Goal: Task Accomplishment & Management: Manage account settings

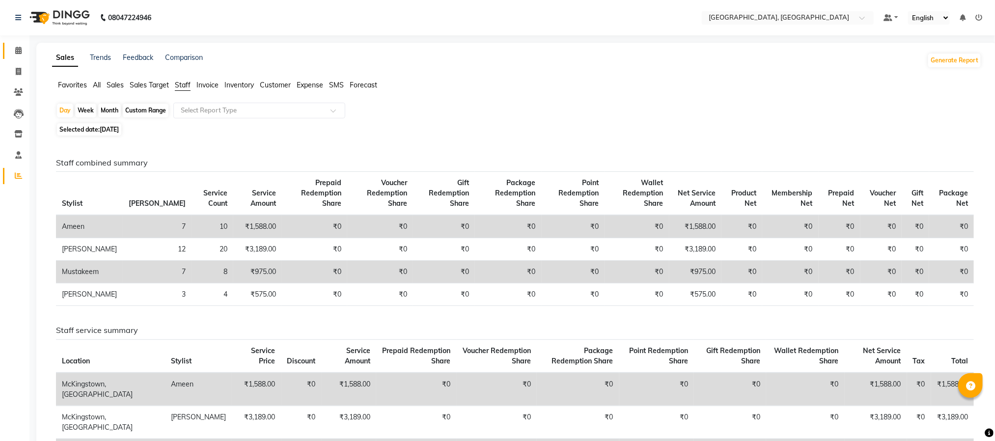
drag, startPoint x: 14, startPoint y: 49, endPoint x: 21, endPoint y: 59, distance: 12.8
click at [14, 48] on span at bounding box center [18, 50] width 17 height 11
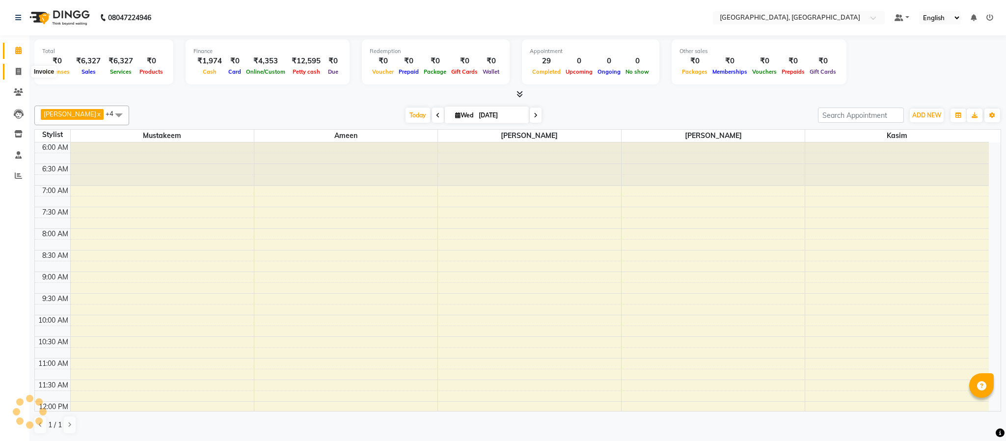
click at [21, 71] on span at bounding box center [18, 71] width 17 height 11
select select "4977"
select select "service"
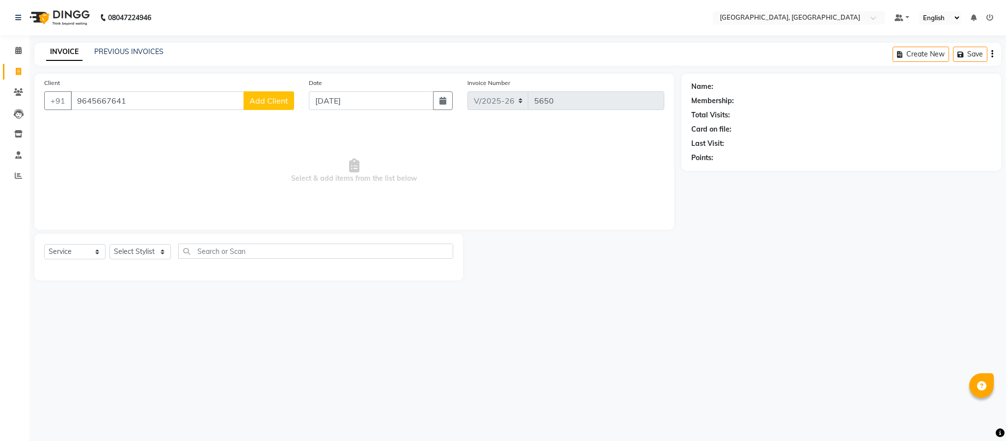
type input "9645667641"
click at [280, 103] on span "Add Client" at bounding box center [269, 101] width 39 height 10
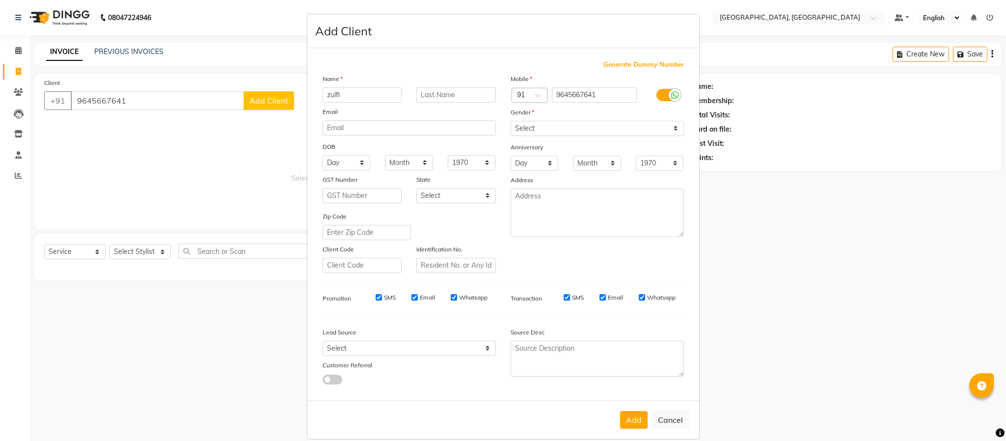
type input "zulfi"
drag, startPoint x: 581, startPoint y: 121, endPoint x: 584, endPoint y: 132, distance: 10.7
click at [581, 121] on select "Select [DEMOGRAPHIC_DATA] [DEMOGRAPHIC_DATA] Other Prefer Not To Say" at bounding box center [597, 128] width 173 height 15
select select "[DEMOGRAPHIC_DATA]"
click at [511, 121] on select "Select [DEMOGRAPHIC_DATA] [DEMOGRAPHIC_DATA] Other Prefer Not To Say" at bounding box center [597, 128] width 173 height 15
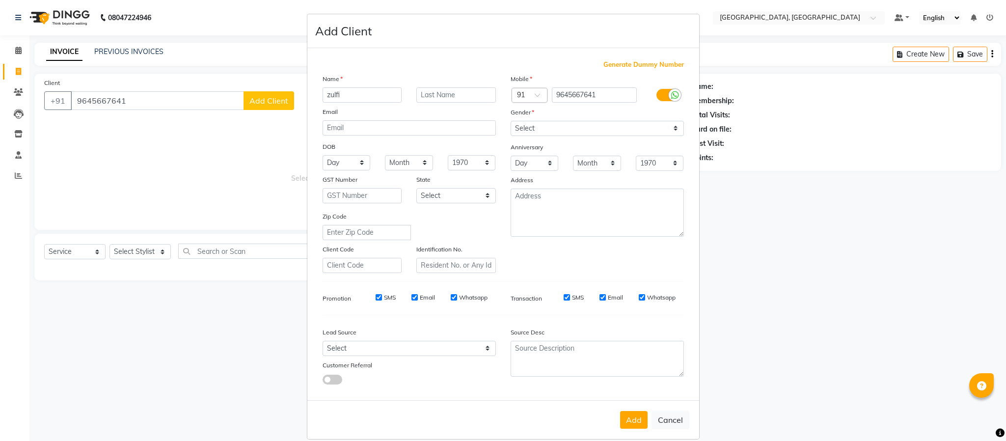
click at [633, 418] on button "Add" at bounding box center [634, 420] width 28 height 18
select select
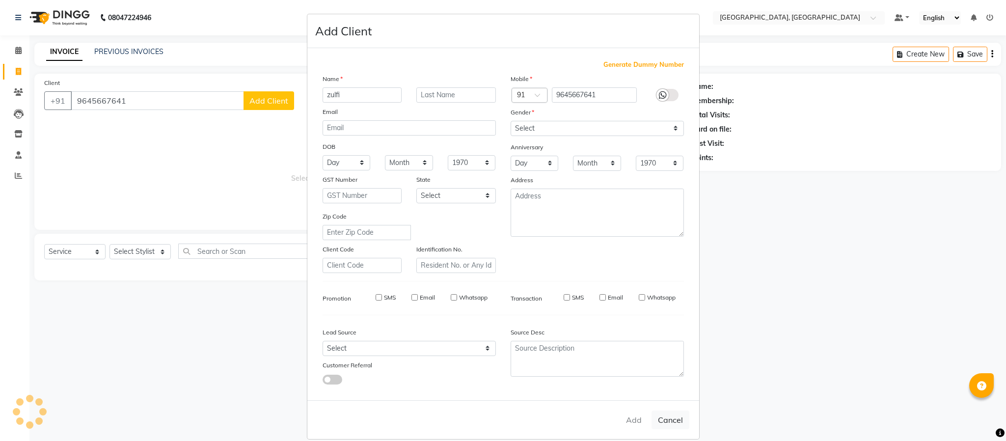
select select
checkbox input "false"
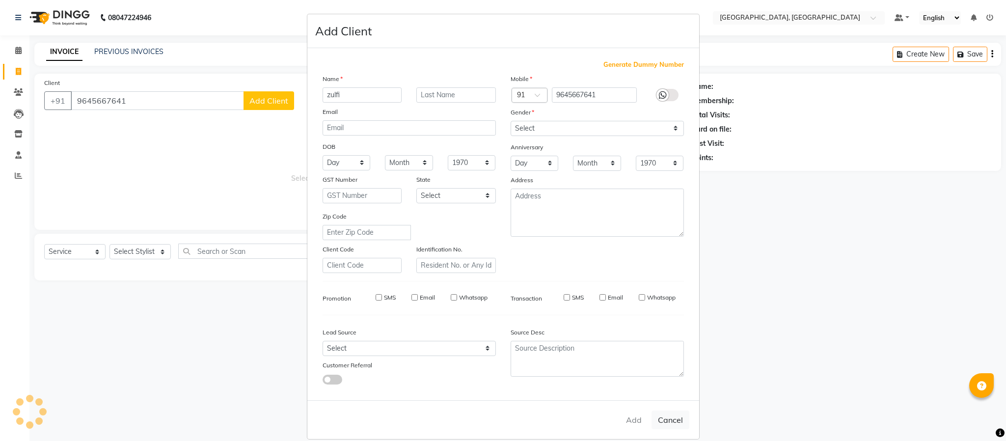
checkbox input "false"
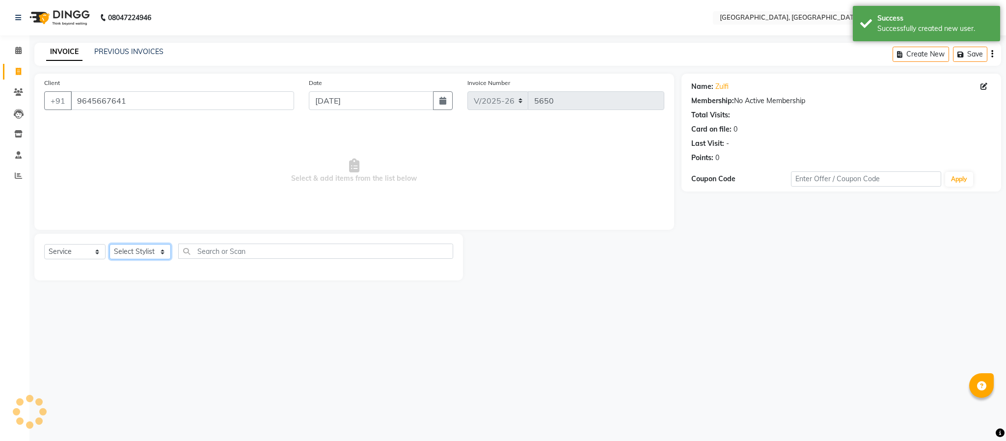
drag, startPoint x: 140, startPoint y: 248, endPoint x: 146, endPoint y: 258, distance: 11.9
click at [139, 249] on select "Select Stylist Ameen House Keeping [PERSON_NAME] [PERSON_NAME] Prathiswar [PERS…" at bounding box center [140, 251] width 61 height 15
select select "66371"
click at [110, 245] on select "Select Stylist Ameen House Keeping [PERSON_NAME] [PERSON_NAME] Prathiswar [PERS…" at bounding box center [140, 251] width 61 height 15
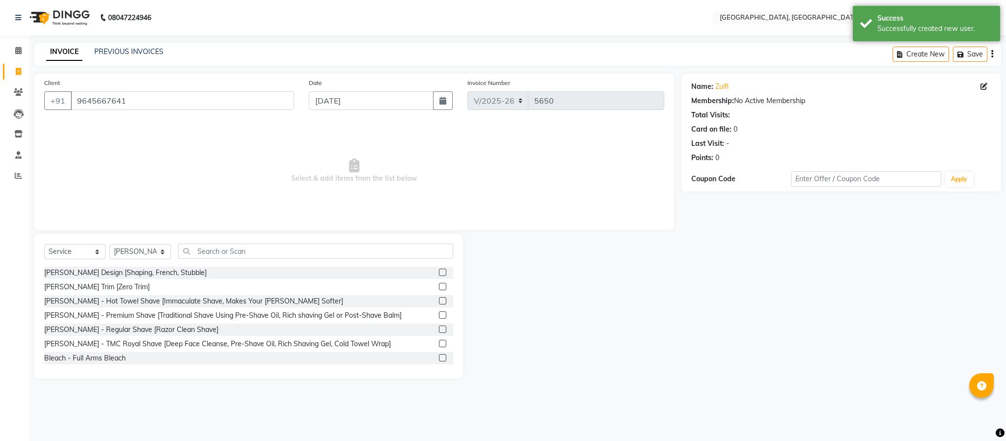
click at [439, 272] on label at bounding box center [442, 272] width 7 height 7
click at [439, 272] on input "checkbox" at bounding box center [442, 273] width 6 height 6
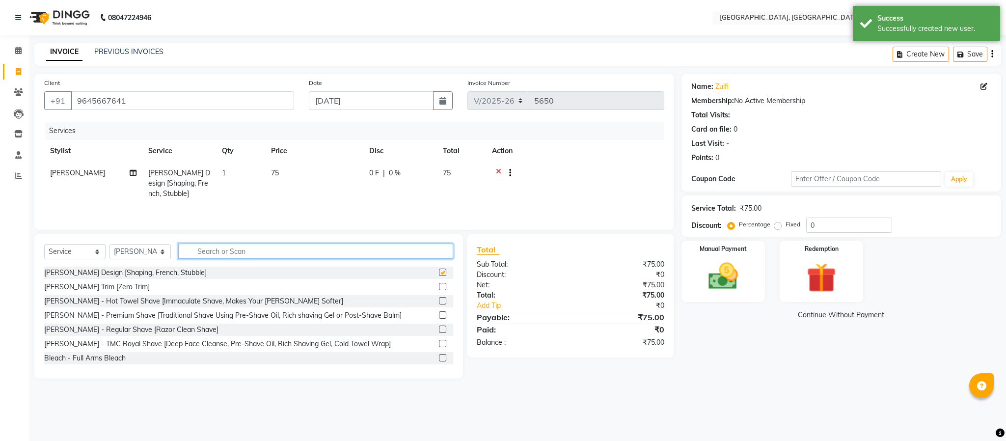
click at [427, 257] on input "text" at bounding box center [315, 251] width 275 height 15
checkbox input "false"
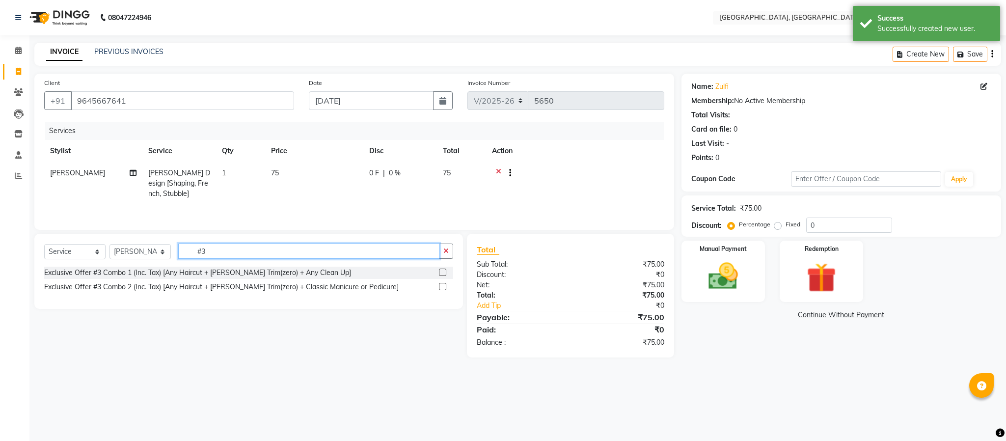
type input "#3"
click at [444, 276] on label at bounding box center [442, 272] width 7 height 7
click at [444, 276] on input "checkbox" at bounding box center [442, 273] width 6 height 6
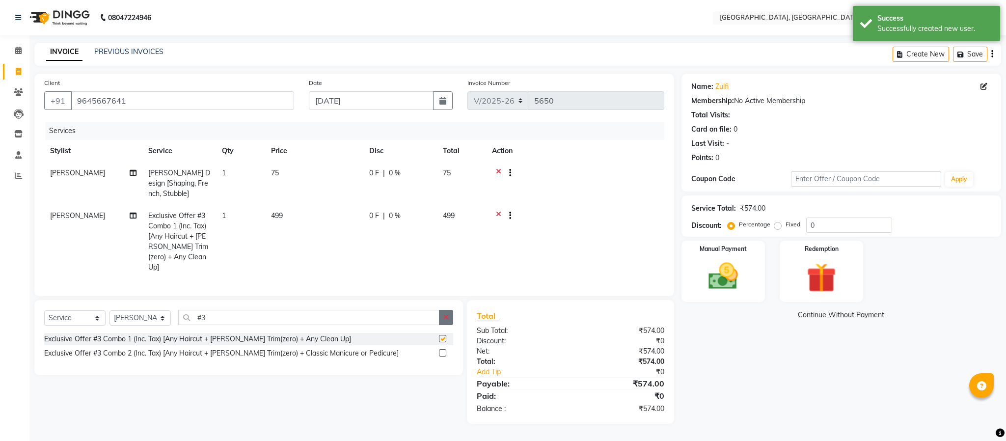
checkbox input "false"
click at [444, 321] on icon "button" at bounding box center [446, 317] width 5 height 7
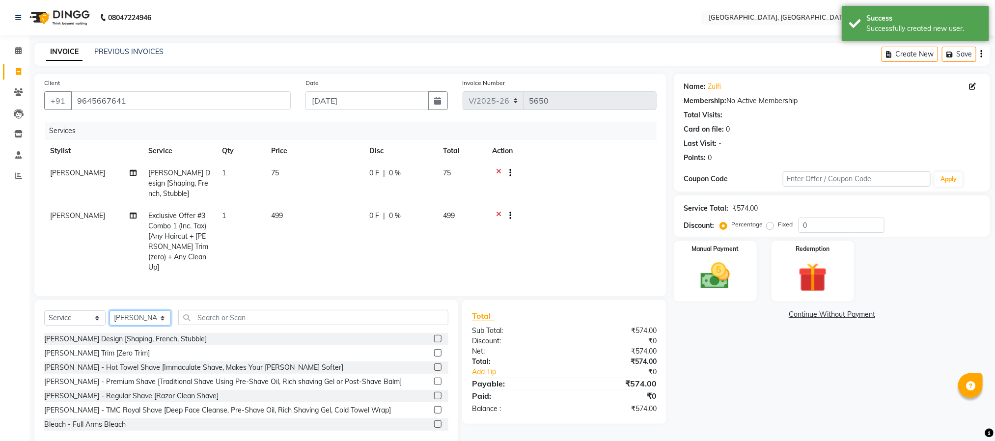
click at [149, 314] on select "Select Stylist Ameen House Keeping [PERSON_NAME] [PERSON_NAME] Prathiswar [PERS…" at bounding box center [140, 317] width 61 height 15
select select "59056"
click at [110, 311] on select "Select Stylist Ameen House Keeping [PERSON_NAME] [PERSON_NAME] Prathiswar [PERS…" at bounding box center [140, 317] width 61 height 15
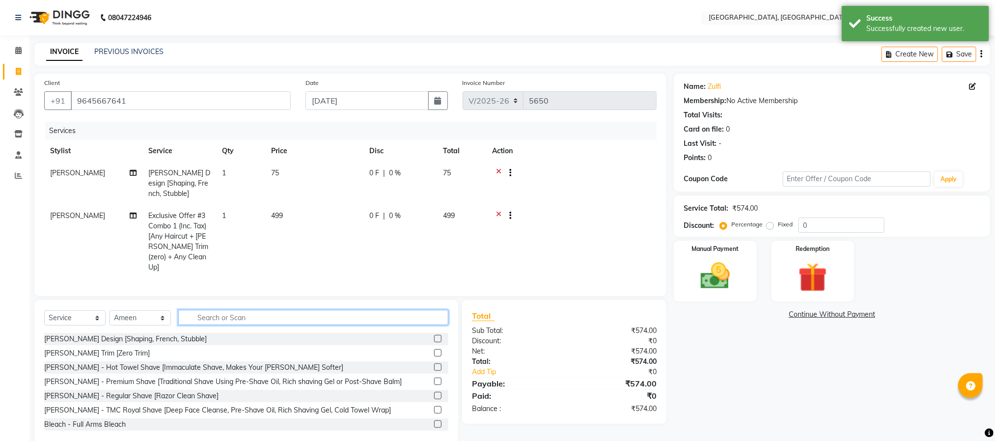
click at [254, 317] on input "text" at bounding box center [313, 317] width 270 height 15
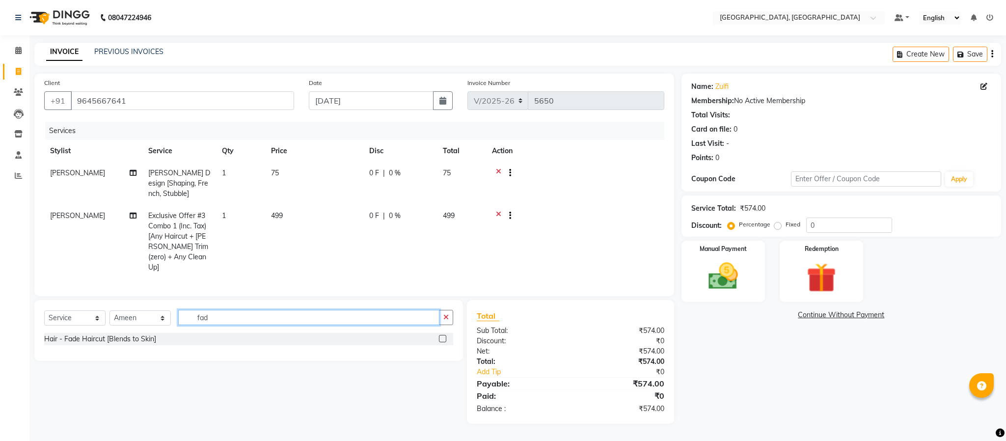
type input "fad"
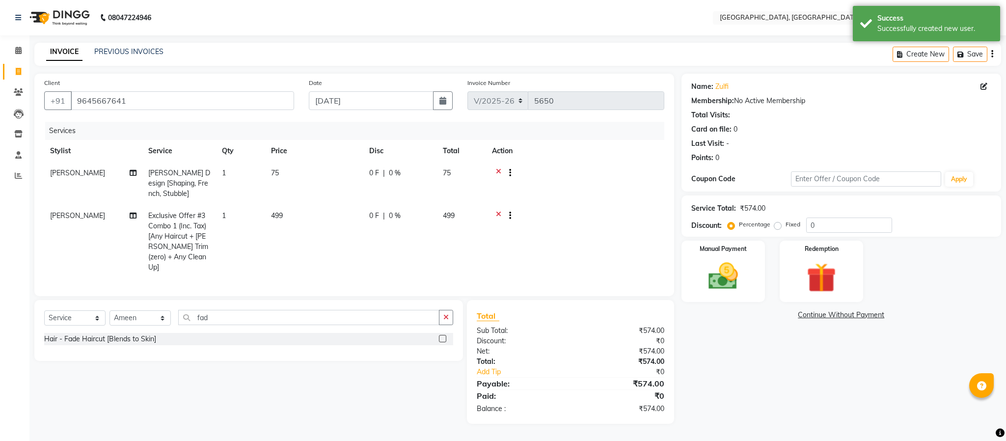
click at [443, 339] on label at bounding box center [442, 338] width 7 height 7
click at [443, 339] on input "checkbox" at bounding box center [442, 339] width 6 height 6
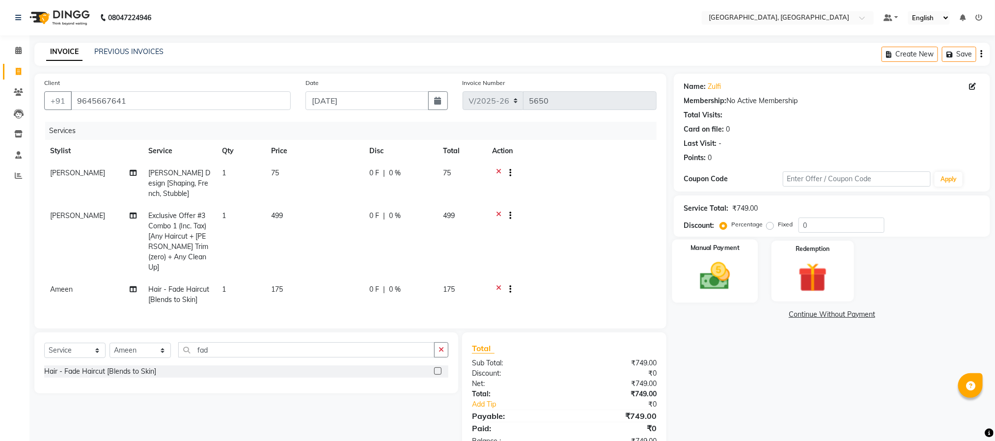
checkbox input "false"
click at [739, 274] on img at bounding box center [715, 276] width 49 height 35
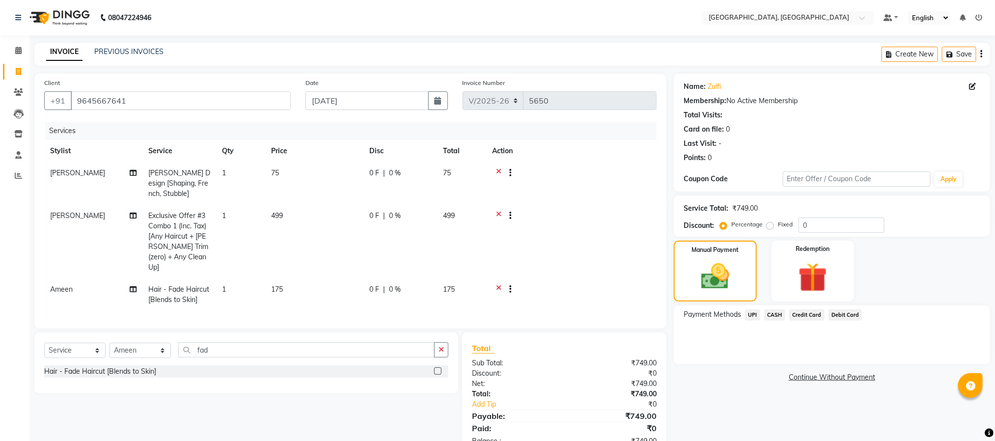
click at [775, 315] on span "CASH" at bounding box center [774, 314] width 21 height 11
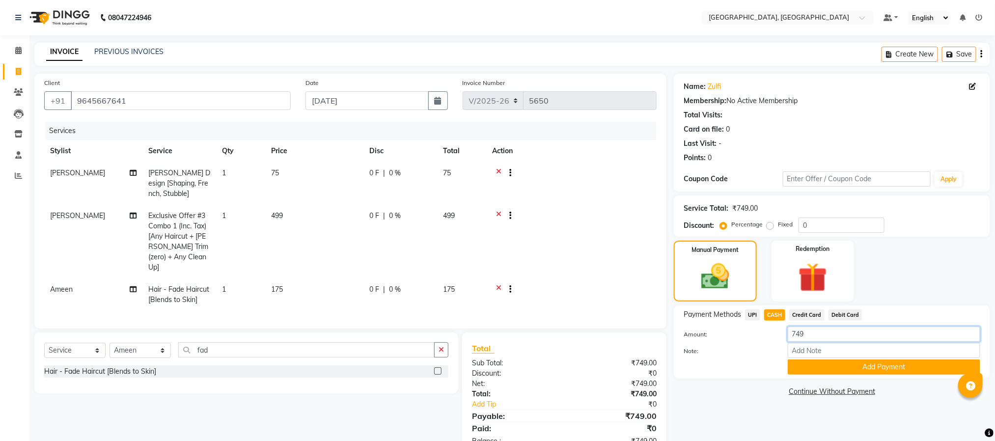
click at [809, 332] on input "749" at bounding box center [884, 334] width 193 height 15
type input "75"
click at [827, 368] on button "Add Payment" at bounding box center [884, 367] width 193 height 15
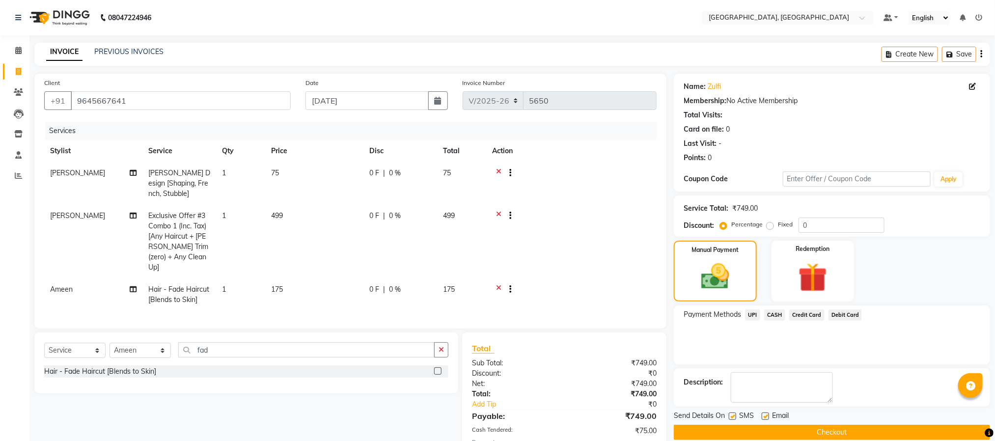
click at [756, 314] on span "UPI" at bounding box center [752, 314] width 15 height 11
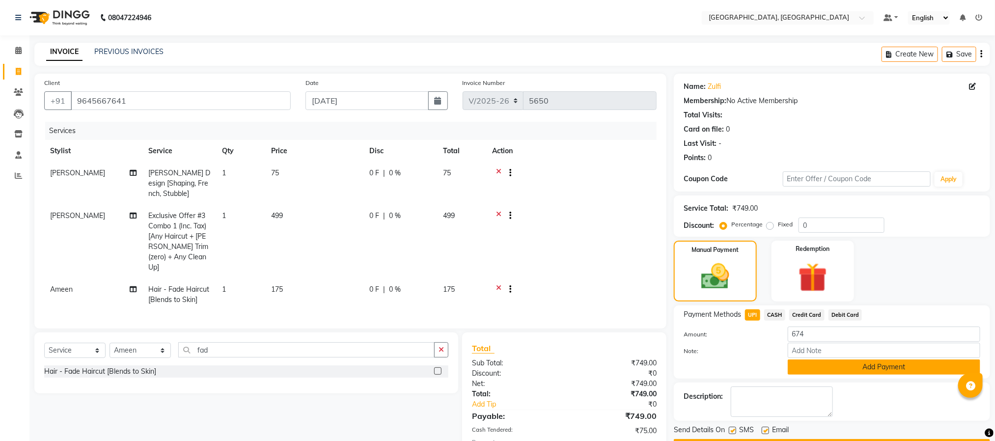
click at [828, 363] on button "Add Payment" at bounding box center [884, 367] width 193 height 15
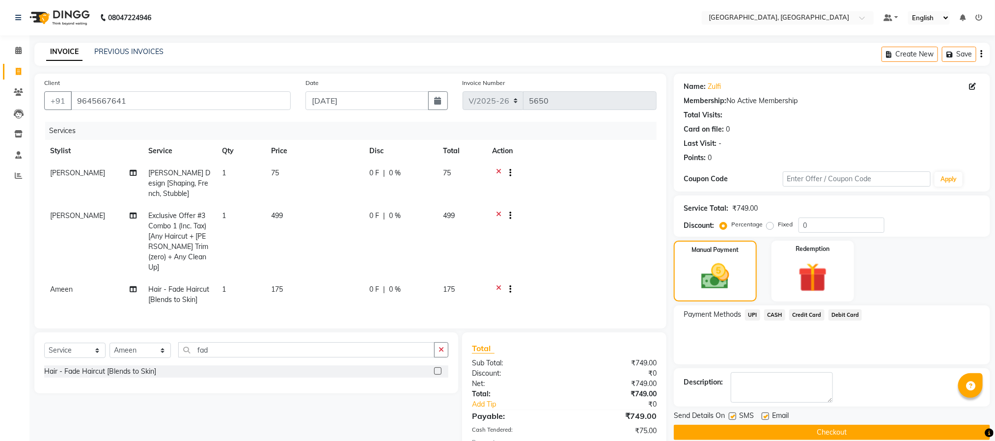
scroll to position [76, 0]
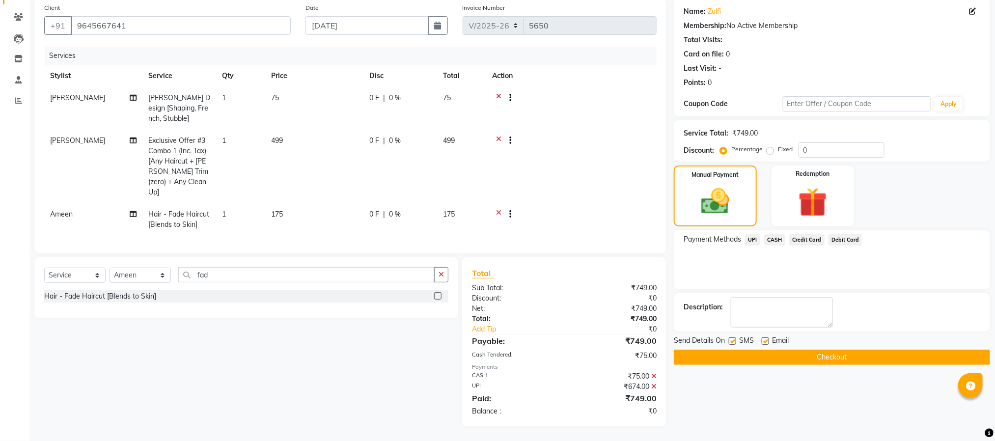
click at [848, 356] on button "Checkout" at bounding box center [832, 357] width 316 height 15
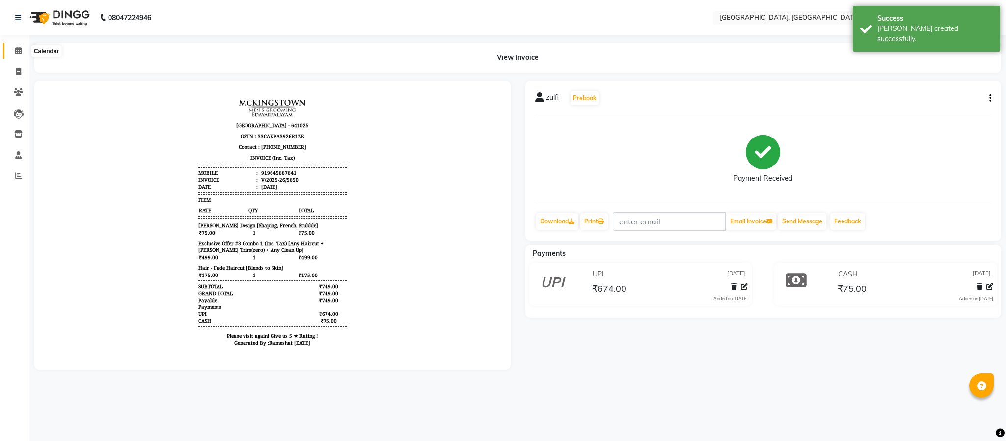
drag, startPoint x: 15, startPoint y: 46, endPoint x: 20, endPoint y: 50, distance: 6.6
click at [15, 46] on span at bounding box center [18, 50] width 17 height 11
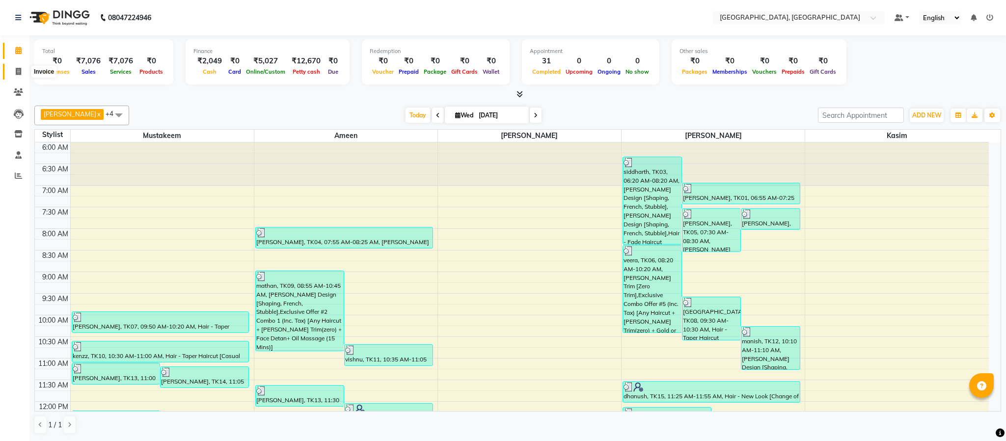
click at [19, 69] on icon at bounding box center [18, 71] width 5 height 7
select select "service"
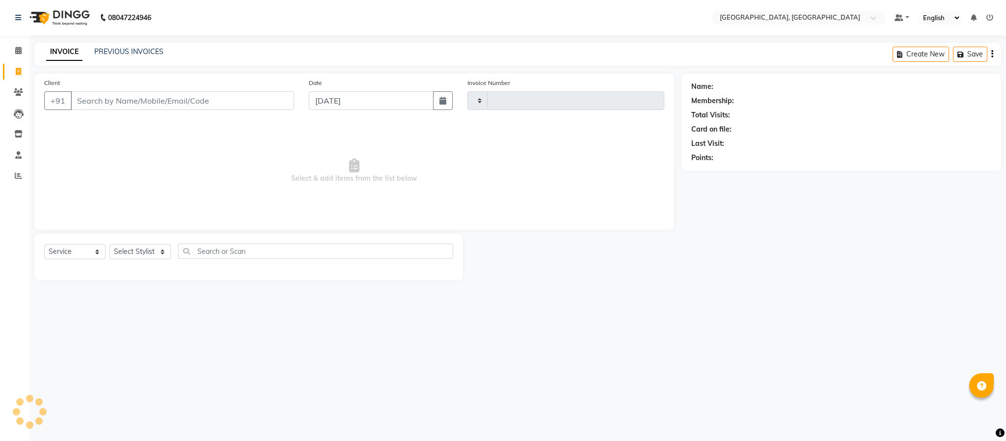
type input "5651"
select select "4977"
type input "8668054172"
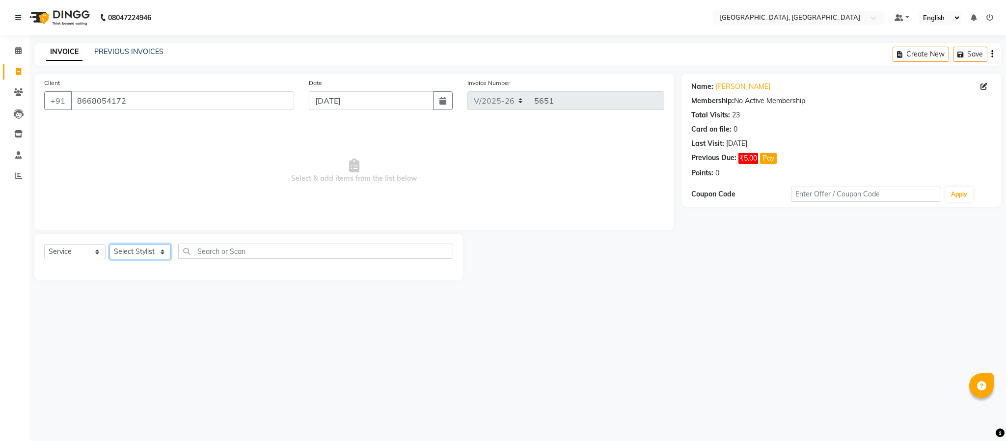
click at [136, 256] on select "Select Stylist Ameen House Keeping [PERSON_NAME] [PERSON_NAME] Prathiswar [PERS…" at bounding box center [140, 251] width 61 height 15
select select "39027"
click at [110, 245] on select "Select Stylist Ameen House Keeping [PERSON_NAME] [PERSON_NAME] Prathiswar [PERS…" at bounding box center [140, 251] width 61 height 15
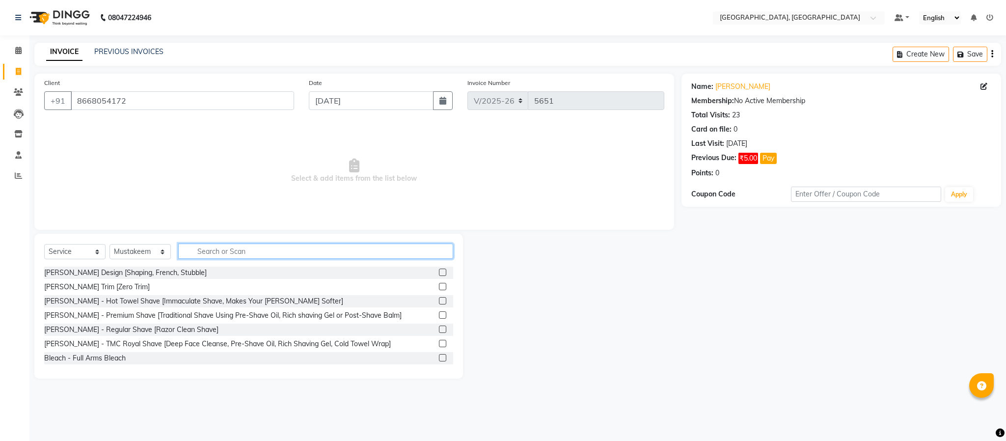
click at [255, 248] on input "text" at bounding box center [315, 251] width 275 height 15
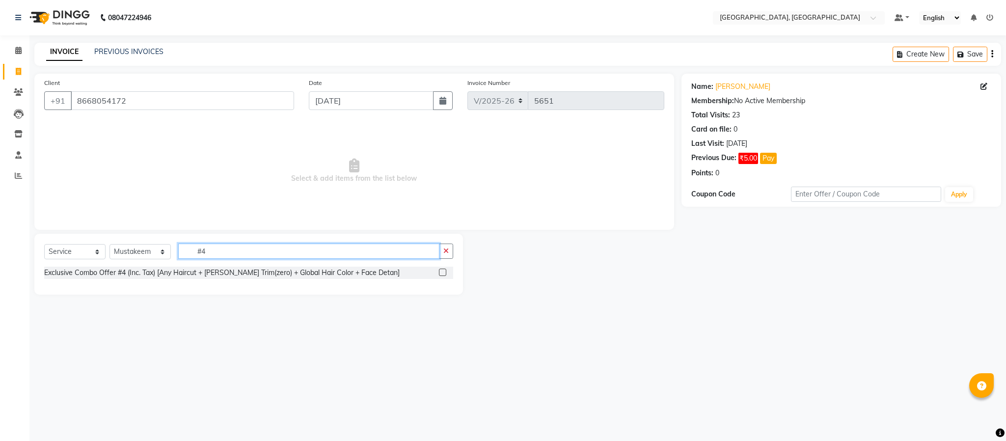
type input "#4"
click at [444, 272] on label at bounding box center [442, 272] width 7 height 7
click at [444, 272] on input "checkbox" at bounding box center [442, 273] width 6 height 6
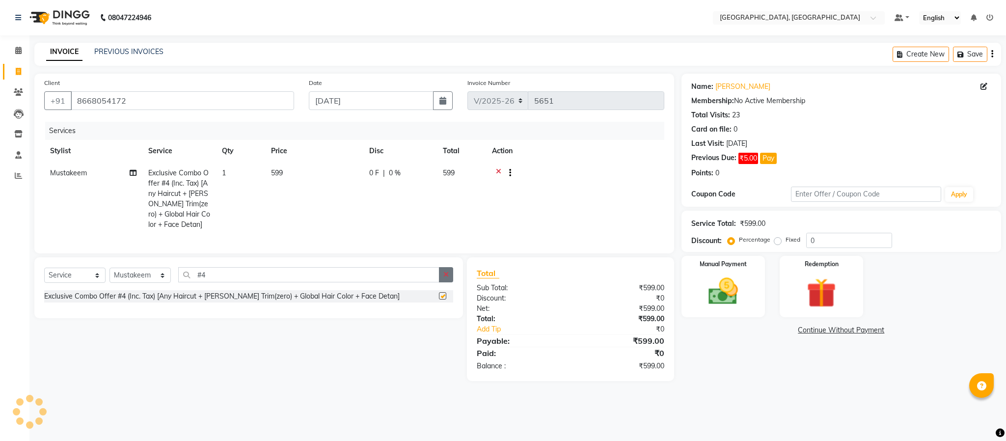
checkbox input "false"
click at [444, 278] on icon "button" at bounding box center [446, 274] width 5 height 7
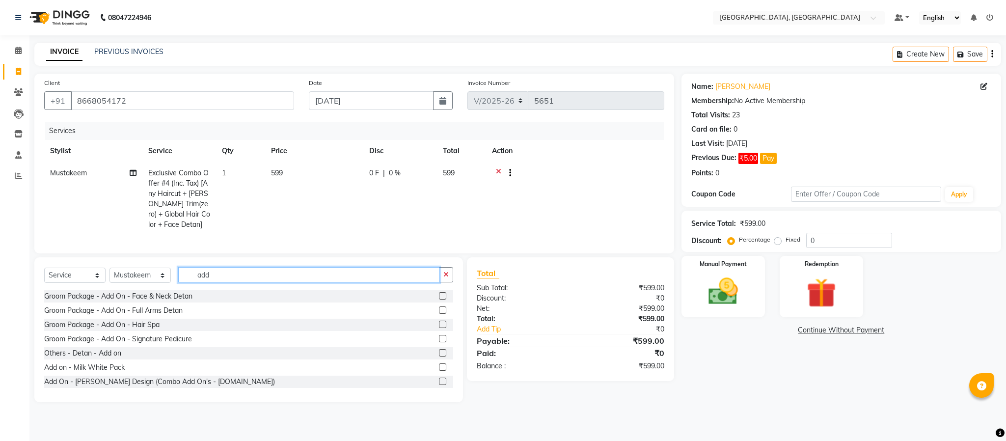
type input "add"
drag, startPoint x: 432, startPoint y: 393, endPoint x: 442, endPoint y: 392, distance: 10.4
click at [439, 385] on label at bounding box center [442, 381] width 7 height 7
click at [439, 385] on input "checkbox" at bounding box center [442, 382] width 6 height 6
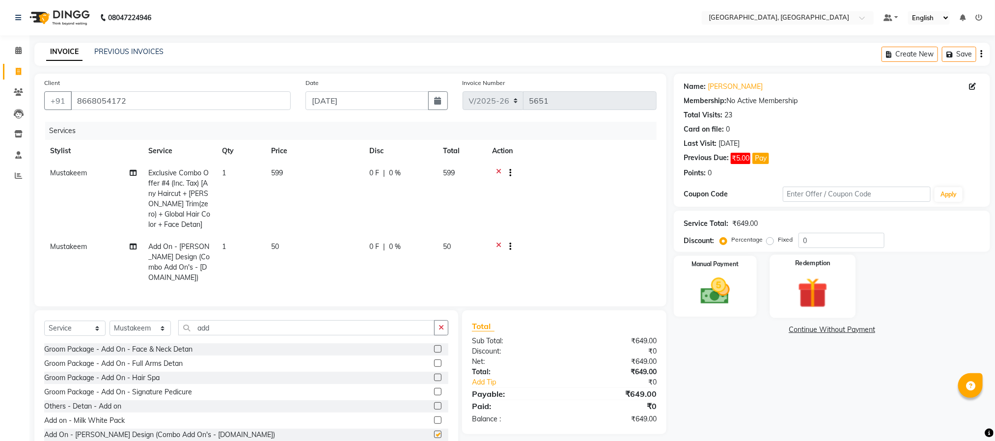
checkbox input "false"
click at [716, 297] on img at bounding box center [715, 291] width 49 height 35
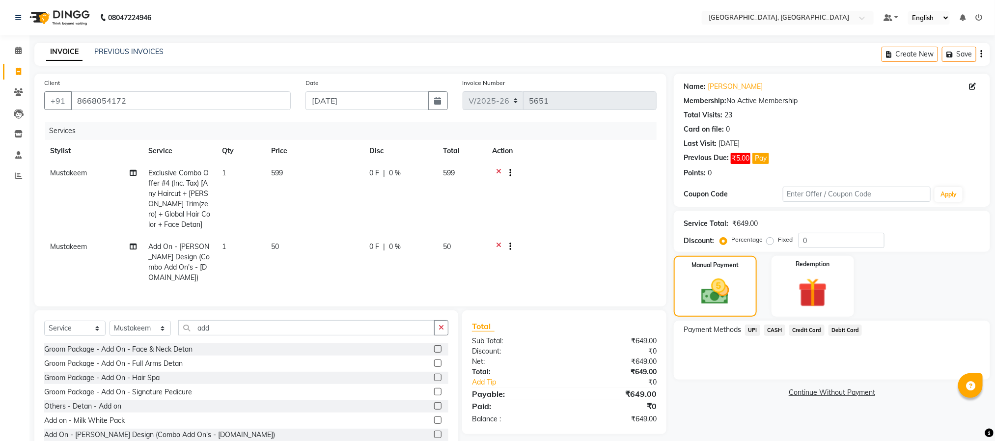
drag, startPoint x: 745, startPoint y: 329, endPoint x: 778, endPoint y: 339, distance: 35.1
click at [746, 329] on span "UPI" at bounding box center [752, 330] width 15 height 11
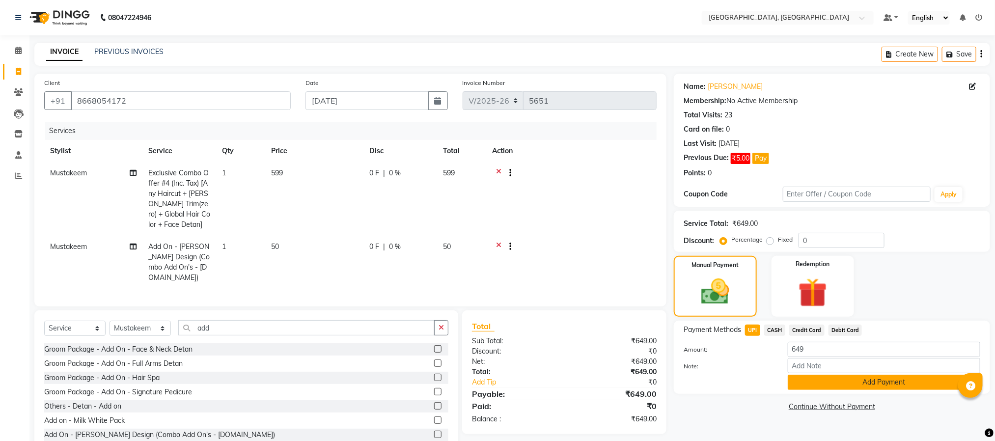
click at [831, 380] on button "Add Payment" at bounding box center [884, 382] width 193 height 15
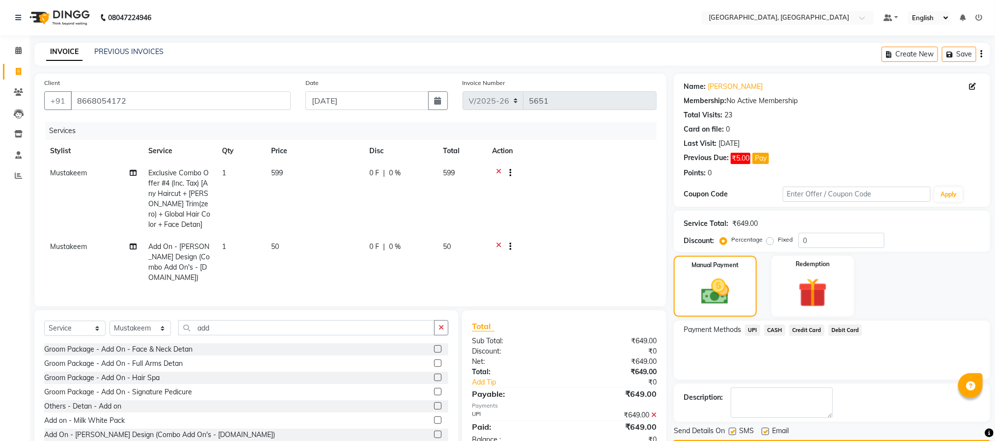
scroll to position [30, 0]
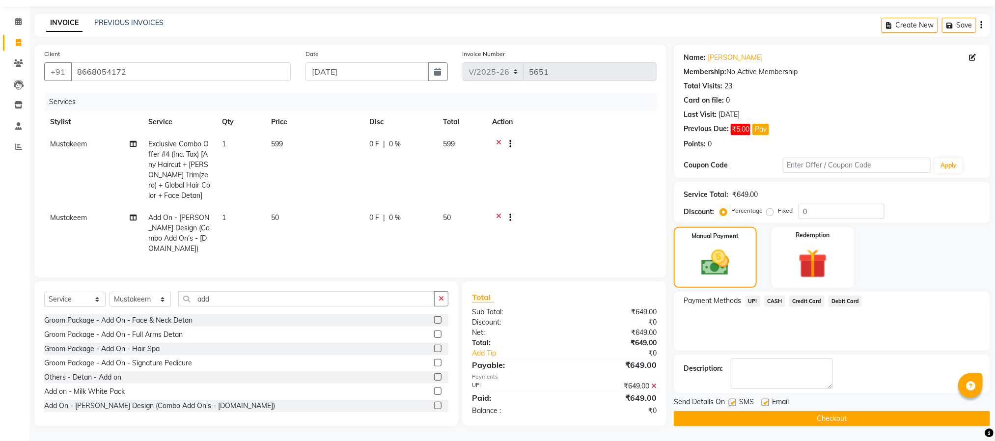
click at [834, 419] on button "Checkout" at bounding box center [832, 418] width 316 height 15
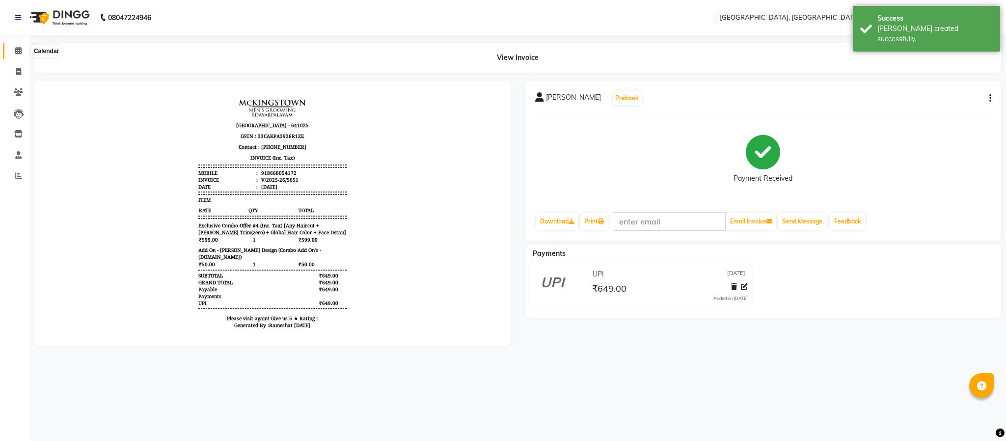
click at [15, 49] on icon at bounding box center [18, 50] width 6 height 7
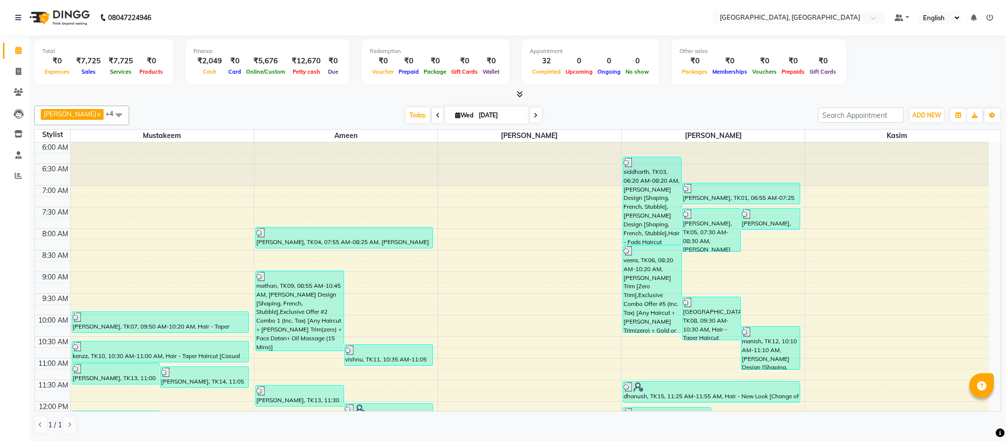
click at [686, 87] on div "Total ₹0 Expenses ₹7,725 Sales ₹7,725 Services ₹0 Products Finance ₹2,049 Cash …" at bounding box center [517, 63] width 967 height 48
drag, startPoint x: 16, startPoint y: 87, endPoint x: 34, endPoint y: 90, distance: 18.4
click at [16, 88] on icon at bounding box center [18, 91] width 9 height 7
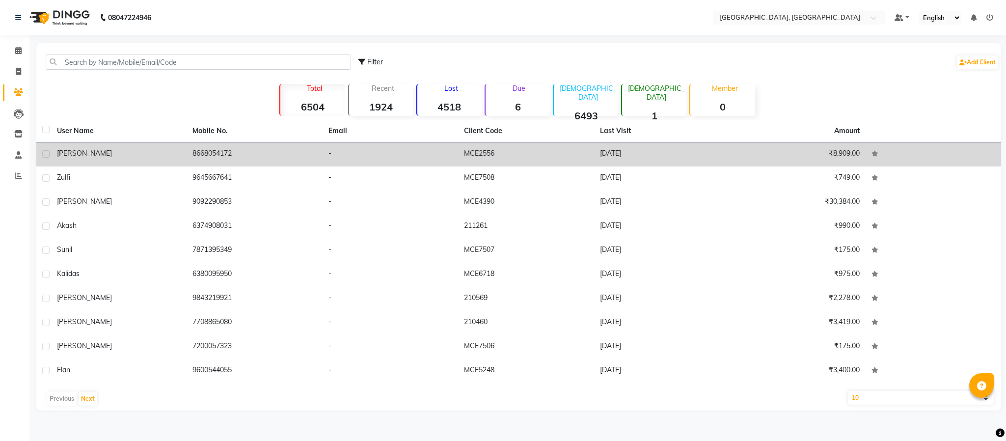
click at [205, 152] on td "8668054172" at bounding box center [255, 154] width 136 height 24
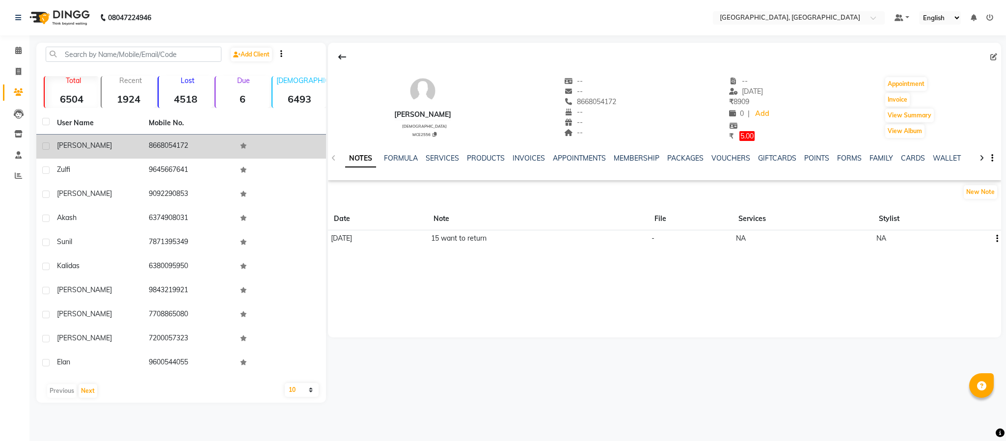
click at [167, 143] on td "8668054172" at bounding box center [189, 147] width 92 height 24
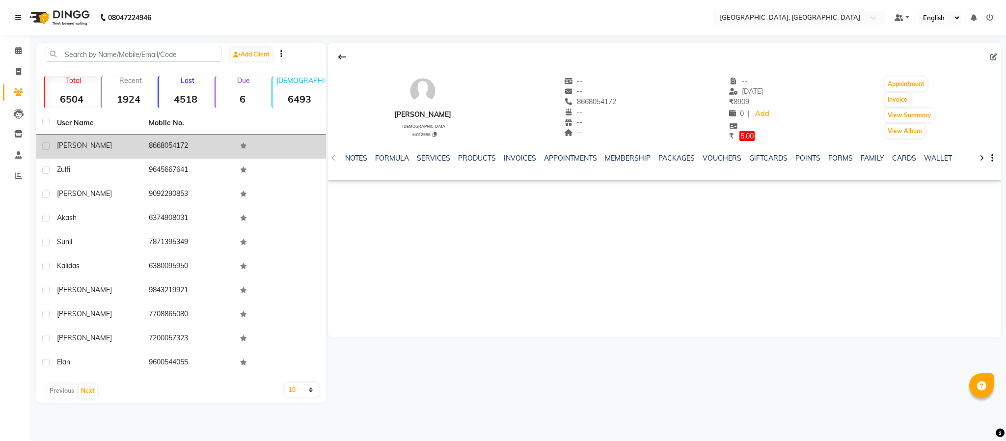
click at [167, 143] on td "8668054172" at bounding box center [189, 147] width 92 height 24
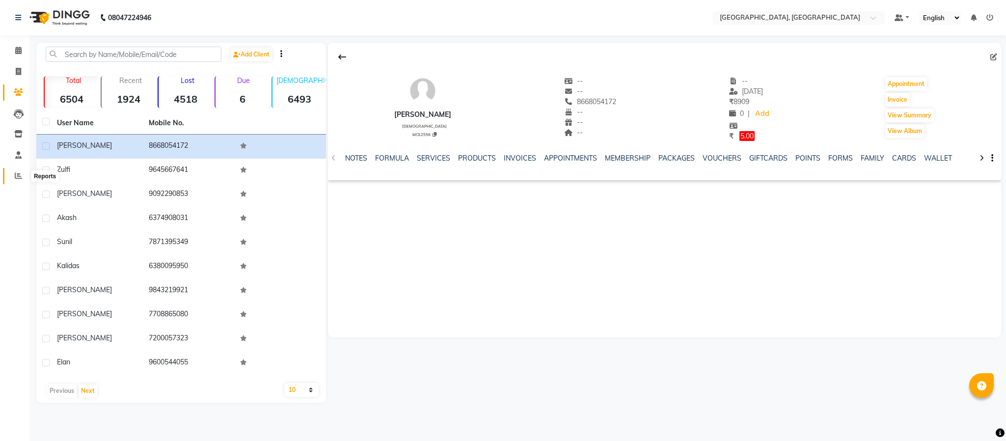
click at [18, 171] on span at bounding box center [18, 175] width 17 height 11
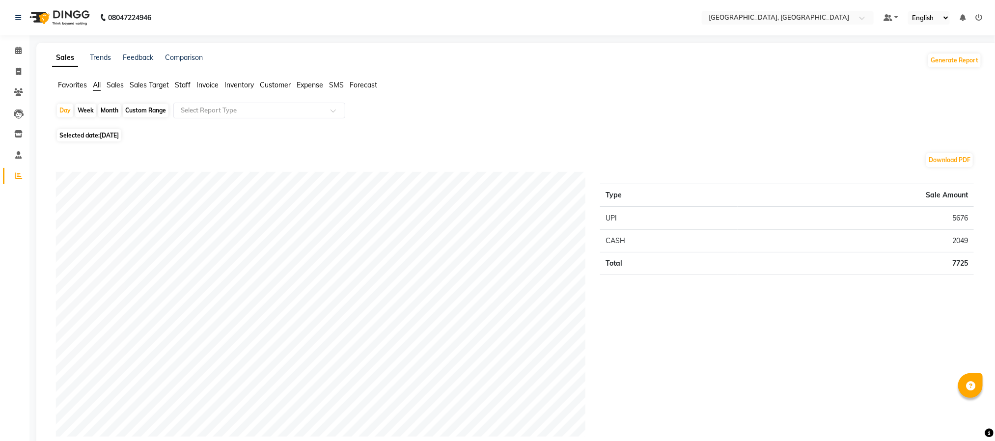
click at [179, 86] on span "Staff" at bounding box center [183, 85] width 16 height 9
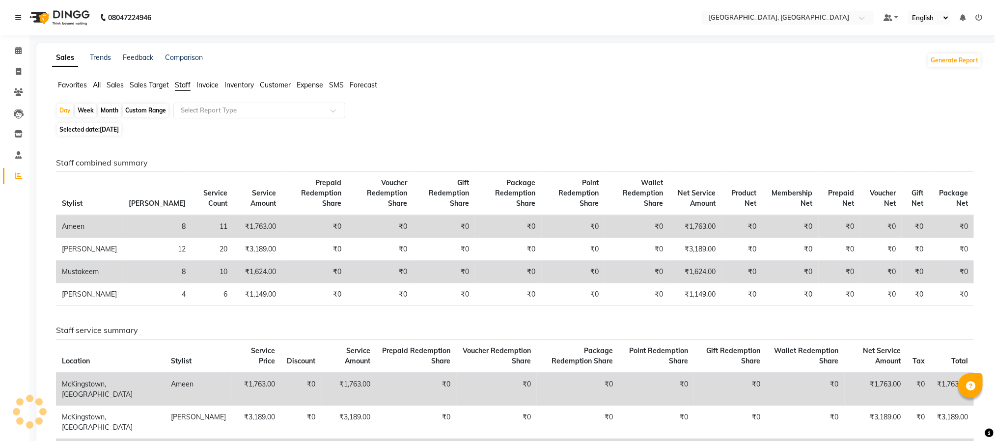
click at [474, 97] on div "Favorites All Sales Sales Target Staff Invoice Inventory Customer Expense SMS F…" at bounding box center [517, 89] width 945 height 19
click at [16, 44] on link "Calendar" at bounding box center [15, 51] width 24 height 16
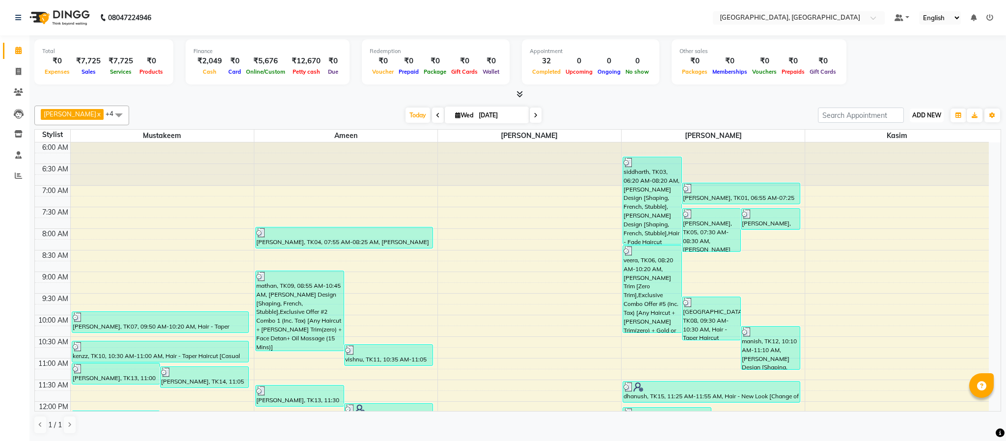
click at [924, 112] on span "ADD NEW" at bounding box center [927, 114] width 29 height 7
click at [917, 162] on link "Add Expense" at bounding box center [905, 160] width 78 height 13
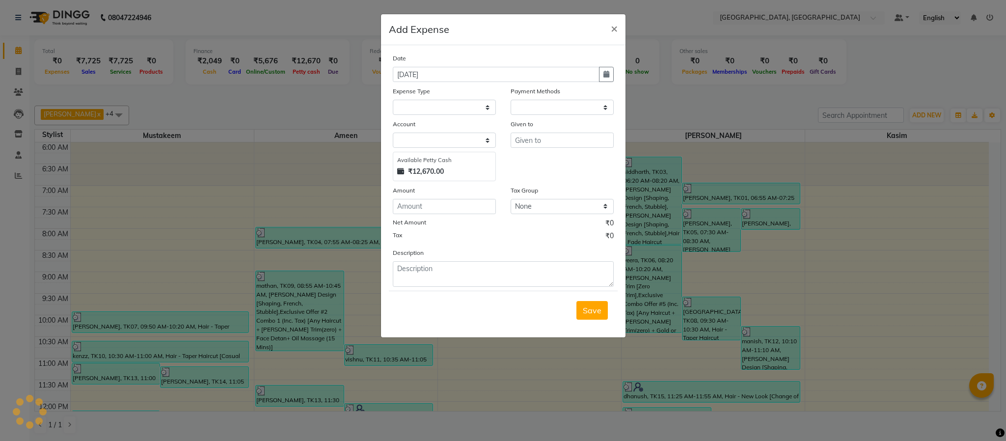
select select "1"
select select "3862"
click at [432, 112] on select "Select Advance Salary Bank charges Cash Exchange Cash transfer to bank Customer…" at bounding box center [444, 107] width 103 height 15
select select "8849"
click at [393, 100] on select "Select Advance Salary Bank charges Cash Exchange Cash transfer to bank Customer…" at bounding box center [444, 107] width 103 height 15
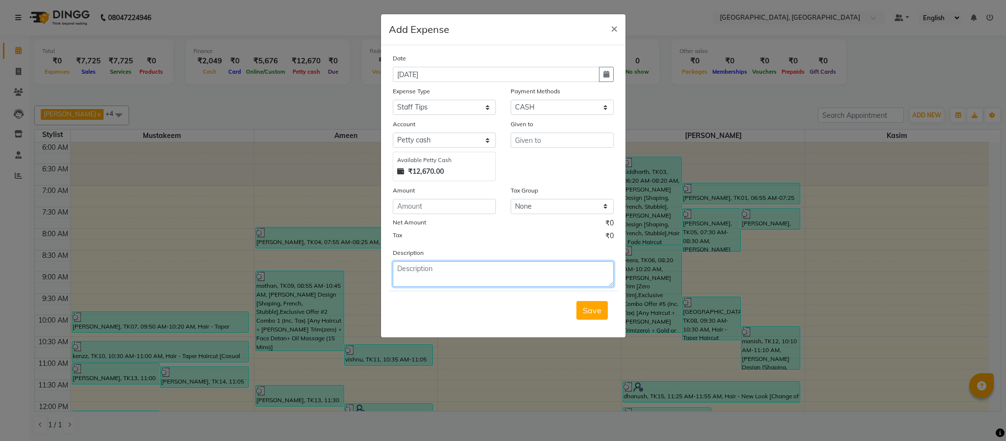
click at [473, 266] on textarea at bounding box center [503, 274] width 221 height 26
paste textarea "8668054172"
type textarea "8668054172"
click at [548, 141] on input "text" at bounding box center [562, 140] width 103 height 15
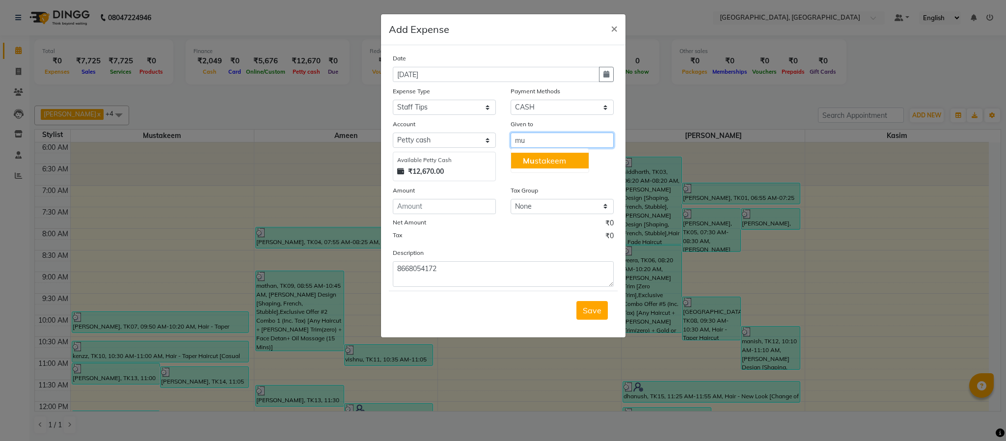
drag, startPoint x: 548, startPoint y: 158, endPoint x: 535, endPoint y: 186, distance: 30.3
click at [547, 160] on ngb-highlight "Mu stakeem" at bounding box center [544, 161] width 43 height 10
type input "Mustakeem"
click at [460, 206] on input "number" at bounding box center [444, 206] width 103 height 15
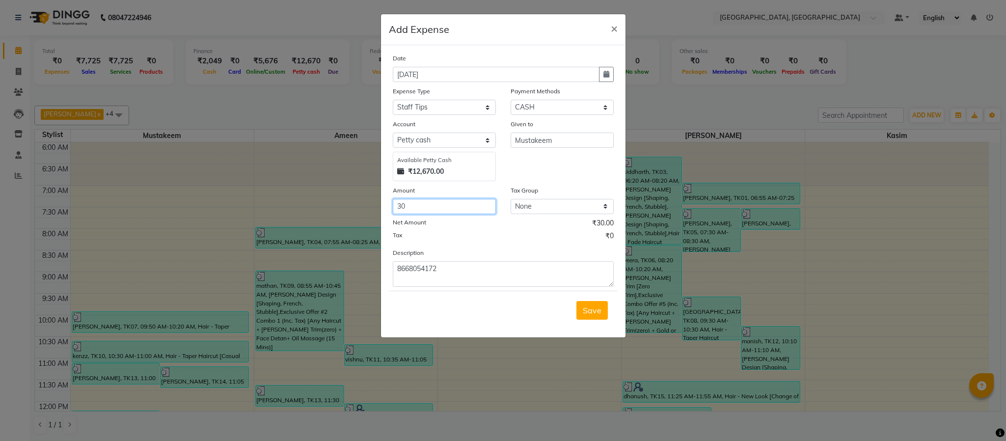
type input "30"
click at [472, 233] on div "Tax ₹0" at bounding box center [503, 237] width 221 height 13
click at [590, 308] on span "Save" at bounding box center [592, 311] width 19 height 10
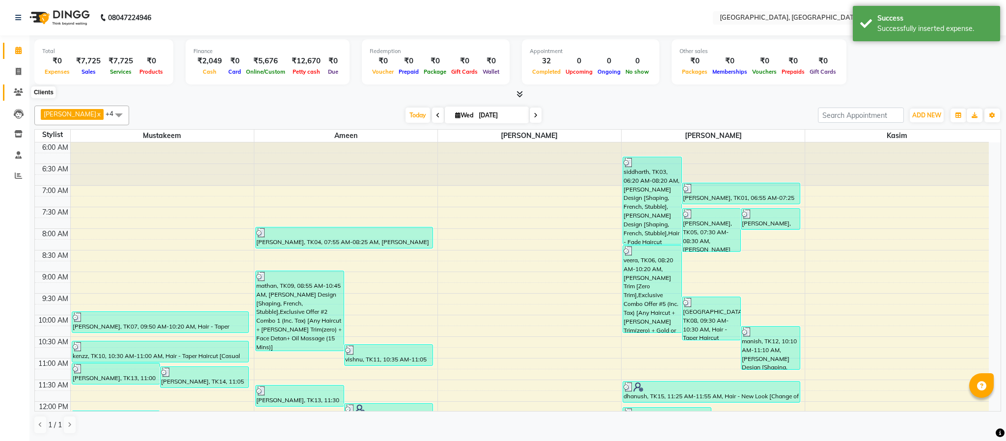
click at [16, 89] on icon at bounding box center [18, 91] width 9 height 7
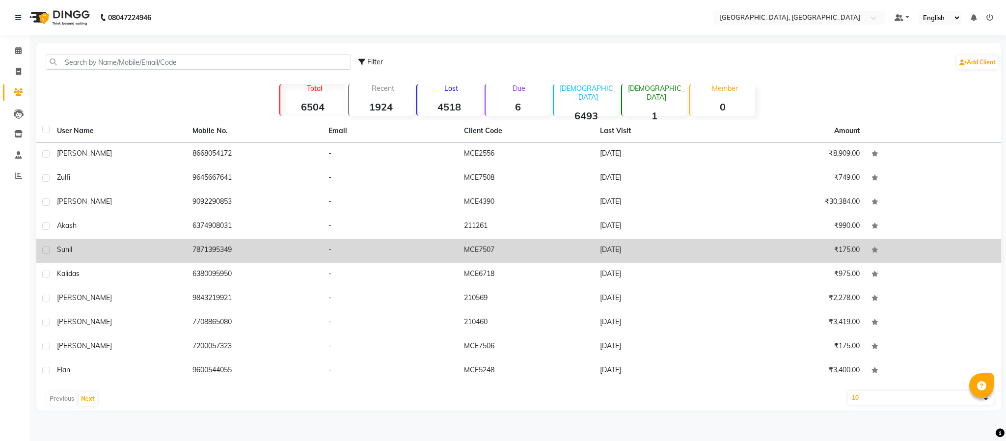
click at [214, 248] on td "7871395349" at bounding box center [255, 251] width 136 height 24
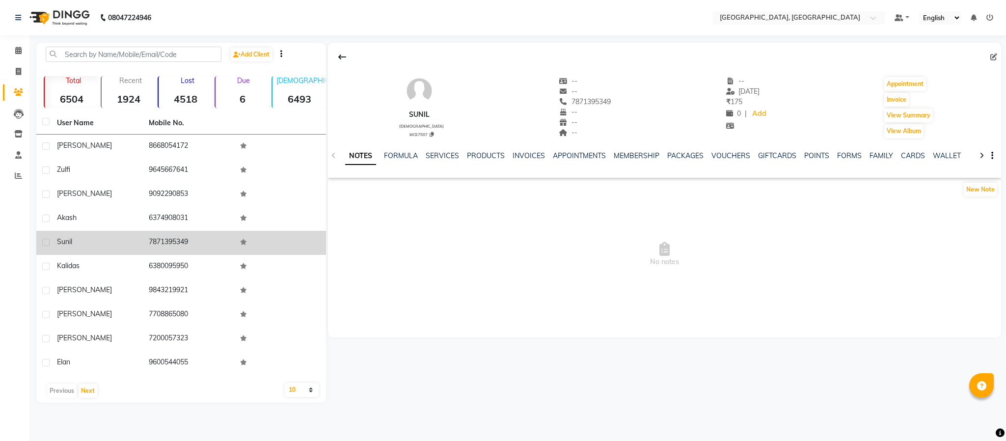
click at [174, 239] on td "7871395349" at bounding box center [189, 243] width 92 height 24
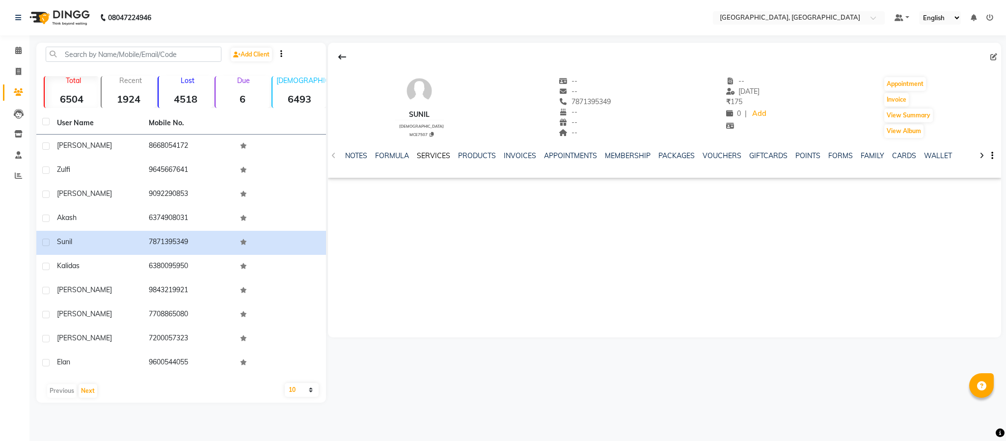
click at [443, 155] on link "SERVICES" at bounding box center [433, 155] width 33 height 9
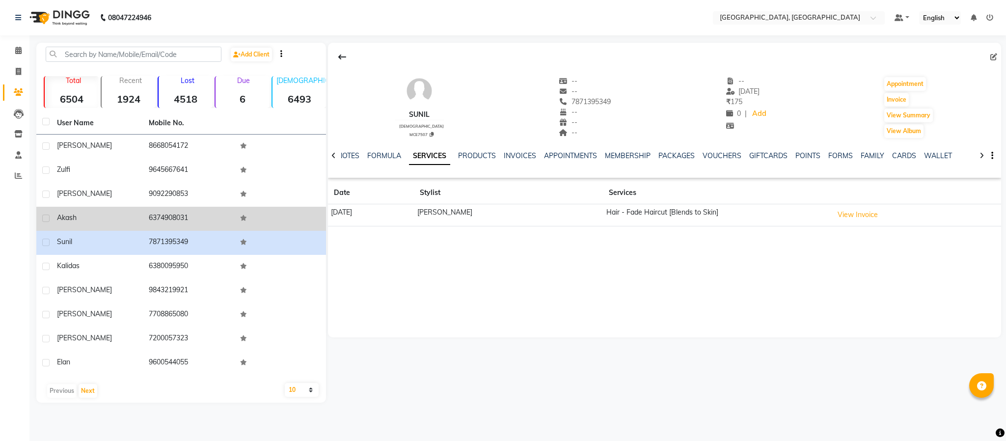
click at [158, 218] on td "6374908031" at bounding box center [189, 219] width 92 height 24
click at [159, 218] on td "6374908031" at bounding box center [189, 219] width 92 height 24
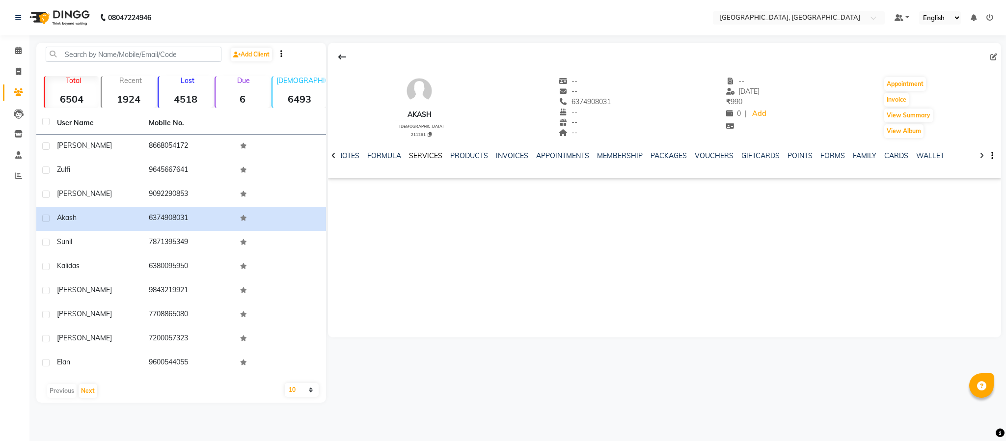
drag, startPoint x: 420, startPoint y: 159, endPoint x: 413, endPoint y: 158, distance: 7.4
click at [420, 159] on link "SERVICES" at bounding box center [425, 155] width 33 height 9
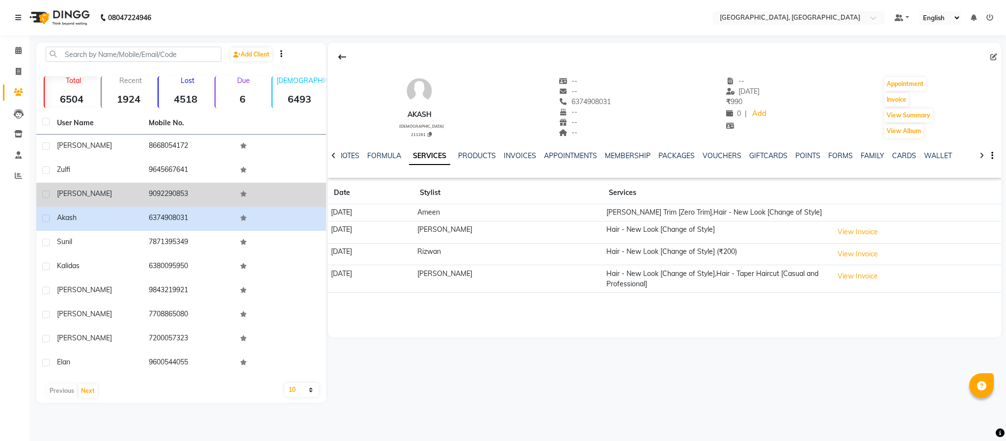
click at [181, 193] on td "9092290853" at bounding box center [189, 195] width 92 height 24
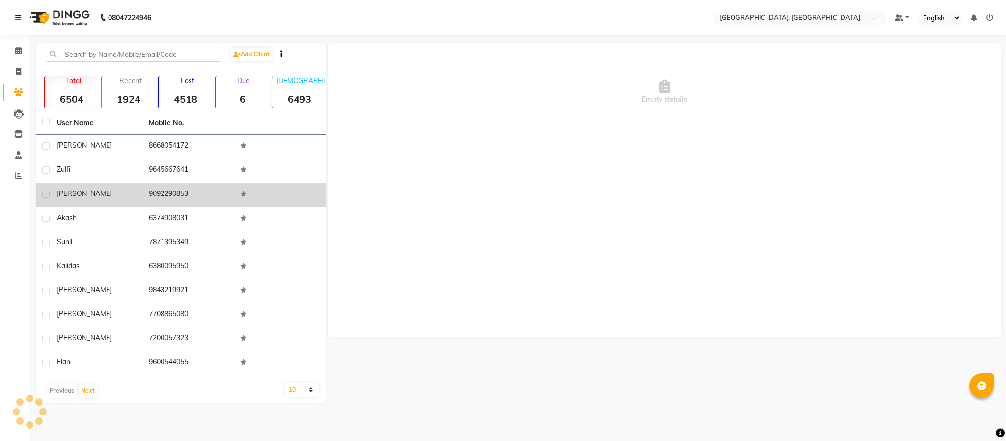
click at [181, 193] on td "9092290853" at bounding box center [189, 195] width 92 height 24
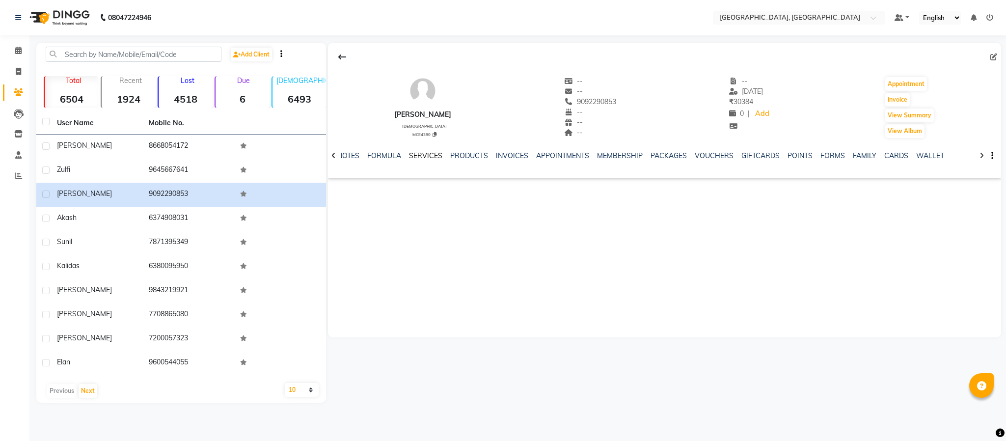
drag, startPoint x: 421, startPoint y: 154, endPoint x: 415, endPoint y: 164, distance: 12.4
click at [421, 154] on link "SERVICES" at bounding box center [425, 155] width 33 height 9
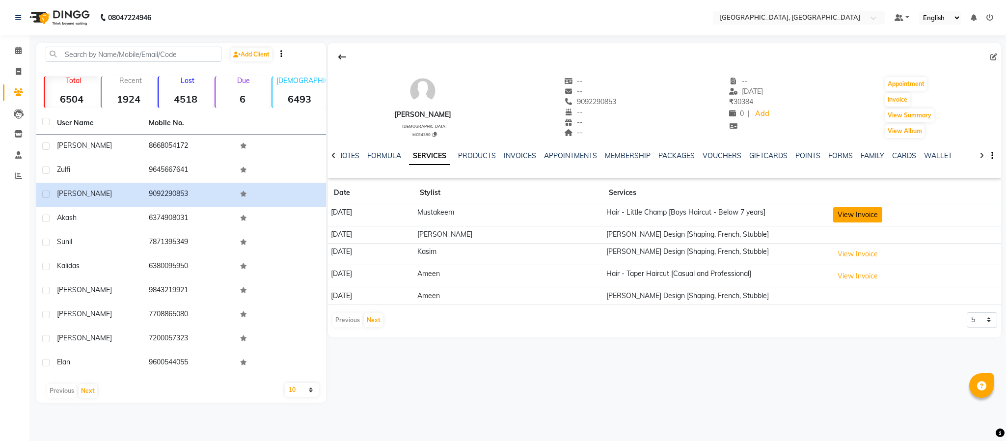
click at [872, 214] on button "View Invoice" at bounding box center [858, 214] width 49 height 15
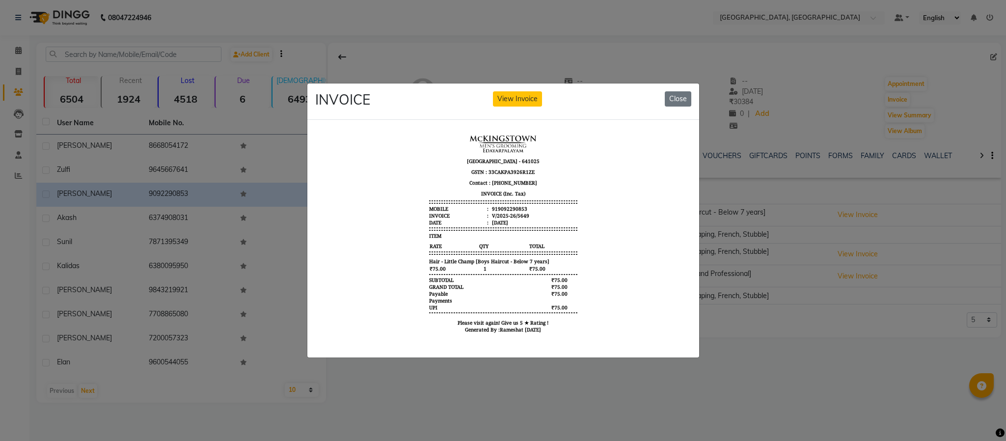
scroll to position [8, 0]
click at [783, 105] on ngb-modal-window "INVOICE View Invoice Close" at bounding box center [503, 220] width 1006 height 441
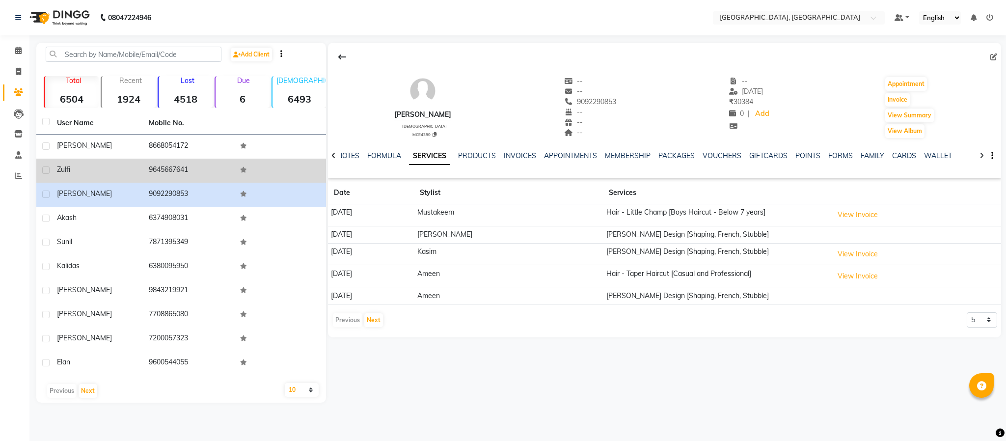
click at [167, 166] on td "9645667641" at bounding box center [189, 171] width 92 height 24
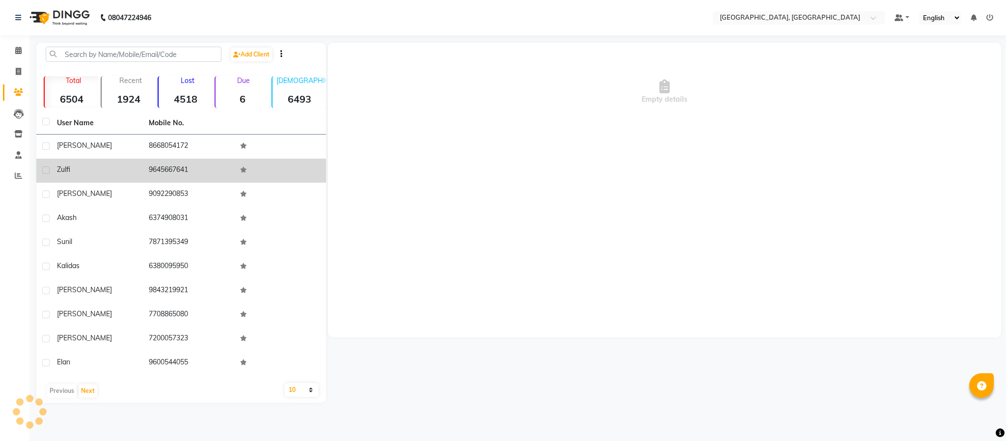
click at [167, 166] on td "9645667641" at bounding box center [189, 171] width 92 height 24
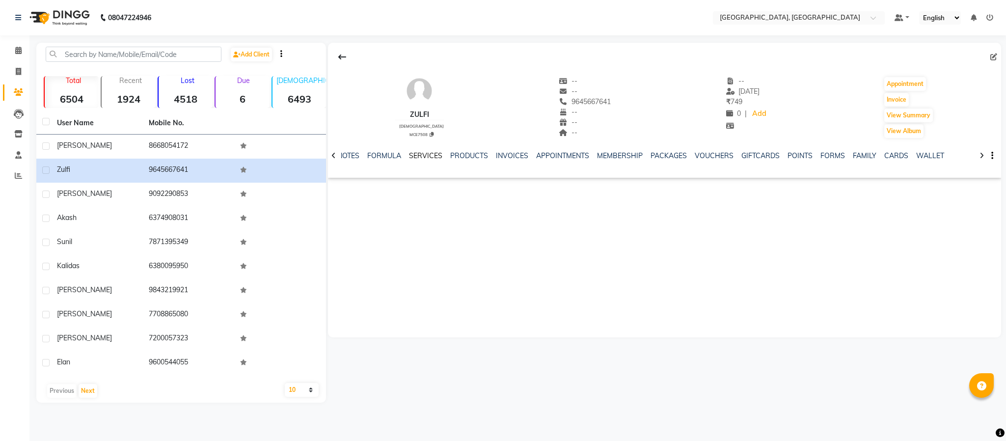
click at [410, 156] on link "SERVICES" at bounding box center [425, 155] width 33 height 9
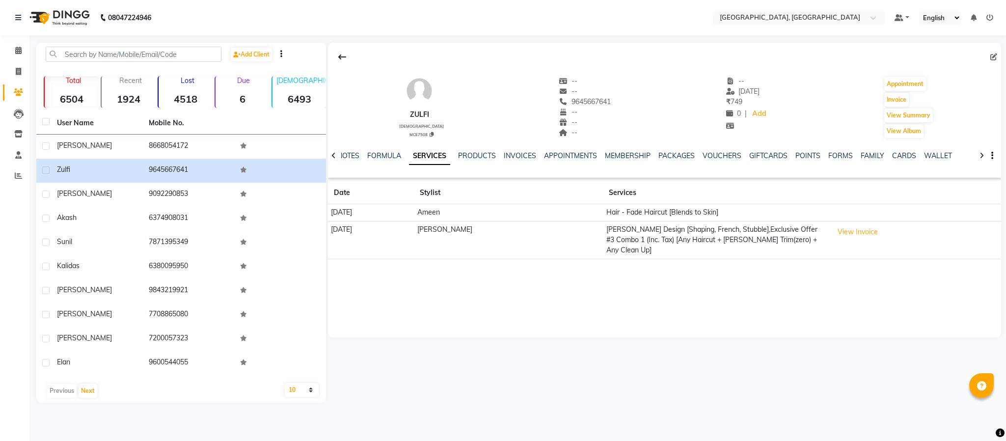
drag, startPoint x: 394, startPoint y: 117, endPoint x: 440, endPoint y: 113, distance: 45.8
click at [440, 113] on div "zulfi [DEMOGRAPHIC_DATA] MCE7508 -- -- 9645667641 -- -- -- -- [DATE] ₹ 749 0 | …" at bounding box center [665, 102] width 674 height 73
copy div "zulfi"
click at [849, 227] on button "View Invoice" at bounding box center [858, 231] width 49 height 15
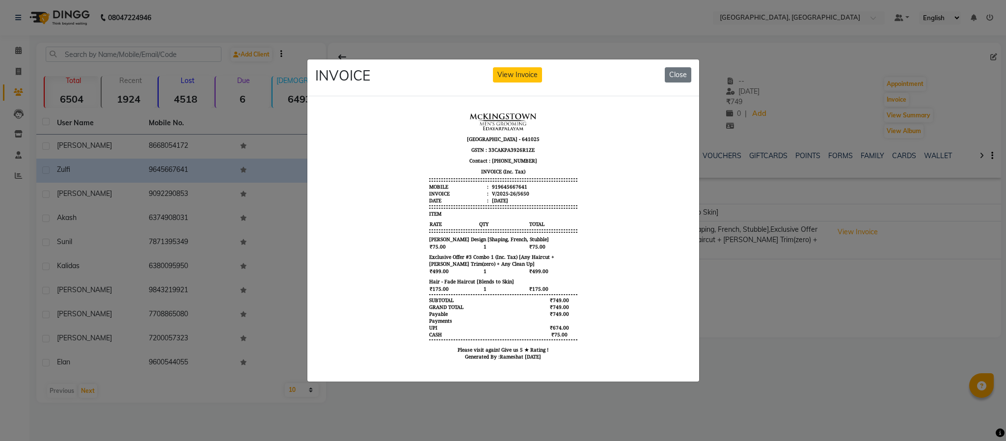
click at [778, 305] on ngb-modal-window "INVOICE View Invoice Close" at bounding box center [503, 220] width 1006 height 441
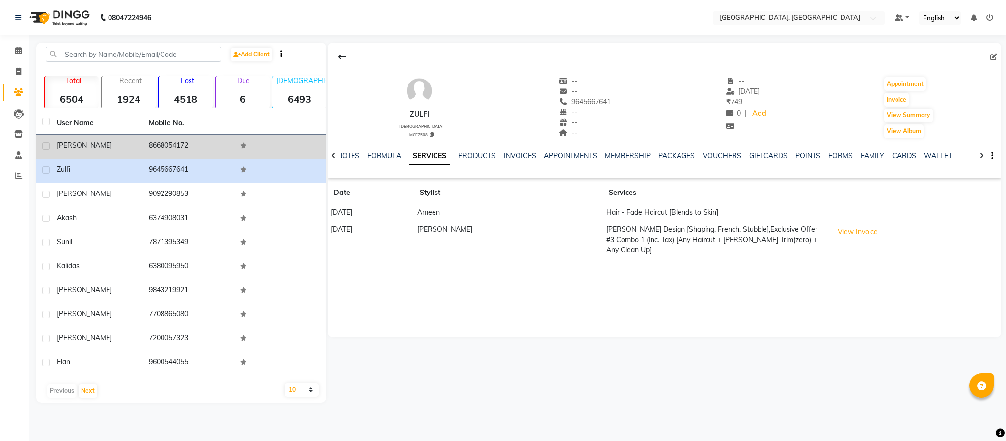
click at [181, 145] on td "8668054172" at bounding box center [189, 147] width 92 height 24
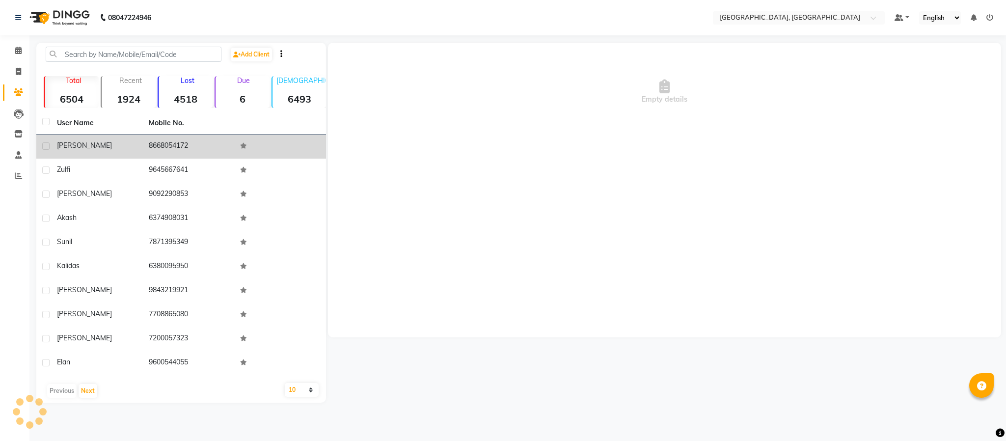
click at [181, 145] on td "8668054172" at bounding box center [189, 147] width 92 height 24
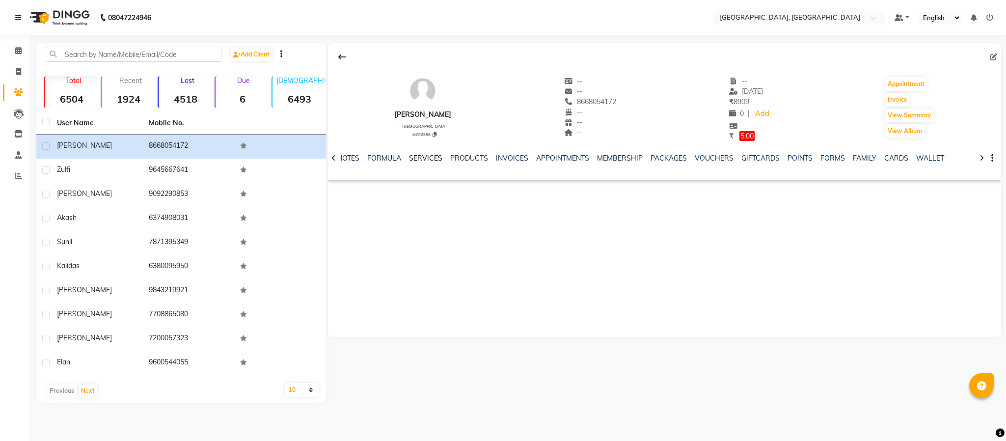
click at [429, 161] on link "SERVICES" at bounding box center [425, 158] width 33 height 9
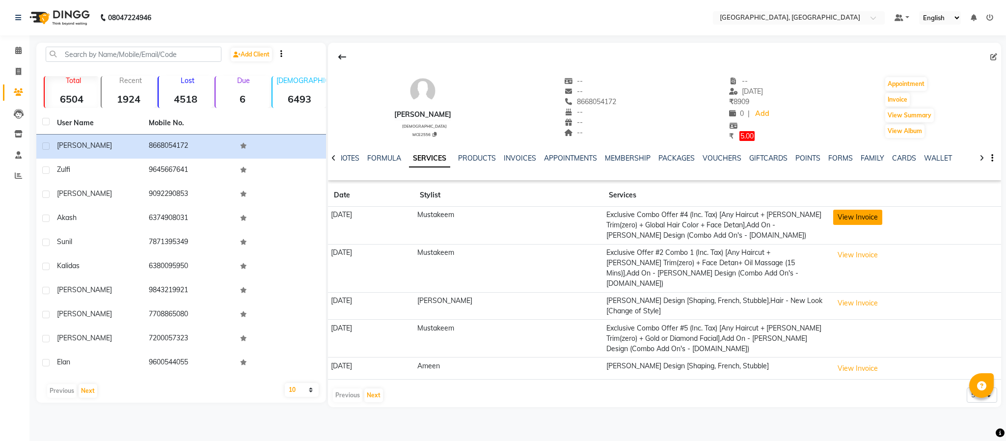
click at [837, 218] on button "View Invoice" at bounding box center [858, 217] width 49 height 15
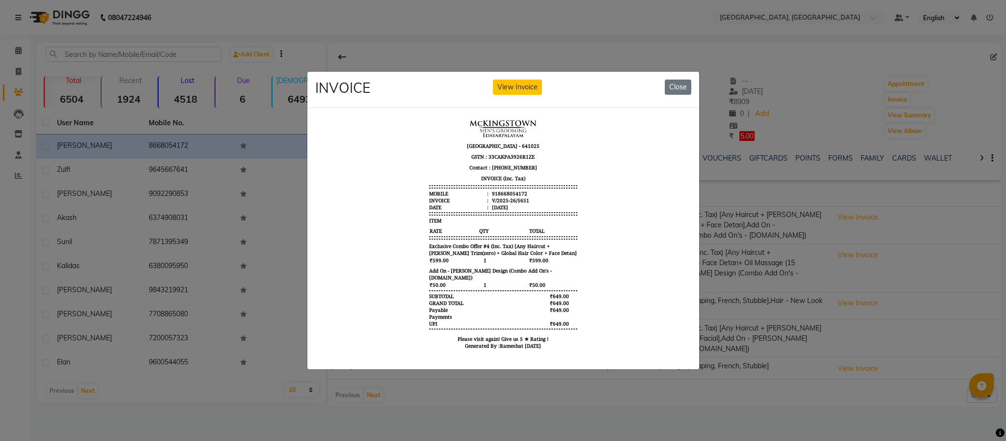
scroll to position [8, 0]
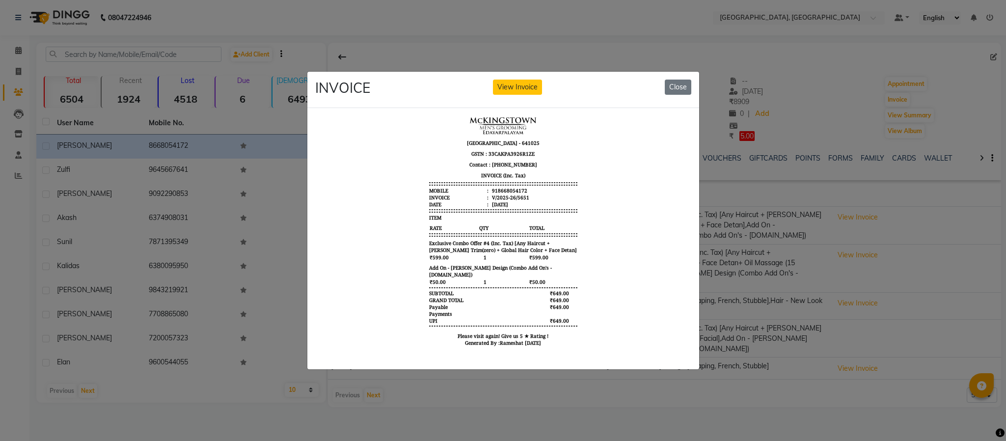
click at [832, 123] on ngb-modal-window "INVOICE View Invoice Close" at bounding box center [503, 220] width 1006 height 441
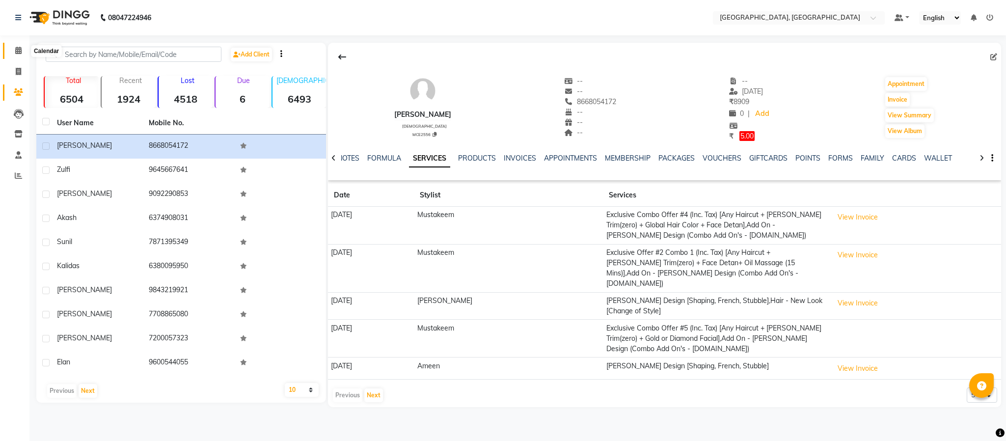
click at [19, 48] on icon at bounding box center [18, 50] width 6 height 7
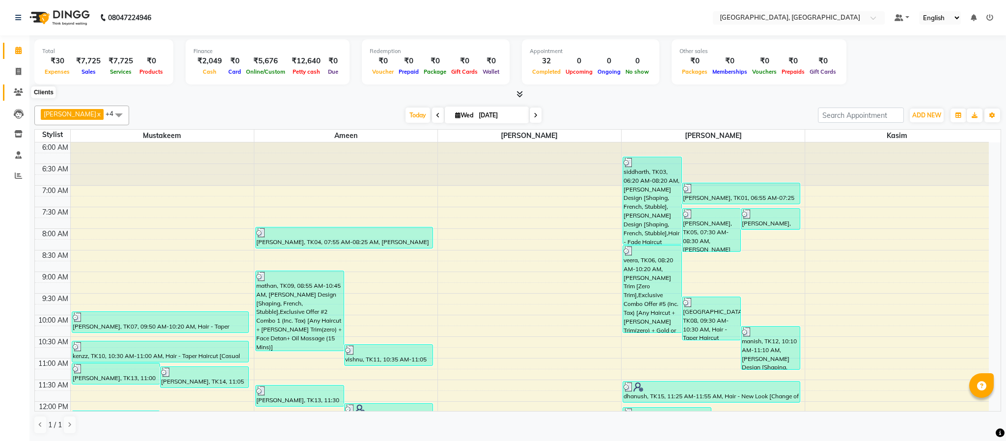
click at [22, 88] on icon at bounding box center [18, 91] width 9 height 7
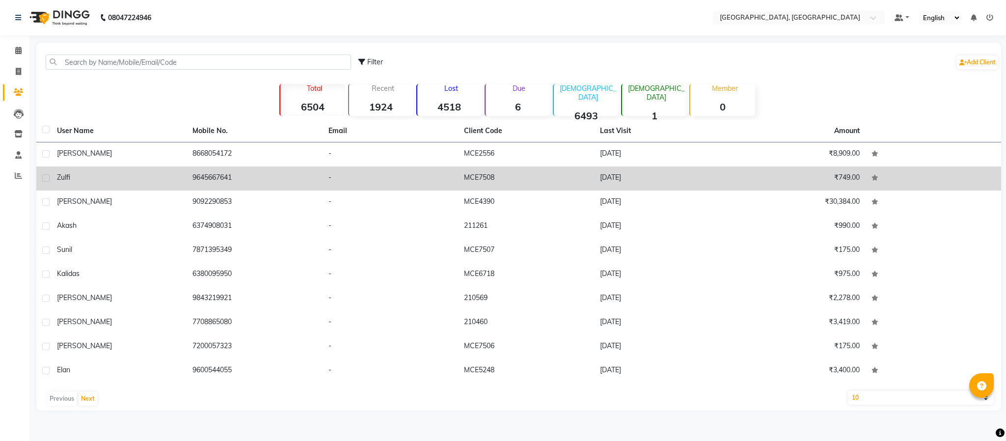
click at [207, 178] on td "9645667641" at bounding box center [255, 179] width 136 height 24
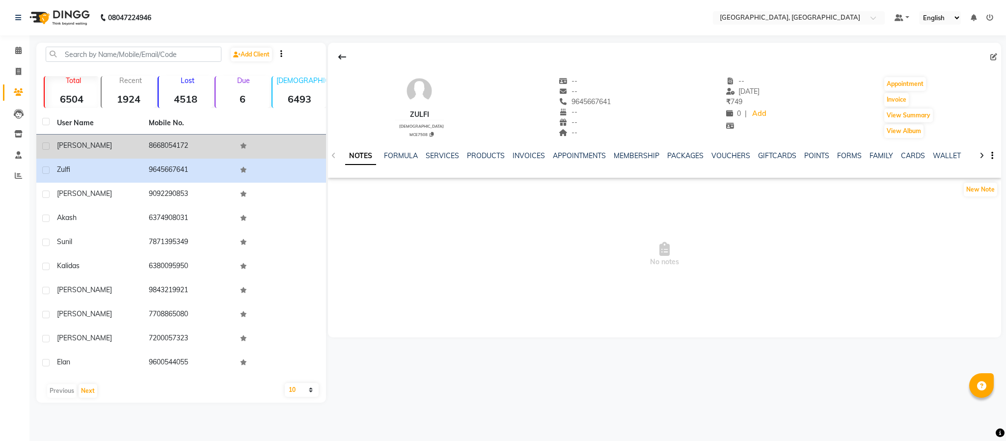
click at [165, 144] on td "8668054172" at bounding box center [189, 147] width 92 height 24
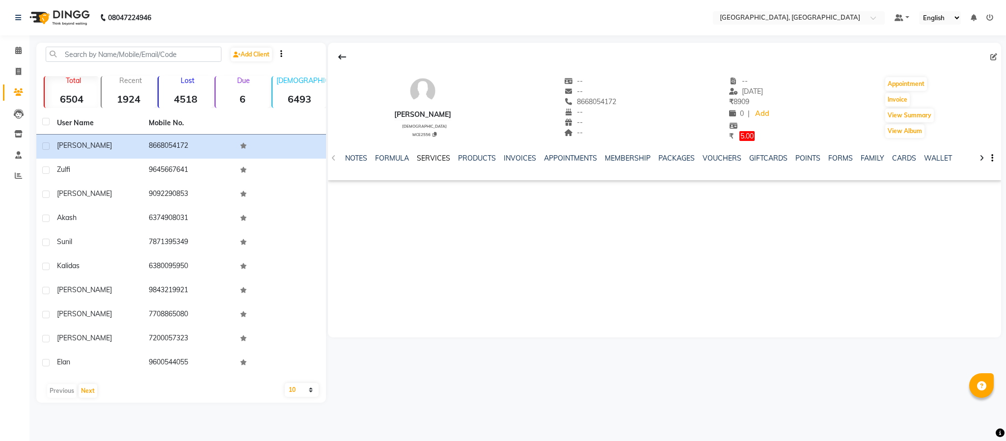
click at [441, 155] on link "SERVICES" at bounding box center [433, 158] width 33 height 9
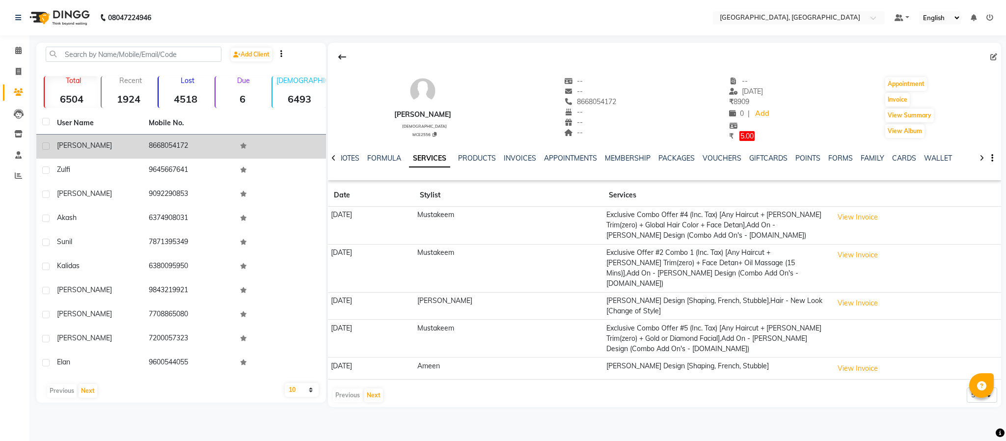
click at [84, 141] on span "[PERSON_NAME]" at bounding box center [84, 145] width 55 height 9
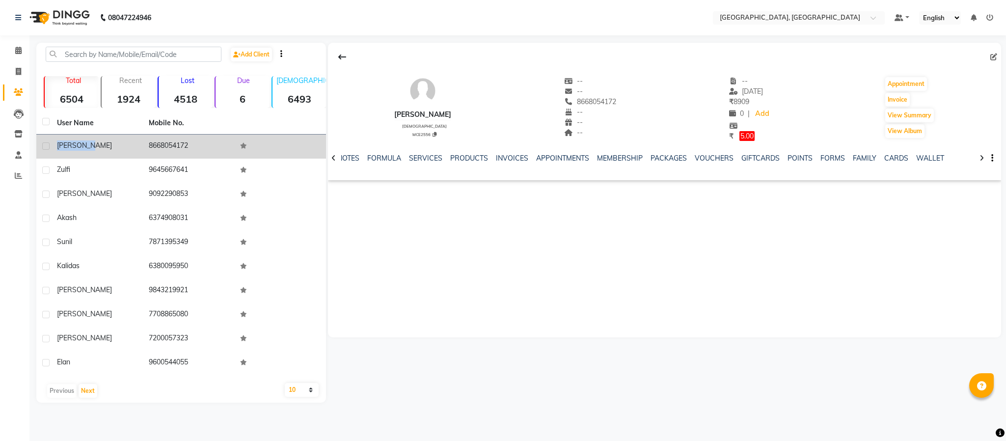
click at [84, 141] on span "[PERSON_NAME]" at bounding box center [84, 145] width 55 height 9
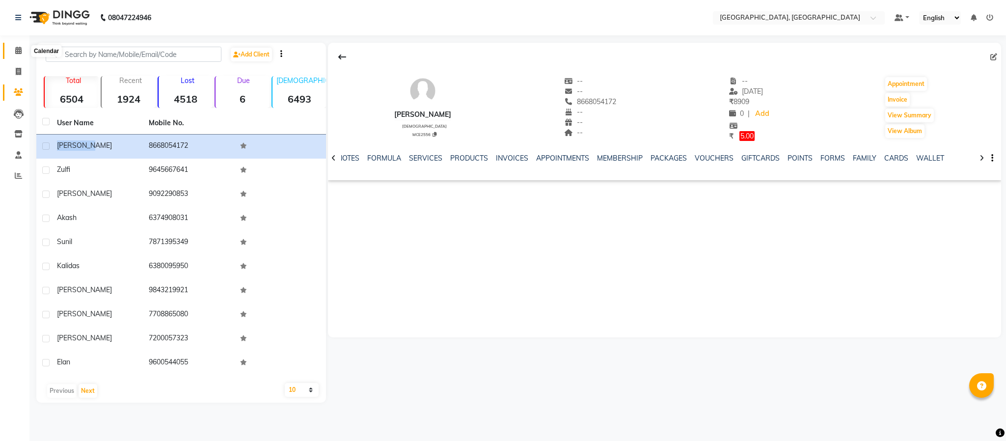
click at [19, 51] on icon at bounding box center [18, 50] width 6 height 7
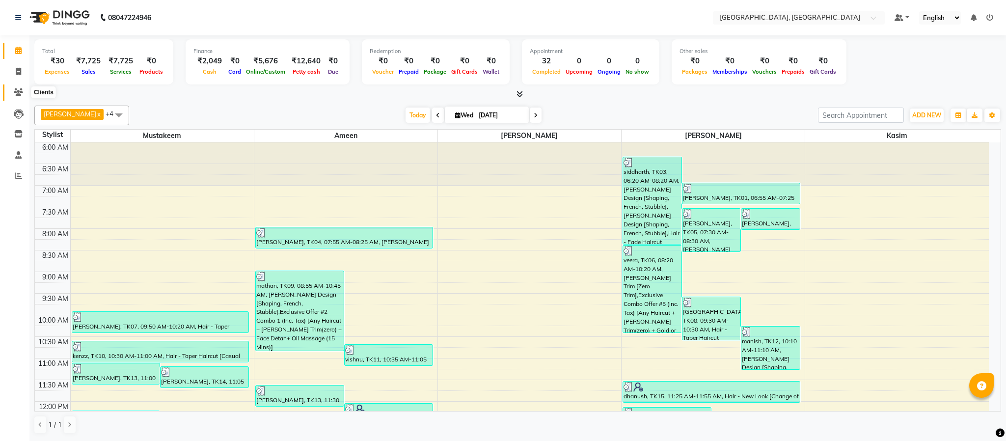
click at [14, 90] on icon at bounding box center [18, 91] width 9 height 7
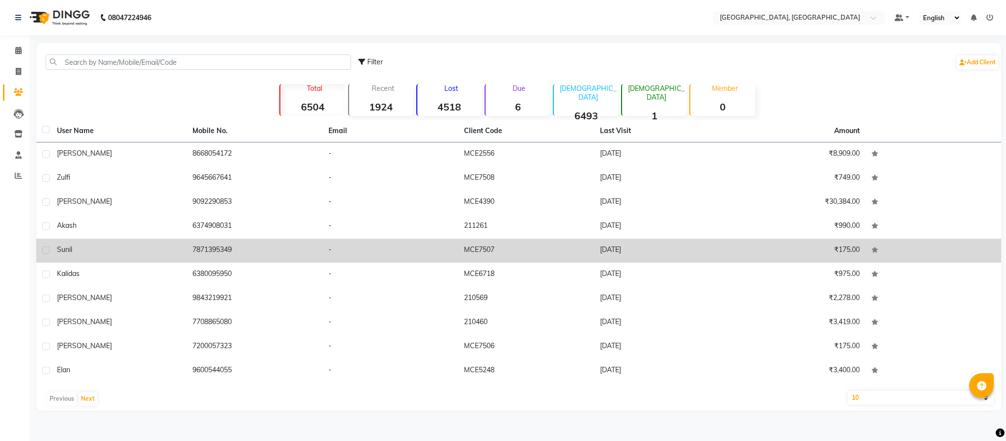
click at [207, 250] on td "7871395349" at bounding box center [255, 251] width 136 height 24
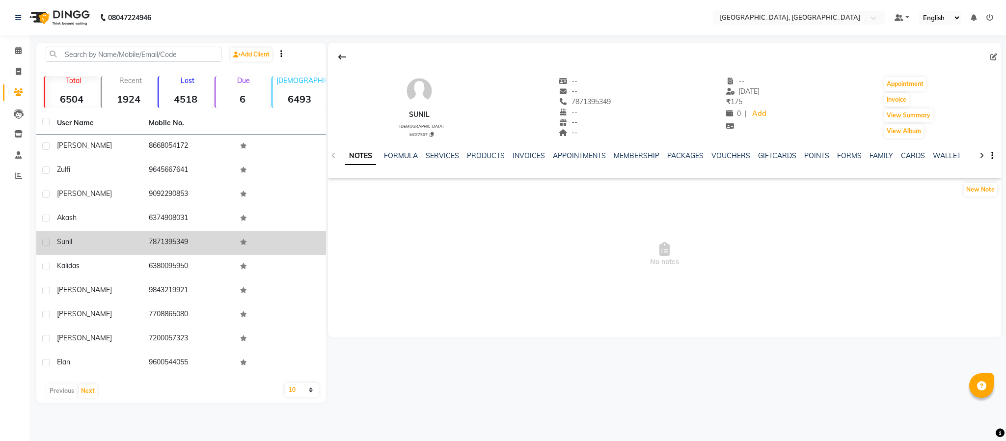
click at [181, 240] on td "7871395349" at bounding box center [189, 243] width 92 height 24
copy td "7871395349"
click at [64, 245] on span "sunil" at bounding box center [64, 241] width 15 height 9
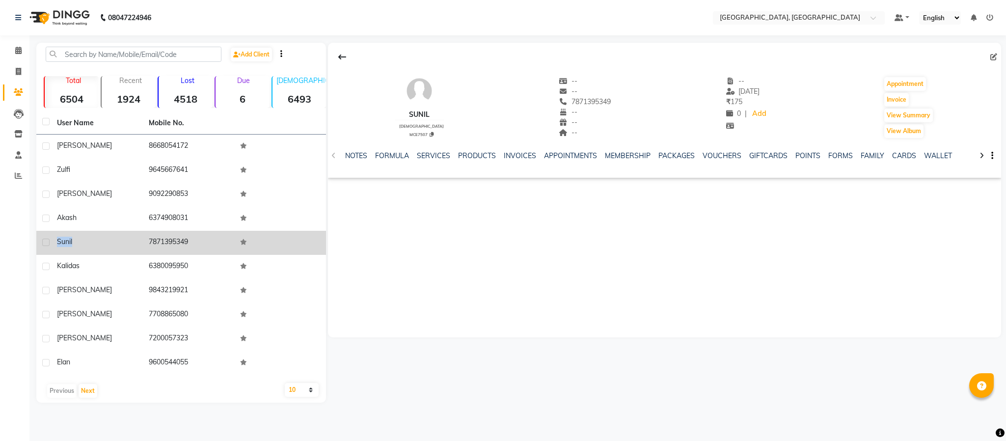
copy span "sunil"
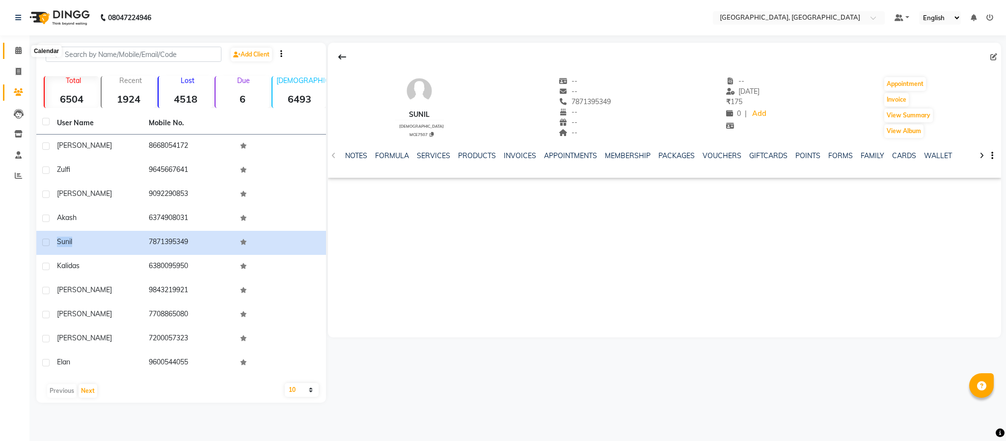
click at [18, 49] on icon at bounding box center [18, 50] width 6 height 7
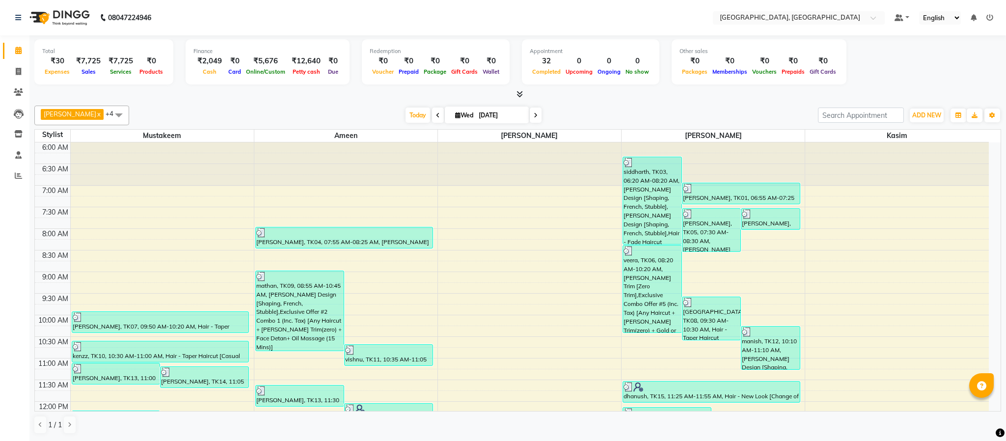
click at [377, 194] on td at bounding box center [529, 190] width 919 height 11
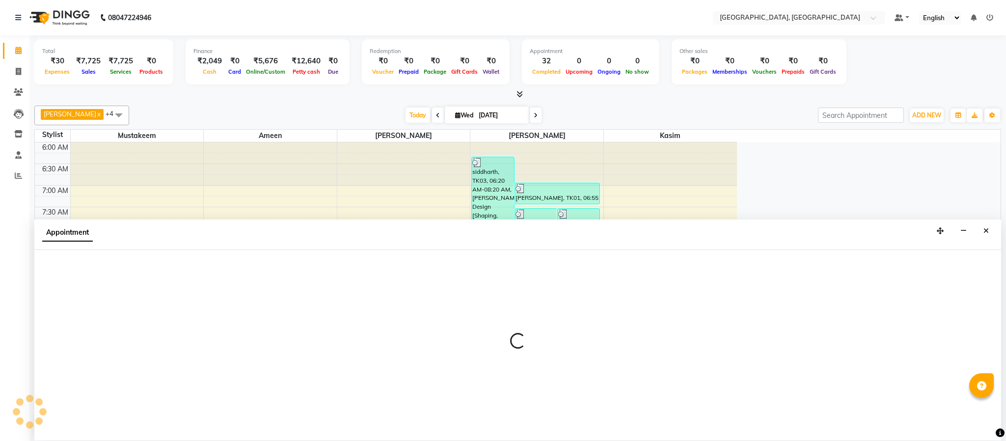
select select "59056"
select select "tentative"
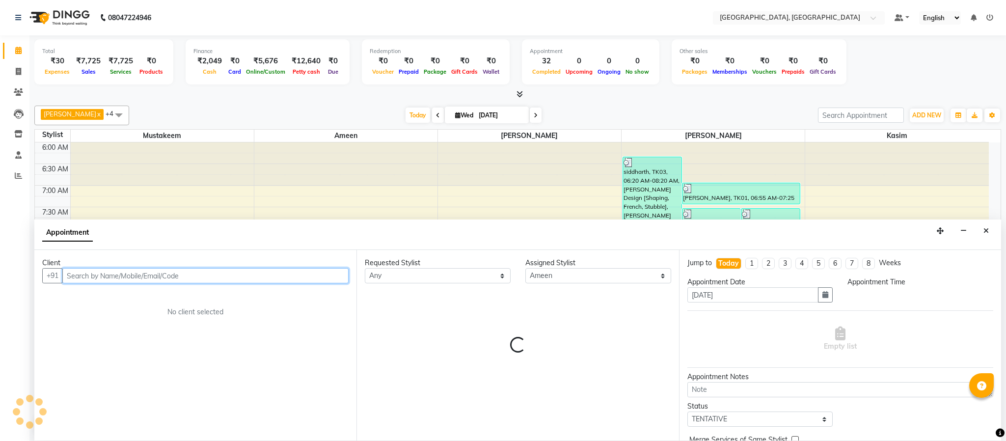
select select "420"
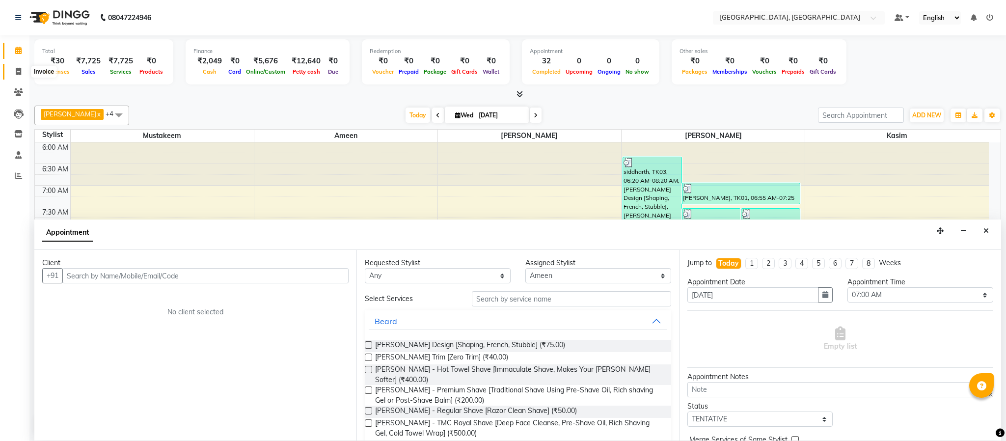
click at [19, 66] on span at bounding box center [18, 71] width 17 height 11
select select "4977"
select select "service"
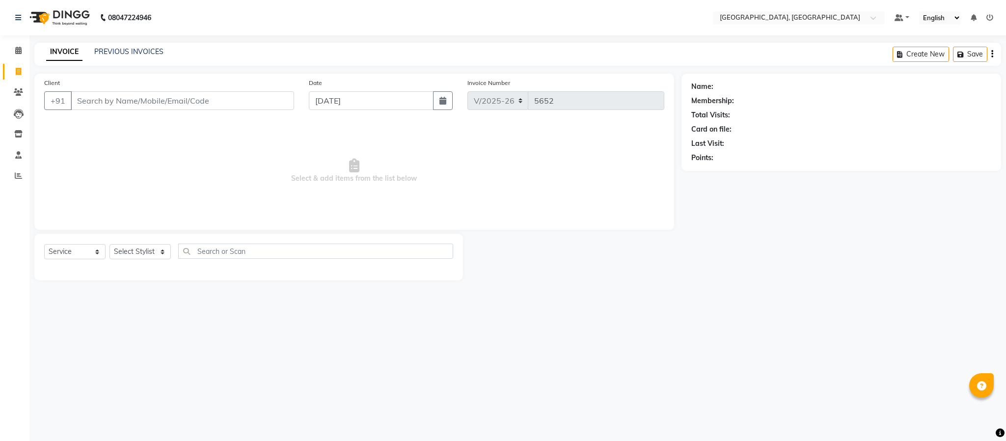
click at [129, 109] on input "Client" at bounding box center [182, 100] width 223 height 19
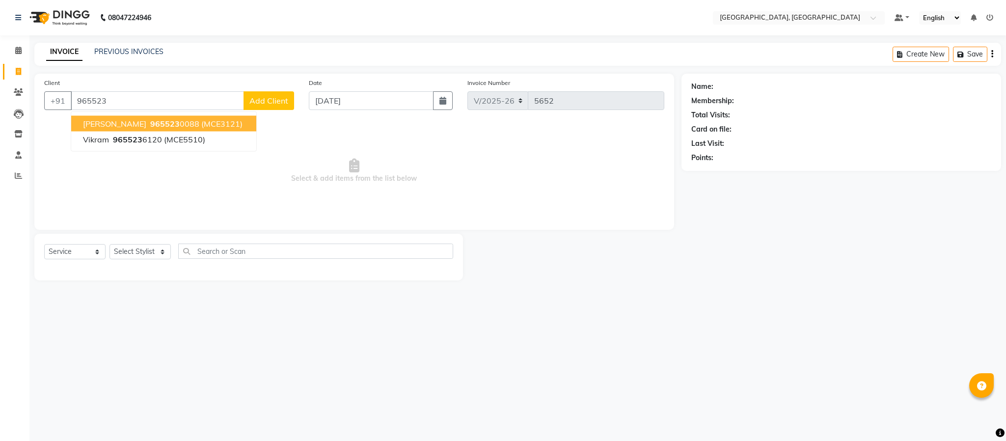
click at [148, 126] on ngb-highlight "965523 0088" at bounding box center [173, 124] width 51 height 10
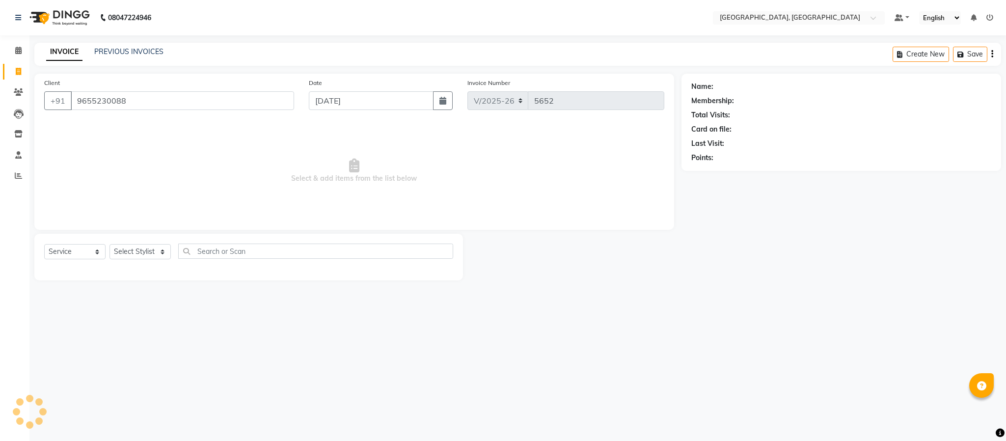
type input "9655230088"
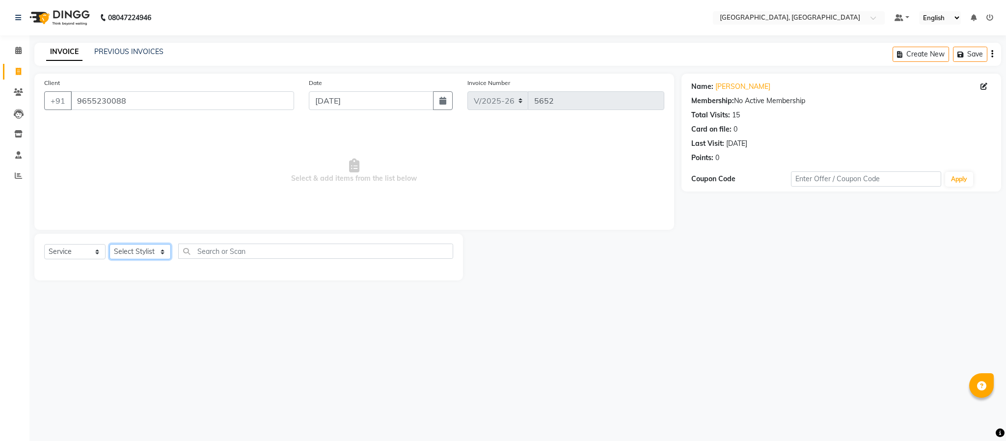
click at [140, 255] on select "Select Stylist Ameen House Keeping [PERSON_NAME] [PERSON_NAME] Prathiswar [PERS…" at bounding box center [140, 251] width 61 height 15
select select "39027"
click at [110, 245] on select "Select Stylist Ameen House Keeping [PERSON_NAME] [PERSON_NAME] Prathiswar [PERS…" at bounding box center [140, 251] width 61 height 15
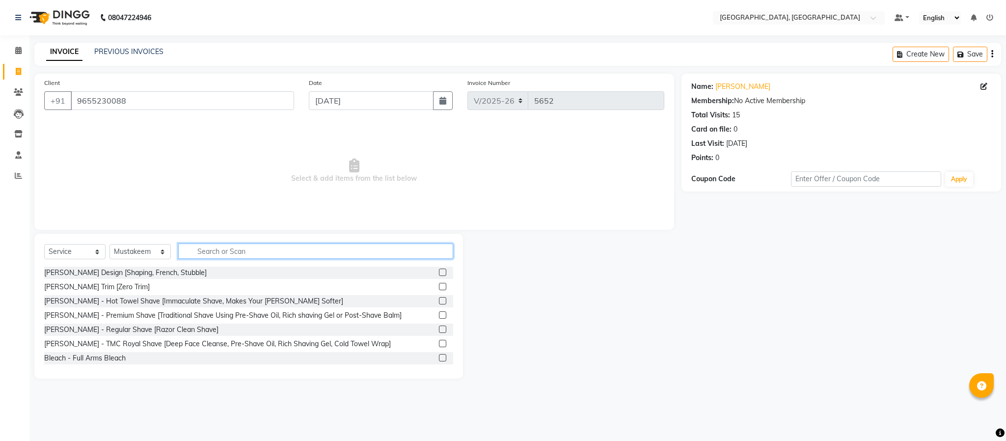
click at [223, 248] on input "text" at bounding box center [315, 251] width 275 height 15
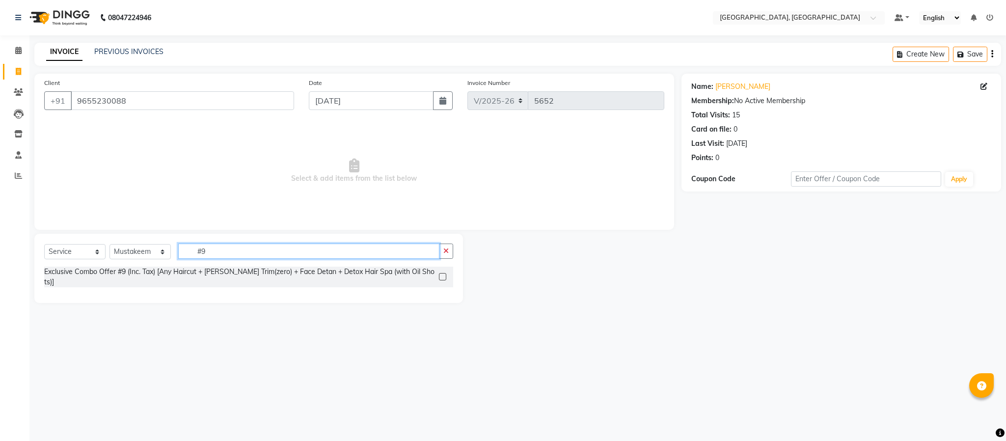
type input "#9"
click at [443, 273] on label at bounding box center [442, 276] width 7 height 7
click at [443, 274] on input "checkbox" at bounding box center [442, 277] width 6 height 6
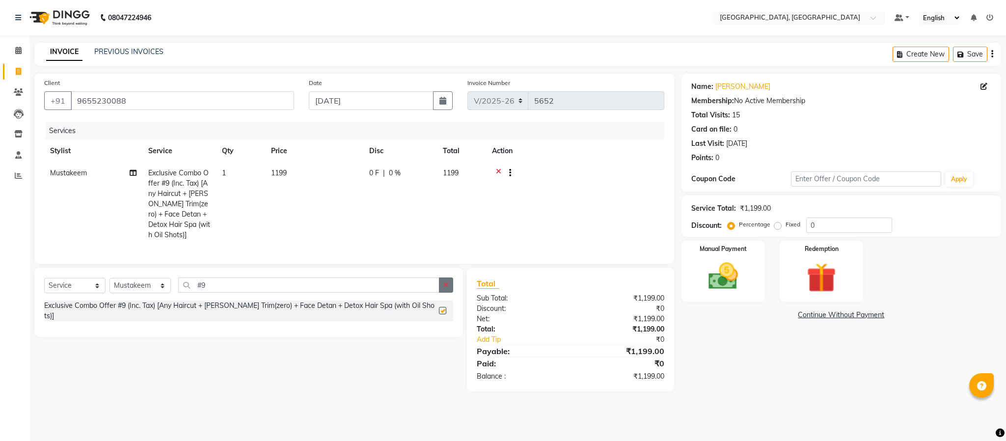
checkbox input "false"
click at [448, 293] on button "button" at bounding box center [446, 285] width 14 height 15
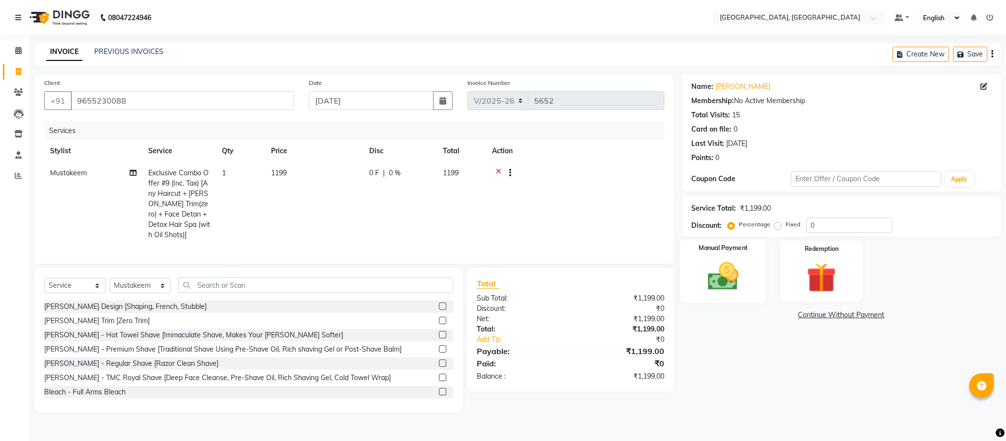
click at [728, 280] on img at bounding box center [723, 276] width 50 height 35
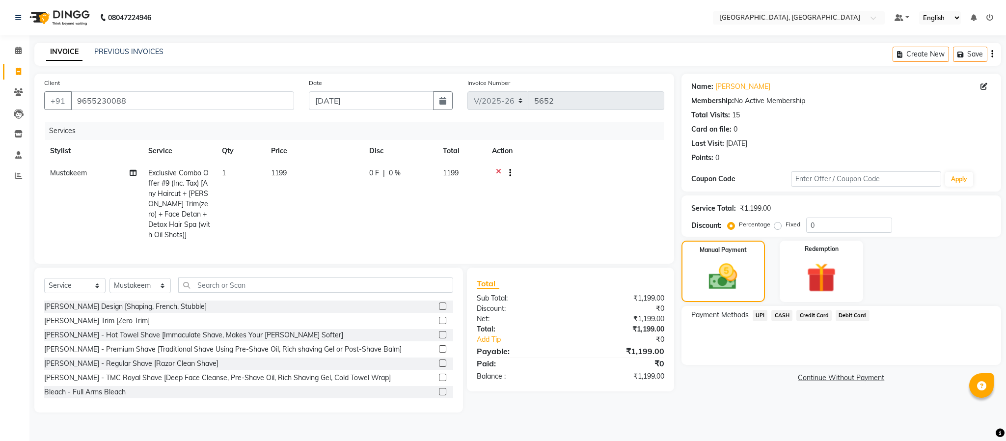
click at [761, 315] on span "UPI" at bounding box center [760, 315] width 15 height 11
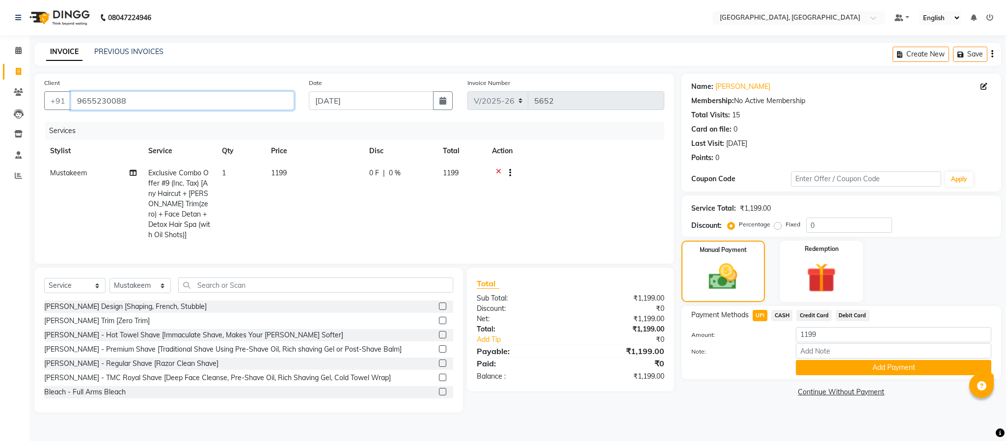
click at [266, 101] on input "9655230088" at bounding box center [182, 100] width 223 height 19
click at [876, 360] on button "Add Payment" at bounding box center [893, 367] width 195 height 15
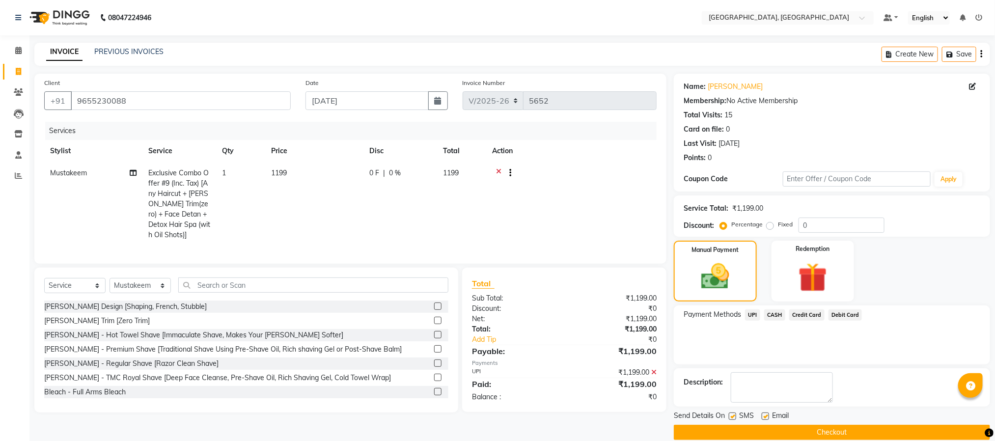
click at [865, 431] on button "Checkout" at bounding box center [832, 432] width 316 height 15
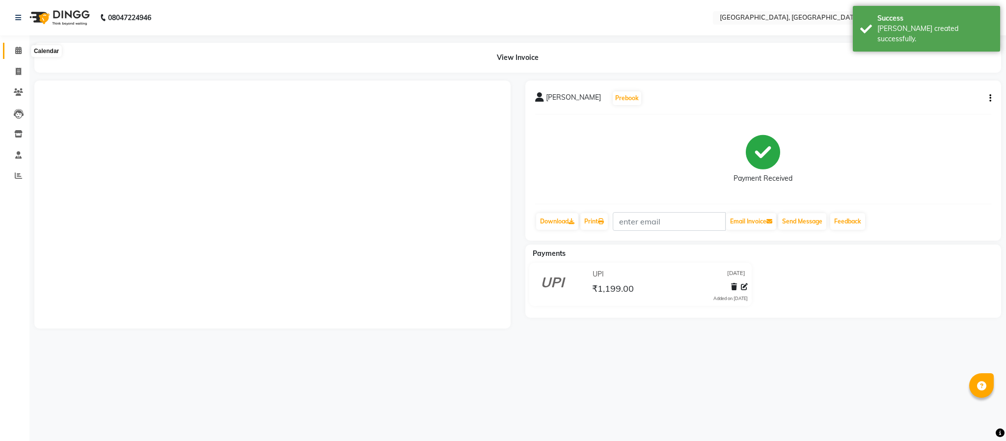
click at [22, 49] on span at bounding box center [18, 50] width 17 height 11
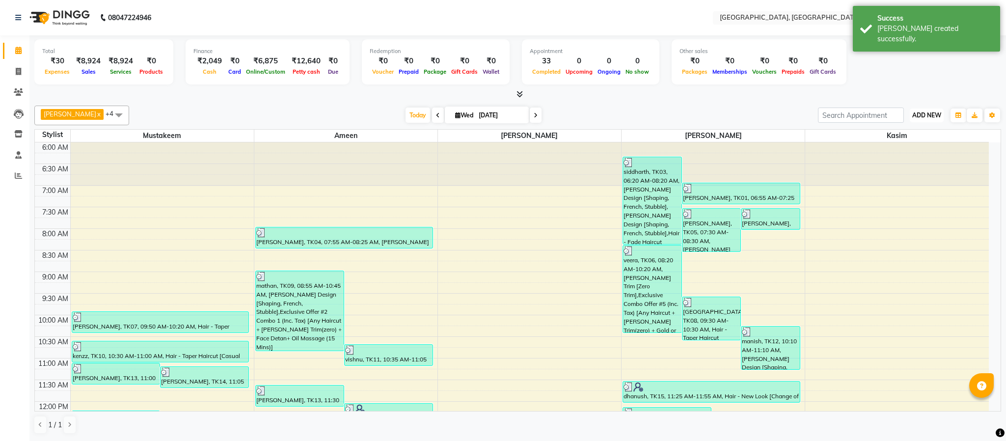
click at [923, 113] on span "ADD NEW" at bounding box center [927, 114] width 29 height 7
click at [908, 161] on link "Add Expense" at bounding box center [905, 160] width 78 height 13
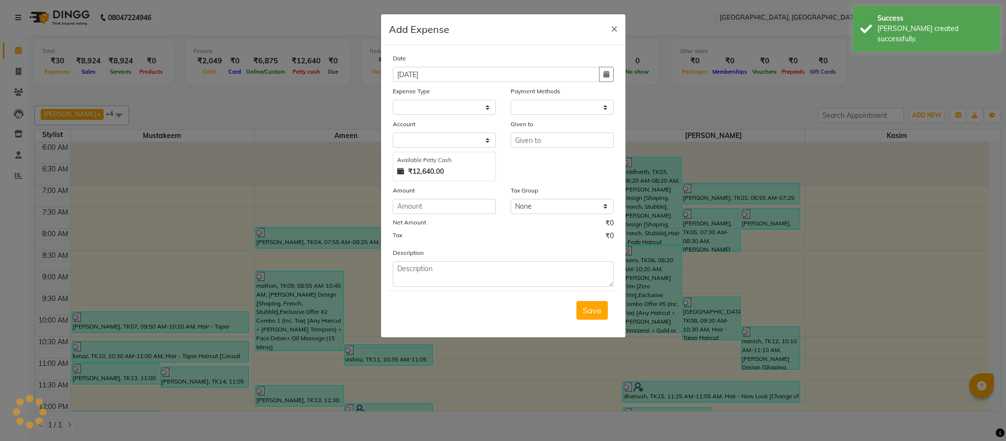
select select "1"
select select "3862"
drag, startPoint x: 451, startPoint y: 105, endPoint x: 448, endPoint y: 114, distance: 9.2
click at [450, 106] on select "Select Advance Salary Bank charges Cash Exchange Cash transfer to bank Customer…" at bounding box center [444, 107] width 103 height 15
select select "8849"
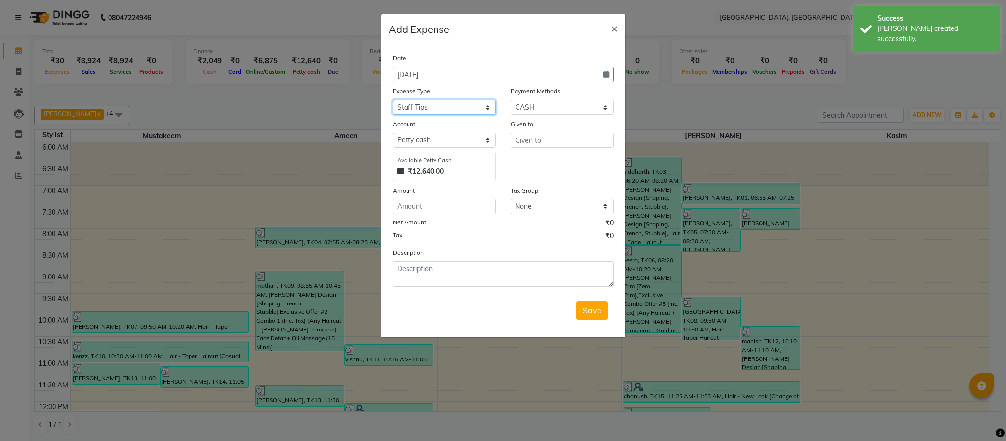
click at [393, 100] on select "Select Advance Salary Bank charges Cash Exchange Cash transfer to bank Customer…" at bounding box center [444, 107] width 103 height 15
click at [500, 267] on textarea at bounding box center [503, 274] width 221 height 26
paste textarea "9655230088"
type textarea "9655230088"
click at [567, 140] on input "text" at bounding box center [562, 140] width 103 height 15
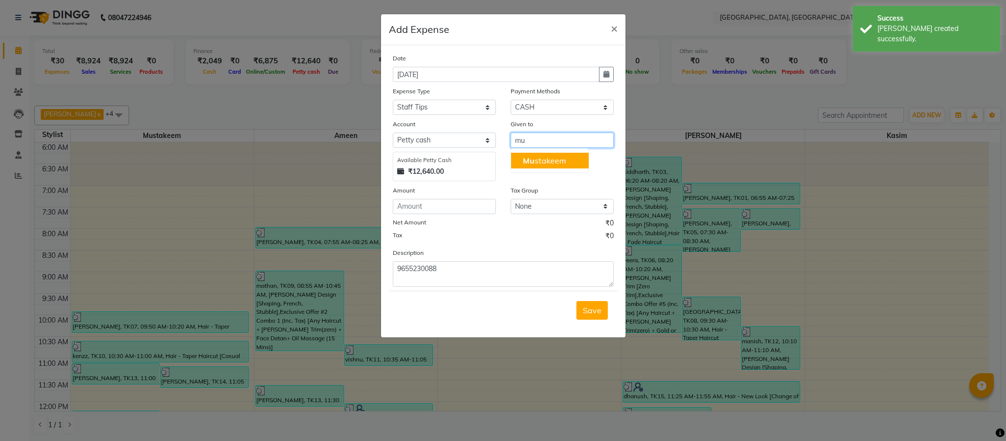
click at [568, 158] on button "Mu stakeem" at bounding box center [550, 161] width 78 height 16
type input "Mustakeem"
click at [461, 202] on input "number" at bounding box center [444, 206] width 103 height 15
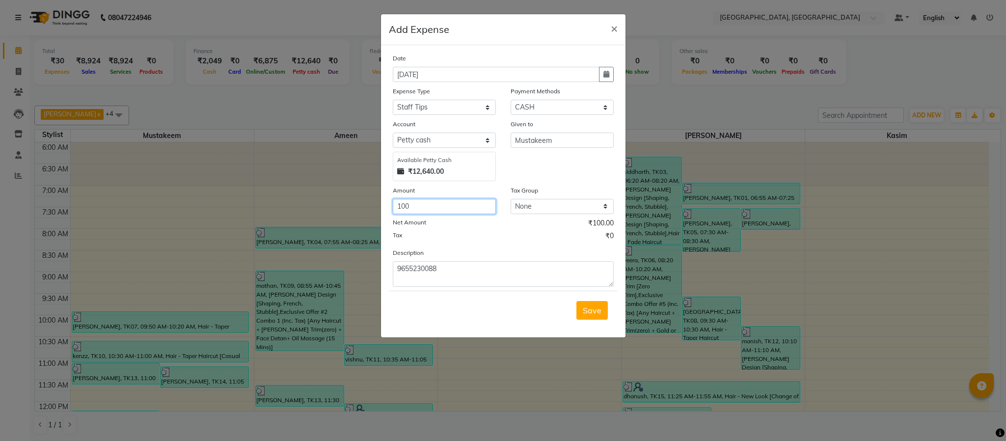
type input "100"
click at [468, 239] on div "Tax ₹0" at bounding box center [503, 237] width 221 height 13
click at [590, 313] on span "Save" at bounding box center [592, 311] width 19 height 10
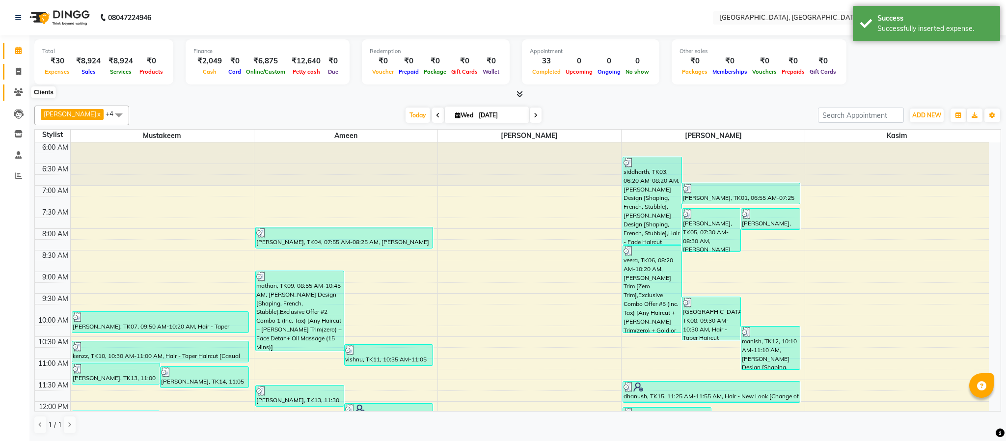
drag, startPoint x: 16, startPoint y: 93, endPoint x: 18, endPoint y: 79, distance: 14.3
click at [16, 93] on icon at bounding box center [18, 91] width 9 height 7
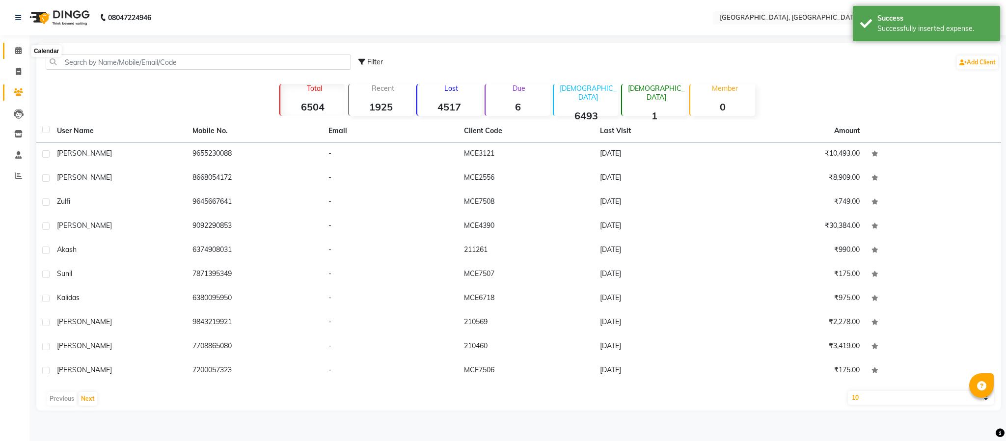
click at [23, 45] on span at bounding box center [18, 50] width 17 height 11
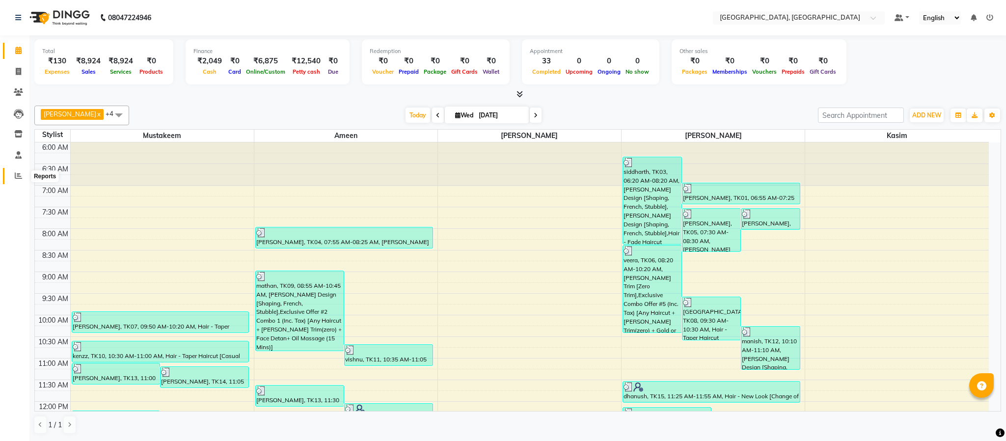
click at [16, 178] on icon at bounding box center [18, 175] width 7 height 7
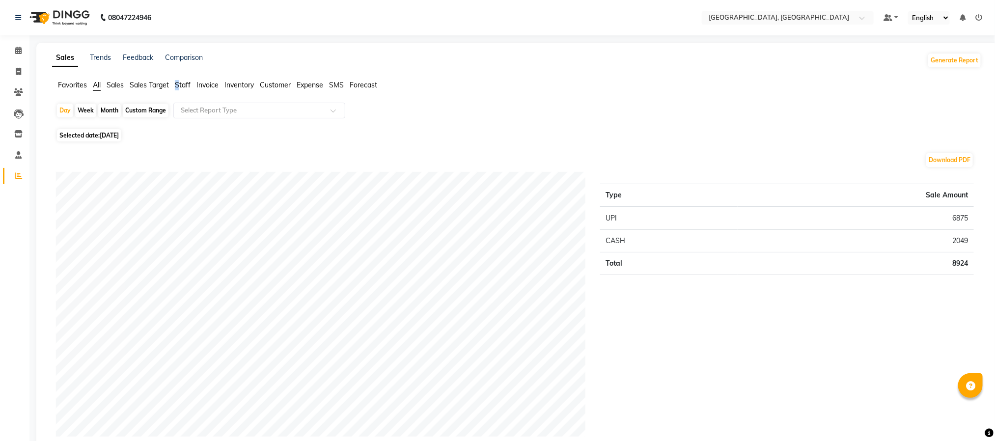
click at [178, 83] on span "Staff" at bounding box center [183, 85] width 16 height 9
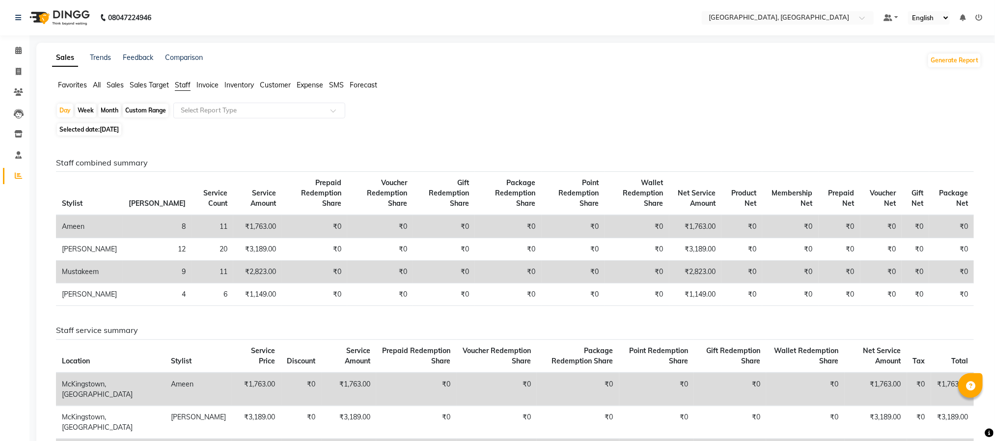
click at [479, 127] on div "Selected date: [DATE]" at bounding box center [519, 129] width 926 height 10
click at [17, 43] on link "Calendar" at bounding box center [15, 51] width 24 height 16
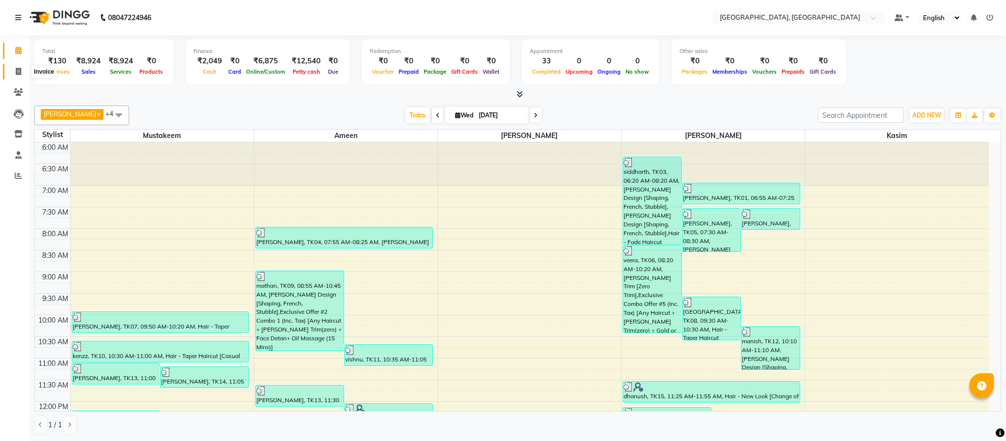
click at [18, 68] on icon at bounding box center [18, 71] width 5 height 7
select select "service"
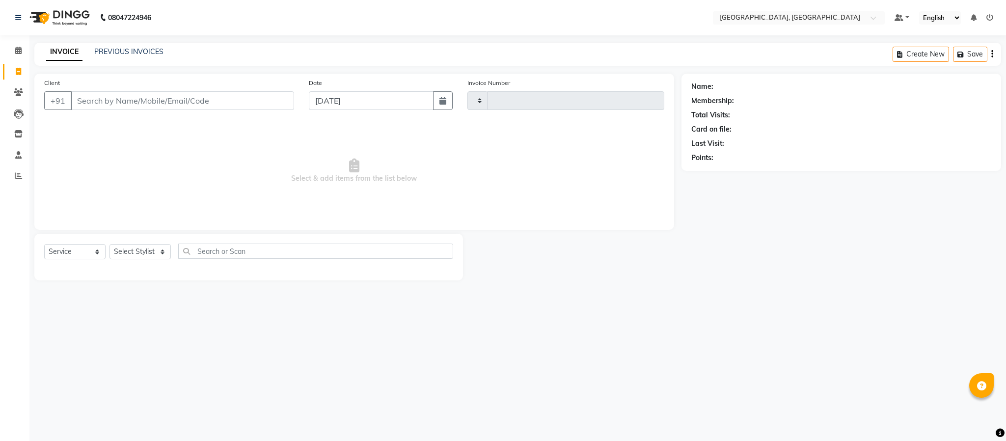
type input "5653"
select select "4977"
drag, startPoint x: 19, startPoint y: 51, endPoint x: 256, endPoint y: 186, distance: 273.2
click at [359, 177] on span "Select & add items from the list below" at bounding box center [354, 171] width 620 height 98
drag, startPoint x: 285, startPoint y: 179, endPoint x: 435, endPoint y: 190, distance: 150.7
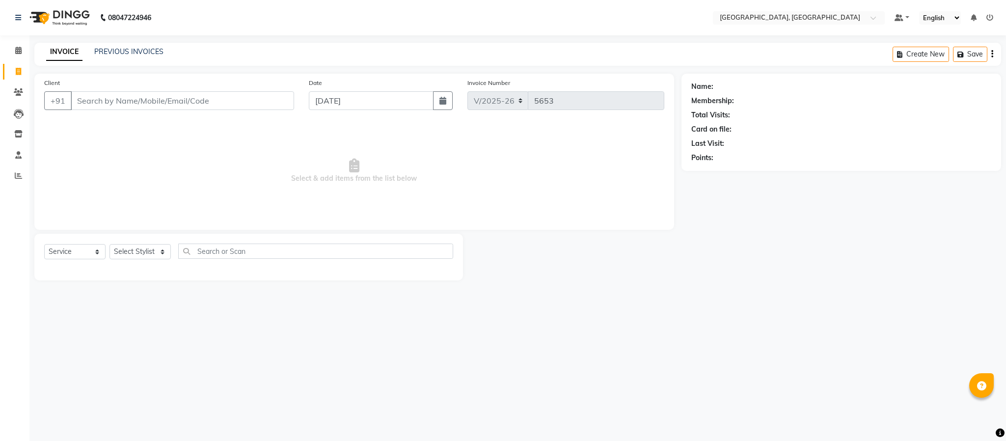
click at [435, 190] on span "Select & add items from the list below" at bounding box center [354, 171] width 620 height 98
click at [447, 151] on span "Select & add items from the list below" at bounding box center [354, 171] width 620 height 98
click at [377, 194] on div "Client +91 Date [DATE] Invoice Number V/2025 V/[PHONE_NUMBER] Select & add item…" at bounding box center [354, 152] width 640 height 156
click at [12, 97] on span at bounding box center [18, 92] width 17 height 11
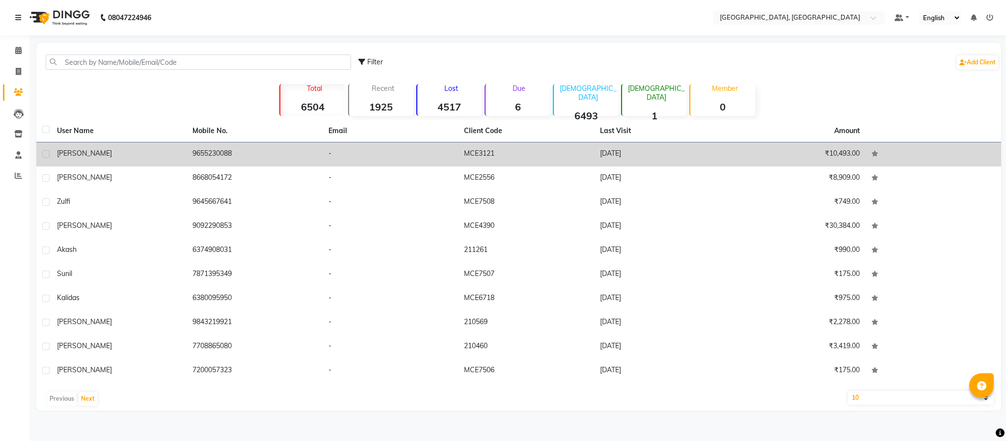
drag, startPoint x: 208, startPoint y: 156, endPoint x: 203, endPoint y: 152, distance: 6.6
click at [207, 155] on td "9655230088" at bounding box center [255, 154] width 136 height 24
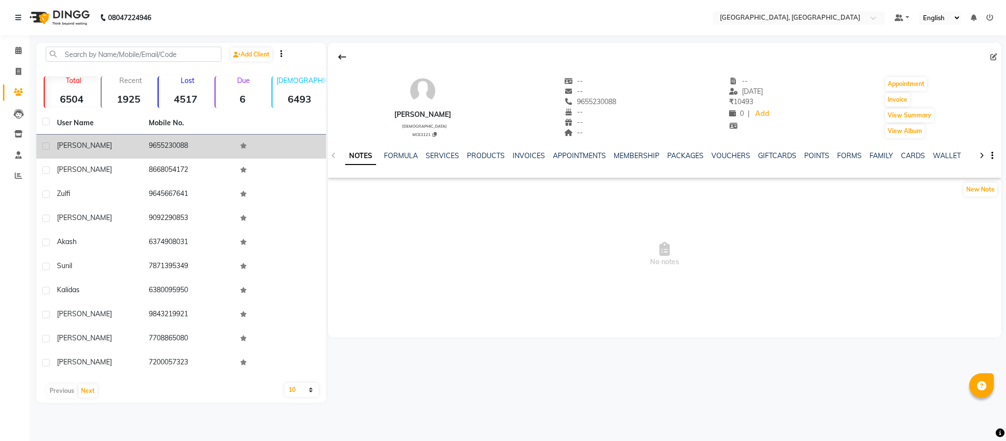
click at [182, 143] on td "9655230088" at bounding box center [189, 147] width 92 height 24
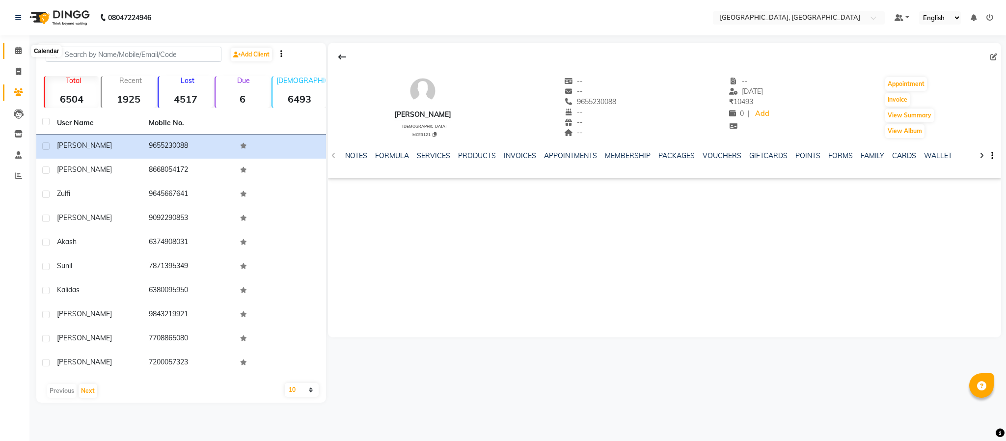
click at [23, 47] on span at bounding box center [18, 50] width 17 height 11
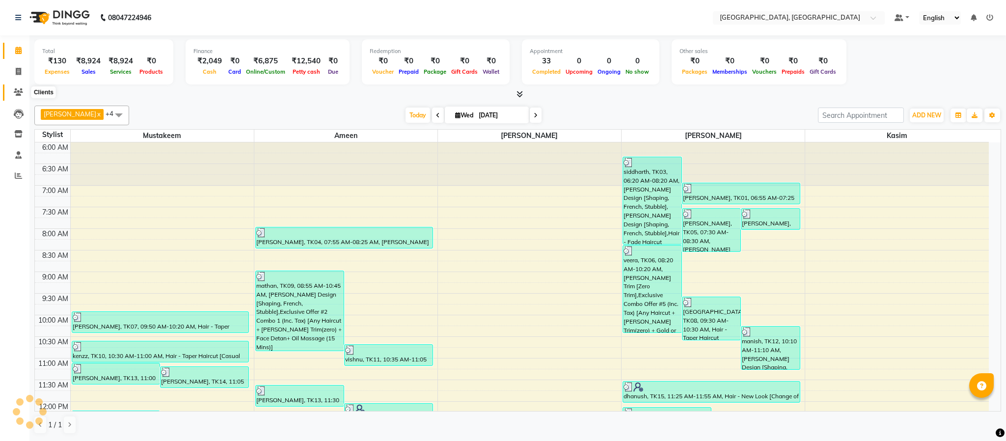
click at [17, 93] on icon at bounding box center [18, 91] width 9 height 7
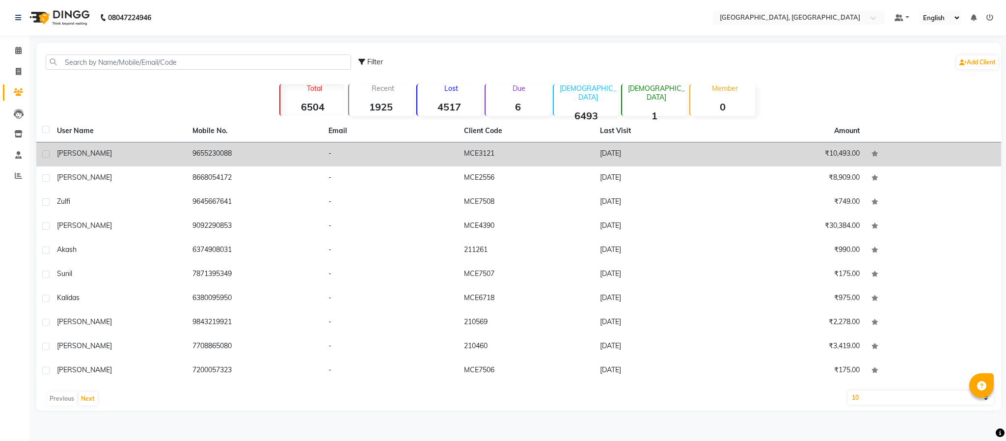
click at [211, 152] on td "9655230088" at bounding box center [255, 154] width 136 height 24
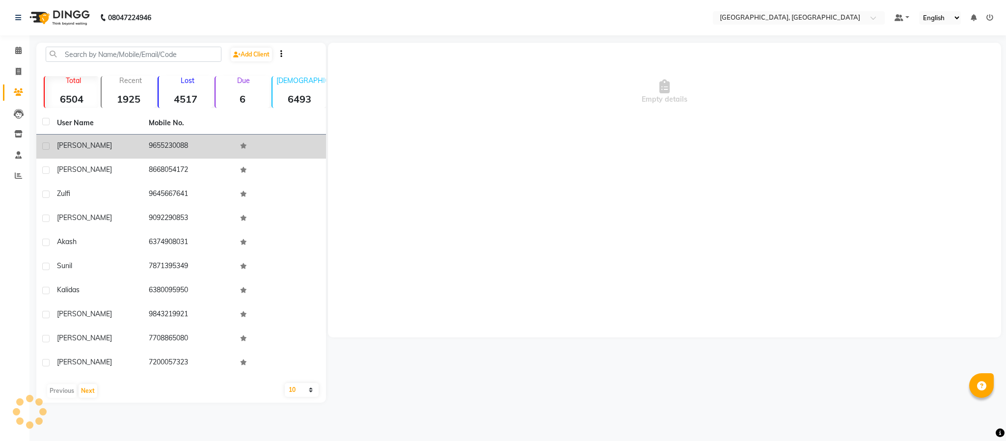
click at [211, 152] on td "9655230088" at bounding box center [189, 147] width 92 height 24
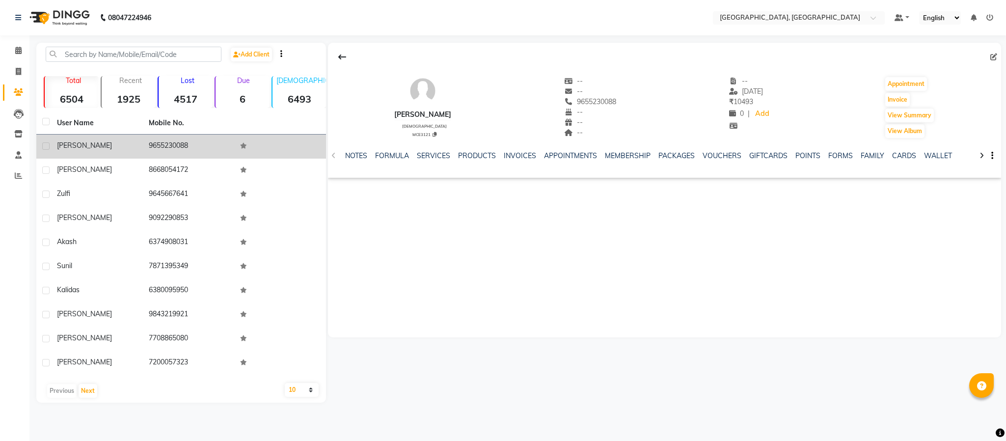
click at [164, 145] on td "9655230088" at bounding box center [189, 147] width 92 height 24
copy td "9655230088"
click at [73, 144] on span "[PERSON_NAME]" at bounding box center [84, 145] width 55 height 9
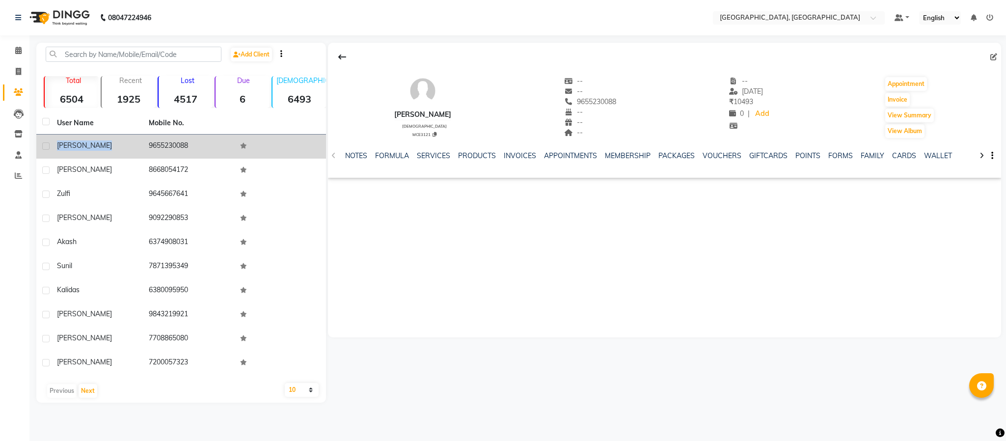
click at [73, 144] on span "[PERSON_NAME]" at bounding box center [84, 145] width 55 height 9
copy div "[PERSON_NAME]"
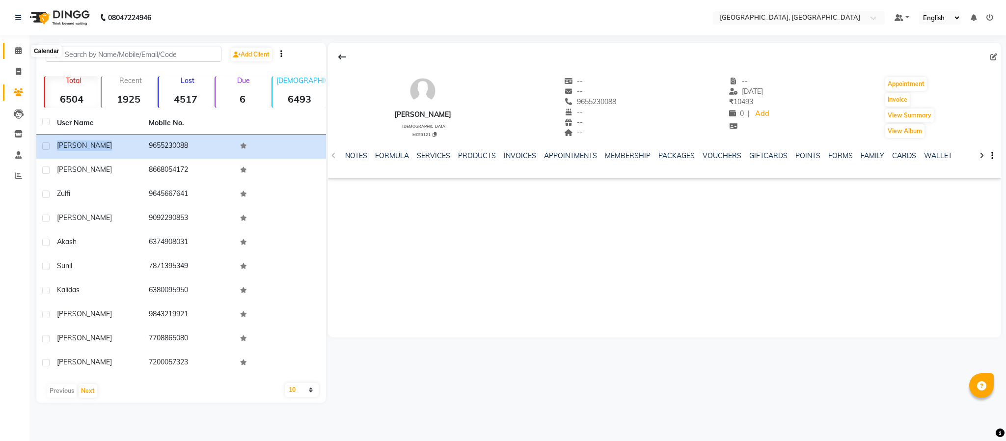
drag, startPoint x: 16, startPoint y: 46, endPoint x: 0, endPoint y: 76, distance: 34.1
click at [16, 46] on span at bounding box center [18, 50] width 17 height 11
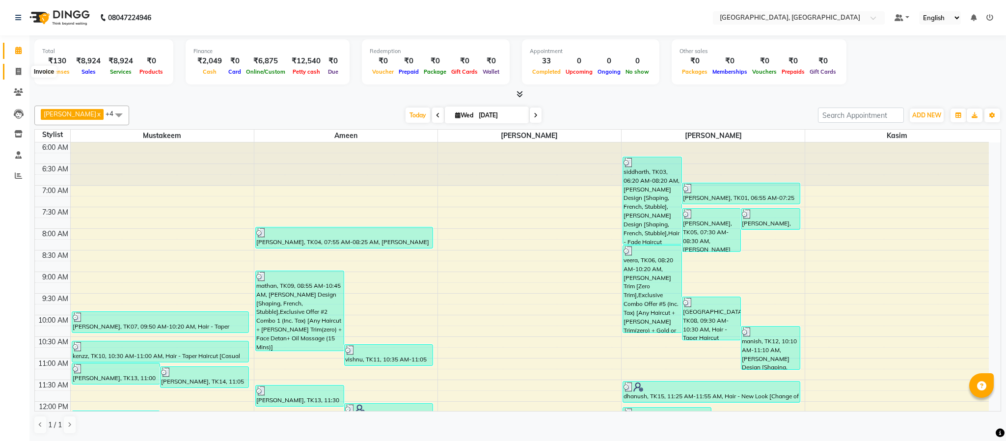
click at [20, 68] on icon at bounding box center [18, 71] width 5 height 7
select select "service"
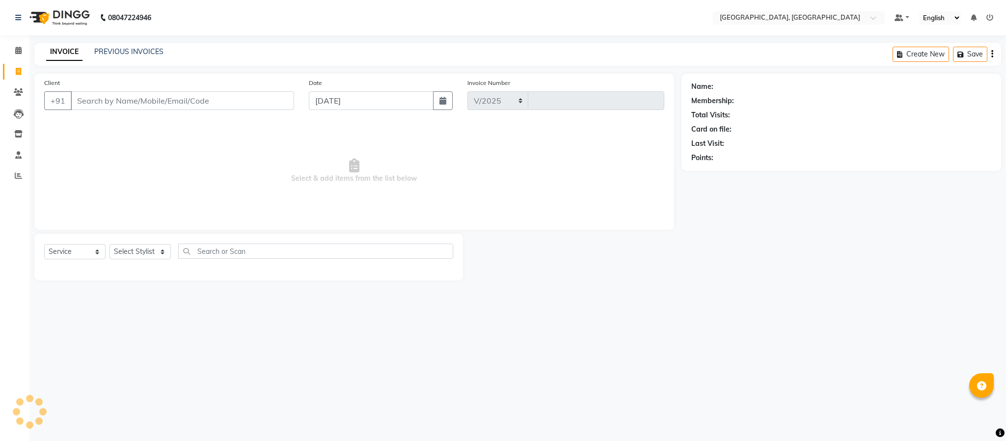
select select "4977"
type input "5653"
drag, startPoint x: 145, startPoint y: 250, endPoint x: 186, endPoint y: 325, distance: 85.5
click at [146, 249] on select "Select Stylist" at bounding box center [140, 251] width 61 height 15
select select "66371"
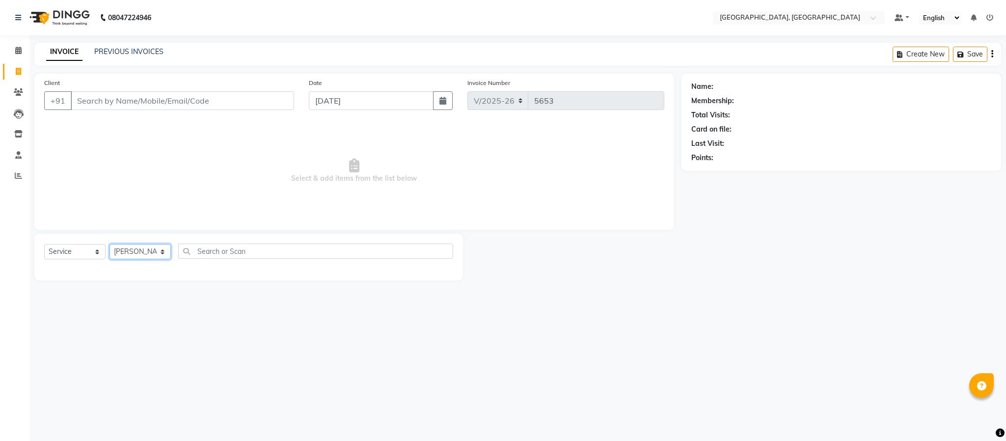
click at [110, 245] on select "Select Stylist Ameen House Keeping [PERSON_NAME] [PERSON_NAME] Prathiswar [PERS…" at bounding box center [140, 251] width 61 height 15
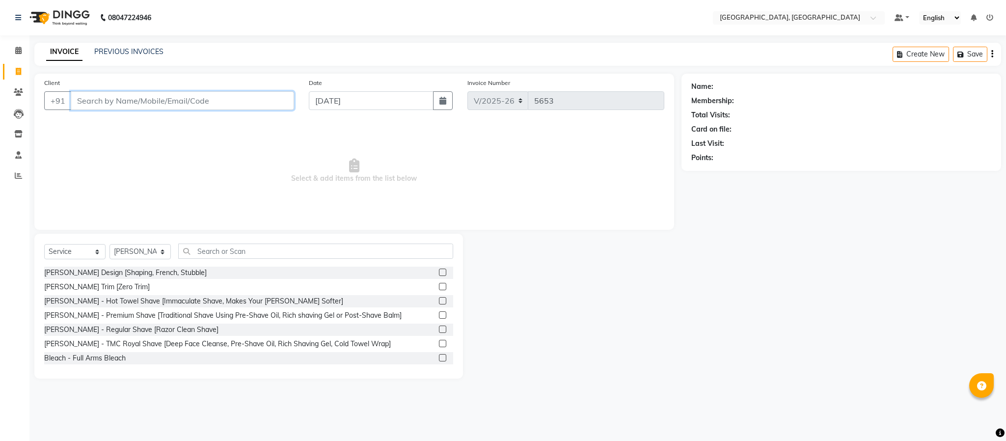
click at [159, 108] on input "Client" at bounding box center [182, 100] width 223 height 19
type input "#"
click at [267, 250] on input "text" at bounding box center [315, 251] width 275 height 15
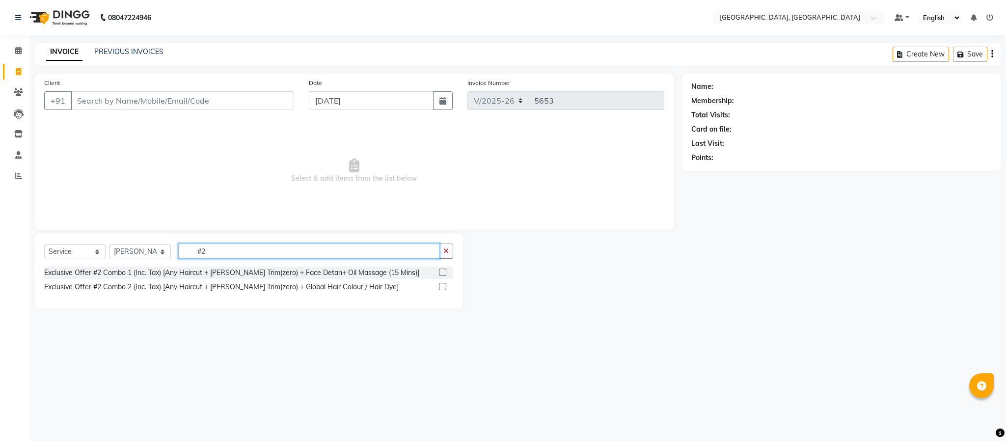
type input "#2"
click at [446, 272] on label at bounding box center [442, 272] width 7 height 7
click at [446, 272] on input "checkbox" at bounding box center [442, 273] width 6 height 6
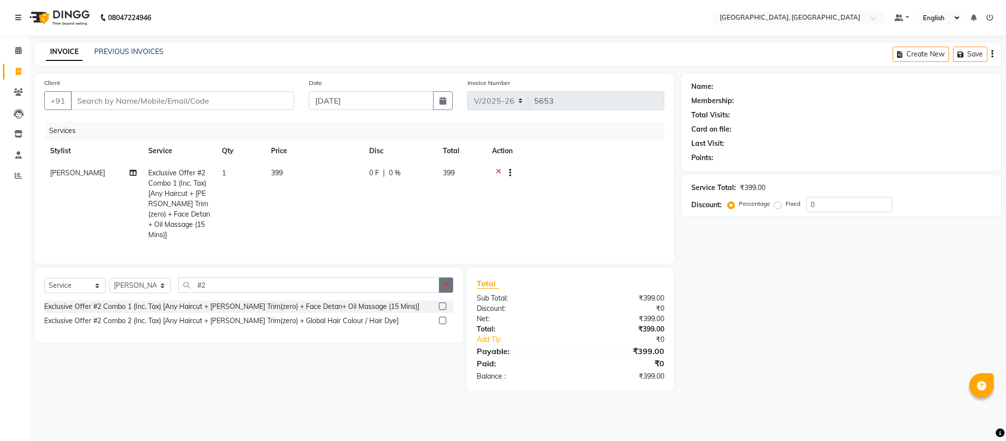
checkbox input "false"
click at [443, 280] on button "button" at bounding box center [446, 285] width 14 height 15
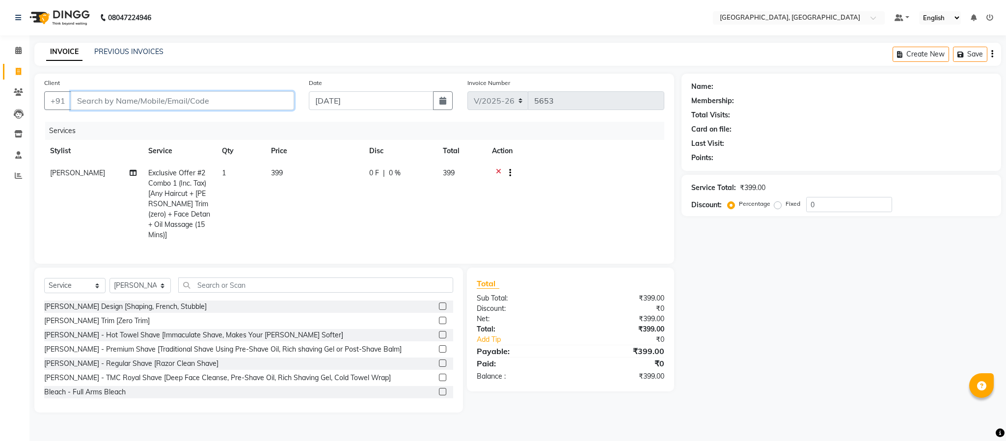
click at [204, 103] on input "Client" at bounding box center [182, 100] width 223 height 19
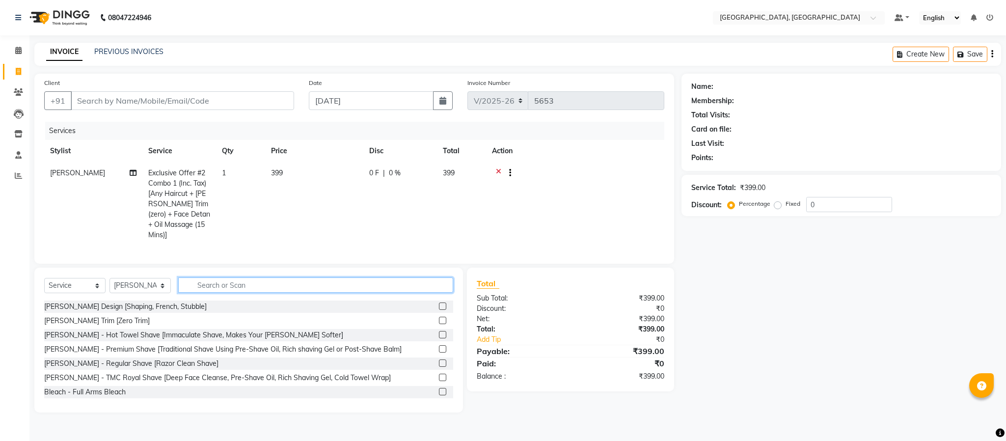
click at [276, 289] on input "text" at bounding box center [315, 285] width 275 height 15
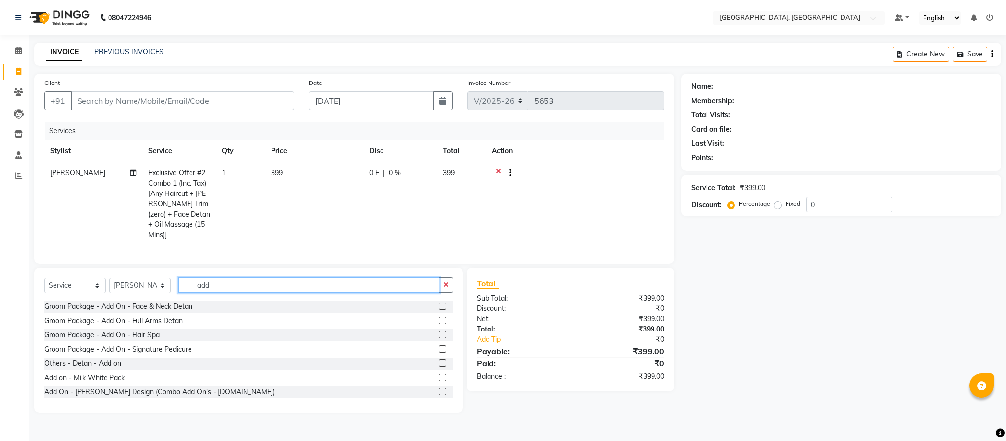
type input "add"
click at [439, 392] on label at bounding box center [442, 391] width 7 height 7
click at [439, 392] on input "checkbox" at bounding box center [442, 392] width 6 height 6
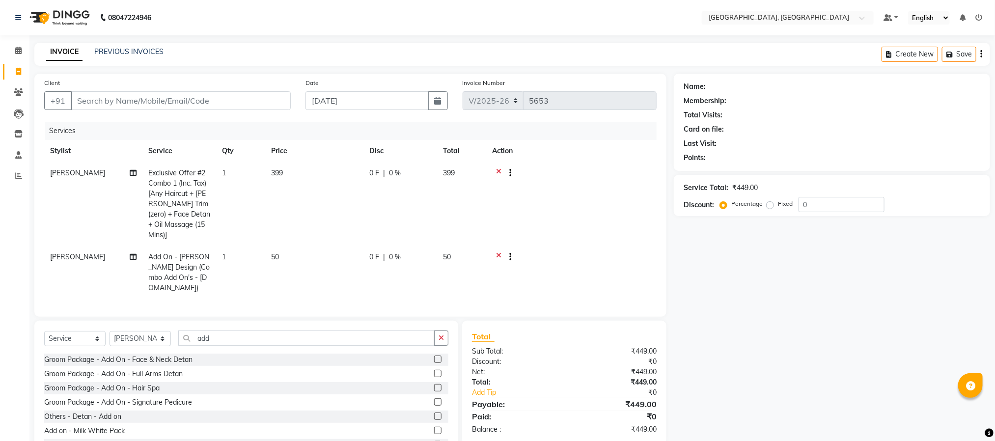
checkbox input "false"
click at [222, 102] on input "Client" at bounding box center [181, 100] width 220 height 19
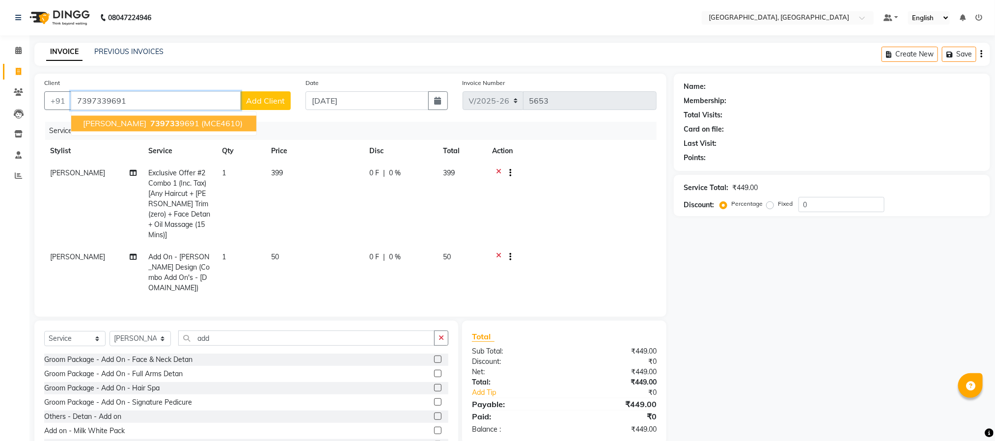
type input "7397339691"
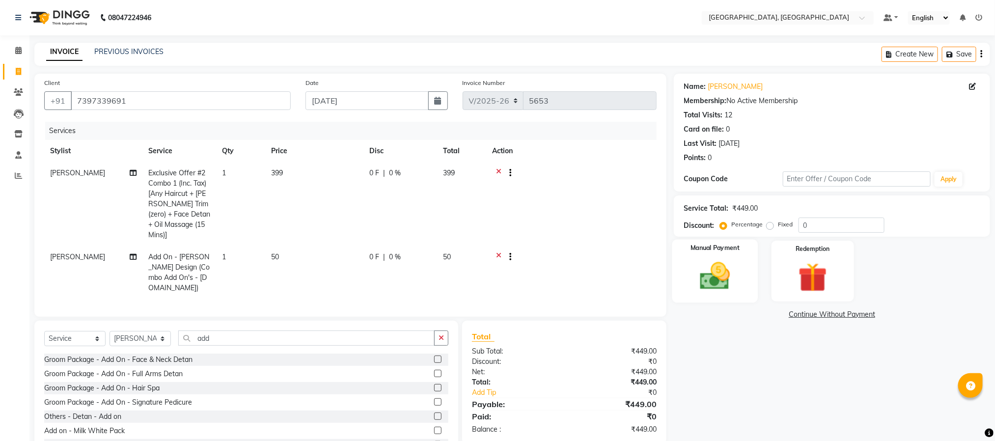
click at [717, 286] on img at bounding box center [715, 276] width 49 height 35
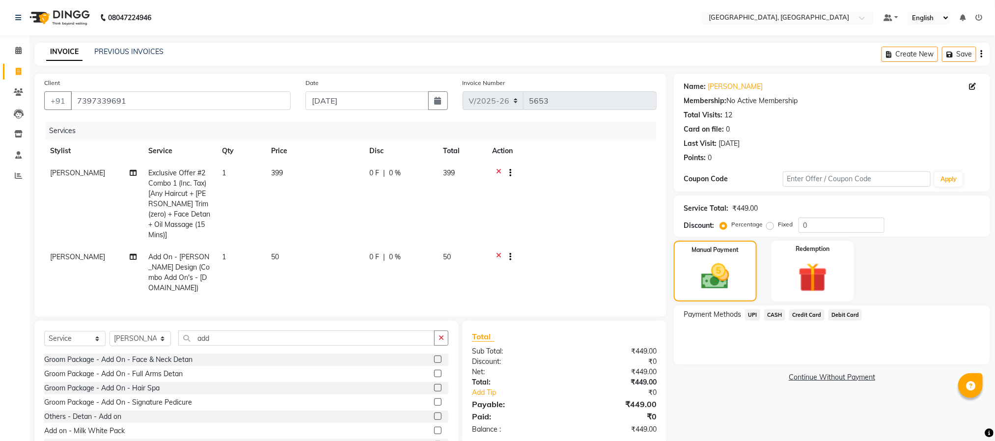
click at [770, 312] on span "CASH" at bounding box center [774, 314] width 21 height 11
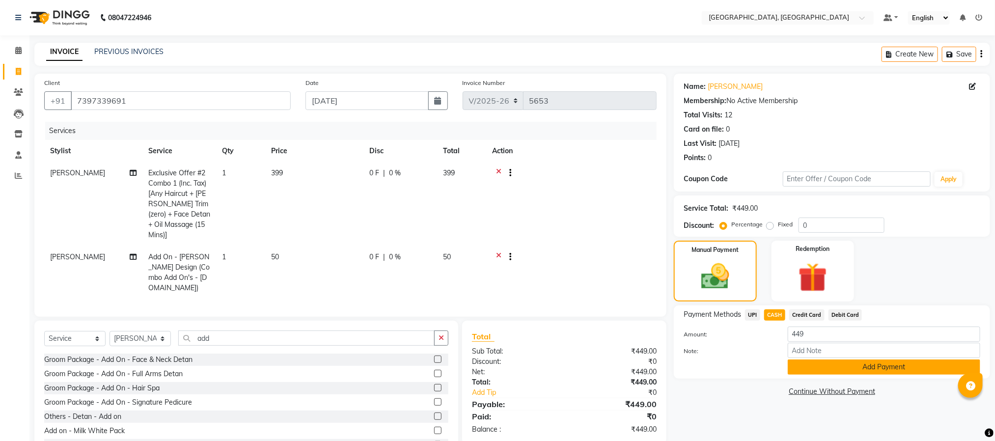
click at [836, 364] on button "Add Payment" at bounding box center [884, 367] width 193 height 15
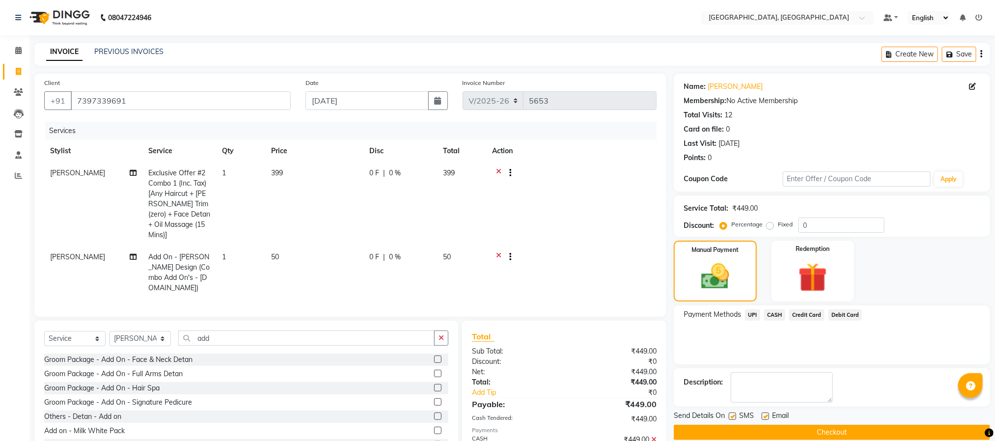
click at [851, 438] on button "Checkout" at bounding box center [832, 432] width 316 height 15
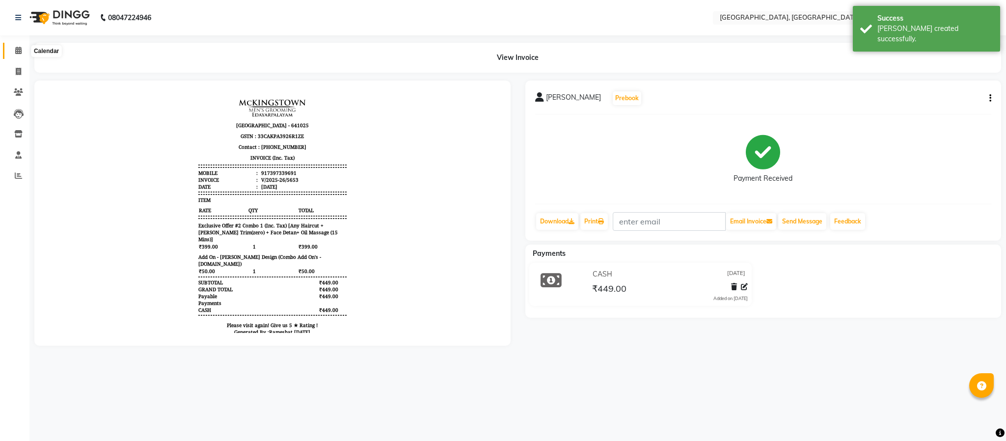
drag, startPoint x: 20, startPoint y: 55, endPoint x: 52, endPoint y: 47, distance: 32.8
click at [20, 55] on span at bounding box center [18, 50] width 17 height 11
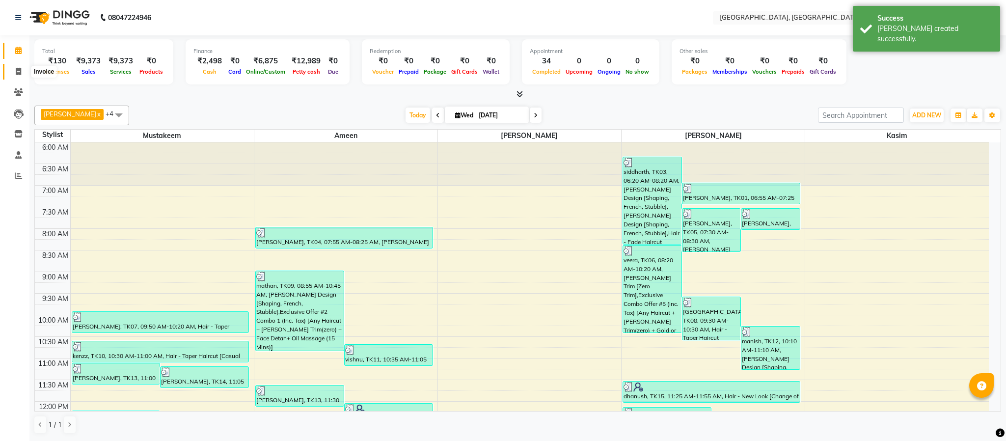
click at [22, 68] on span at bounding box center [18, 71] width 17 height 11
select select "service"
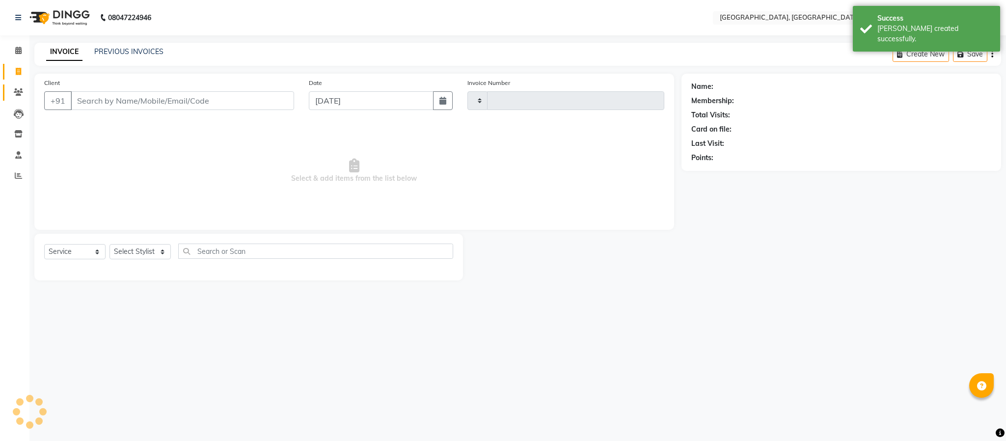
type input "5654"
select select "4977"
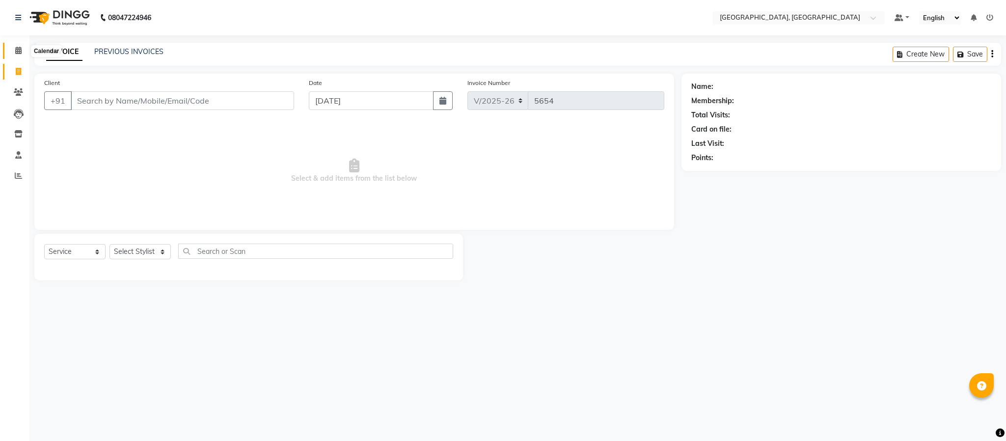
click at [15, 48] on icon at bounding box center [18, 50] width 6 height 7
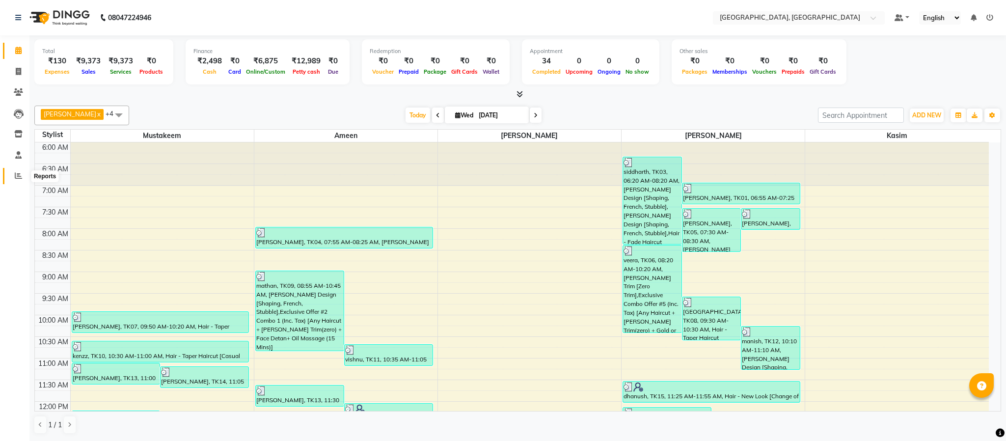
click at [15, 177] on icon at bounding box center [18, 175] width 7 height 7
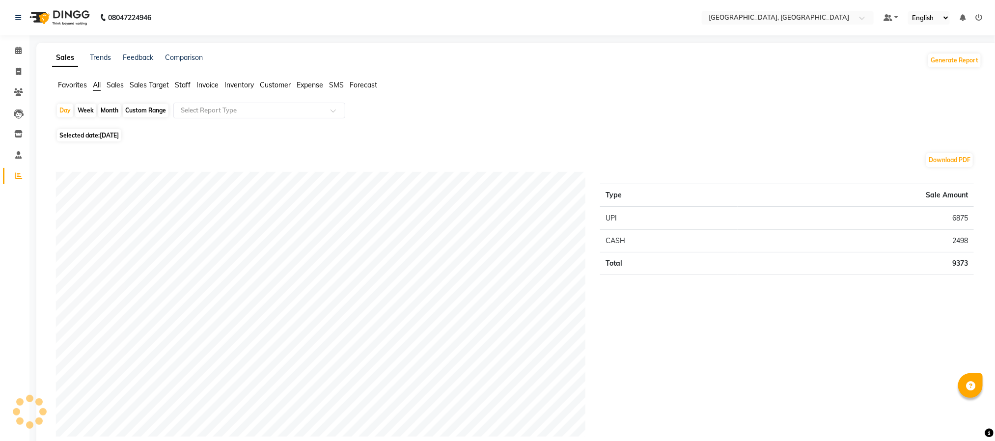
click at [308, 87] on span "Expense" at bounding box center [310, 85] width 27 height 9
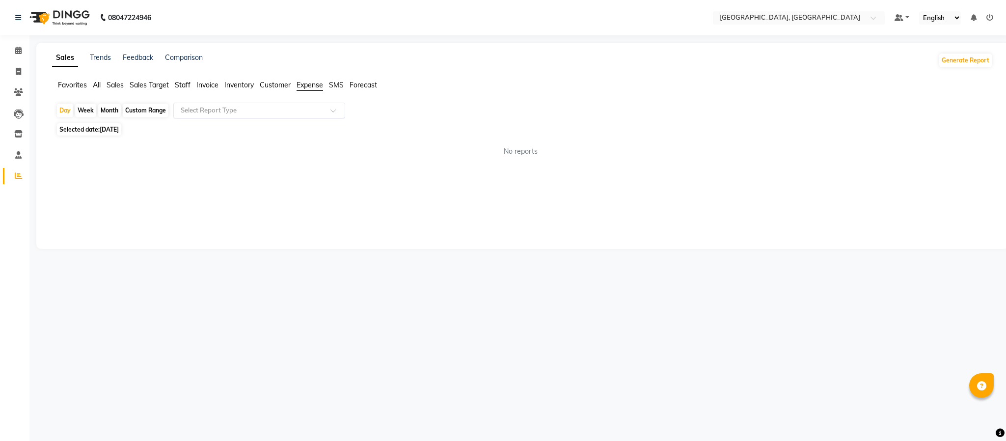
click at [314, 113] on input "text" at bounding box center [249, 111] width 141 height 10
drag, startPoint x: 303, startPoint y: 146, endPoint x: 292, endPoint y: 157, distance: 14.9
click at [302, 147] on div "Expense" at bounding box center [259, 148] width 171 height 20
select select "full_report"
select select "csv"
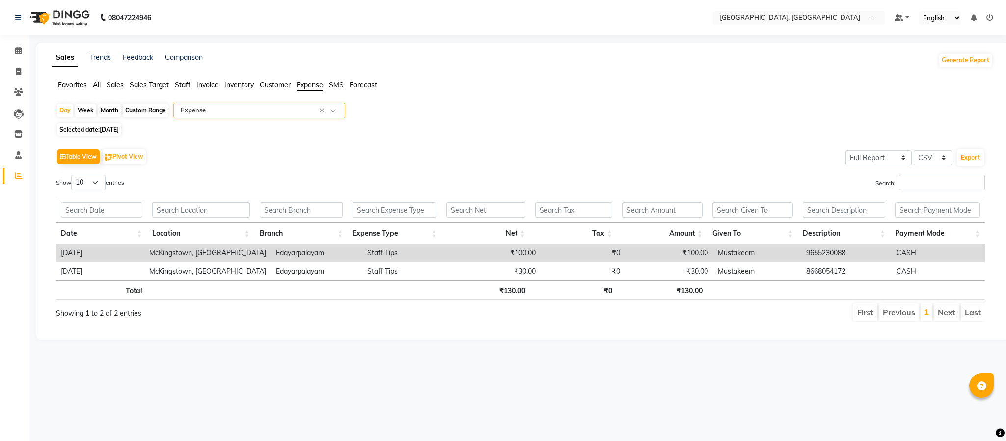
click at [111, 133] on span "[DATE]" at bounding box center [109, 129] width 19 height 7
select select "9"
select select "2025"
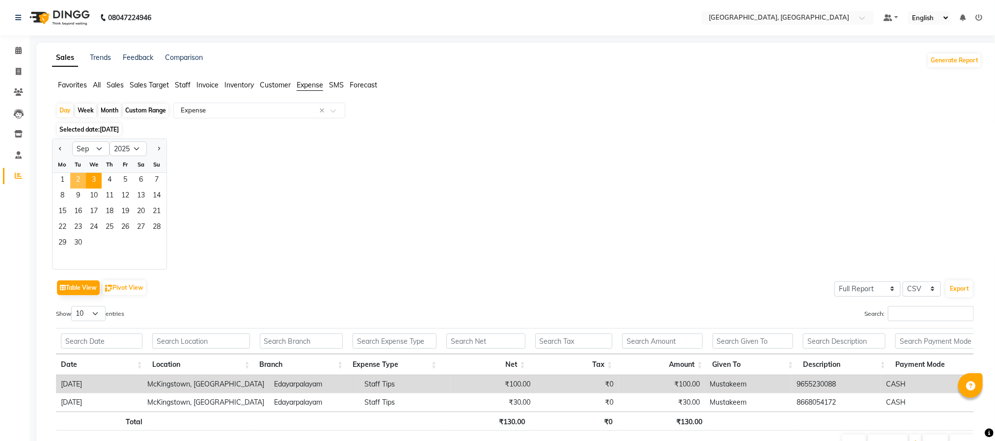
click at [74, 180] on span "2" at bounding box center [78, 181] width 16 height 16
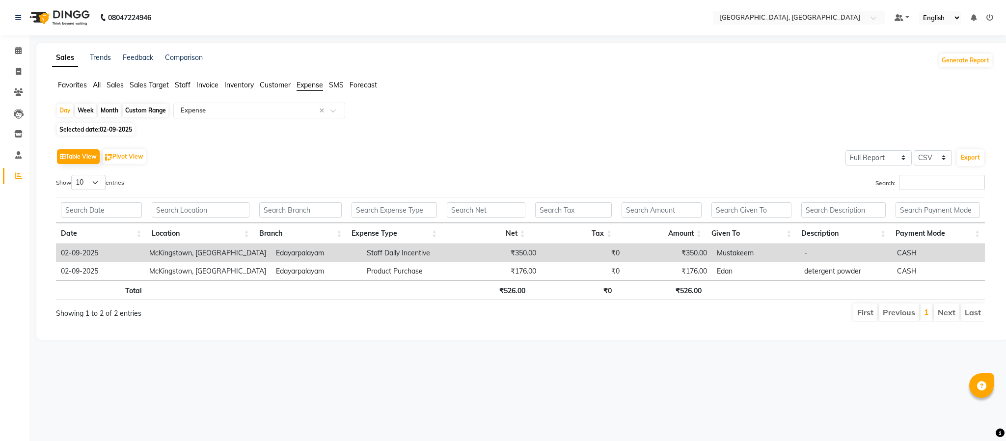
click at [652, 141] on div "Table View Pivot View Select Full Report Filtered Report Select CSV PDF Export …" at bounding box center [520, 235] width 945 height 192
click at [20, 53] on icon at bounding box center [18, 50] width 6 height 7
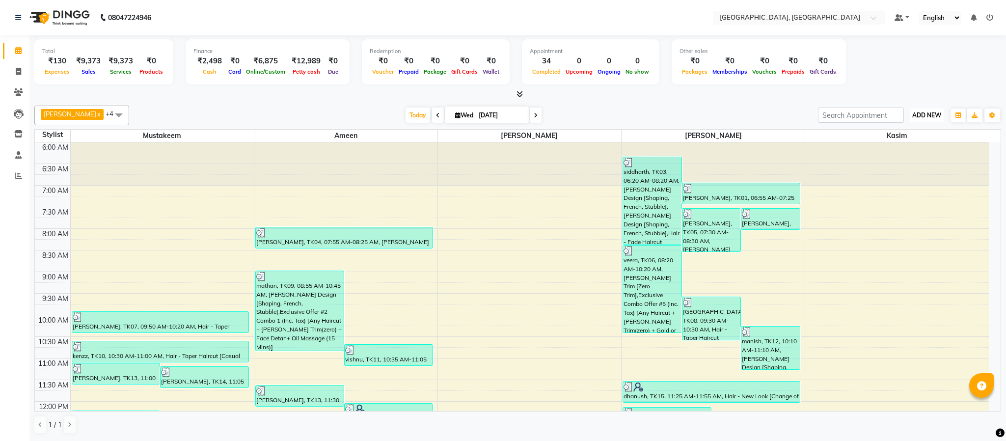
click at [931, 112] on span "ADD NEW" at bounding box center [927, 114] width 29 height 7
click at [911, 157] on link "Add Expense" at bounding box center [905, 160] width 78 height 13
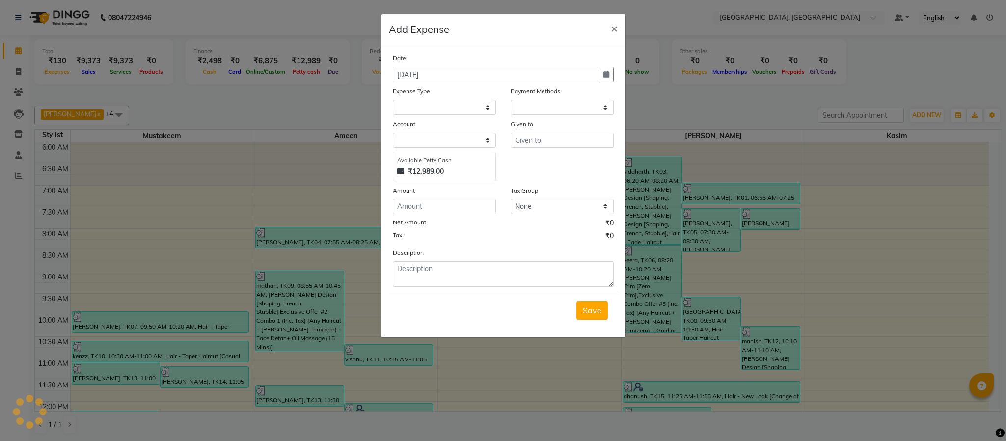
select select "1"
select select "3862"
click at [431, 111] on select "Select Advance Salary Bank charges Cash Exchange Cash transfer to bank Customer…" at bounding box center [444, 107] width 103 height 15
select select "8385"
click at [393, 100] on select "Select Advance Salary Bank charges Cash Exchange Cash transfer to bank Customer…" at bounding box center [444, 107] width 103 height 15
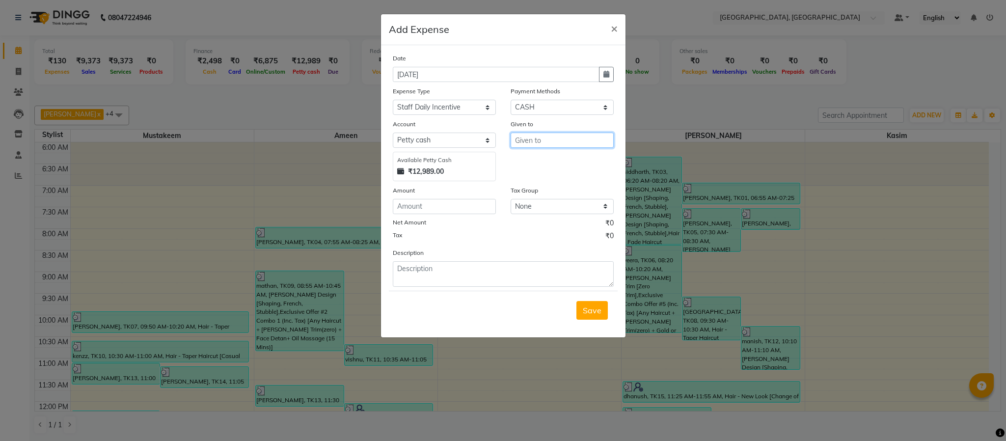
click at [547, 142] on input "text" at bounding box center [562, 140] width 103 height 15
click at [550, 160] on button "Mo nish" at bounding box center [550, 161] width 78 height 16
type input "[PERSON_NAME]"
click at [472, 208] on input "number" at bounding box center [444, 206] width 103 height 15
type input "320"
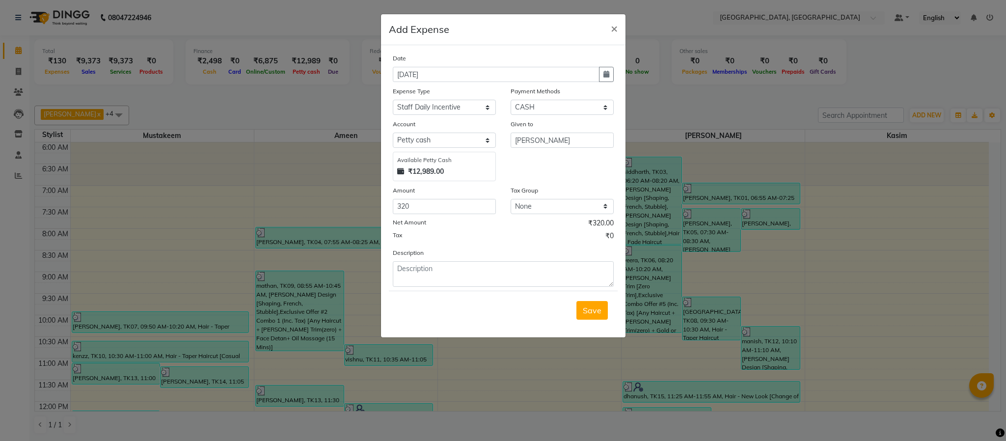
click at [476, 238] on div "Tax ₹0" at bounding box center [503, 237] width 221 height 13
click at [588, 308] on span "Save" at bounding box center [592, 311] width 19 height 10
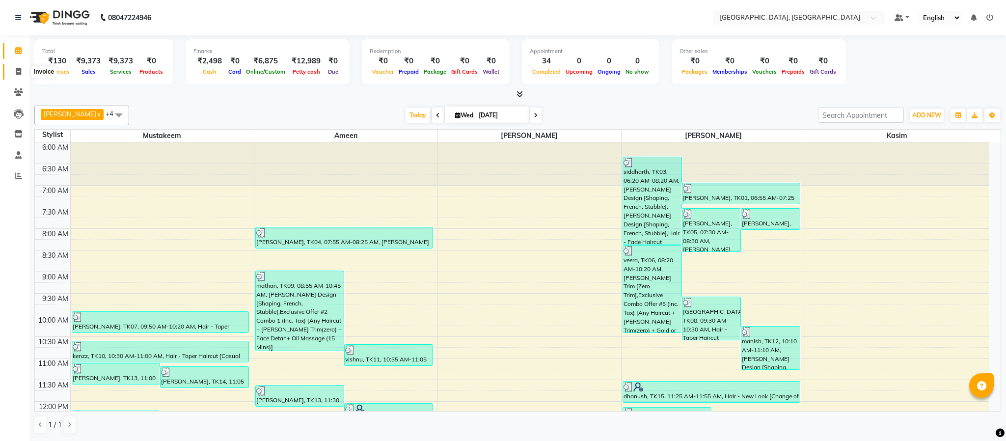
click at [19, 68] on icon at bounding box center [18, 71] width 5 height 7
select select "service"
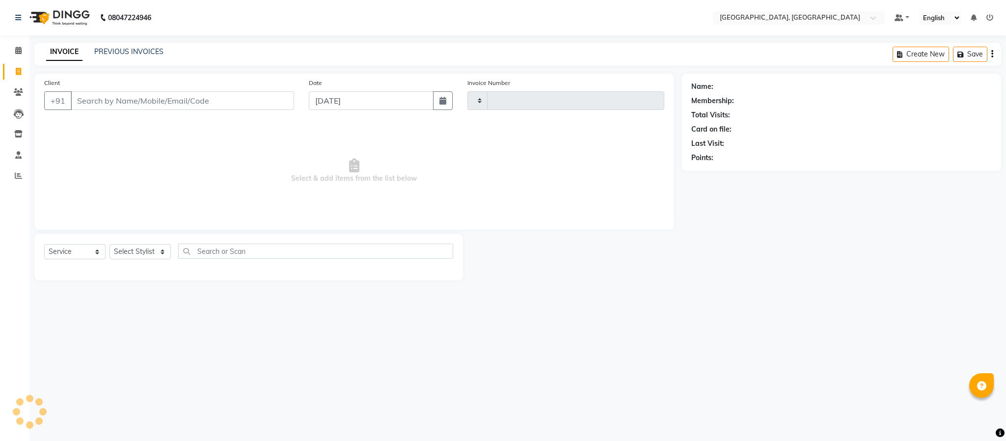
click at [200, 108] on input "Client" at bounding box center [182, 100] width 223 height 19
type input "5654"
select select "4977"
type input "9843014409"
click at [132, 251] on select "Select Stylist Ameen House Keeping [PERSON_NAME] [PERSON_NAME] Prathiswar [PERS…" at bounding box center [140, 251] width 61 height 15
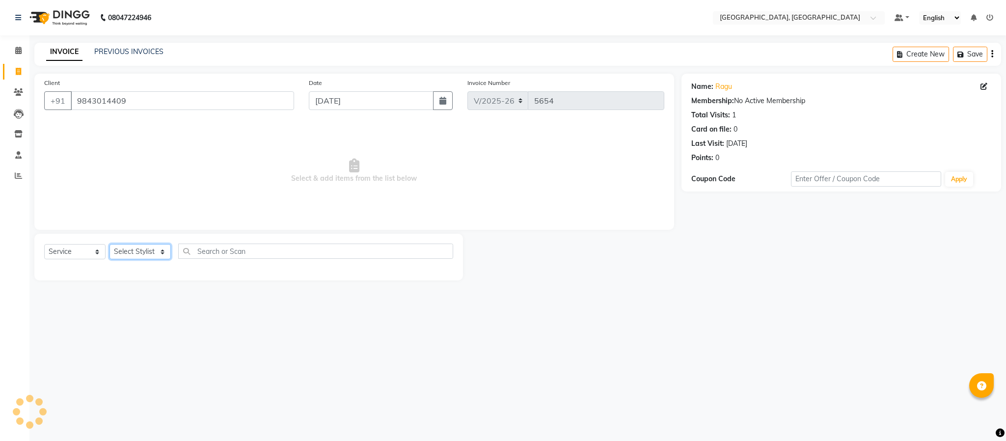
select select "39027"
click at [110, 245] on select "Select Stylist Ameen House Keeping [PERSON_NAME] [PERSON_NAME] Prathiswar [PERS…" at bounding box center [140, 251] width 61 height 15
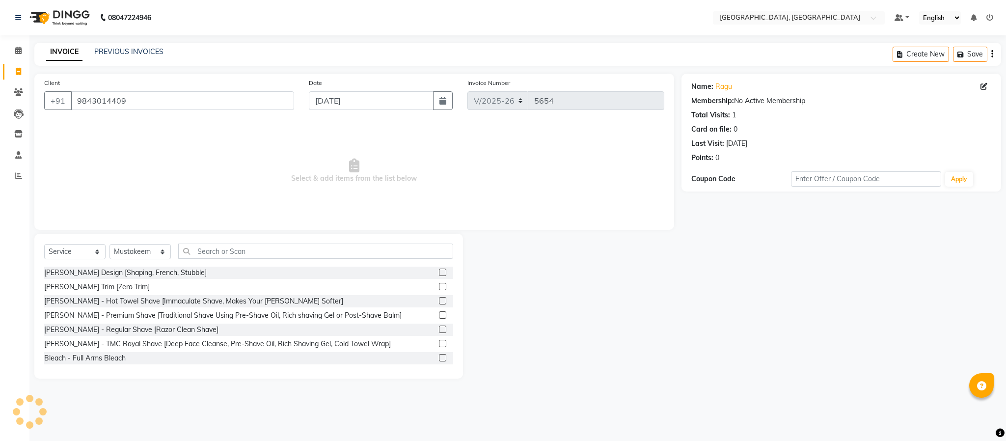
click at [524, 255] on div at bounding box center [572, 306] width 218 height 145
click at [367, 255] on input "text" at bounding box center [315, 251] width 275 height 15
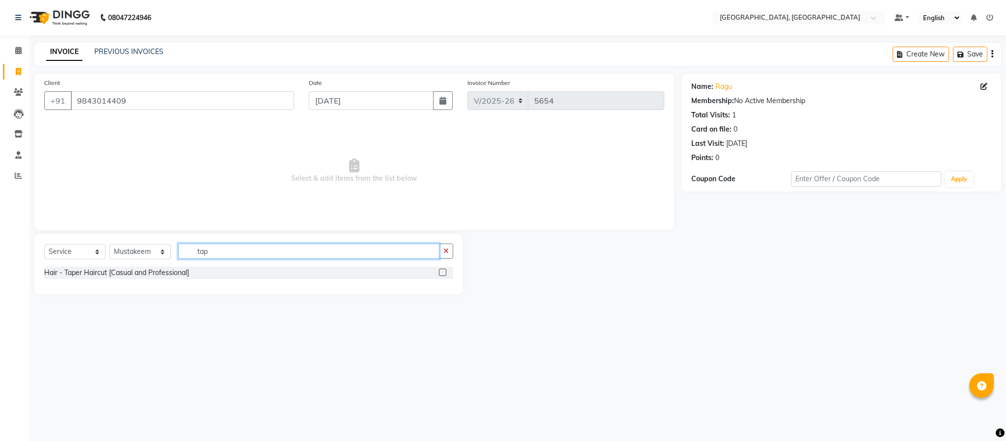
type input "tap"
click at [445, 270] on label at bounding box center [442, 272] width 7 height 7
click at [445, 270] on input "checkbox" at bounding box center [442, 273] width 6 height 6
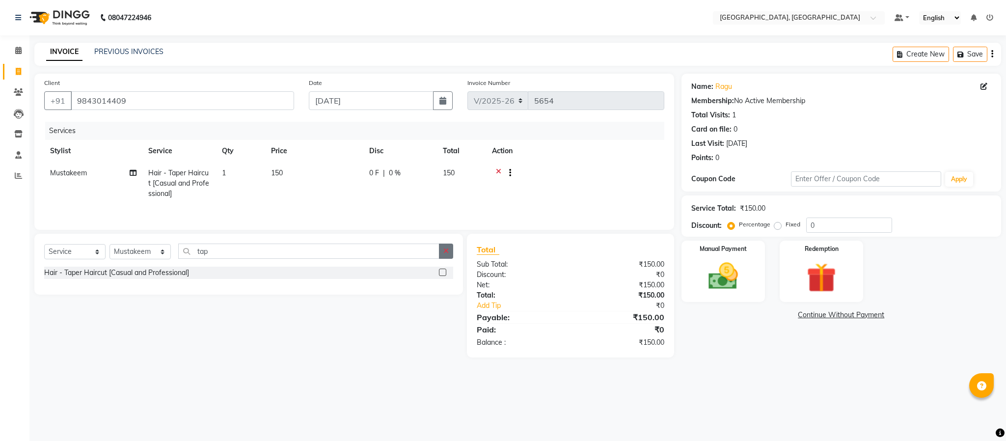
checkbox input "false"
click at [444, 254] on icon "button" at bounding box center [446, 251] width 5 height 7
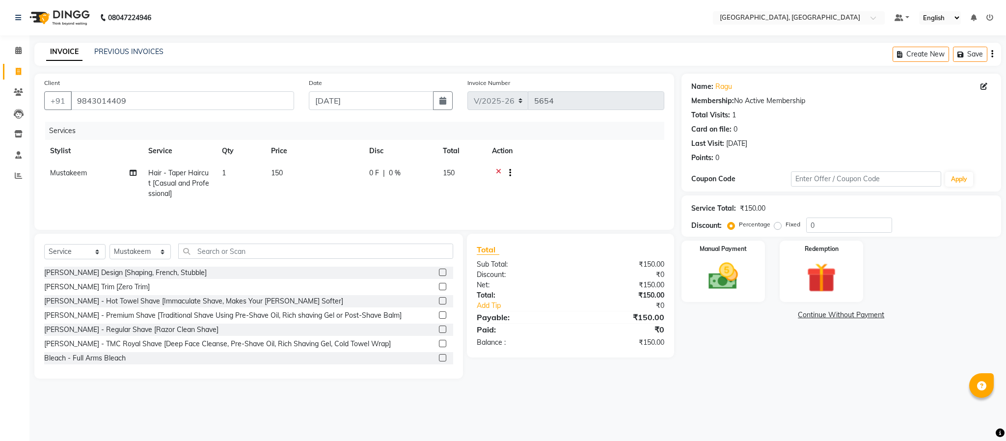
click at [439, 275] on label at bounding box center [442, 272] width 7 height 7
click at [439, 275] on input "checkbox" at bounding box center [442, 273] width 6 height 6
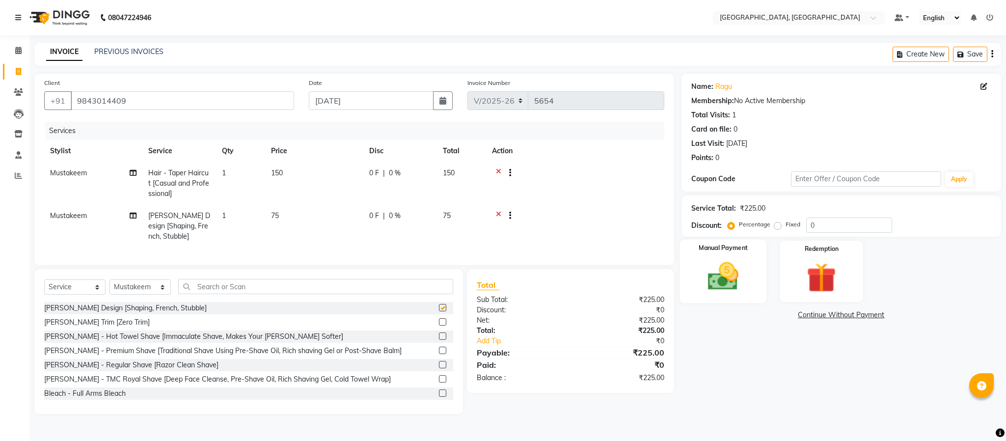
checkbox input "false"
click at [707, 272] on img at bounding box center [723, 276] width 50 height 35
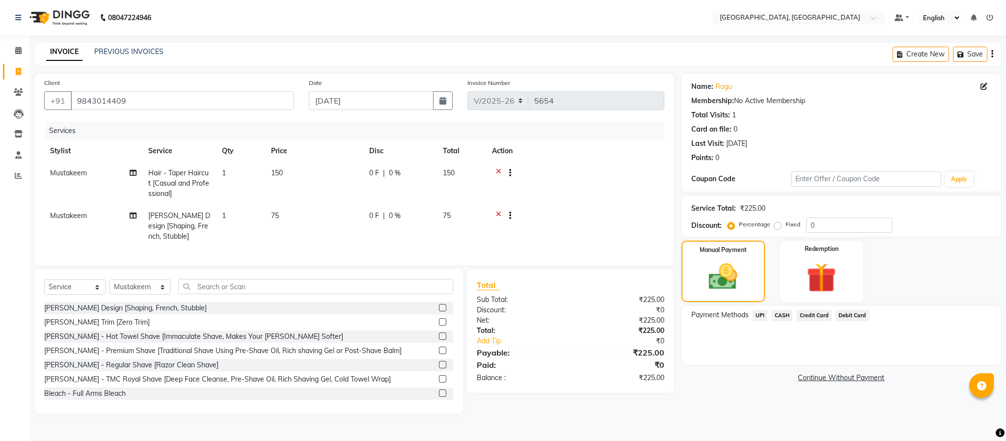
click at [761, 314] on span "UPI" at bounding box center [760, 315] width 15 height 11
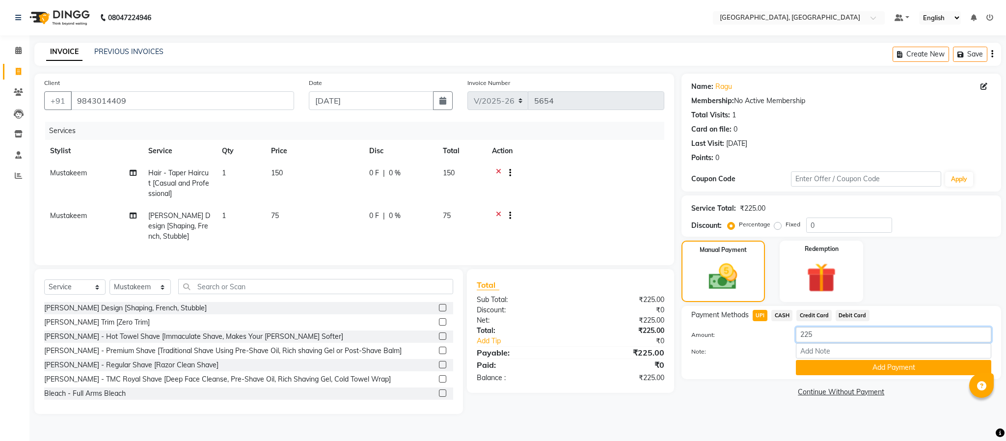
click at [822, 339] on input "225" at bounding box center [893, 334] width 195 height 15
type input "75"
click at [829, 363] on button "Add Payment" at bounding box center [893, 367] width 195 height 15
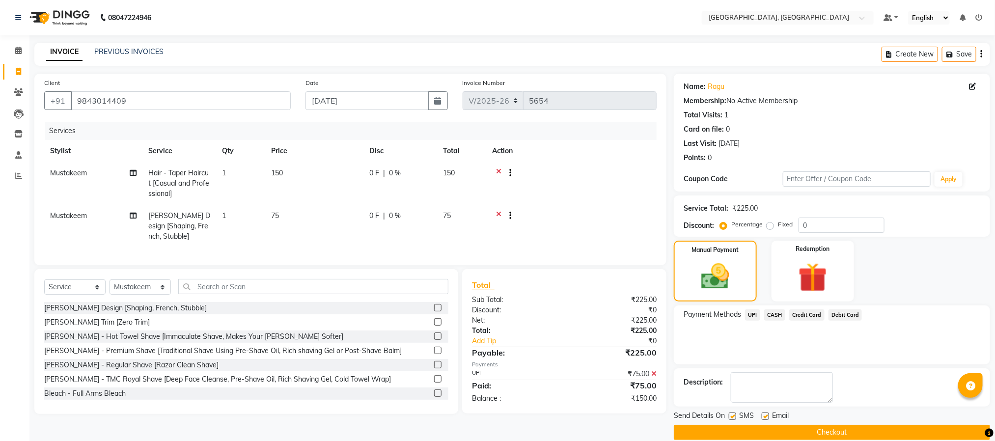
click at [776, 314] on span "CASH" at bounding box center [774, 314] width 21 height 11
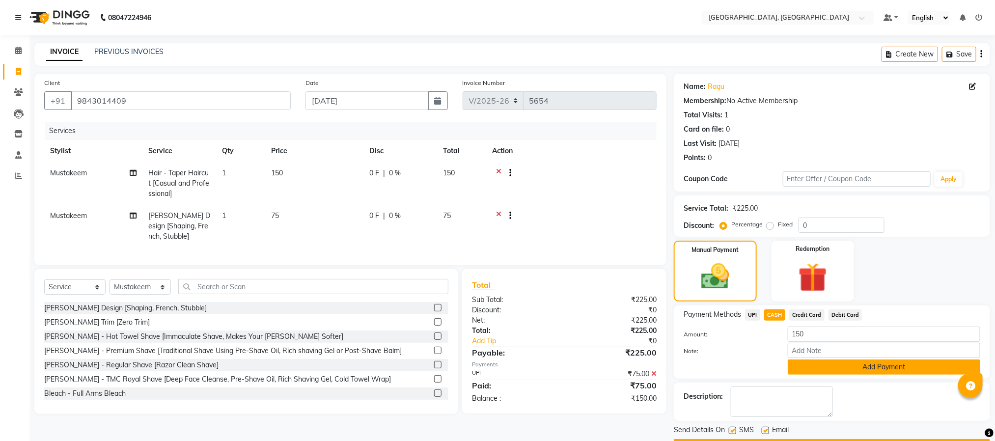
click at [825, 364] on button "Add Payment" at bounding box center [884, 367] width 193 height 15
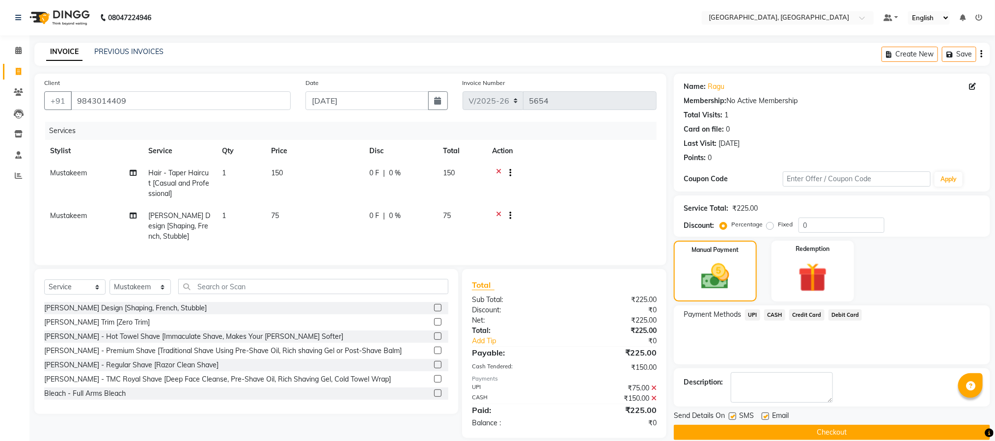
click at [836, 428] on button "Checkout" at bounding box center [832, 432] width 316 height 15
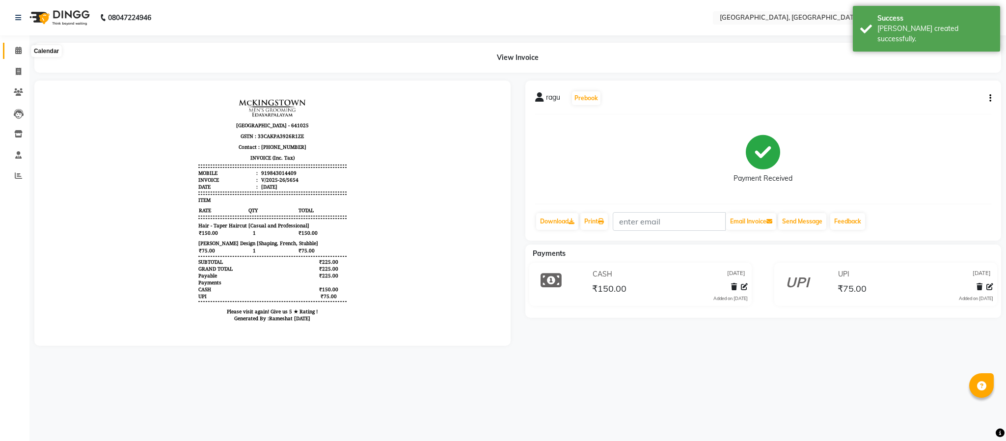
drag, startPoint x: 17, startPoint y: 51, endPoint x: 0, endPoint y: 74, distance: 28.5
click at [17, 51] on icon at bounding box center [18, 50] width 6 height 7
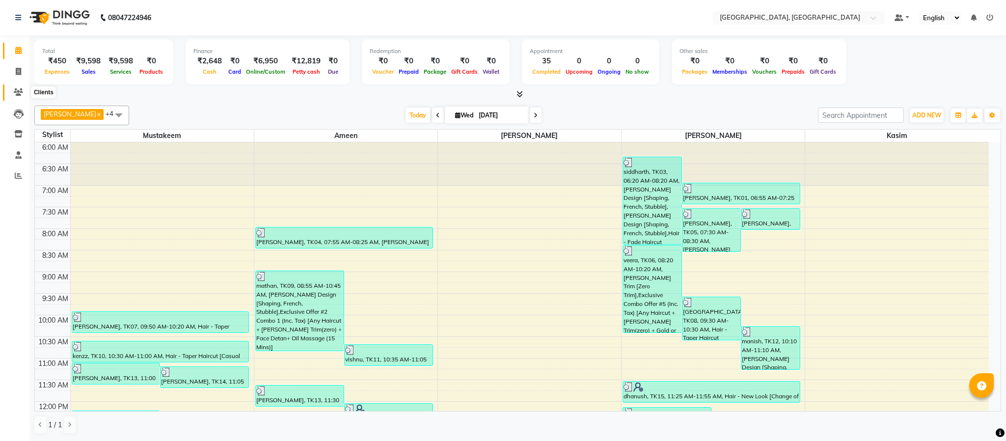
drag, startPoint x: 23, startPoint y: 91, endPoint x: 17, endPoint y: 81, distance: 11.9
click at [23, 91] on icon at bounding box center [18, 91] width 9 height 7
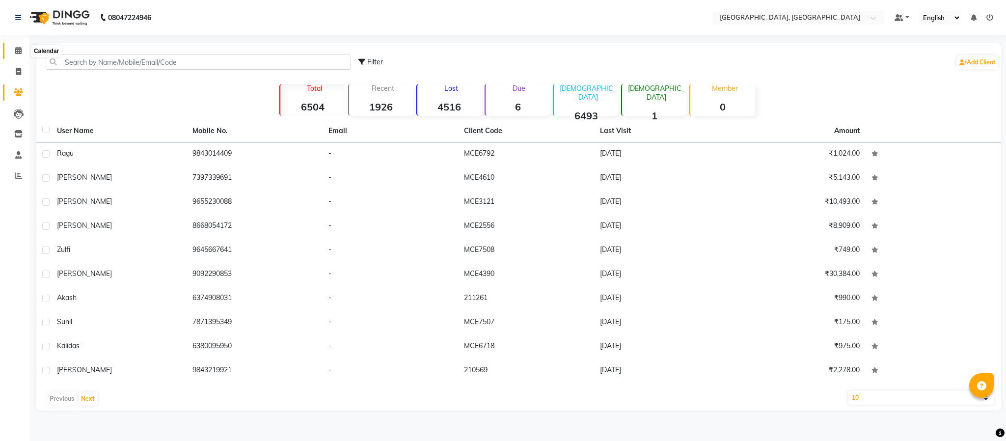
click at [15, 47] on icon at bounding box center [18, 50] width 6 height 7
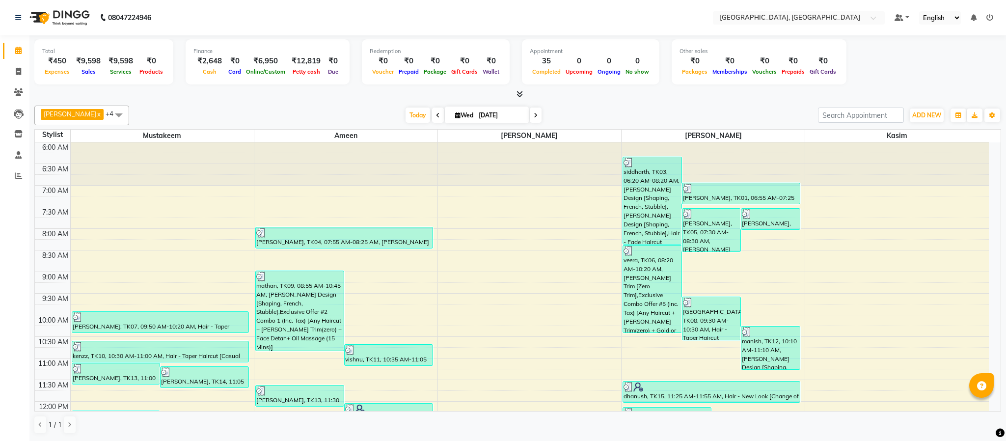
drag, startPoint x: 190, startPoint y: 93, endPoint x: 921, endPoint y: 387, distance: 788.2
click at [507, 298] on div "Total ₹450 Expenses ₹9,598 Sales ₹9,598 Services ₹0 Products Finance ₹2,648 Cas…" at bounding box center [517, 237] width 977 height 405
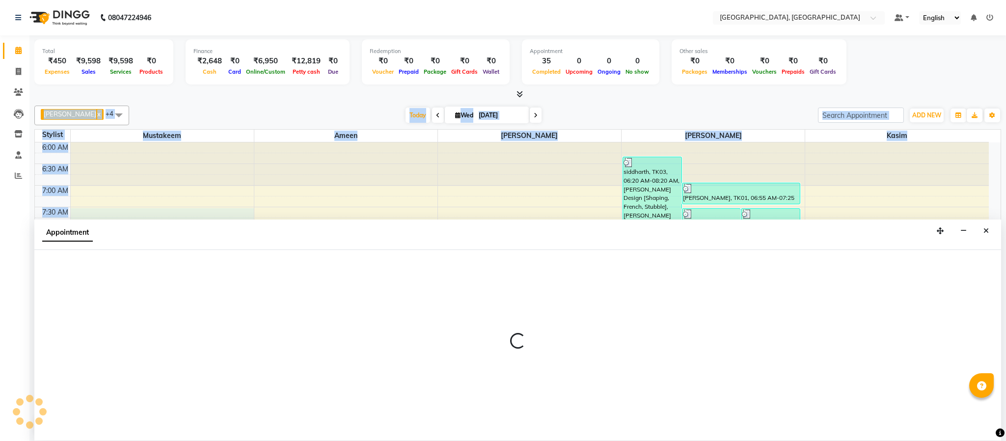
select select "39027"
select select "tentative"
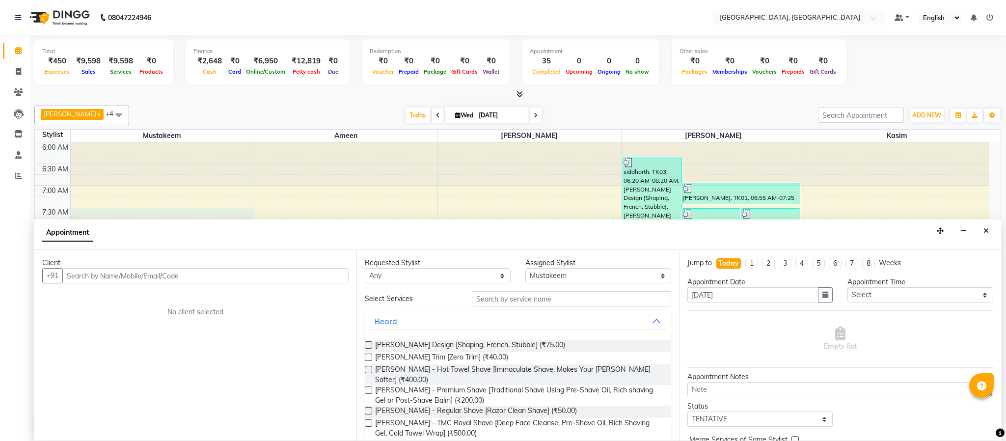
click at [146, 360] on div "Client +91 No client selected" at bounding box center [195, 345] width 322 height 191
click at [20, 175] on icon at bounding box center [18, 175] width 7 height 7
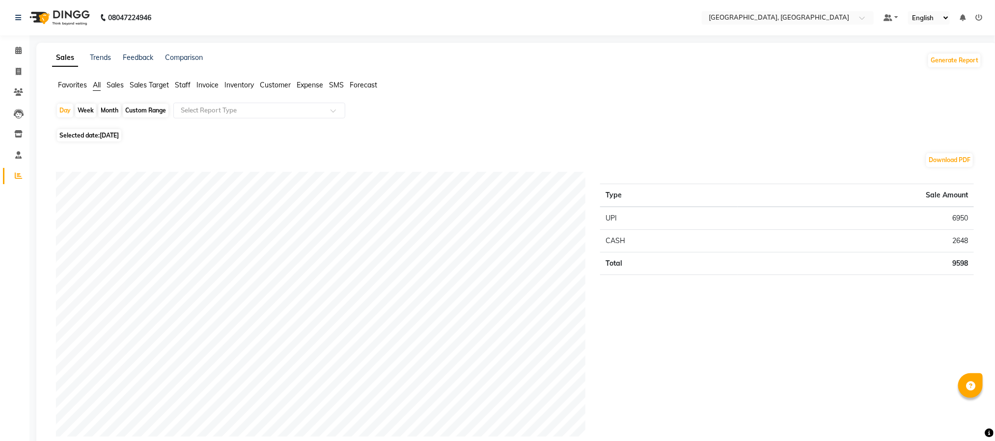
click at [184, 85] on span "Staff" at bounding box center [183, 85] width 16 height 9
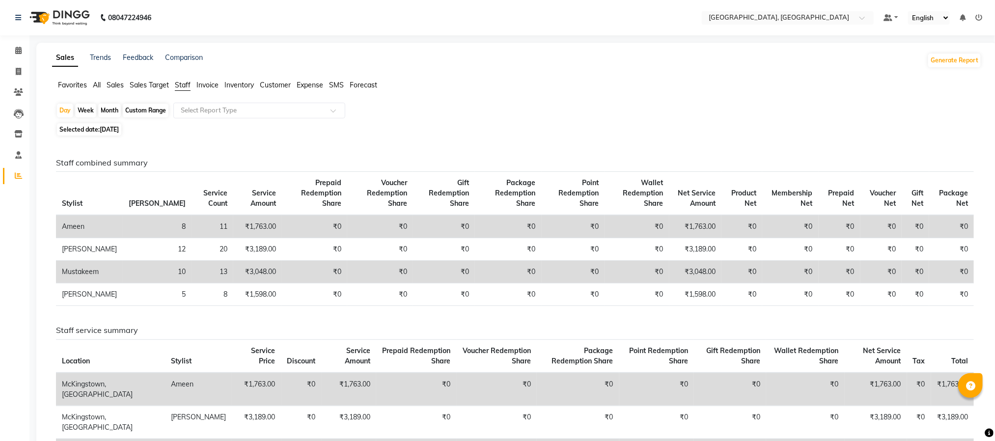
click at [283, 391] on div "Staff combined summary Stylist Bill Count Service Count Service Amount Prepaid …" at bounding box center [515, 341] width 918 height 366
click at [501, 118] on div "Day Week Month Custom Range Select Report Type" at bounding box center [517, 112] width 922 height 18
click at [13, 52] on span at bounding box center [18, 50] width 17 height 11
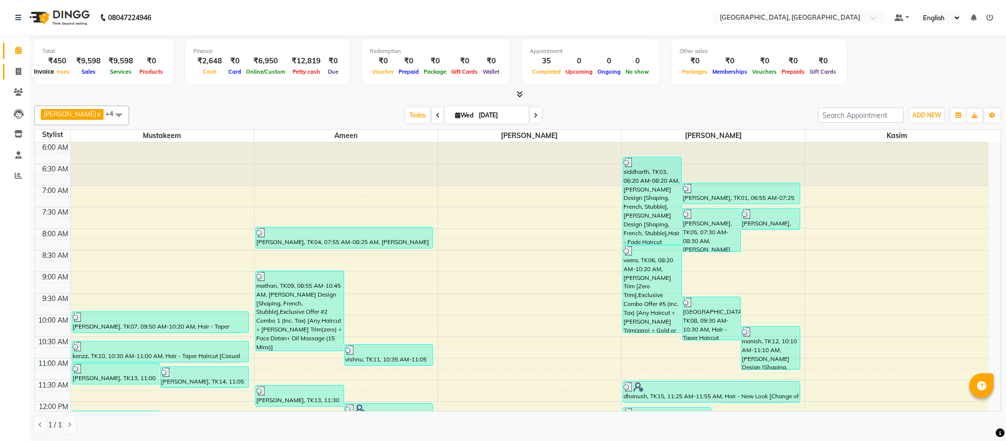
click at [18, 71] on icon at bounding box center [18, 71] width 5 height 7
select select "4977"
select select "service"
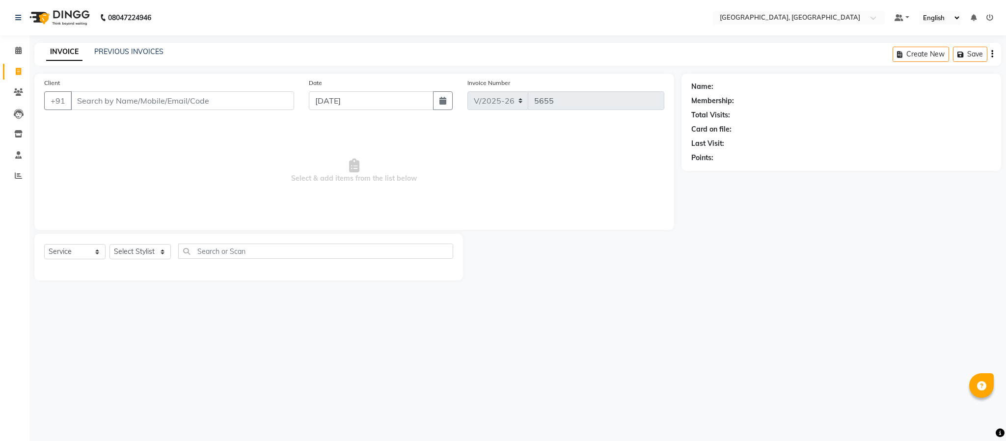
drag, startPoint x: 279, startPoint y: 180, endPoint x: 479, endPoint y: 174, distance: 200.5
click at [479, 174] on span "Select & add items from the list below" at bounding box center [354, 171] width 620 height 98
drag, startPoint x: 479, startPoint y: 174, endPoint x: 276, endPoint y: 186, distance: 203.7
click at [276, 186] on span "Select & add items from the list below" at bounding box center [354, 171] width 620 height 98
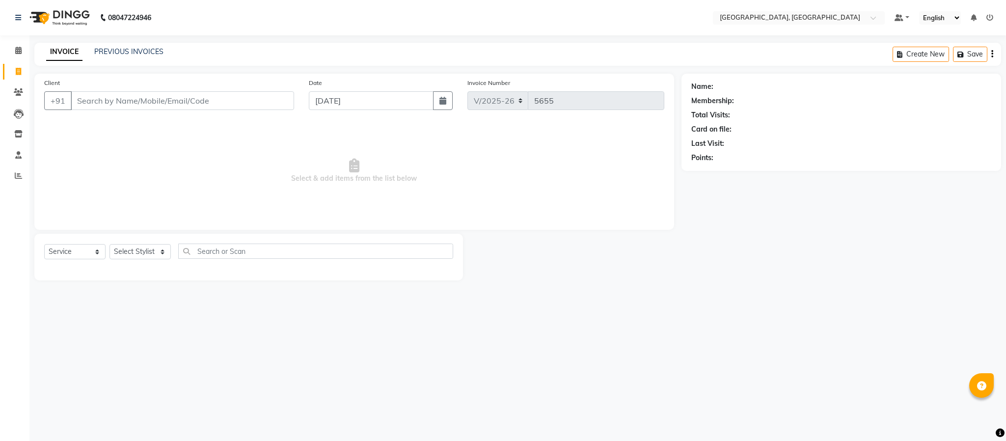
click at [276, 186] on span "Select & add items from the list below" at bounding box center [354, 171] width 620 height 98
drag, startPoint x: 275, startPoint y: 176, endPoint x: 467, endPoint y: 180, distance: 192.6
click at [485, 180] on span "Select & add items from the list below" at bounding box center [354, 171] width 620 height 98
click at [464, 180] on span "Select & add items from the list below" at bounding box center [354, 171] width 620 height 98
drag, startPoint x: 142, startPoint y: 254, endPoint x: 174, endPoint y: 303, distance: 58.4
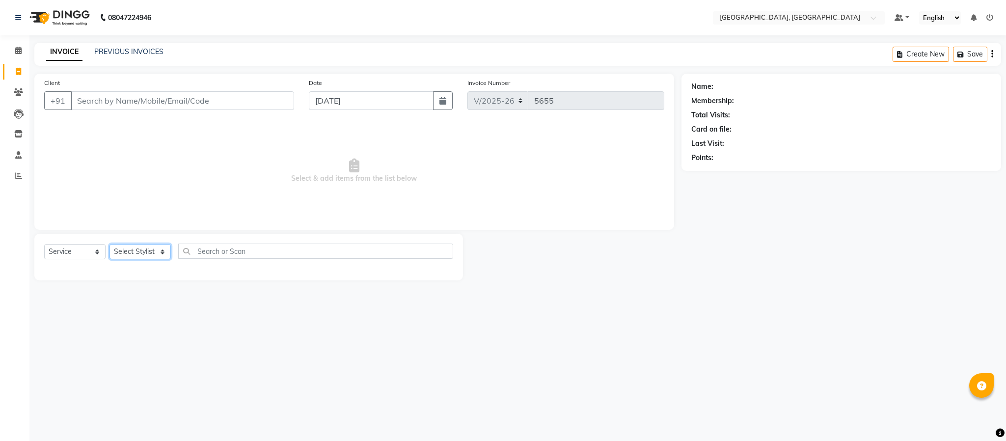
click at [142, 254] on select "Select Stylist Ameen House Keeping [PERSON_NAME] [PERSON_NAME] Prathiswar [PERS…" at bounding box center [140, 251] width 61 height 15
select select "39027"
click at [110, 245] on select "Select Stylist Ameen House Keeping [PERSON_NAME] [PERSON_NAME] Prathiswar [PERS…" at bounding box center [140, 251] width 61 height 15
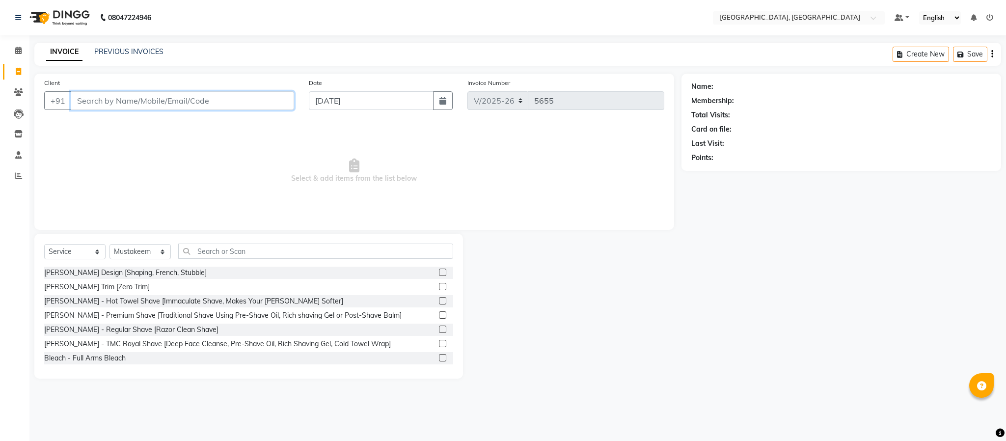
click at [214, 97] on input "Client" at bounding box center [182, 100] width 223 height 19
type input "8248375978"
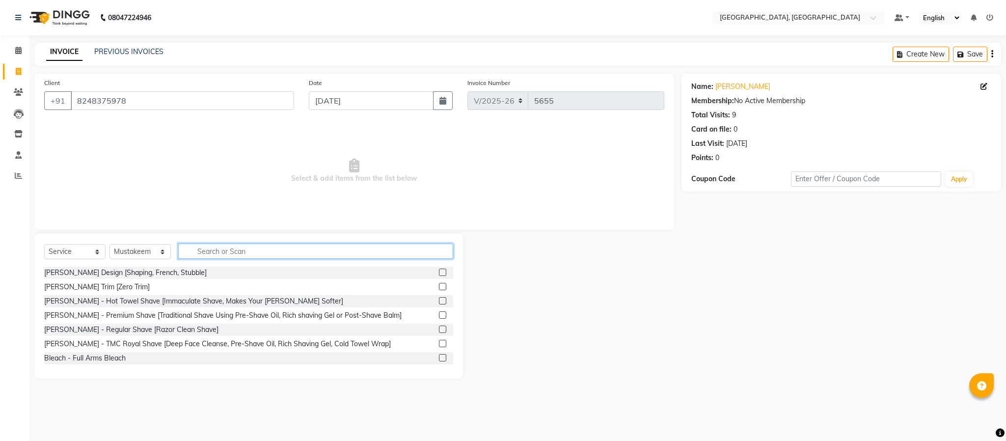
click at [214, 246] on input "text" at bounding box center [315, 251] width 275 height 15
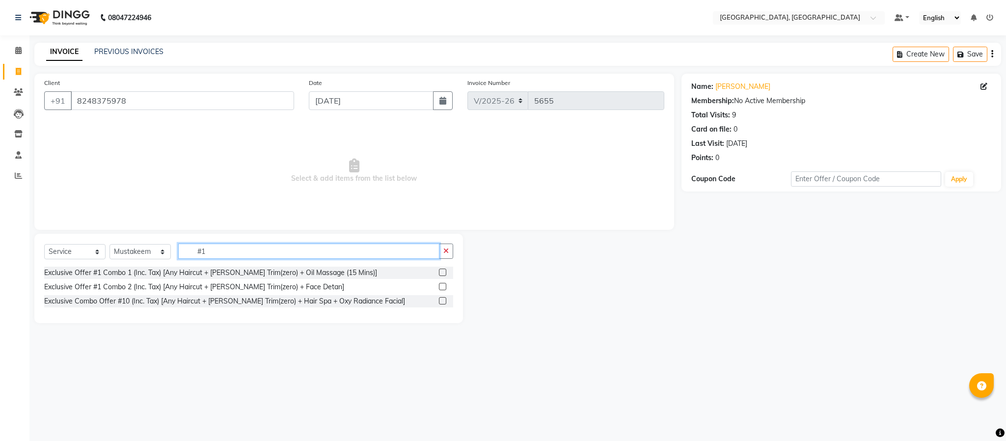
type input "#1"
click at [440, 286] on label at bounding box center [442, 286] width 7 height 7
click at [440, 286] on input "checkbox" at bounding box center [442, 287] width 6 height 6
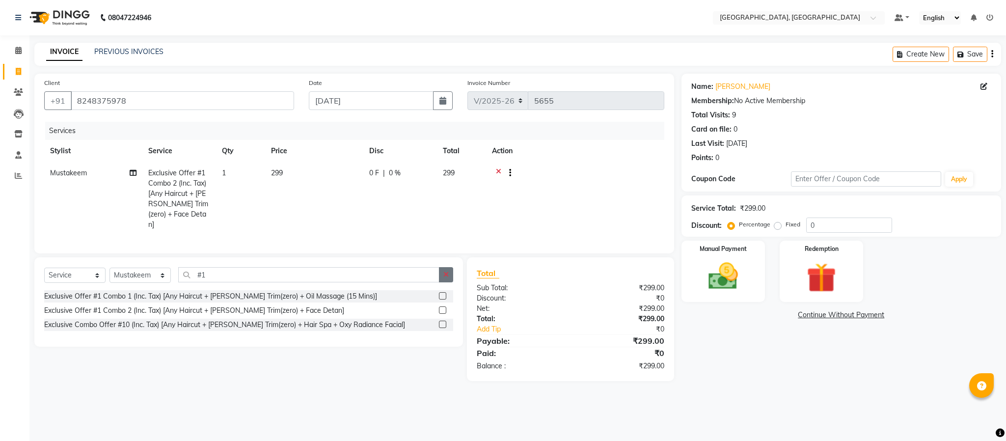
checkbox input "false"
click at [446, 274] on icon "button" at bounding box center [446, 274] width 5 height 7
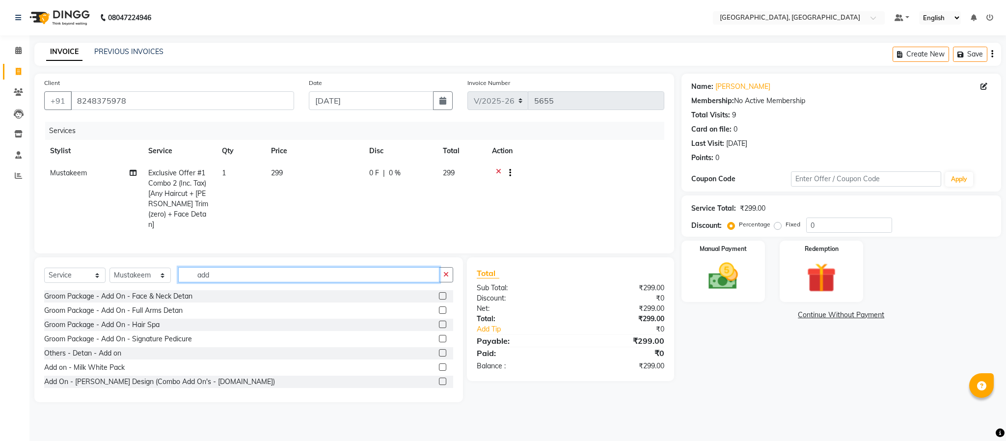
type input "add"
drag, startPoint x: 435, startPoint y: 383, endPoint x: 453, endPoint y: 330, distance: 56.1
click at [439, 382] on label at bounding box center [442, 381] width 7 height 7
click at [439, 382] on input "checkbox" at bounding box center [442, 382] width 6 height 6
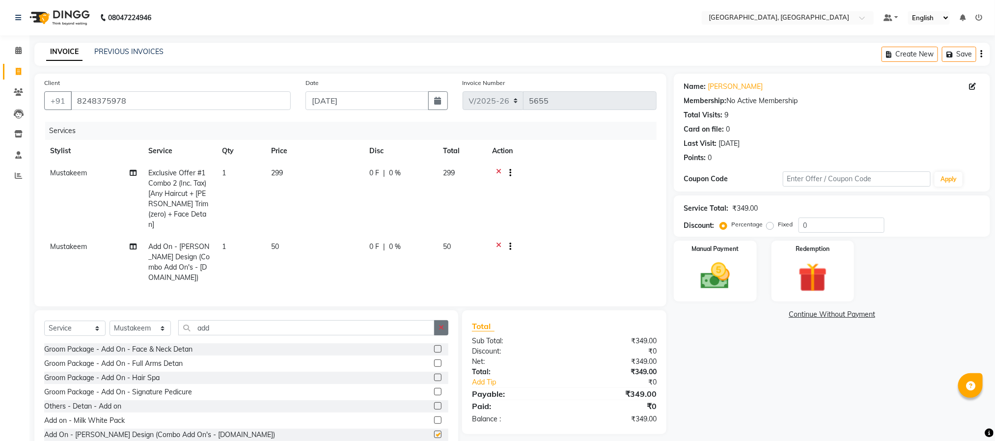
checkbox input "false"
click at [444, 324] on icon "button" at bounding box center [441, 327] width 5 height 7
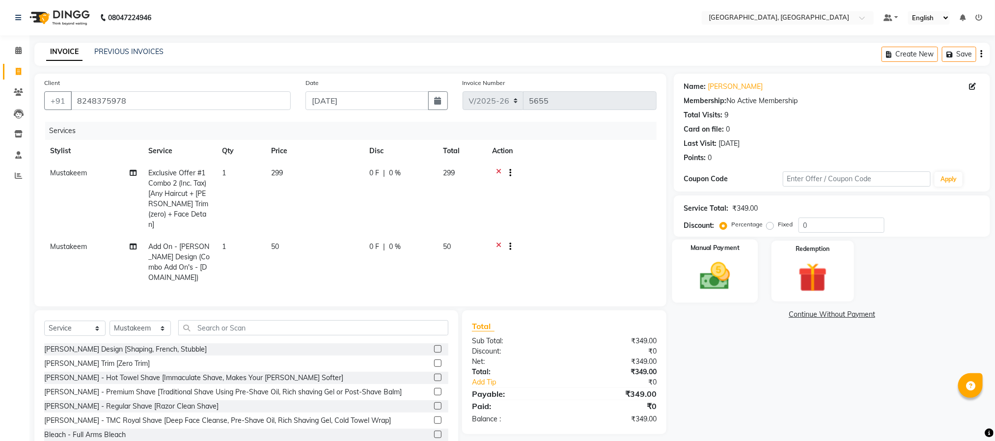
click at [706, 255] on div "Manual Payment" at bounding box center [715, 271] width 86 height 63
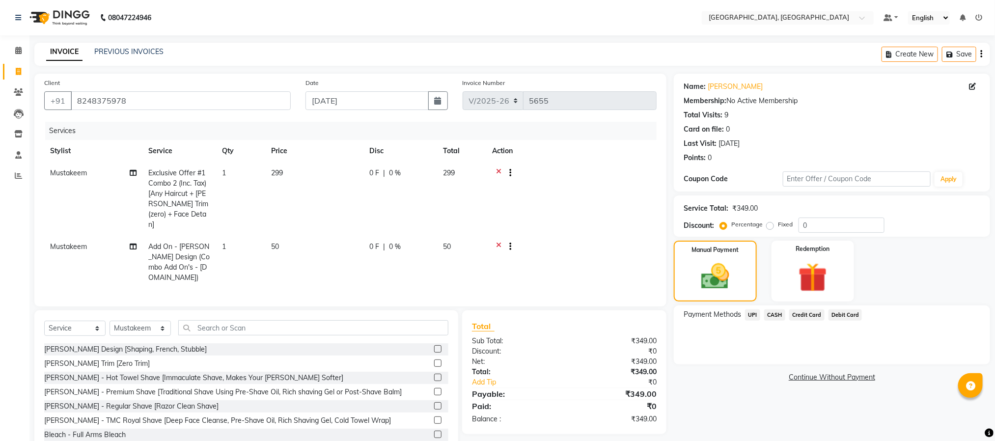
click at [776, 314] on span "CASH" at bounding box center [774, 314] width 21 height 11
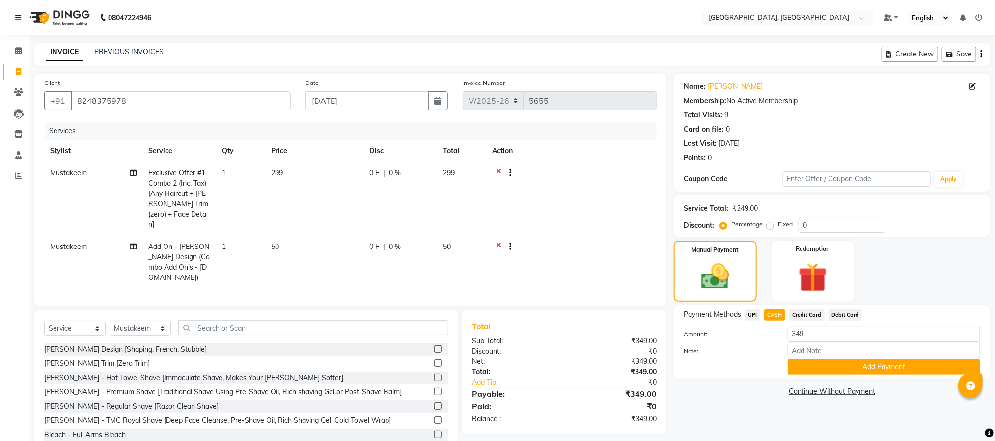
drag, startPoint x: 809, startPoint y: 362, endPoint x: 814, endPoint y: 407, distance: 45.0
click at [811, 362] on button "Add Payment" at bounding box center [884, 367] width 193 height 15
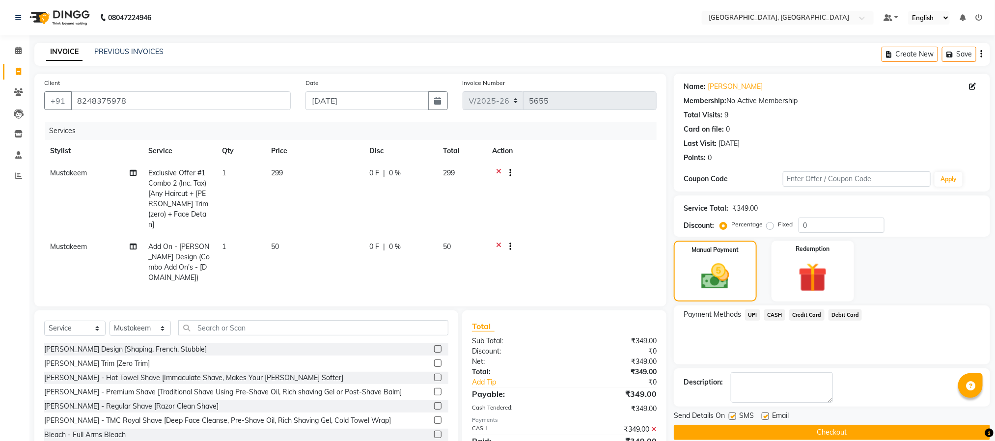
click at [812, 432] on button "Checkout" at bounding box center [832, 432] width 316 height 15
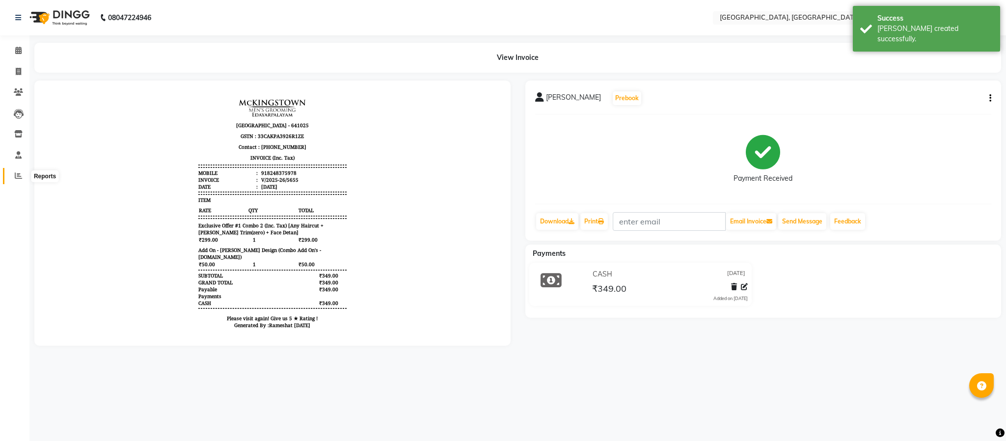
click at [17, 177] on icon at bounding box center [18, 175] width 7 height 7
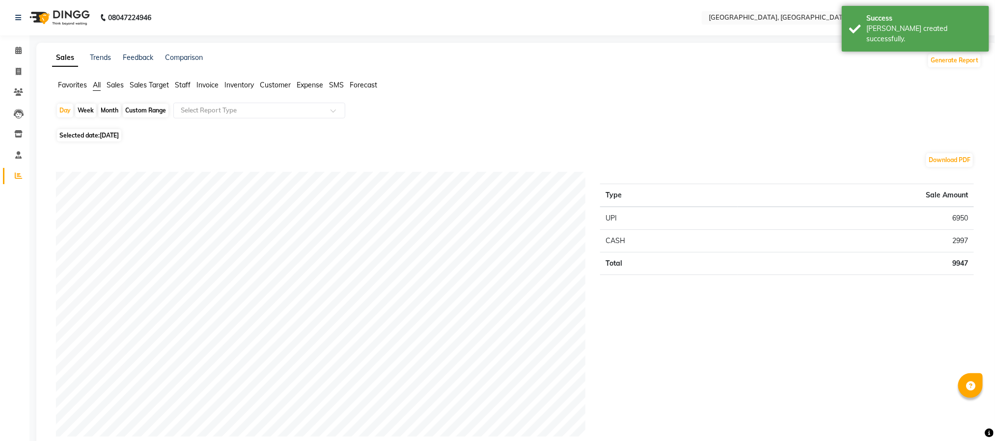
drag, startPoint x: 180, startPoint y: 85, endPoint x: 178, endPoint y: 99, distance: 13.4
click at [183, 85] on span "Staff" at bounding box center [183, 85] width 16 height 9
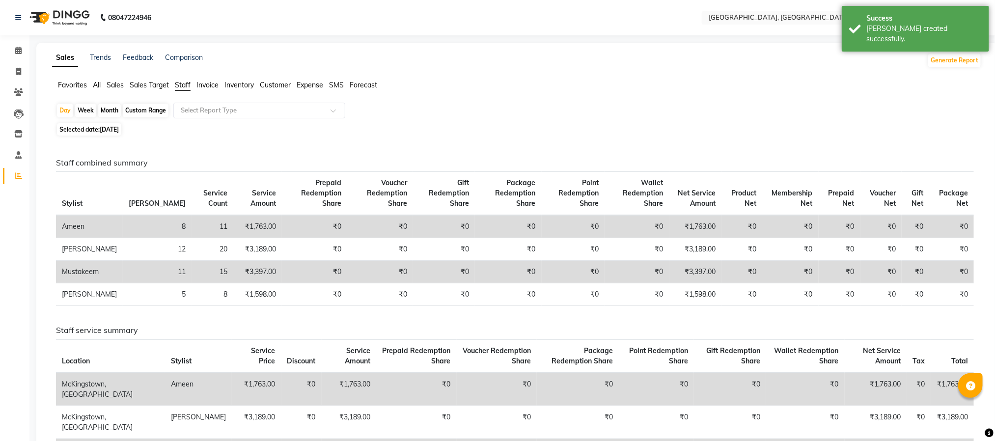
click at [470, 130] on div "Selected date: [DATE]" at bounding box center [519, 129] width 926 height 10
click at [20, 47] on icon at bounding box center [18, 50] width 6 height 7
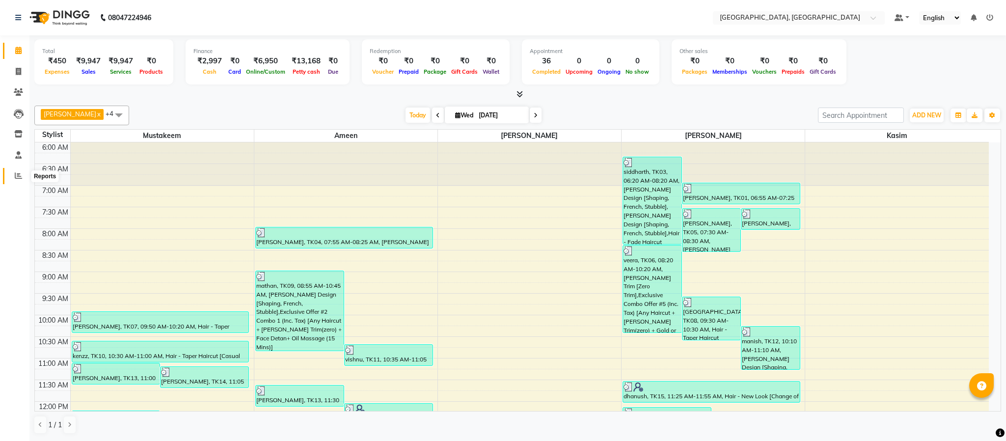
click at [17, 175] on icon at bounding box center [18, 175] width 7 height 7
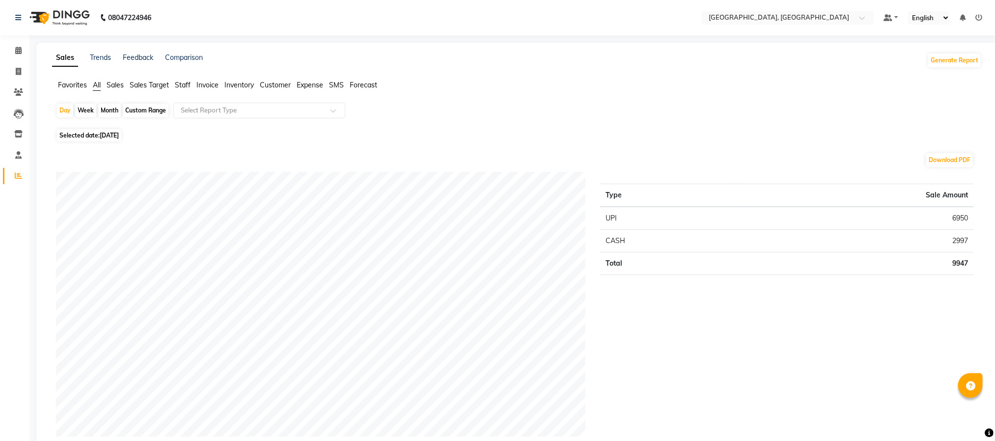
click at [179, 85] on span "Staff" at bounding box center [183, 85] width 16 height 9
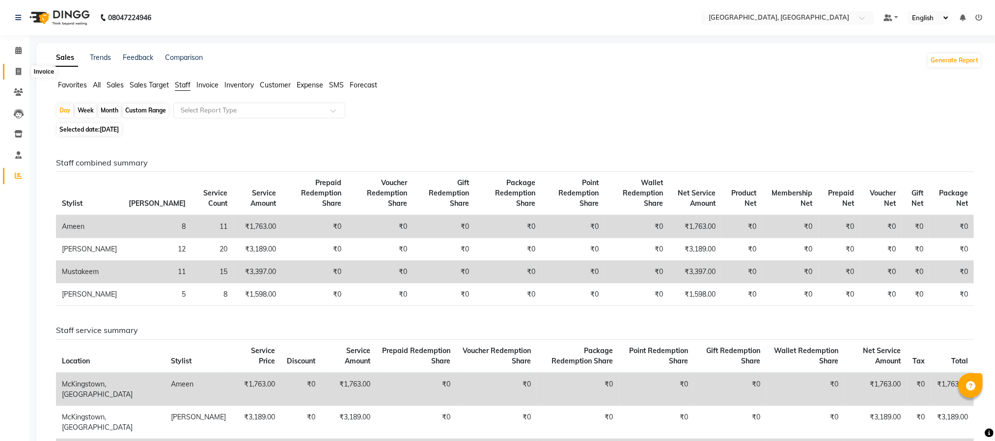
click at [19, 71] on icon at bounding box center [18, 71] width 5 height 7
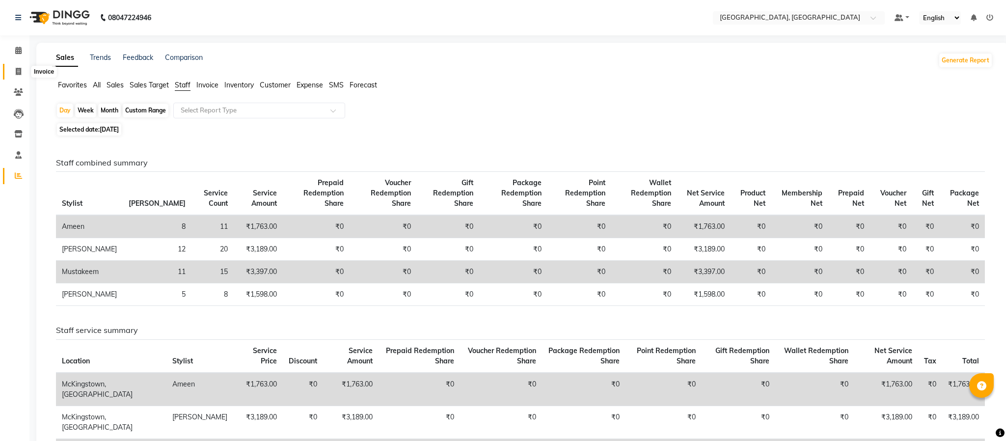
select select "4977"
select select "service"
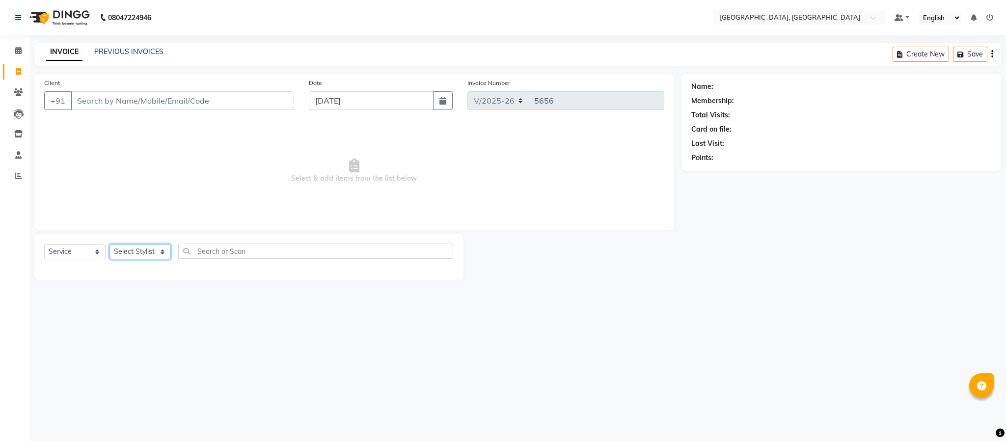
click at [151, 255] on select "Select Stylist Ameen House Keeping [PERSON_NAME] [PERSON_NAME] Prathiswar [PERS…" at bounding box center [140, 251] width 61 height 15
select select "66371"
click at [110, 245] on select "Select Stylist Ameen House Keeping [PERSON_NAME] [PERSON_NAME] Prathiswar [PERS…" at bounding box center [140, 251] width 61 height 15
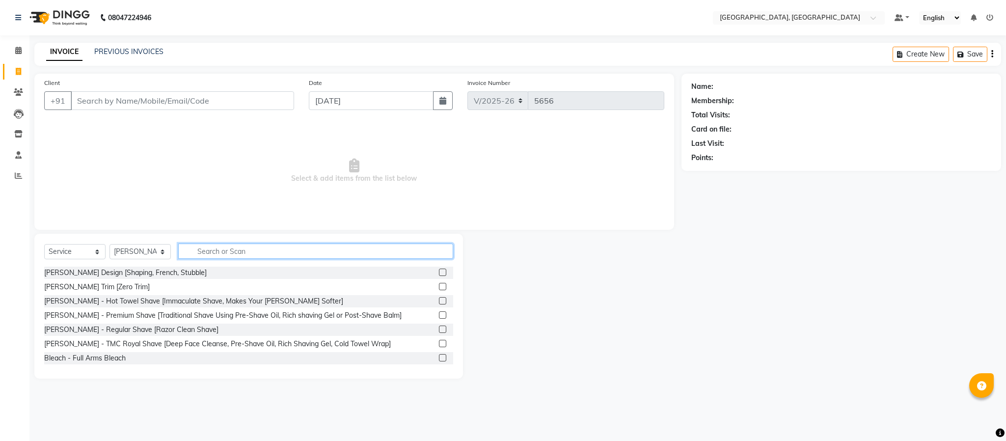
click at [227, 255] on input "text" at bounding box center [315, 251] width 275 height 15
click at [132, 101] on input "Client" at bounding box center [182, 100] width 223 height 19
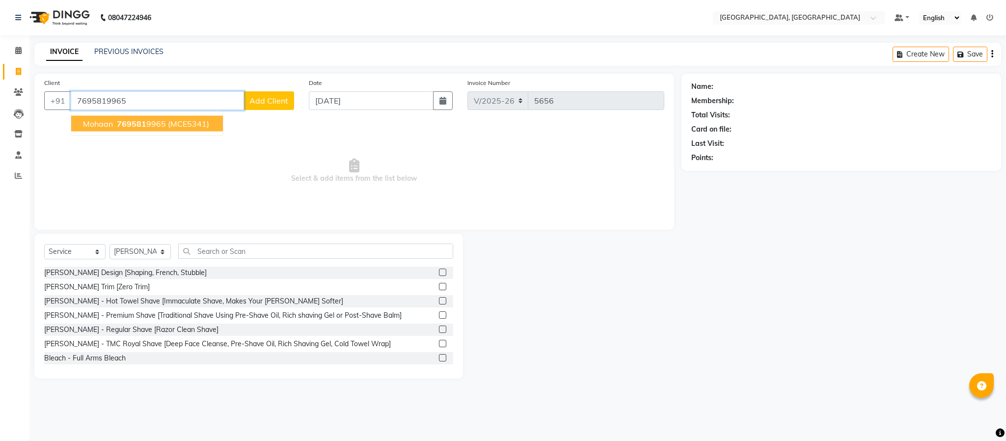
type input "7695819965"
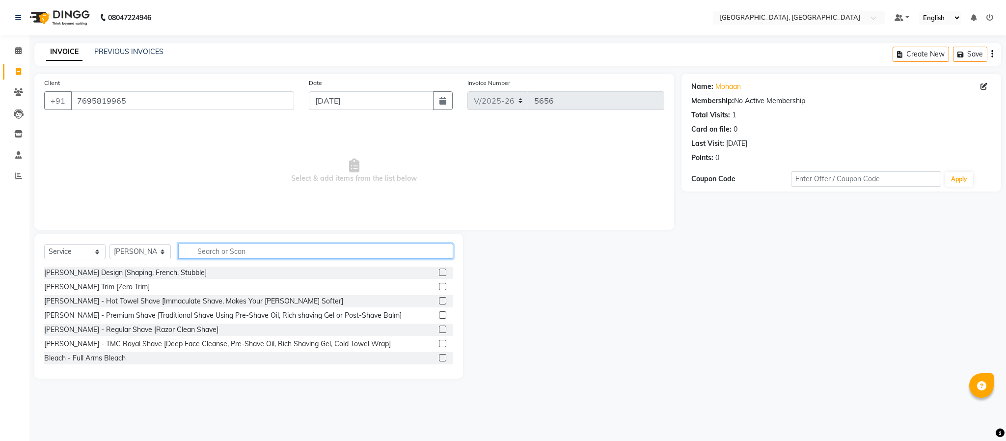
click at [284, 254] on input "text" at bounding box center [315, 251] width 275 height 15
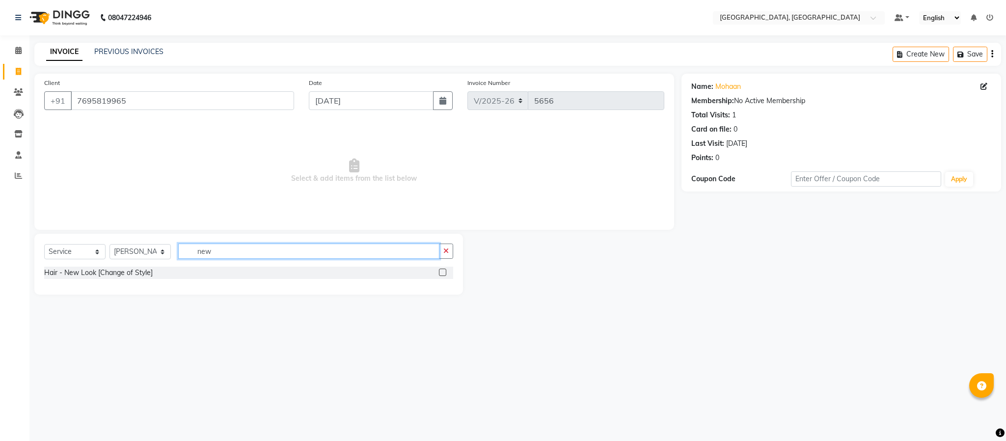
type input "new"
click at [446, 273] on label at bounding box center [442, 272] width 7 height 7
click at [446, 273] on input "checkbox" at bounding box center [442, 273] width 6 height 6
checkbox input "true"
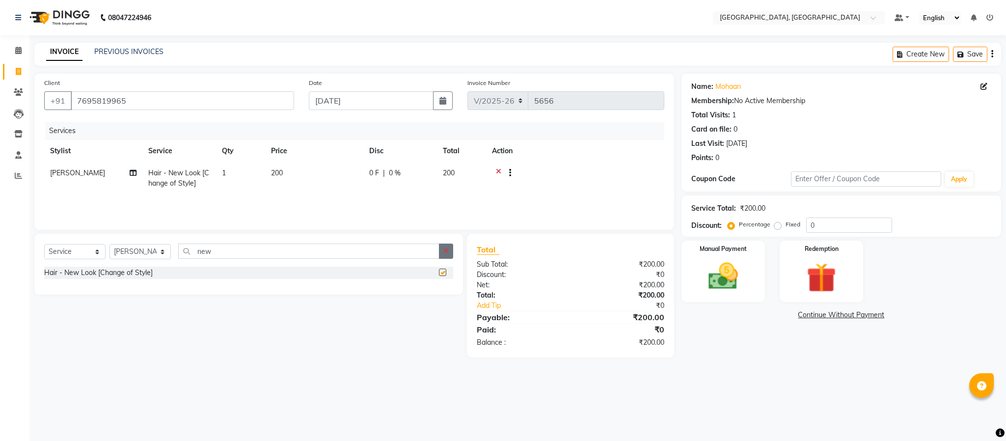
drag, startPoint x: 449, startPoint y: 258, endPoint x: 443, endPoint y: 267, distance: 11.6
click at [449, 257] on button "button" at bounding box center [446, 251] width 14 height 15
checkbox input "false"
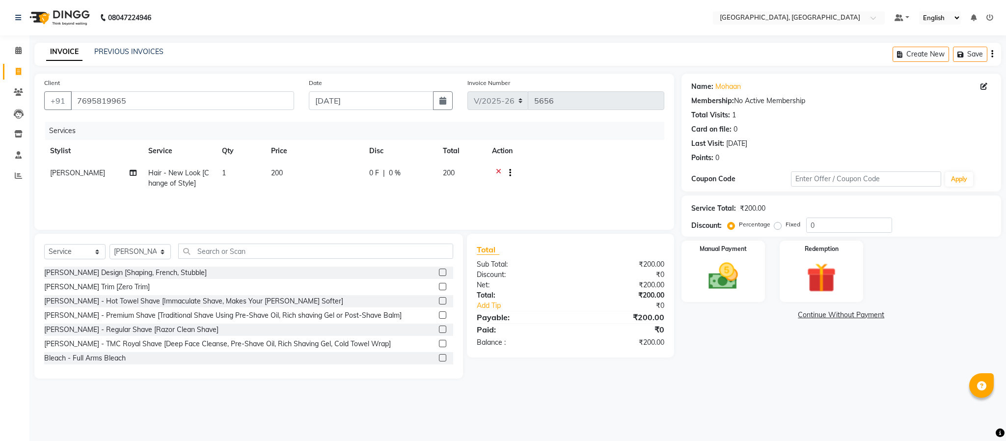
drag, startPoint x: 432, startPoint y: 274, endPoint x: 418, endPoint y: 257, distance: 21.7
click at [439, 273] on label at bounding box center [442, 272] width 7 height 7
click at [439, 273] on input "checkbox" at bounding box center [442, 273] width 6 height 6
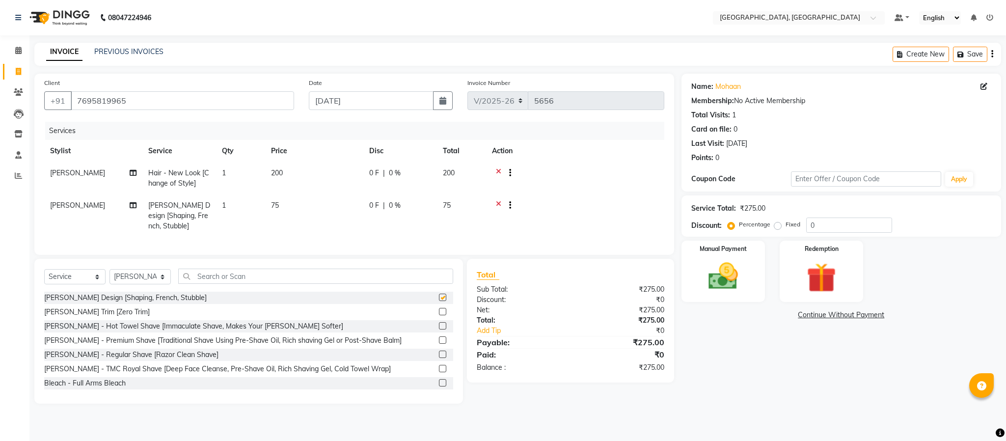
checkbox input "false"
click at [397, 283] on input "text" at bounding box center [315, 276] width 275 height 15
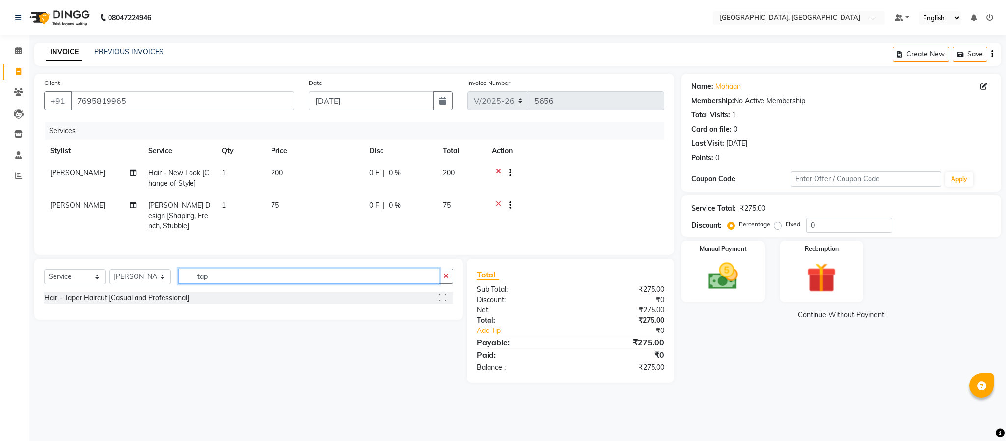
type input "tap"
click at [438, 304] on div "Hair - Taper Haircut [Casual and Professional]" at bounding box center [248, 298] width 409 height 12
click at [442, 301] on label at bounding box center [442, 297] width 7 height 7
click at [442, 301] on input "checkbox" at bounding box center [442, 298] width 6 height 6
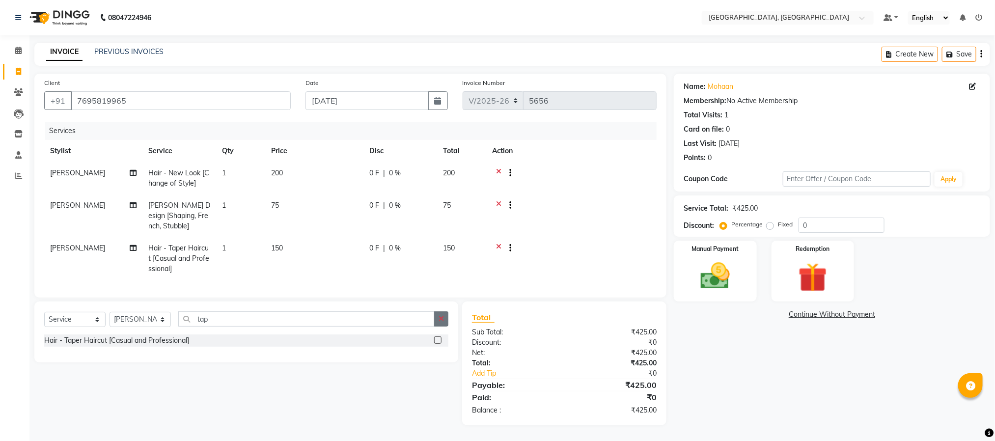
checkbox input "false"
click at [439, 322] on icon "button" at bounding box center [441, 318] width 5 height 7
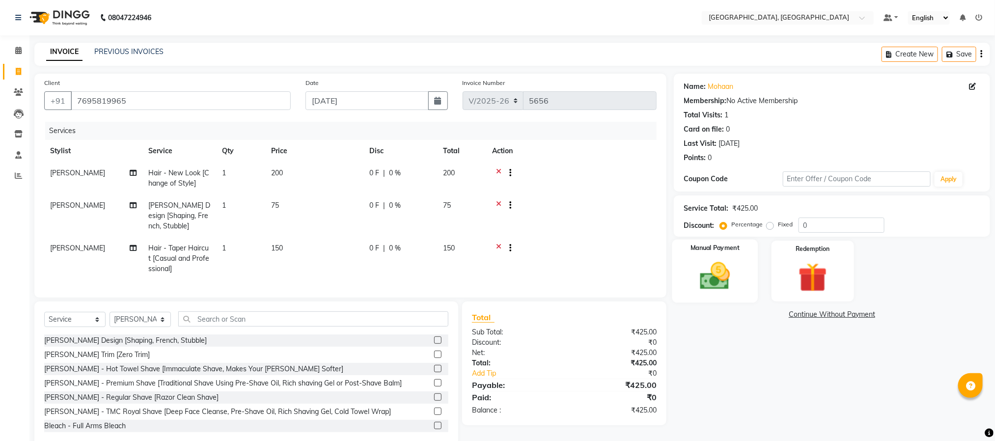
click at [719, 265] on img at bounding box center [715, 276] width 49 height 35
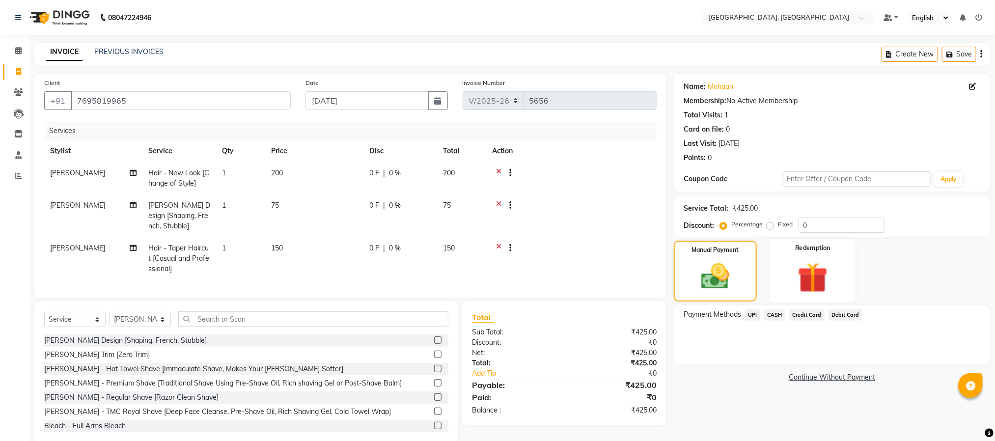
scroll to position [31, 0]
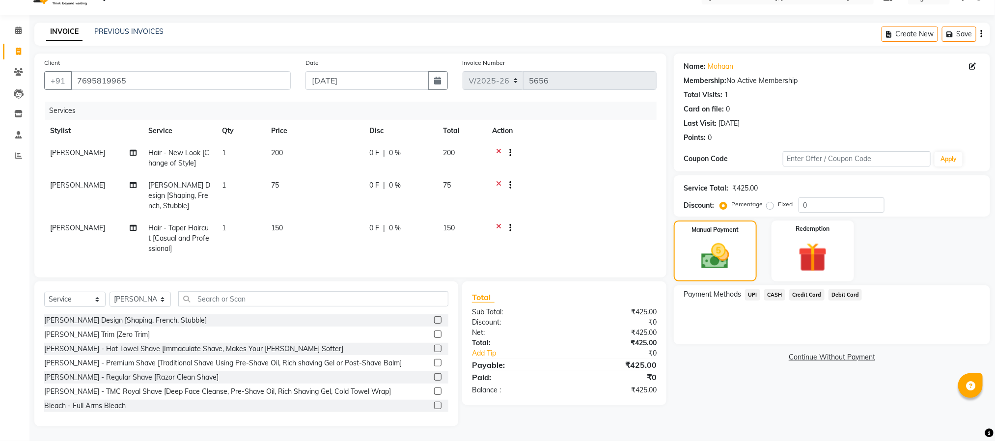
click at [756, 289] on span "UPI" at bounding box center [752, 294] width 15 height 11
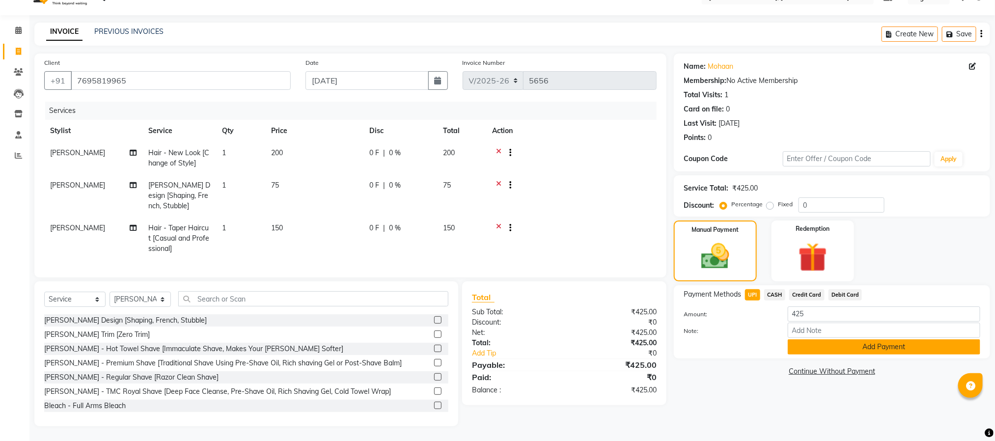
click at [831, 339] on button "Add Payment" at bounding box center [884, 346] width 193 height 15
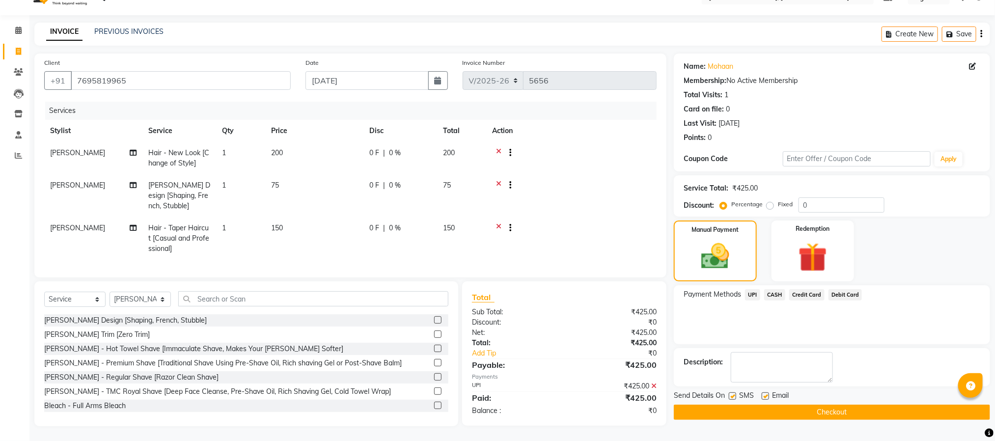
click at [842, 405] on button "Checkout" at bounding box center [832, 412] width 316 height 15
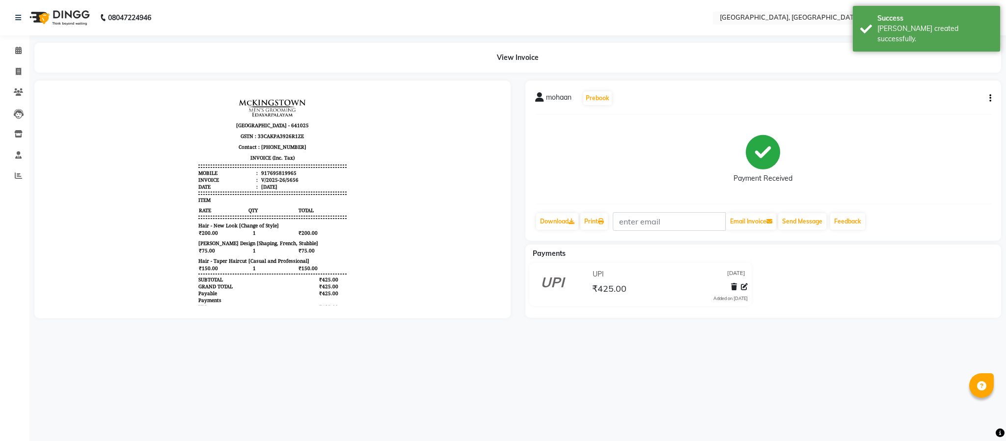
click at [23, 38] on div "Calendar Invoice Clients Leads Inventory Staff Reports Completed InProgress Upc…" at bounding box center [66, 227] width 133 height 398
click at [20, 49] on icon at bounding box center [18, 50] width 6 height 7
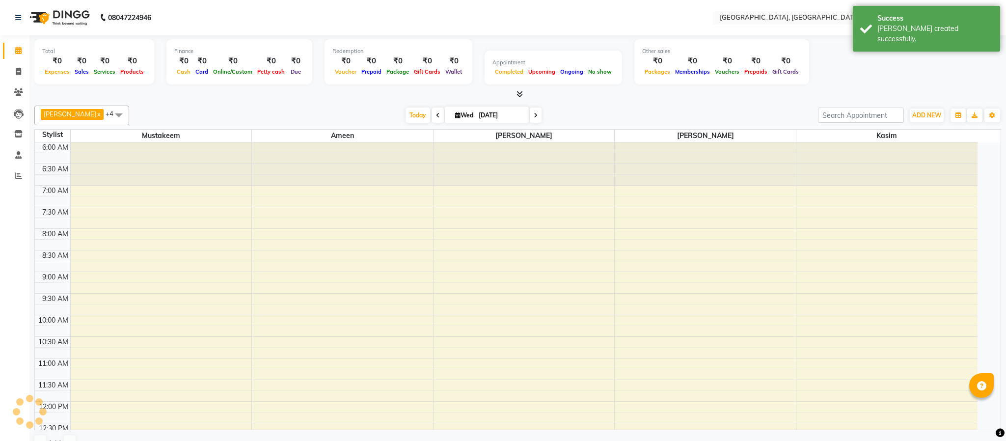
scroll to position [419, 0]
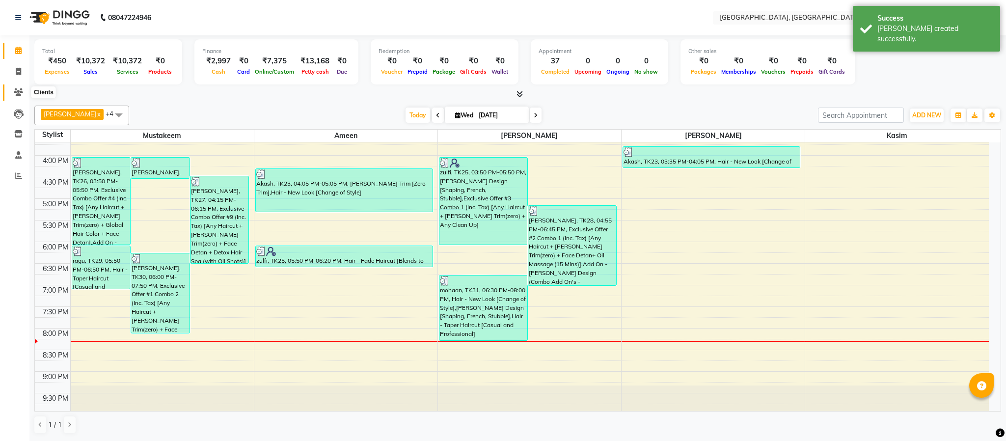
click at [22, 94] on icon at bounding box center [18, 91] width 9 height 7
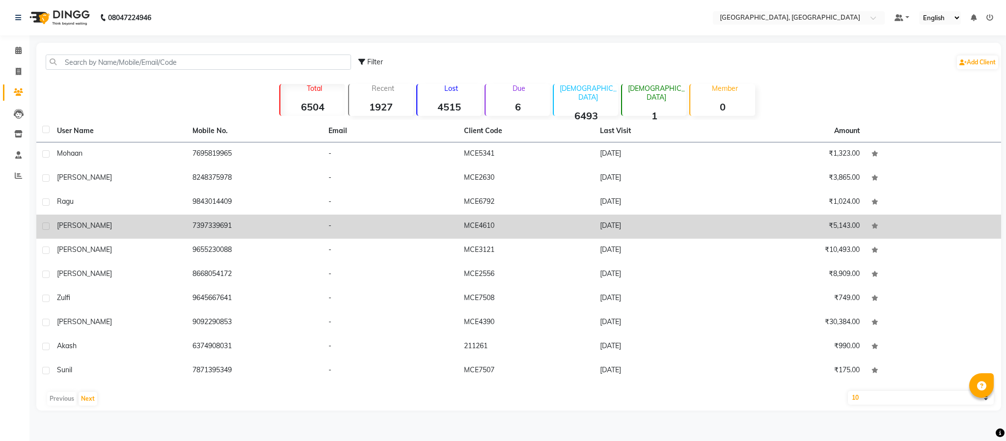
drag, startPoint x: 214, startPoint y: 227, endPoint x: 208, endPoint y: 225, distance: 6.2
click at [214, 227] on td "7397339691" at bounding box center [255, 227] width 136 height 24
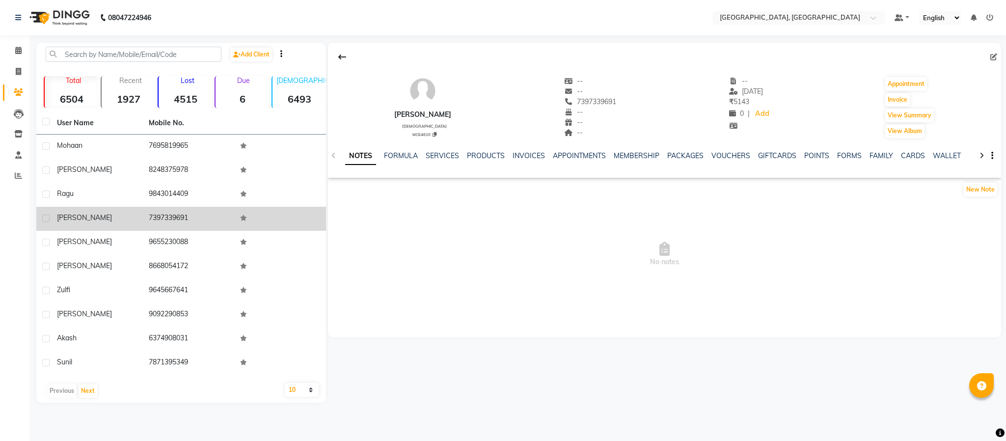
click at [182, 217] on td "7397339691" at bounding box center [189, 219] width 92 height 24
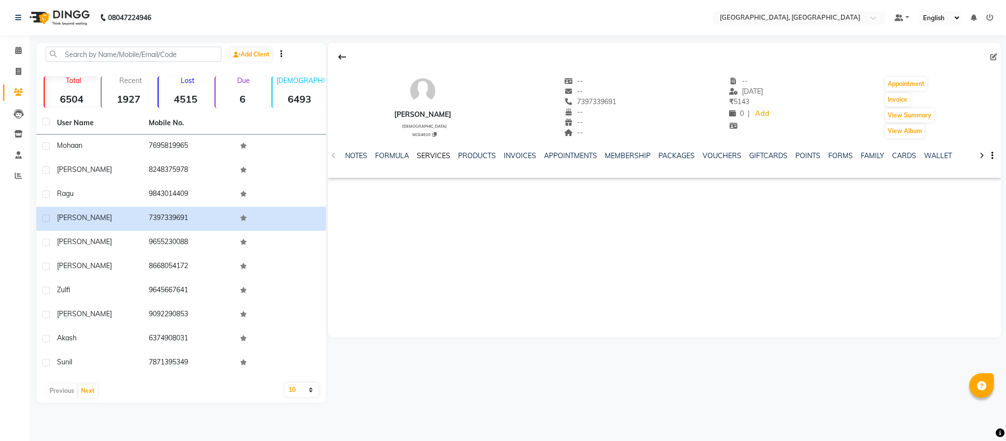
click at [429, 158] on link "SERVICES" at bounding box center [433, 155] width 33 height 9
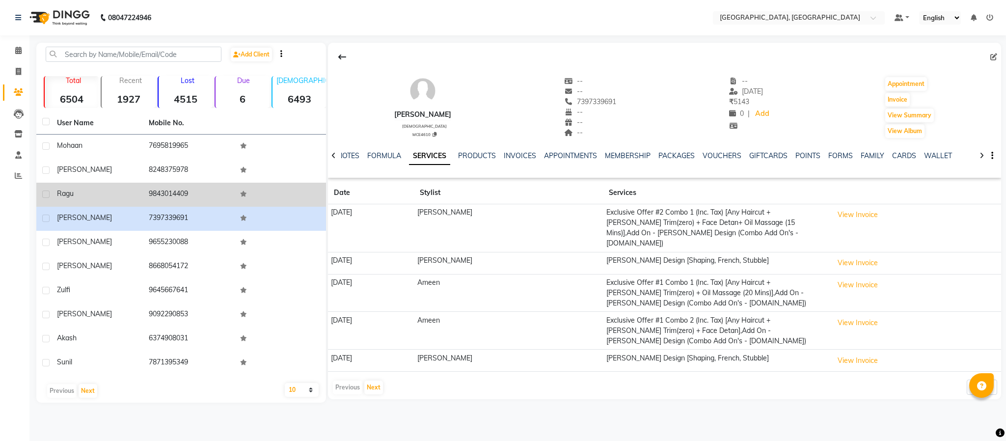
click at [180, 193] on td "9843014409" at bounding box center [189, 195] width 92 height 24
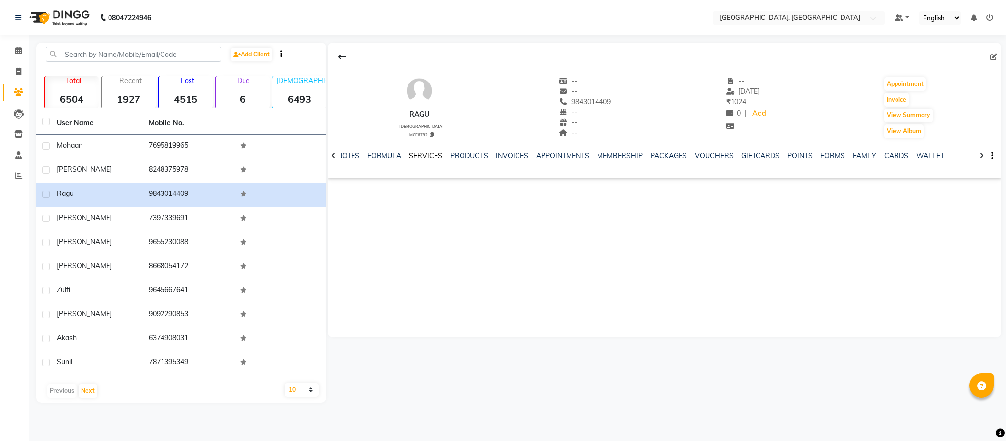
click at [419, 155] on link "SERVICES" at bounding box center [425, 155] width 33 height 9
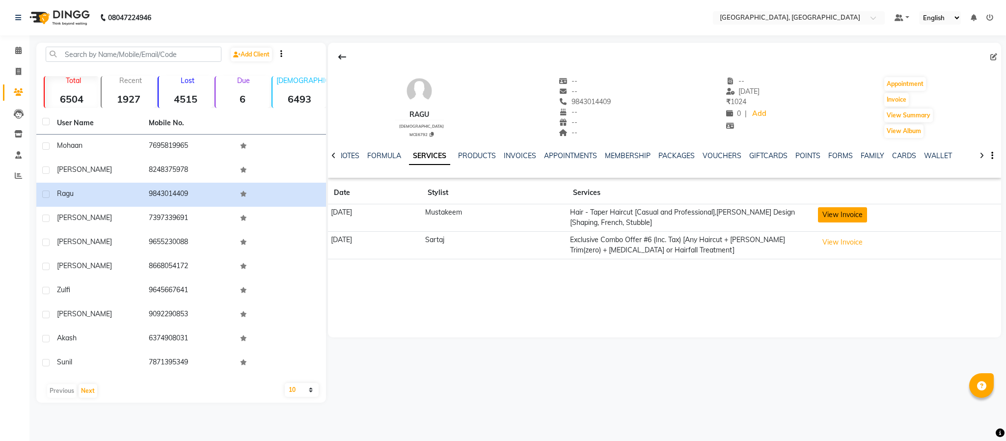
click at [858, 212] on button "View Invoice" at bounding box center [842, 214] width 49 height 15
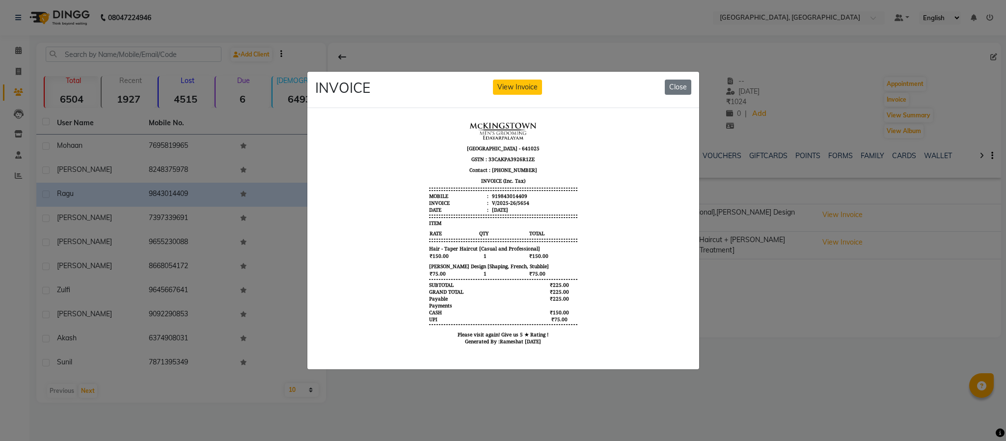
scroll to position [8, 0]
click at [752, 298] on ngb-modal-window "INVOICE View Invoice Close" at bounding box center [503, 220] width 1006 height 441
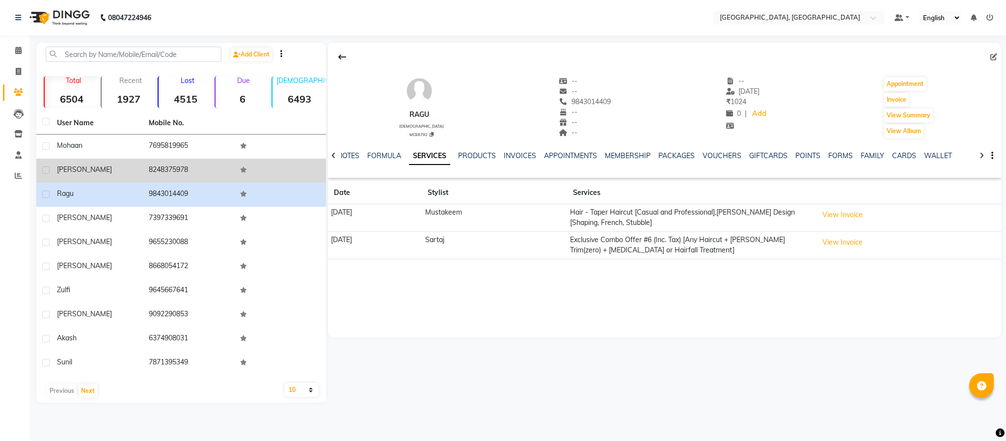
click at [167, 171] on td "8248375978" at bounding box center [189, 171] width 92 height 24
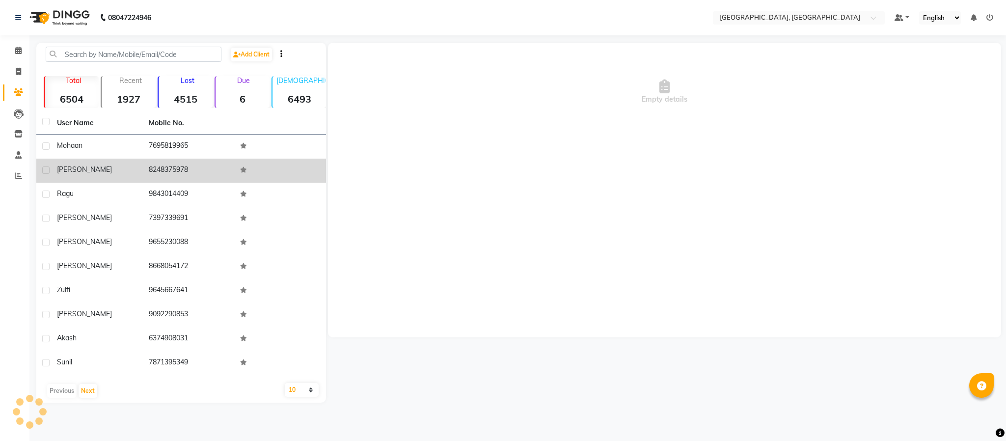
click at [167, 171] on td "8248375978" at bounding box center [189, 171] width 92 height 24
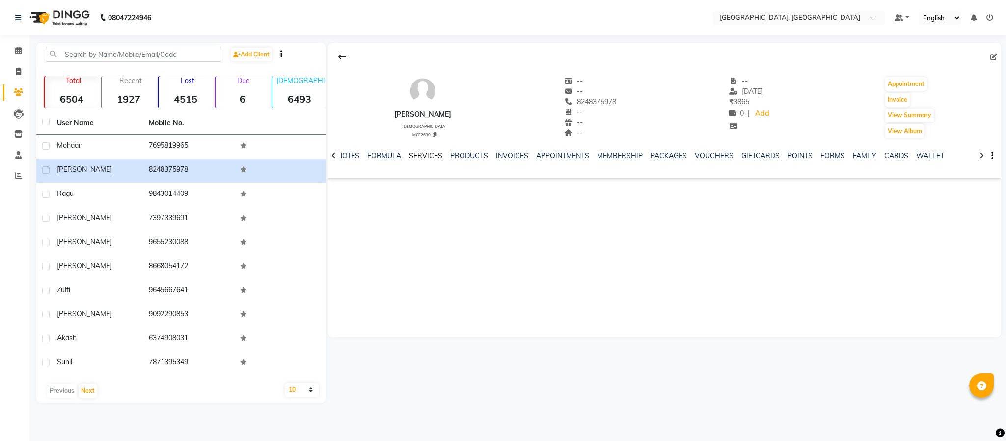
click at [420, 152] on link "SERVICES" at bounding box center [425, 155] width 33 height 9
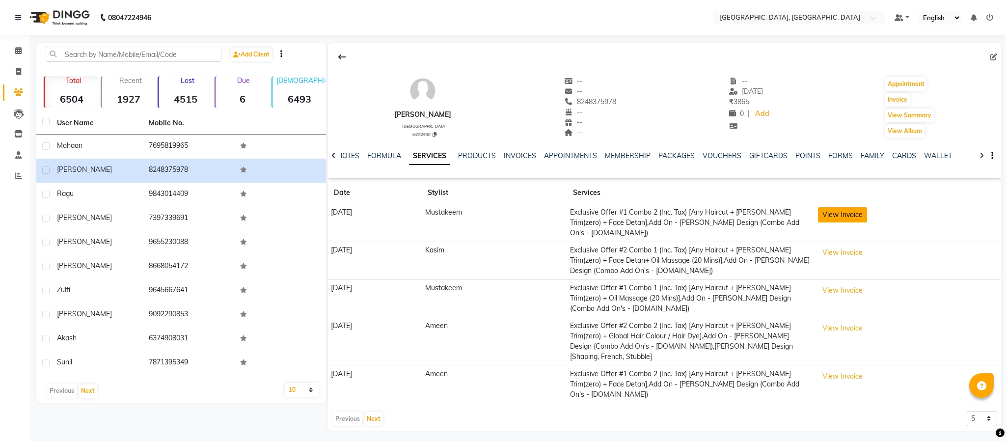
click at [855, 221] on button "View Invoice" at bounding box center [842, 214] width 49 height 15
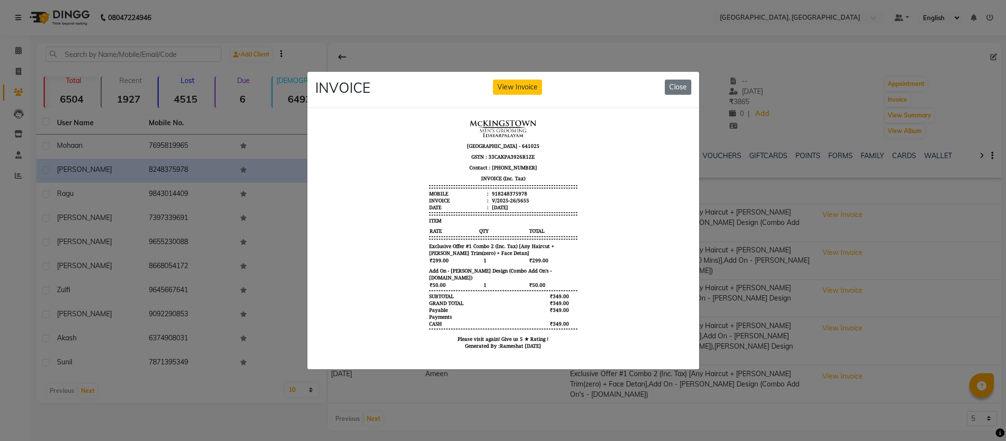
scroll to position [8, 0]
click at [803, 82] on ngb-modal-window "INVOICE View Invoice Close" at bounding box center [503, 220] width 1006 height 441
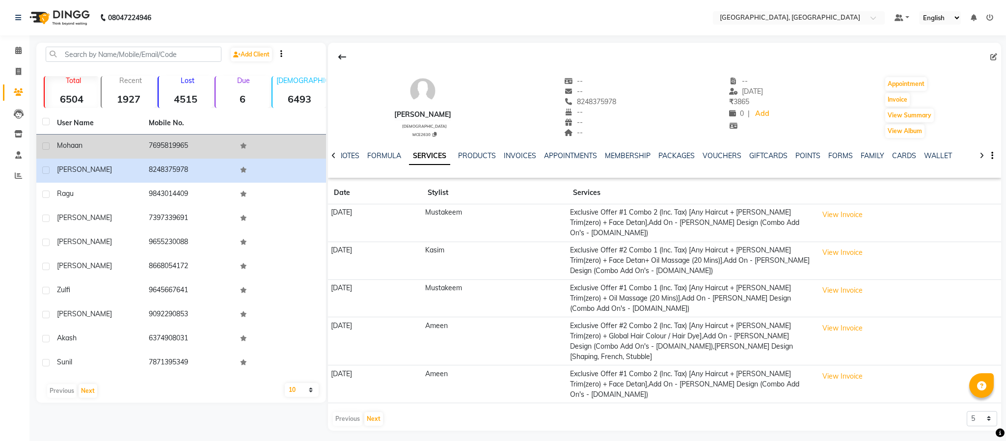
click at [177, 140] on td "7695819965" at bounding box center [189, 147] width 92 height 24
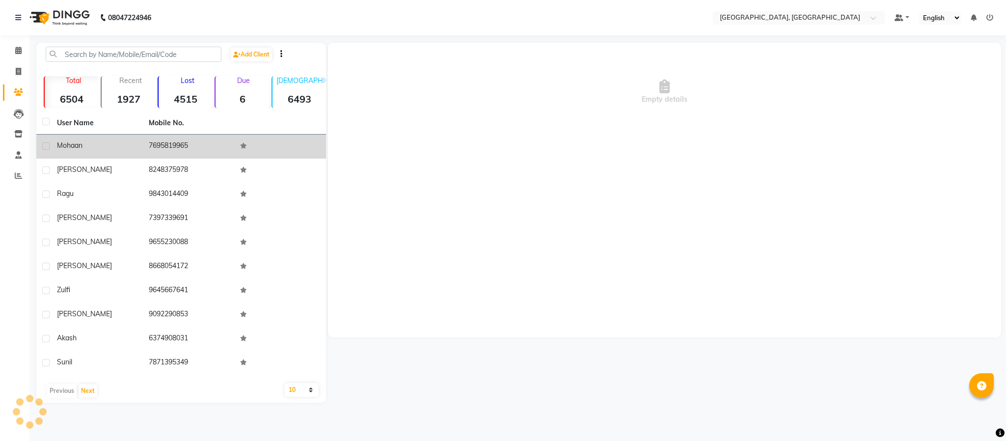
click at [177, 140] on td "7695819965" at bounding box center [189, 147] width 92 height 24
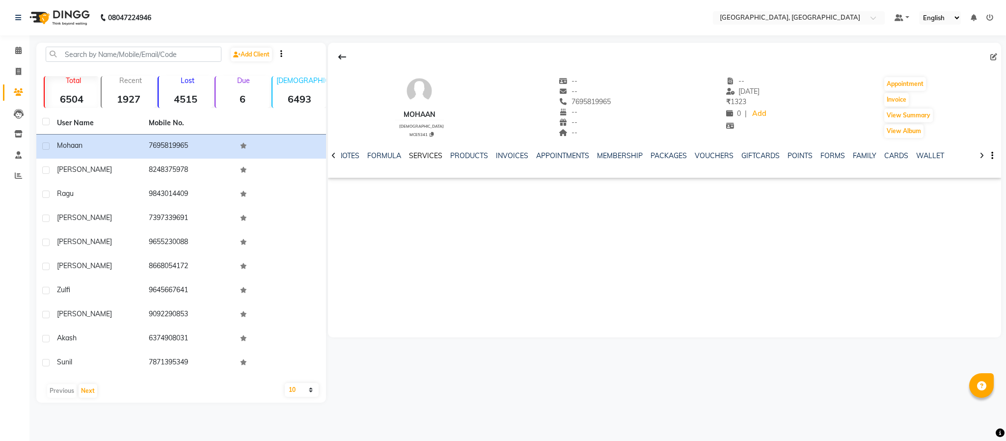
click at [426, 155] on link "SERVICES" at bounding box center [425, 155] width 33 height 9
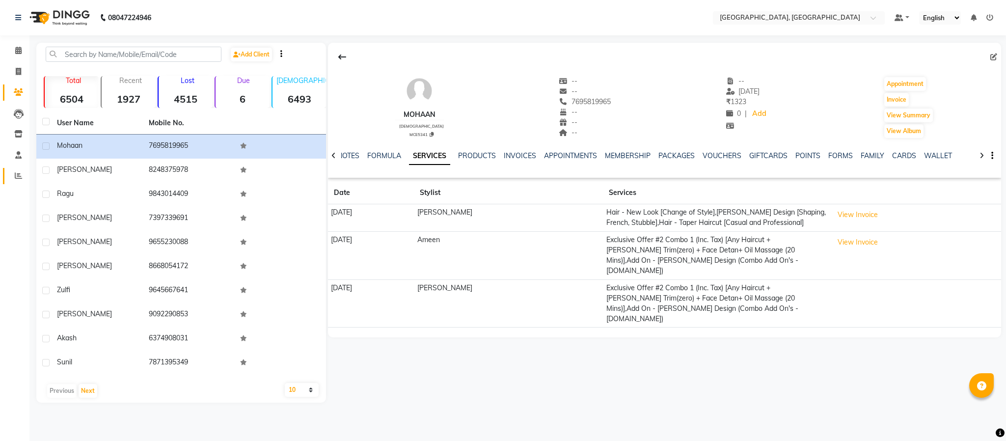
click at [22, 169] on link "Reports" at bounding box center [15, 176] width 24 height 16
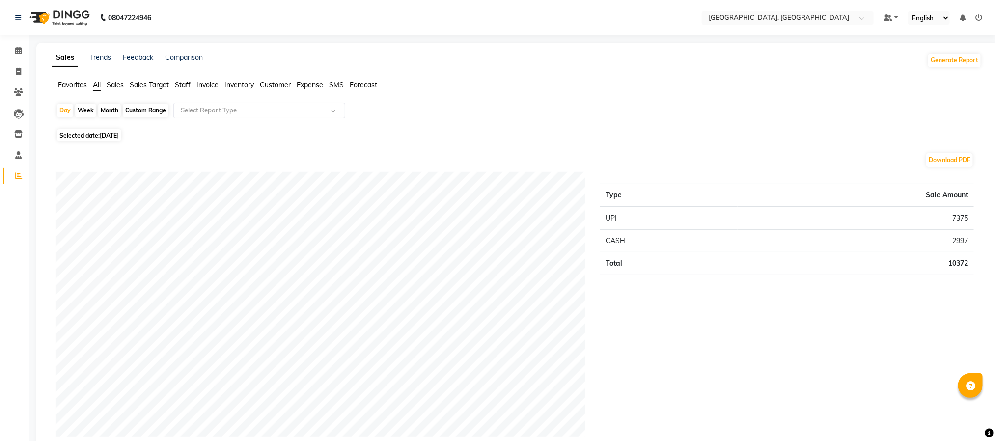
click at [175, 85] on span "Staff" at bounding box center [183, 85] width 16 height 9
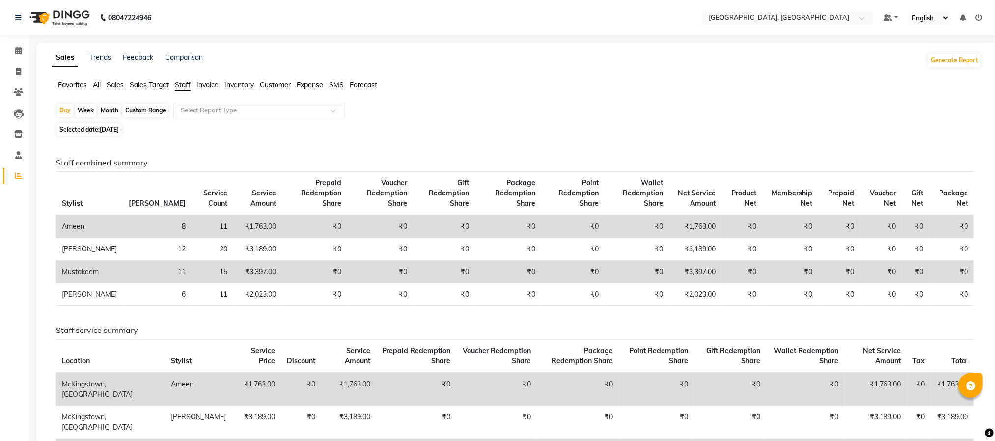
click at [413, 124] on div "Selected date: [DATE]" at bounding box center [519, 129] width 926 height 10
click at [15, 48] on icon at bounding box center [18, 50] width 6 height 7
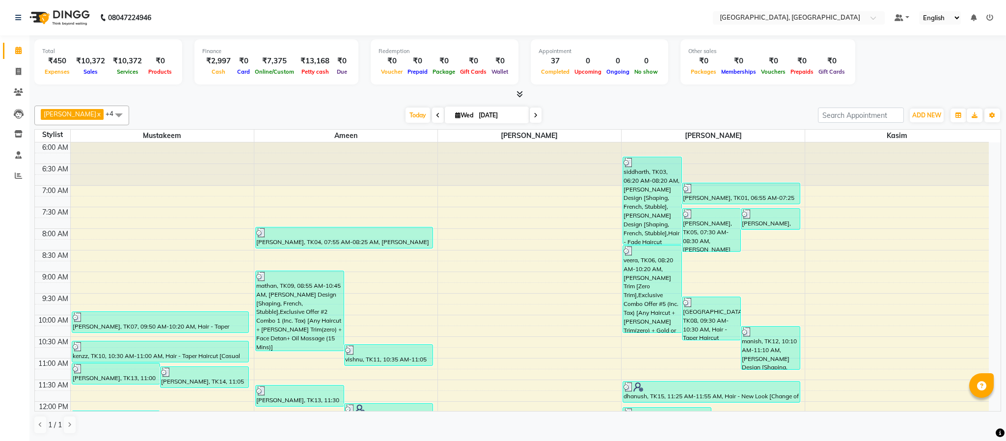
click at [847, 88] on div "Total ₹450 Expenses ₹10,372 Sales ₹10,372 Services ₹0 Products Finance ₹2,997 C…" at bounding box center [517, 67] width 967 height 64
click at [16, 71] on icon at bounding box center [18, 71] width 5 height 7
select select "service"
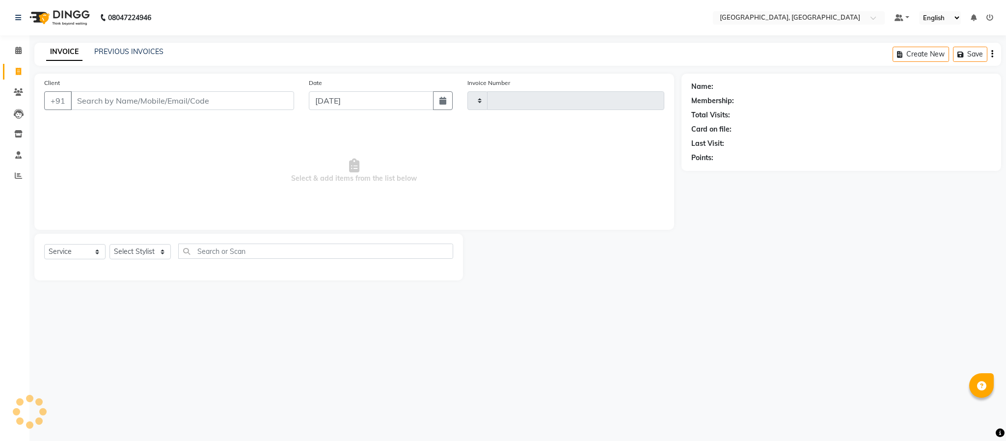
type input "5657"
select select "4977"
click at [204, 93] on input "Client" at bounding box center [182, 100] width 223 height 19
type input "8248213077"
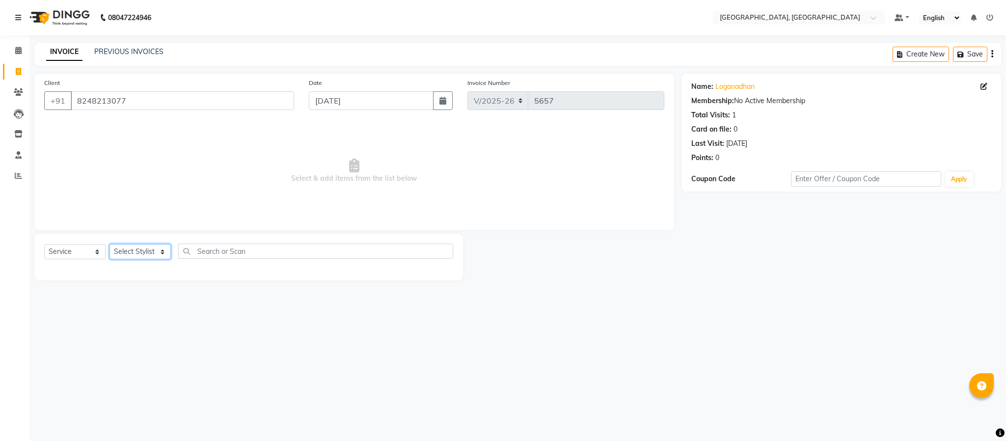
drag, startPoint x: 127, startPoint y: 248, endPoint x: 183, endPoint y: 275, distance: 61.5
click at [127, 248] on select "Select Stylist Ameen House Keeping [PERSON_NAME] [PERSON_NAME] Prathiswar [PERS…" at bounding box center [140, 251] width 61 height 15
select select "39027"
click at [110, 245] on select "Select Stylist Ameen House Keeping [PERSON_NAME] [PERSON_NAME] Prathiswar [PERS…" at bounding box center [140, 251] width 61 height 15
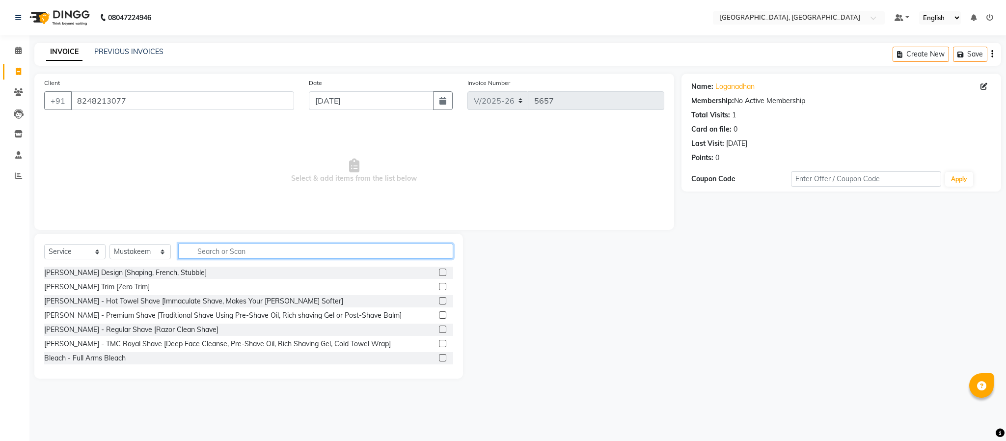
click at [233, 245] on input "text" at bounding box center [315, 251] width 275 height 15
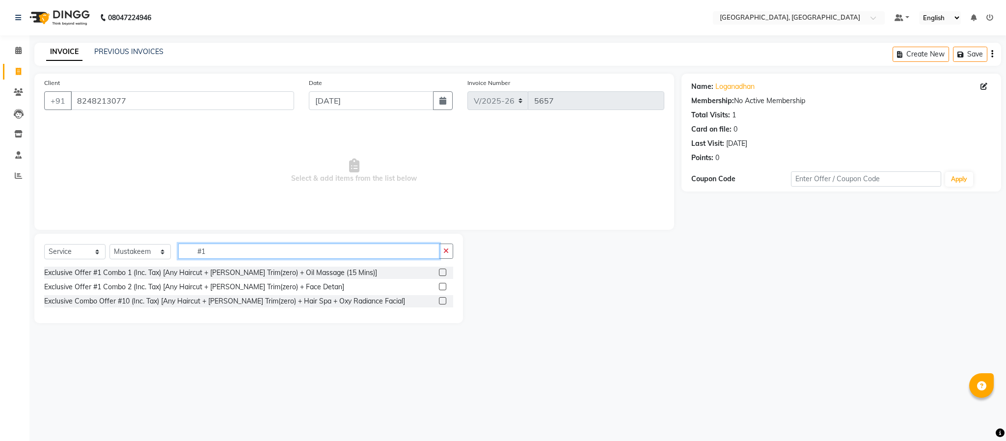
type input "#1"
click at [443, 288] on label at bounding box center [442, 286] width 7 height 7
click at [443, 288] on input "checkbox" at bounding box center [442, 287] width 6 height 6
checkbox input "true"
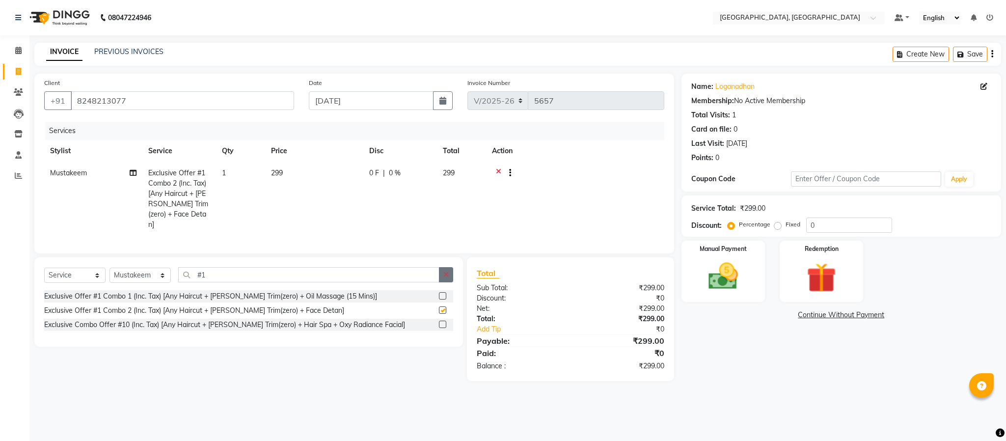
click at [446, 275] on icon "button" at bounding box center [446, 274] width 5 height 7
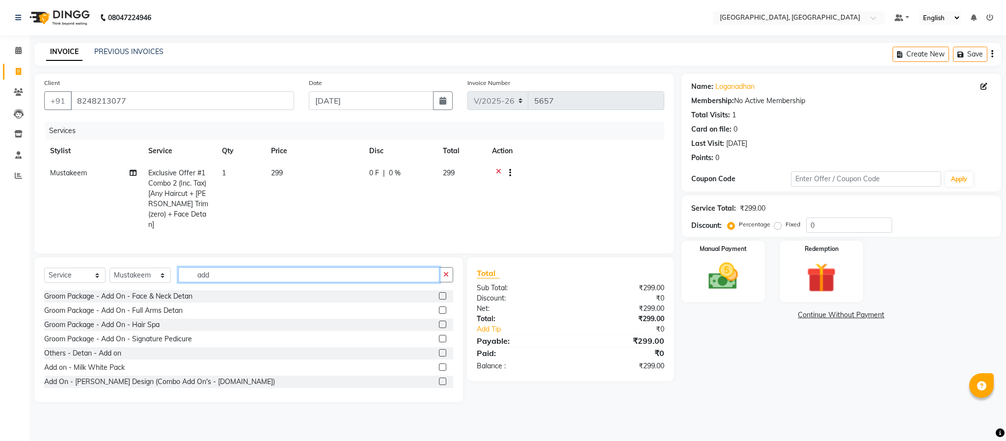
type input "add"
click at [439, 379] on label at bounding box center [442, 381] width 7 height 7
click at [439, 379] on input "checkbox" at bounding box center [442, 382] width 6 height 6
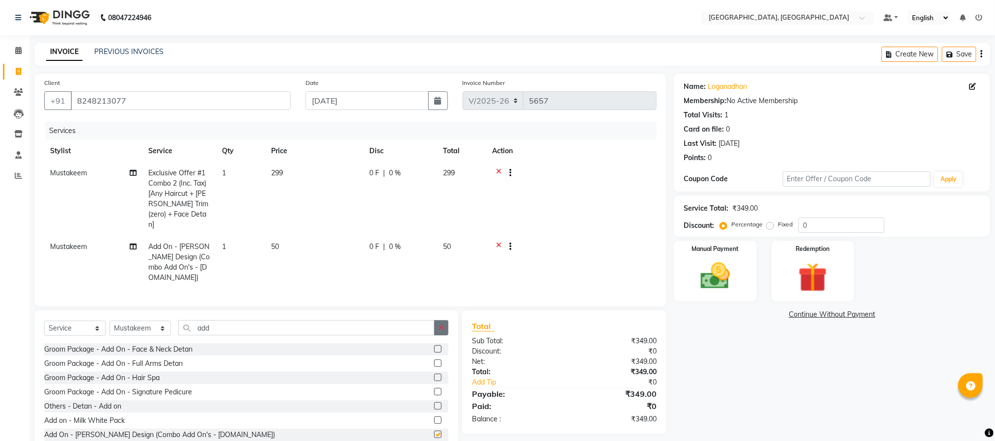
checkbox input "false"
drag, startPoint x: 442, startPoint y: 314, endPoint x: 263, endPoint y: 313, distance: 179.3
click at [442, 324] on icon "button" at bounding box center [441, 327] width 5 height 7
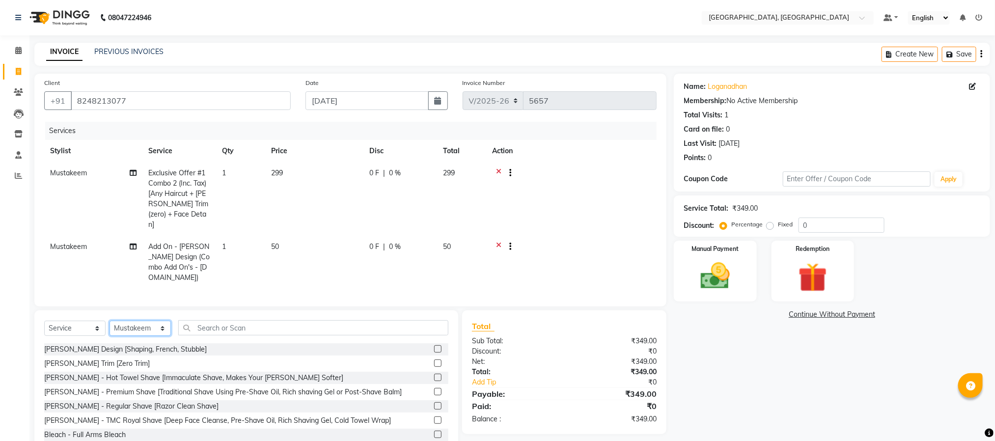
click at [136, 321] on select "Select Stylist Ameen House Keeping [PERSON_NAME] [PERSON_NAME] Prathiswar [PERS…" at bounding box center [140, 328] width 61 height 15
select select "66371"
click at [110, 321] on select "Select Stylist Ameen House Keeping [PERSON_NAME] [PERSON_NAME] Prathiswar [PERS…" at bounding box center [140, 328] width 61 height 15
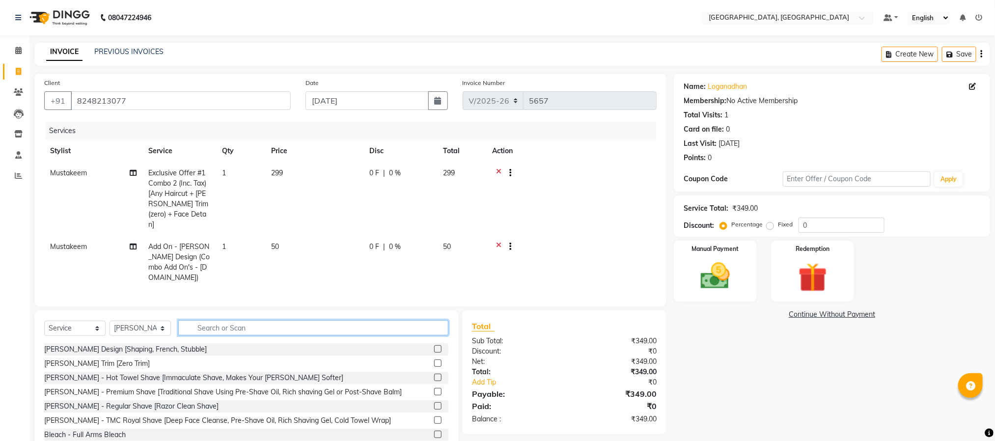
click at [215, 320] on input "text" at bounding box center [313, 327] width 270 height 15
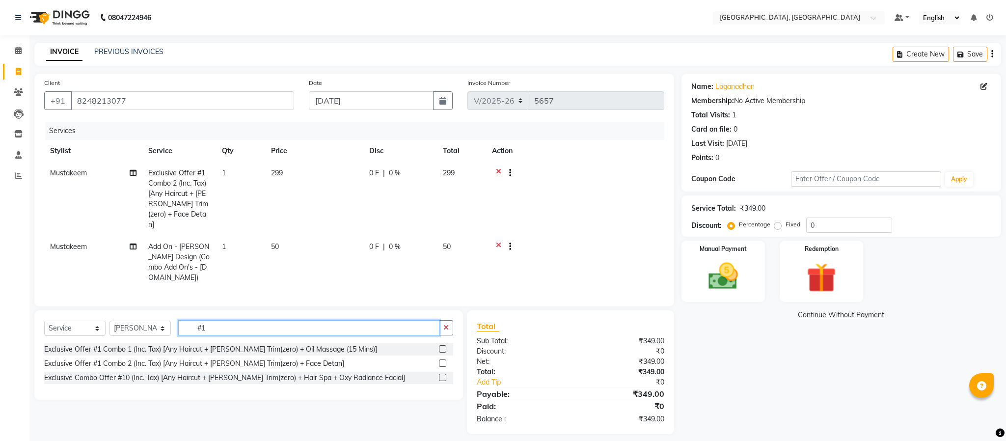
type input "#1"
click at [443, 360] on label at bounding box center [442, 363] width 7 height 7
click at [443, 361] on input "checkbox" at bounding box center [442, 364] width 6 height 6
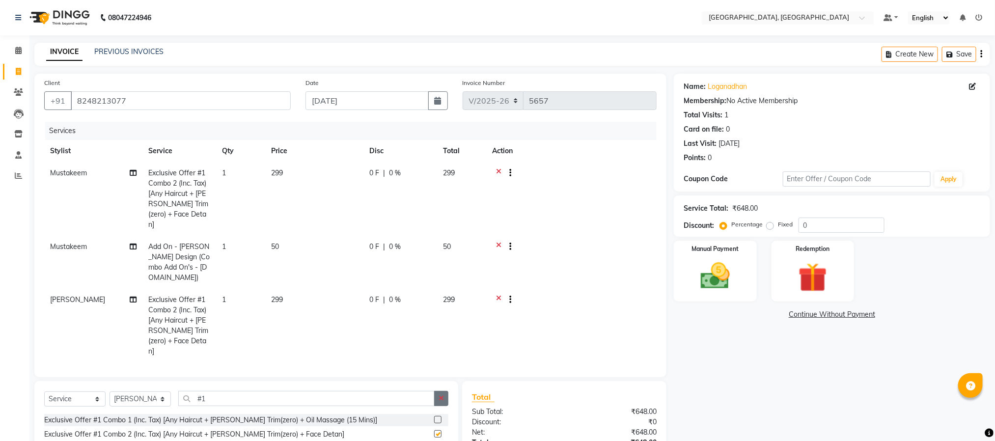
checkbox input "false"
click at [443, 391] on button "button" at bounding box center [441, 398] width 14 height 15
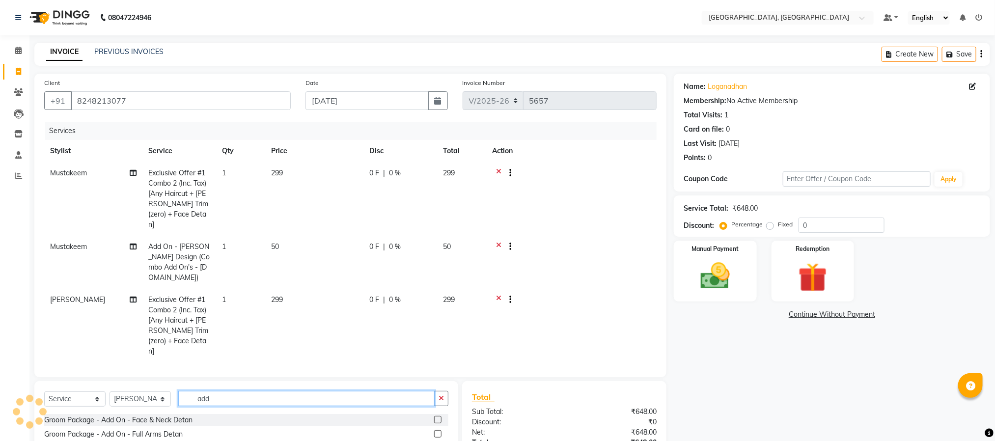
scroll to position [83, 0]
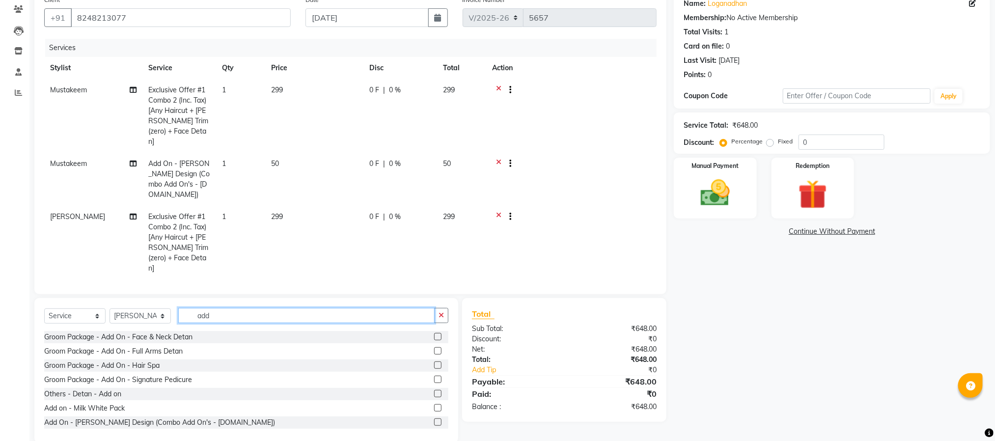
type input "add"
click at [434, 418] on label at bounding box center [437, 421] width 7 height 7
click at [434, 419] on input "checkbox" at bounding box center [437, 422] width 6 height 6
checkbox input "false"
click at [444, 321] on button "button" at bounding box center [441, 315] width 14 height 15
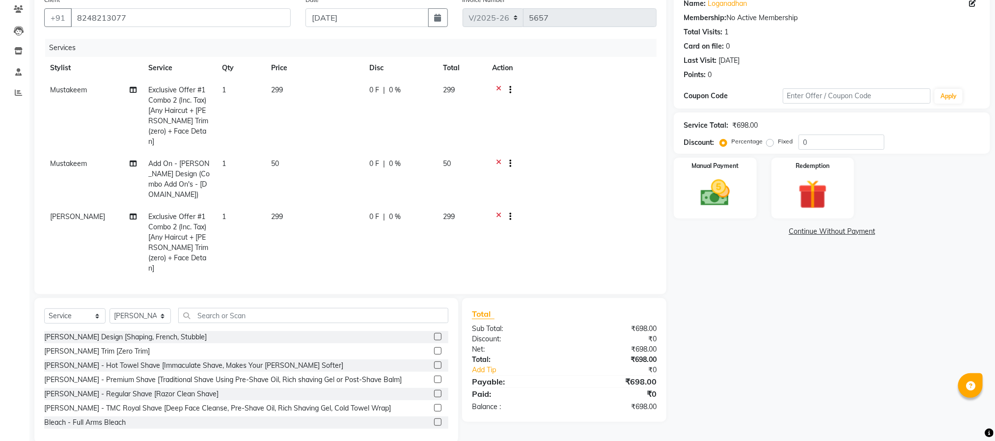
click at [768, 346] on div "Name: Loganadhan Membership: No Active Membership Total Visits: 1 Card on file:…" at bounding box center [836, 217] width 324 height 452
click at [724, 203] on img at bounding box center [715, 193] width 49 height 35
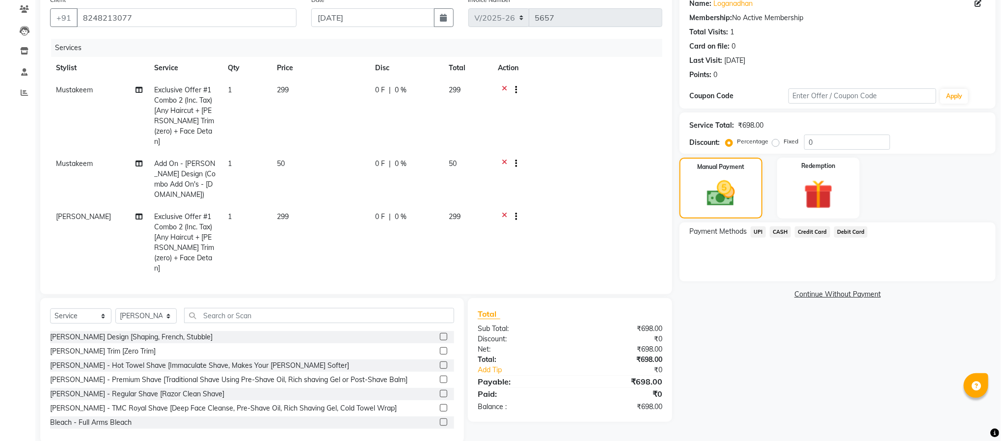
scroll to position [0, 0]
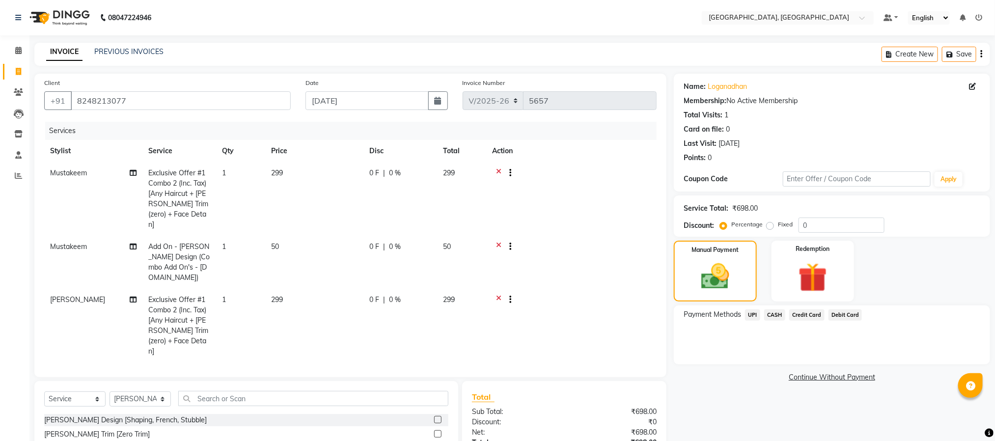
drag, startPoint x: 752, startPoint y: 313, endPoint x: 740, endPoint y: 324, distance: 16.0
click at [747, 323] on div "Payment Methods UPI CASH Credit Card Debit Card" at bounding box center [832, 335] width 316 height 59
click at [746, 314] on span "UPI" at bounding box center [752, 314] width 15 height 11
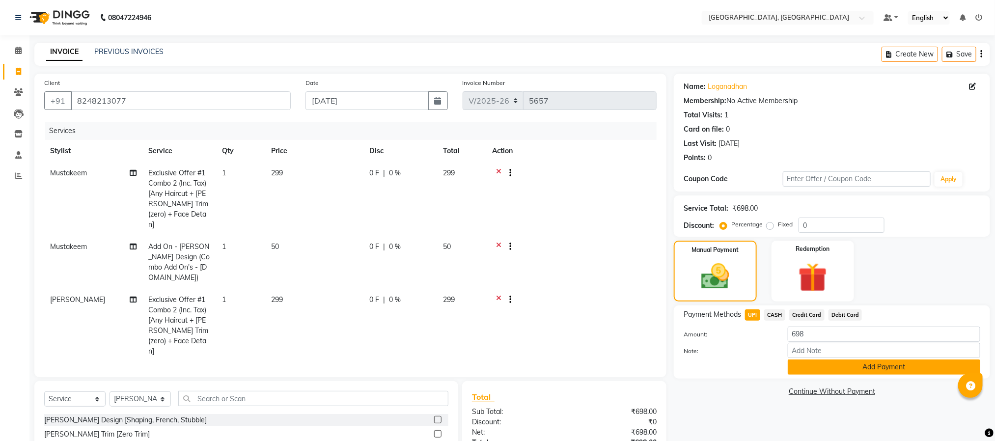
click at [921, 363] on button "Add Payment" at bounding box center [884, 367] width 193 height 15
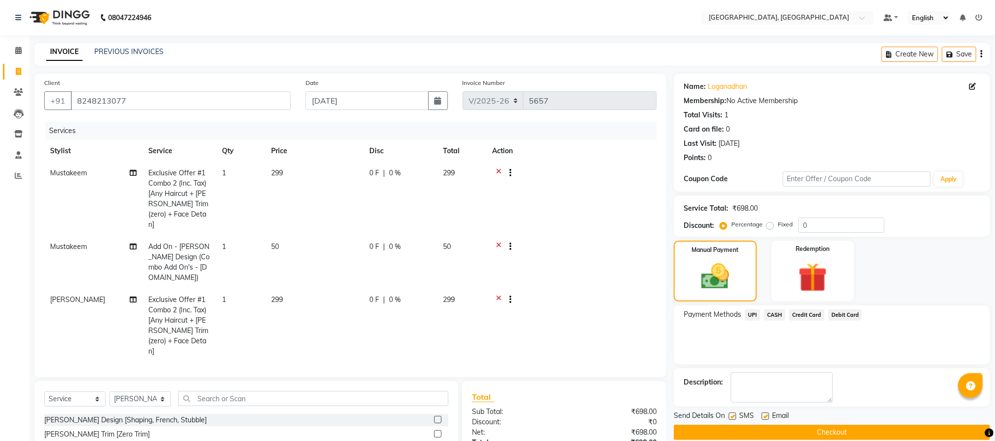
click at [832, 432] on button "Checkout" at bounding box center [832, 432] width 316 height 15
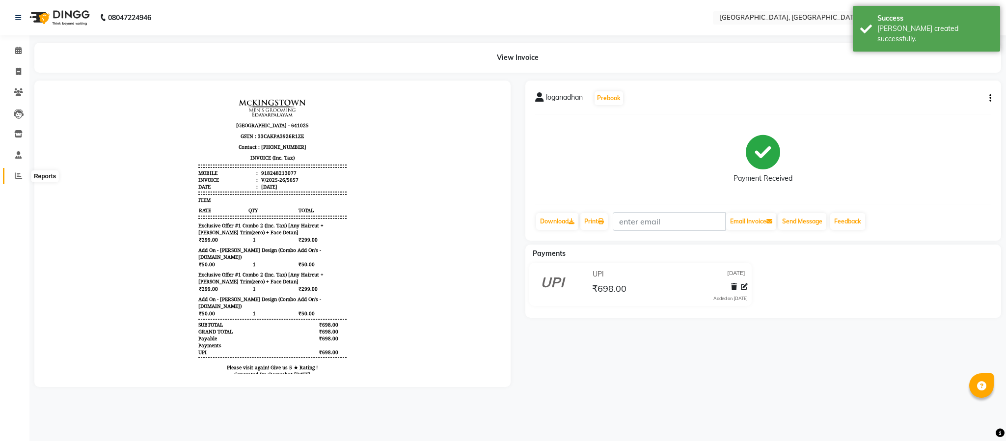
click at [13, 174] on span at bounding box center [18, 175] width 17 height 11
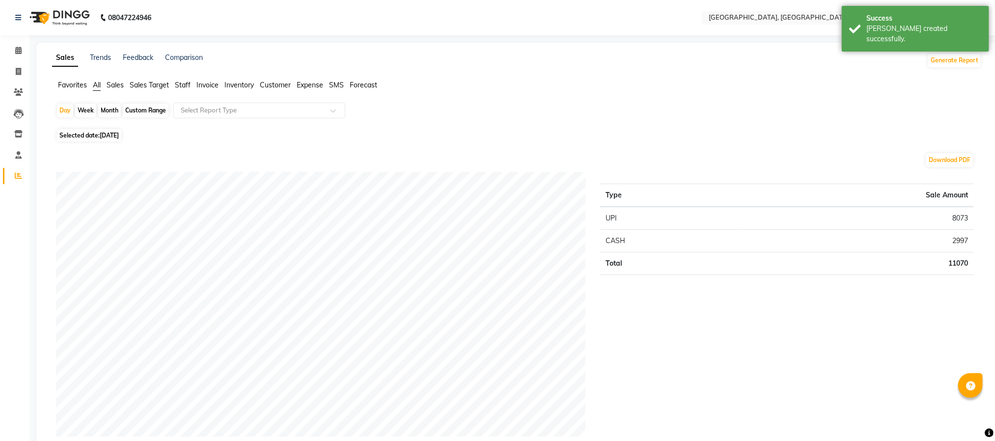
click at [177, 86] on span "Staff" at bounding box center [183, 85] width 16 height 9
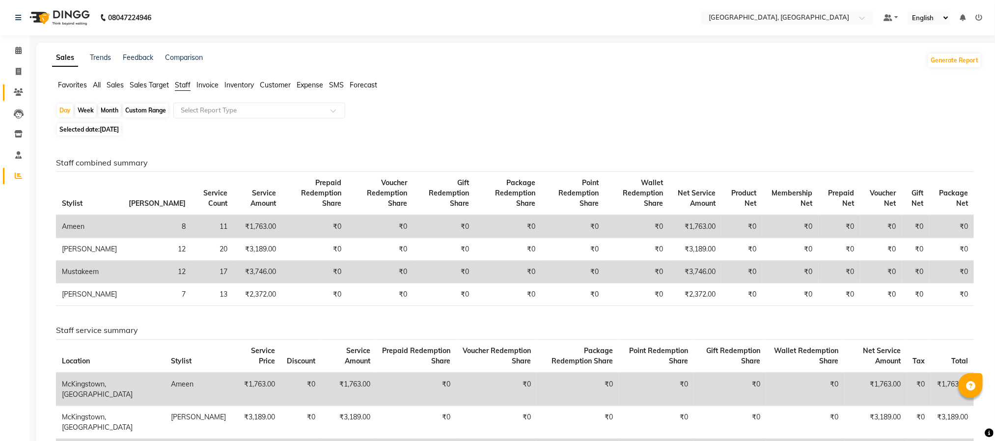
click at [18, 88] on icon at bounding box center [18, 91] width 9 height 7
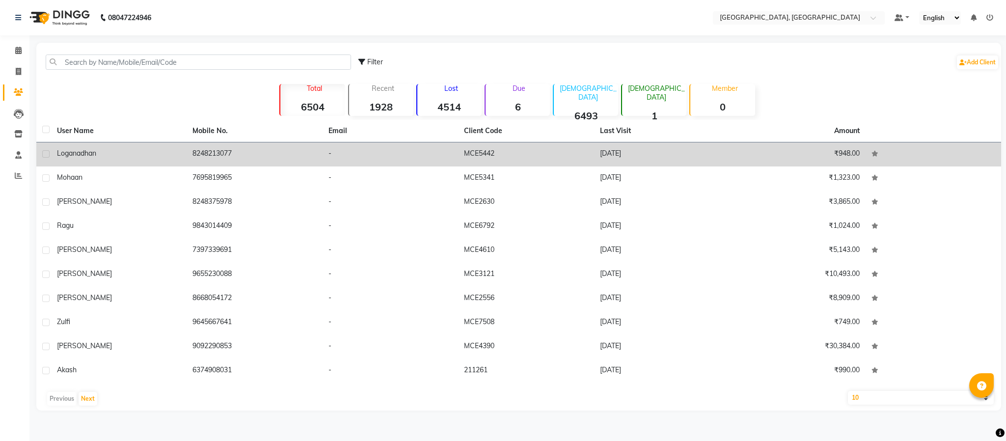
click at [205, 150] on td "8248213077" at bounding box center [255, 154] width 136 height 24
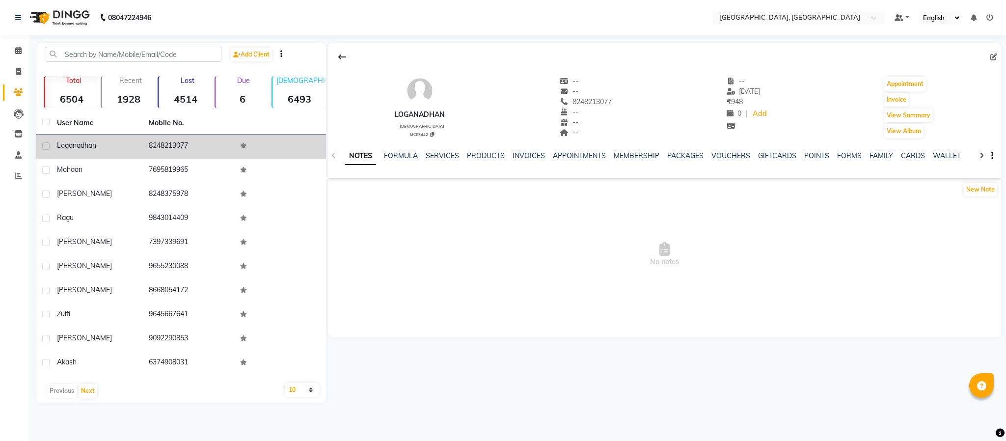
click at [167, 146] on td "8248213077" at bounding box center [189, 147] width 92 height 24
click at [168, 146] on td "8248213077" at bounding box center [189, 147] width 92 height 24
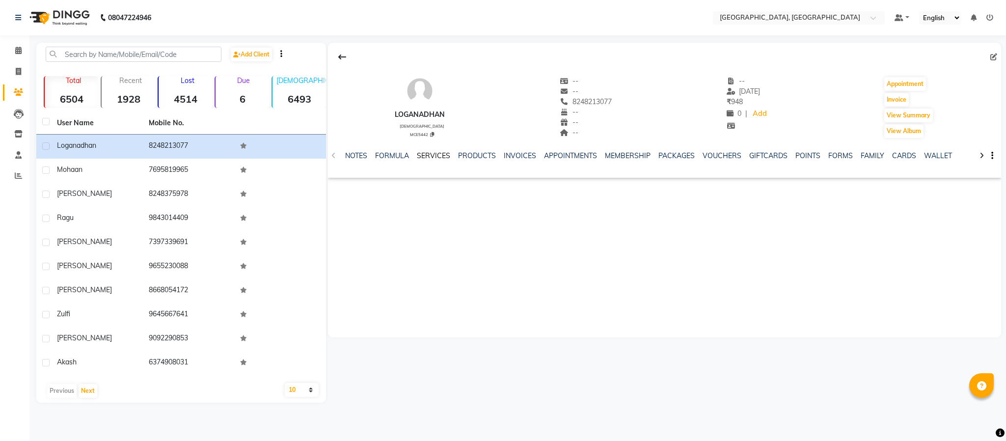
click at [436, 152] on link "SERVICES" at bounding box center [433, 155] width 33 height 9
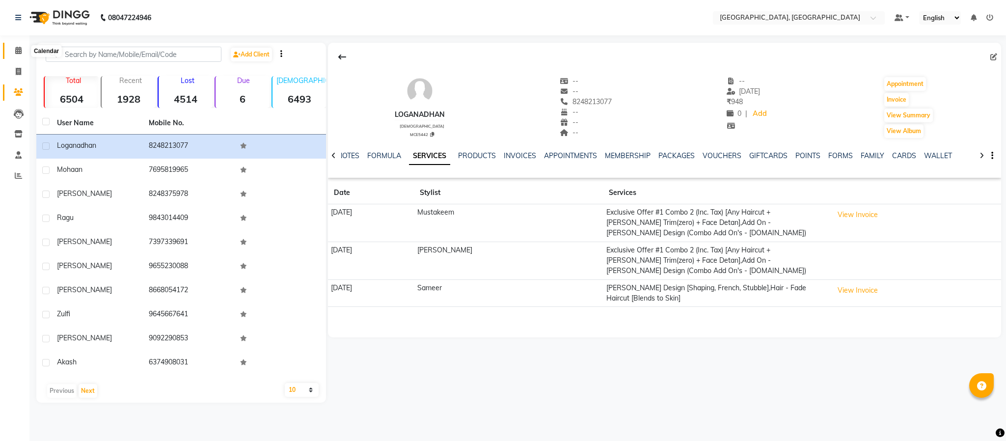
drag, startPoint x: 19, startPoint y: 48, endPoint x: 0, endPoint y: 3, distance: 48.2
click at [19, 48] on icon at bounding box center [18, 50] width 6 height 7
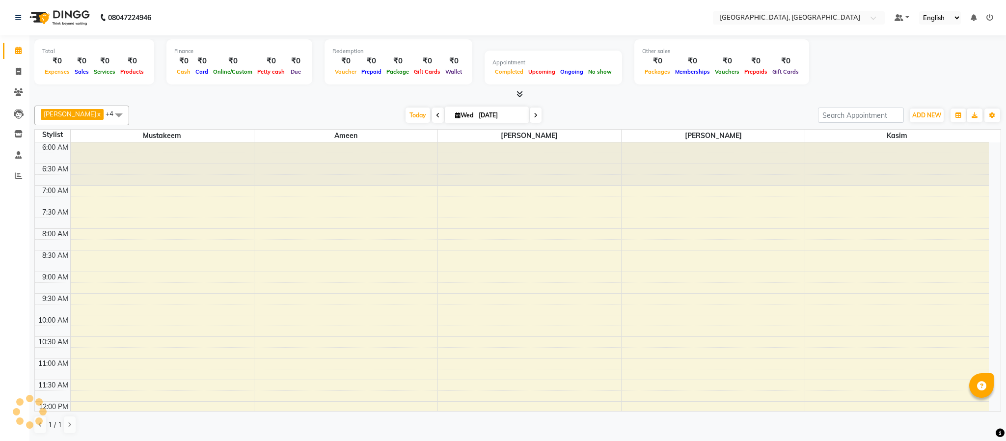
scroll to position [419, 0]
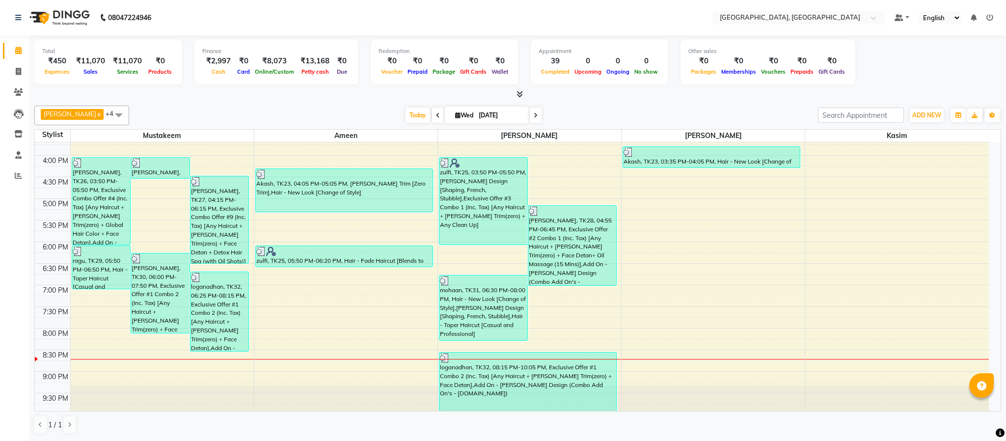
click at [231, 96] on div at bounding box center [517, 94] width 967 height 10
click at [207, 92] on div at bounding box center [517, 94] width 967 height 10
drag, startPoint x: 24, startPoint y: 68, endPoint x: 40, endPoint y: 65, distance: 16.4
click at [24, 68] on span at bounding box center [18, 71] width 17 height 11
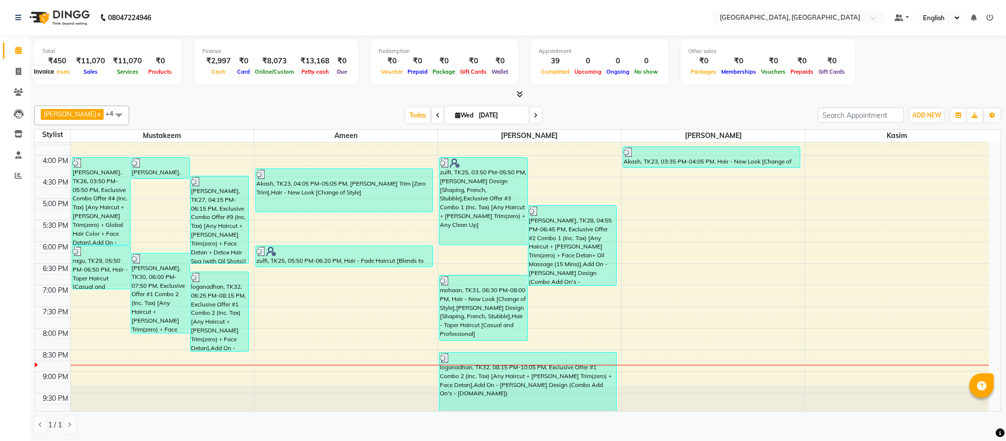
select select "service"
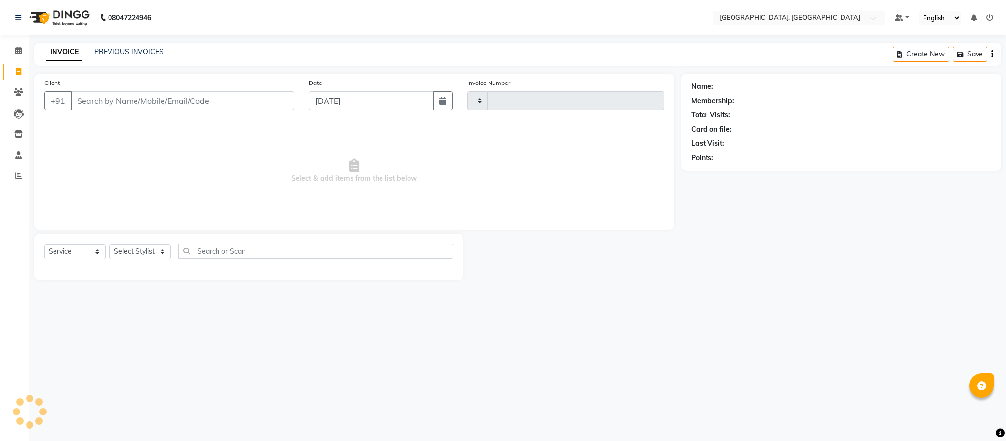
type input "5658"
select select "4977"
click at [16, 171] on span at bounding box center [18, 175] width 17 height 11
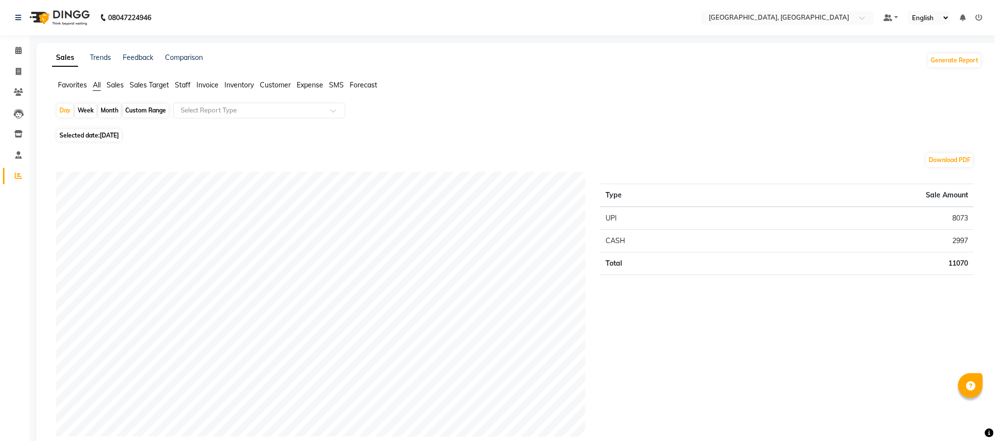
click at [182, 82] on span "Staff" at bounding box center [183, 85] width 16 height 9
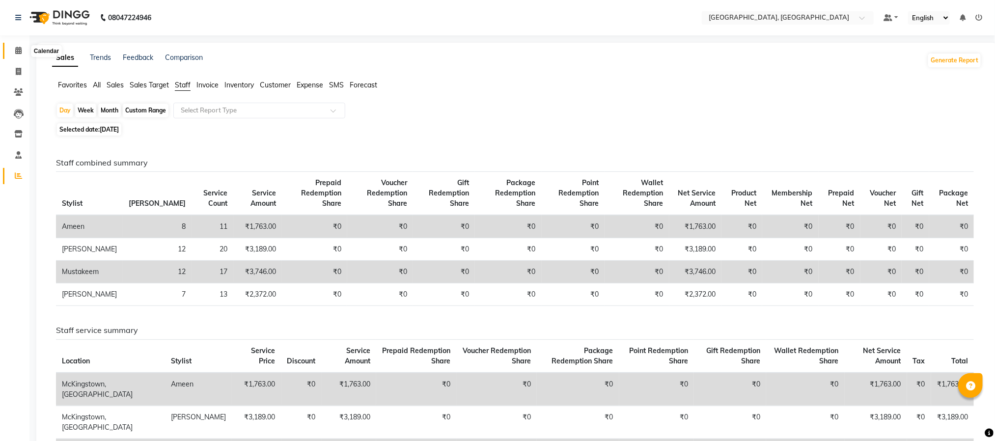
click at [18, 49] on icon at bounding box center [18, 50] width 6 height 7
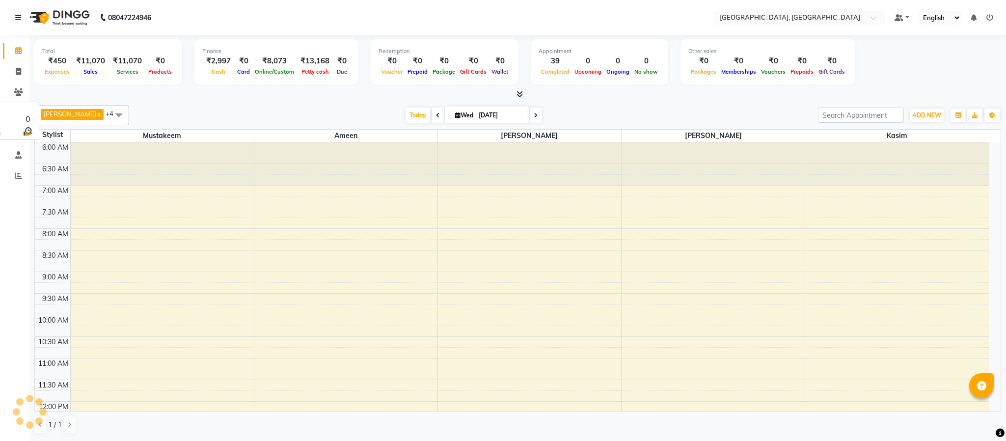
scroll to position [419, 0]
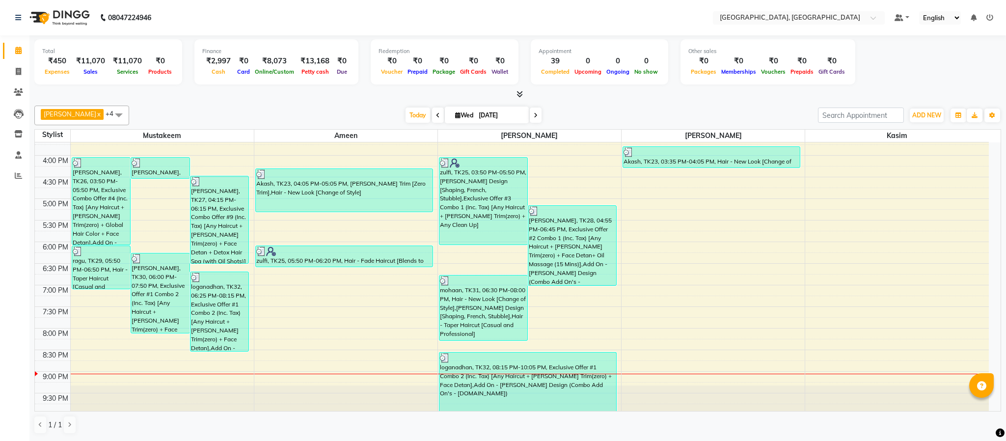
drag, startPoint x: 185, startPoint y: 41, endPoint x: 214, endPoint y: 142, distance: 104.9
click at [183, 49] on div "Total ₹450 Expenses ₹11,070 Sales ₹11,070 Services ₹0 Products Finance ₹2,997 C…" at bounding box center [517, 63] width 967 height 48
drag, startPoint x: 18, startPoint y: 93, endPoint x: 211, endPoint y: 29, distance: 202.7
click at [18, 93] on icon at bounding box center [18, 91] width 9 height 7
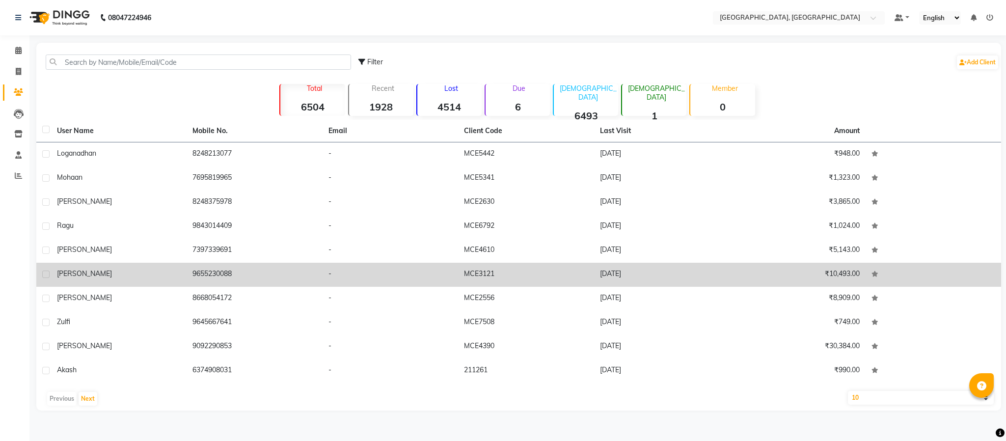
click at [222, 270] on td "9655230088" at bounding box center [255, 275] width 136 height 24
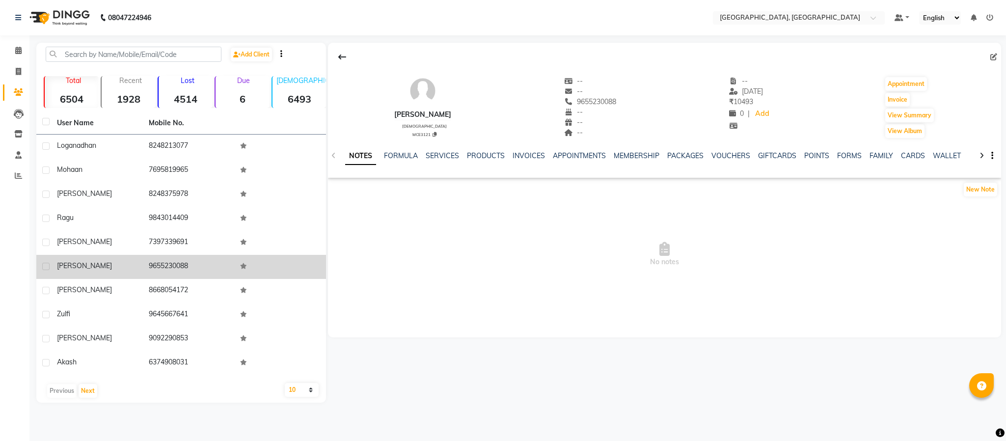
click at [164, 267] on td "9655230088" at bounding box center [189, 267] width 92 height 24
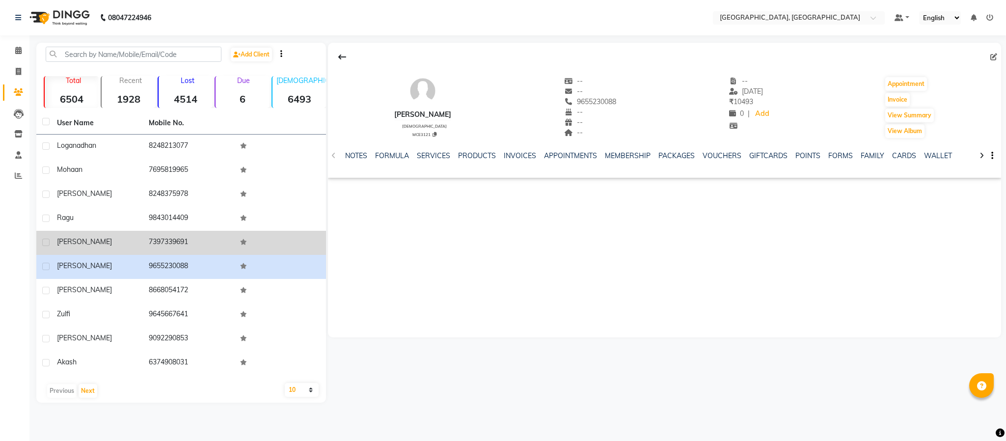
click at [175, 243] on td "7397339691" at bounding box center [189, 243] width 92 height 24
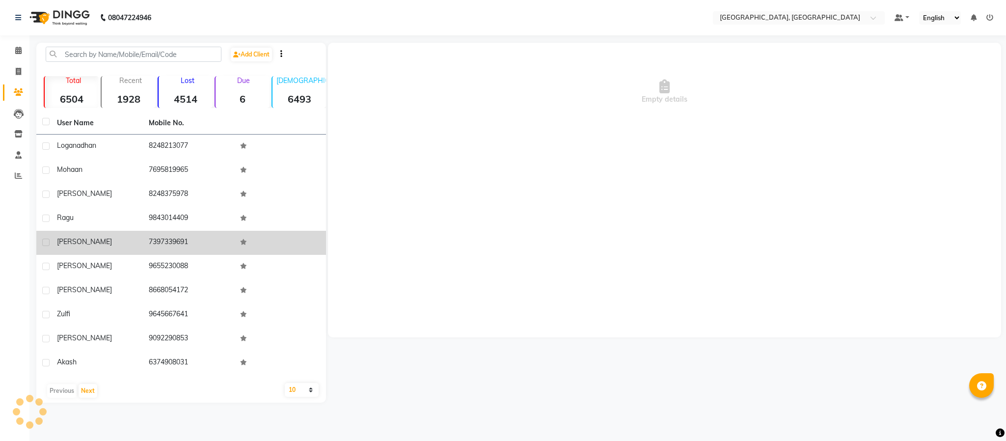
click at [175, 243] on td "7397339691" at bounding box center [189, 243] width 92 height 24
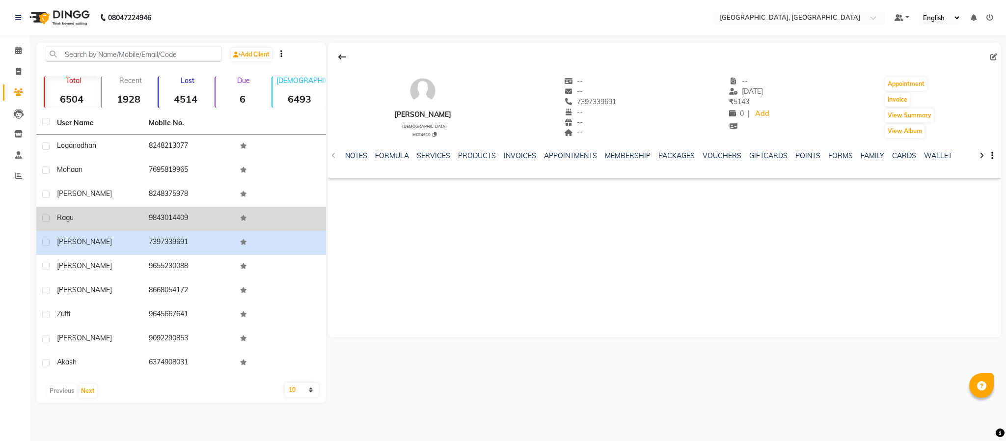
click at [173, 215] on td "9843014409" at bounding box center [189, 219] width 92 height 24
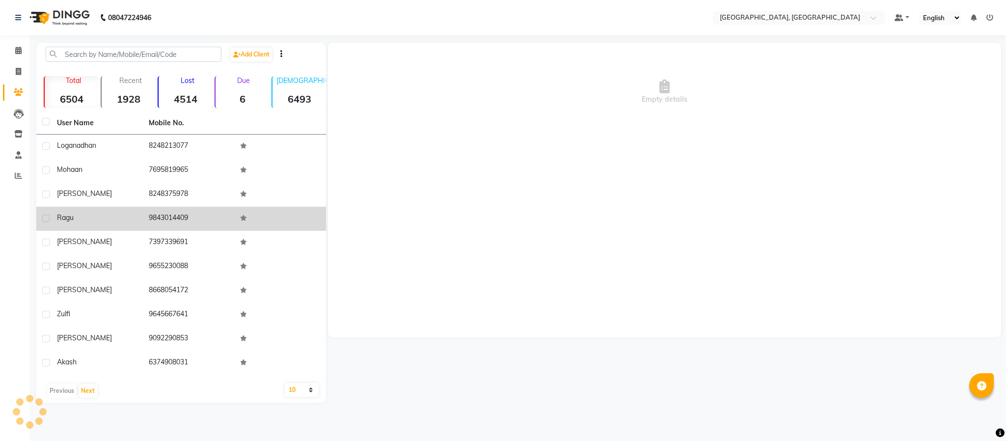
click at [173, 215] on td "9843014409" at bounding box center [189, 219] width 92 height 24
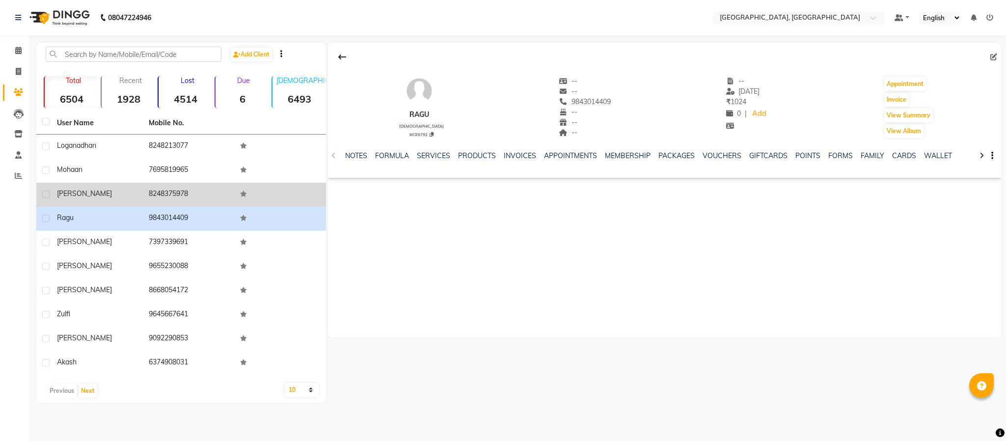
click at [174, 192] on td "8248375978" at bounding box center [189, 195] width 92 height 24
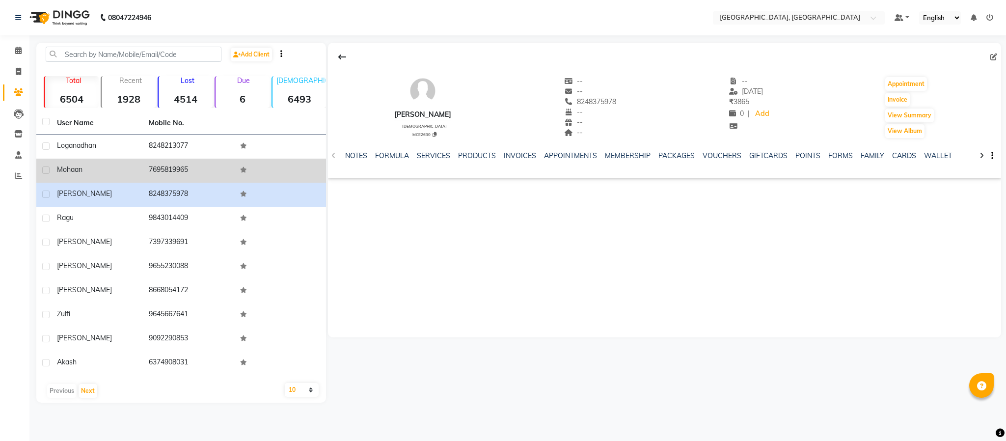
click at [183, 167] on td "7695819965" at bounding box center [189, 171] width 92 height 24
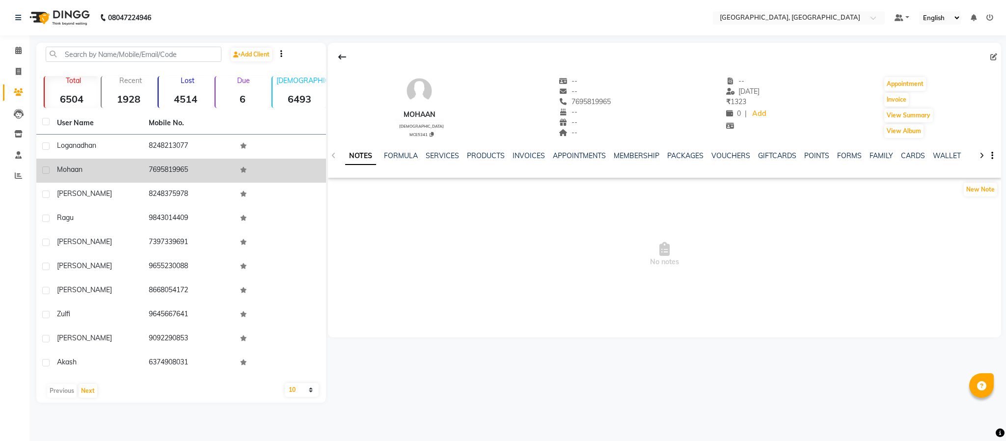
click at [183, 167] on td "7695819965" at bounding box center [189, 171] width 92 height 24
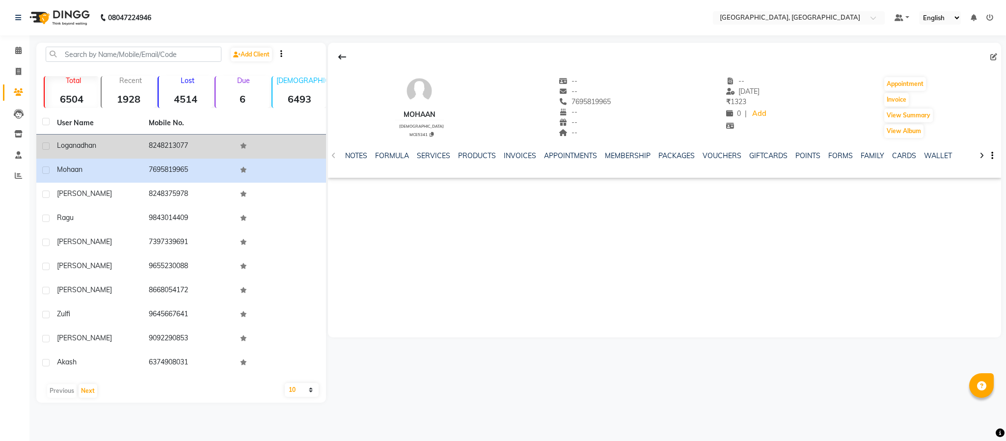
click at [171, 139] on td "8248213077" at bounding box center [189, 147] width 92 height 24
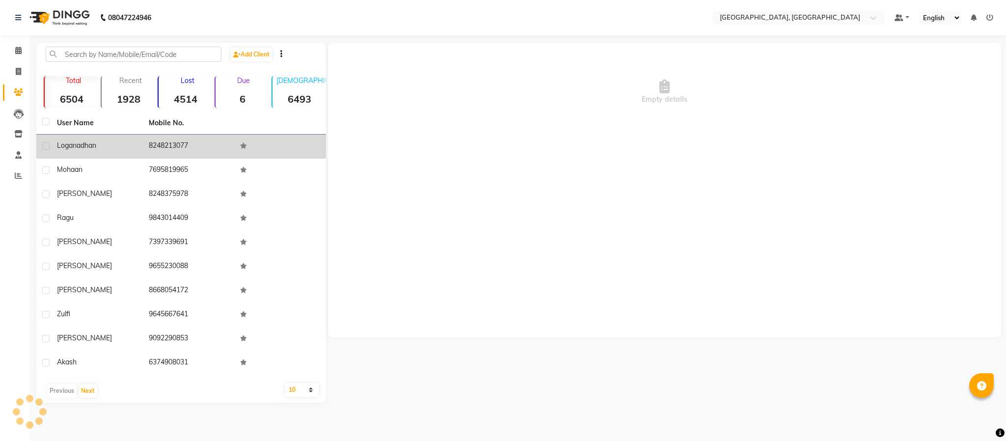
click at [171, 139] on td "8248213077" at bounding box center [189, 147] width 92 height 24
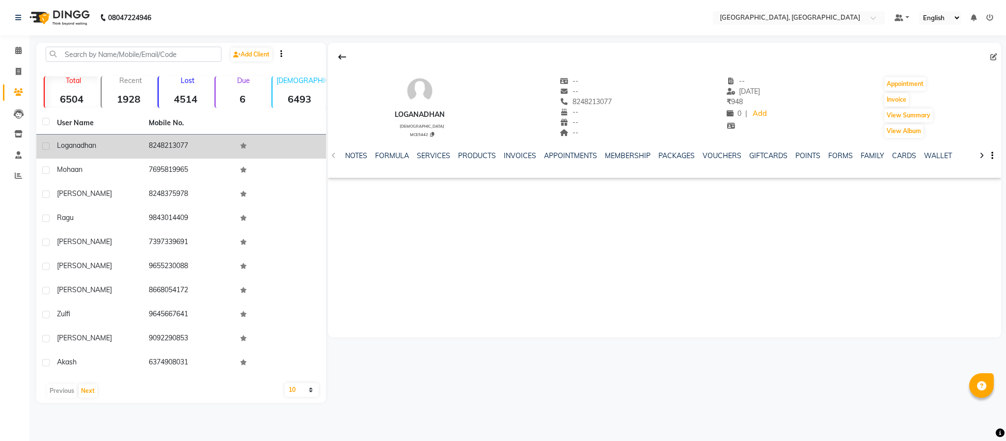
click at [90, 143] on span "loganadhan" at bounding box center [76, 145] width 39 height 9
copy span "loganadhan"
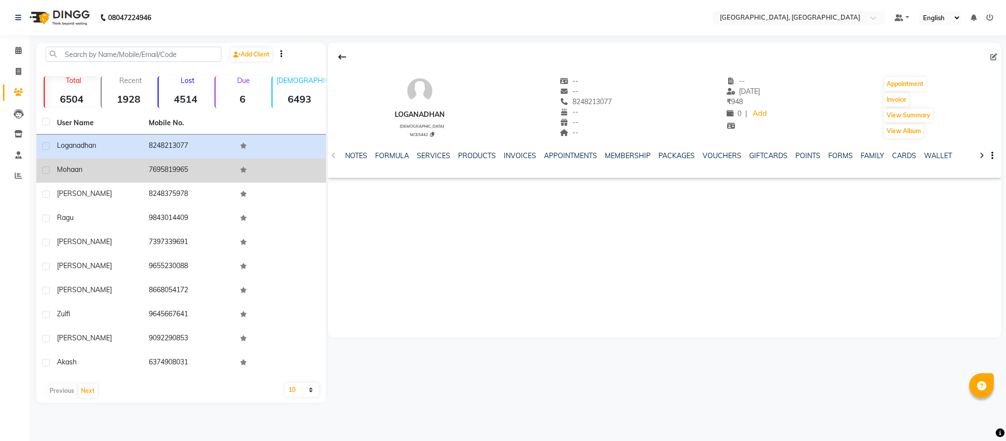
click at [73, 168] on span "mohaan" at bounding box center [70, 169] width 26 height 9
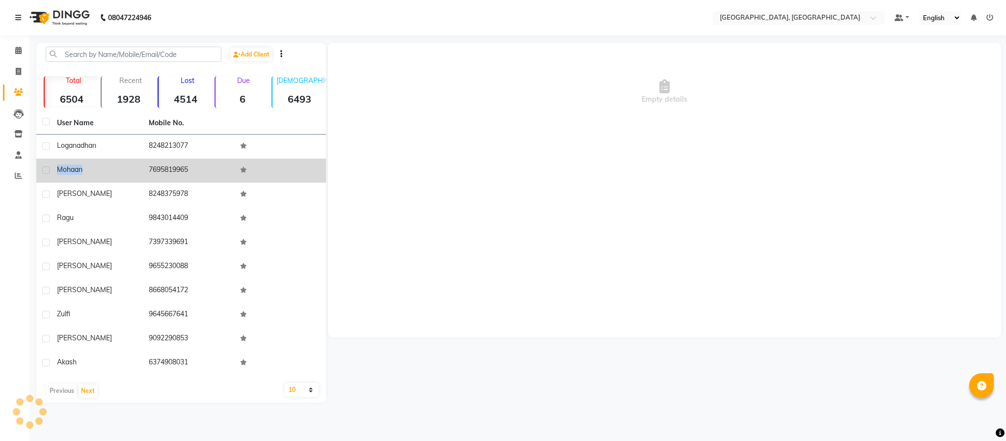
click at [73, 168] on span "mohaan" at bounding box center [70, 169] width 26 height 9
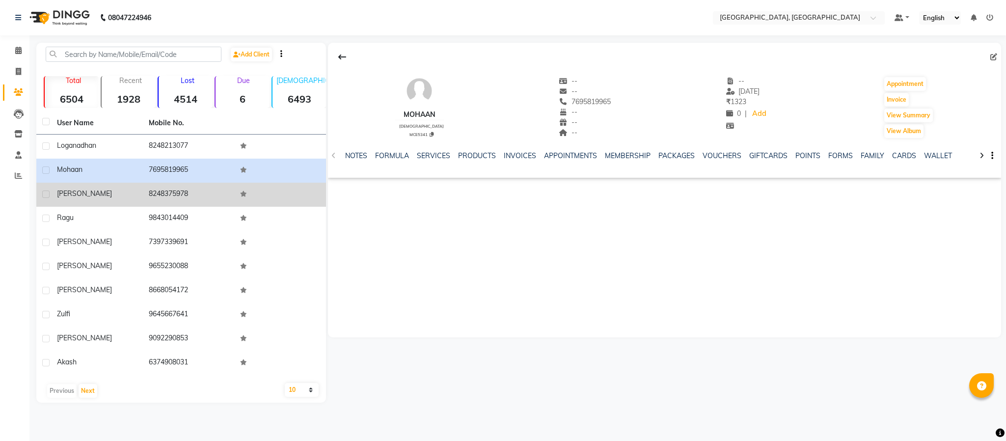
click at [66, 193] on span "[PERSON_NAME]" at bounding box center [84, 193] width 55 height 9
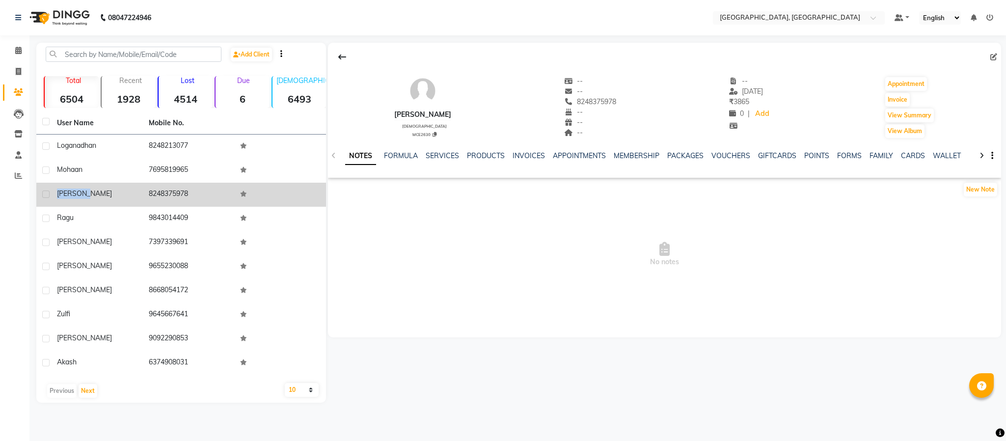
click at [66, 193] on span "[PERSON_NAME]" at bounding box center [84, 193] width 55 height 9
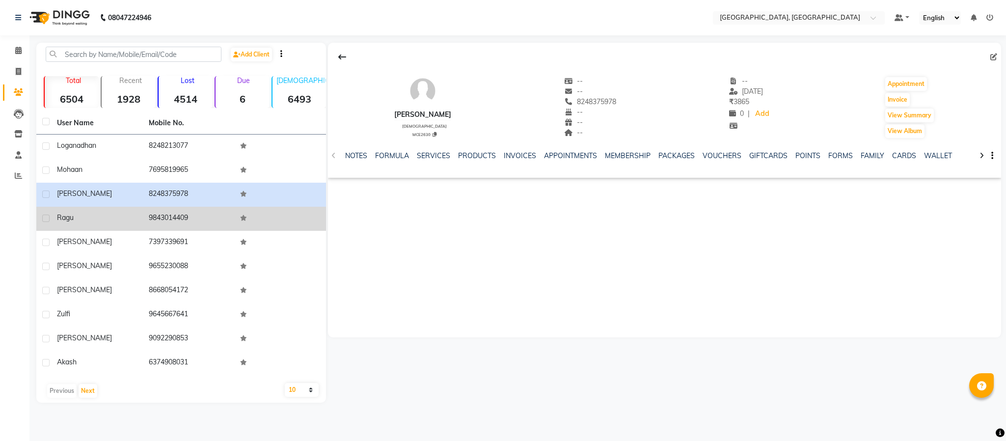
click at [69, 217] on span "ragu" at bounding box center [65, 217] width 17 height 9
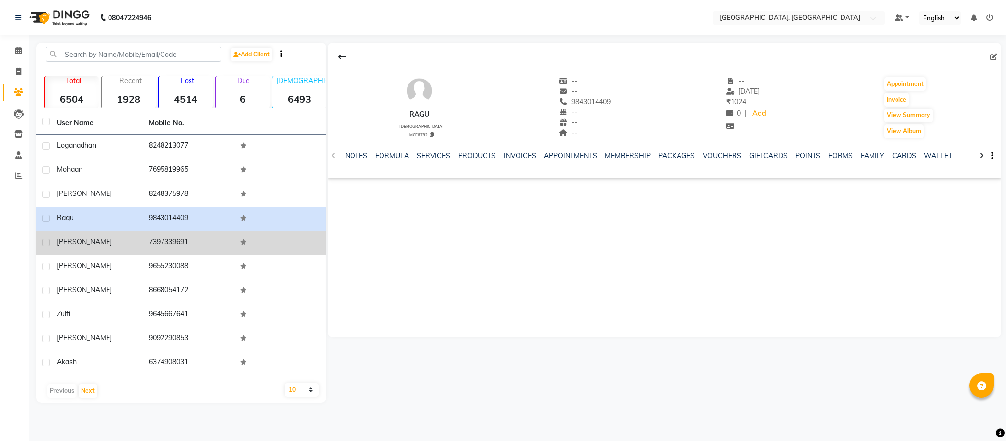
click at [70, 239] on span "[PERSON_NAME]" at bounding box center [84, 241] width 55 height 9
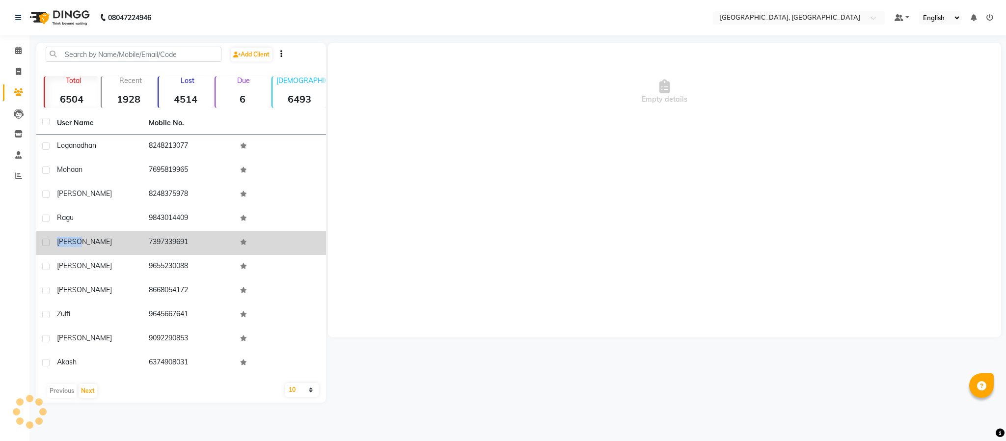
click at [70, 239] on span "[PERSON_NAME]" at bounding box center [84, 241] width 55 height 9
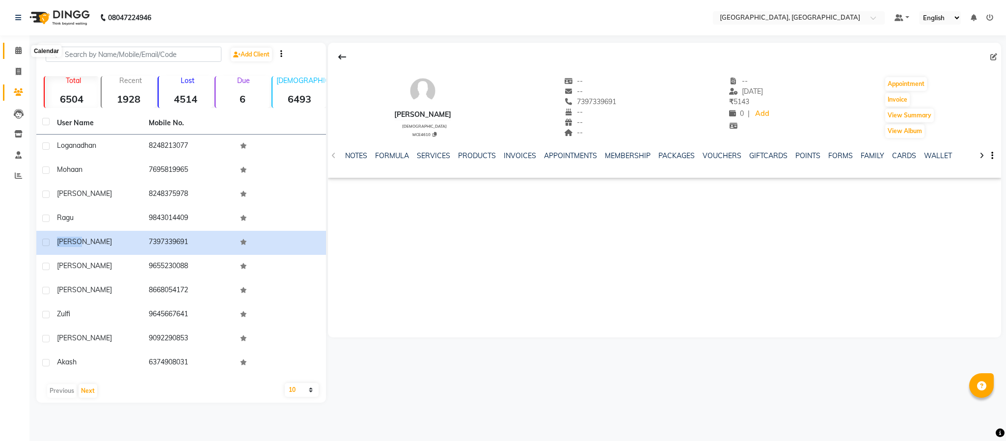
drag, startPoint x: 13, startPoint y: 47, endPoint x: 28, endPoint y: 81, distance: 37.0
click at [13, 47] on span at bounding box center [18, 50] width 17 height 11
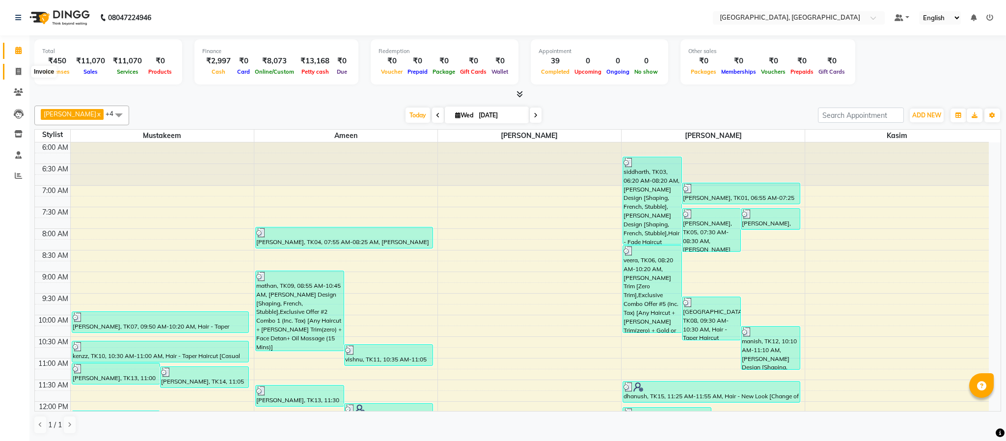
click at [19, 68] on icon at bounding box center [18, 71] width 5 height 7
select select "4977"
select select "service"
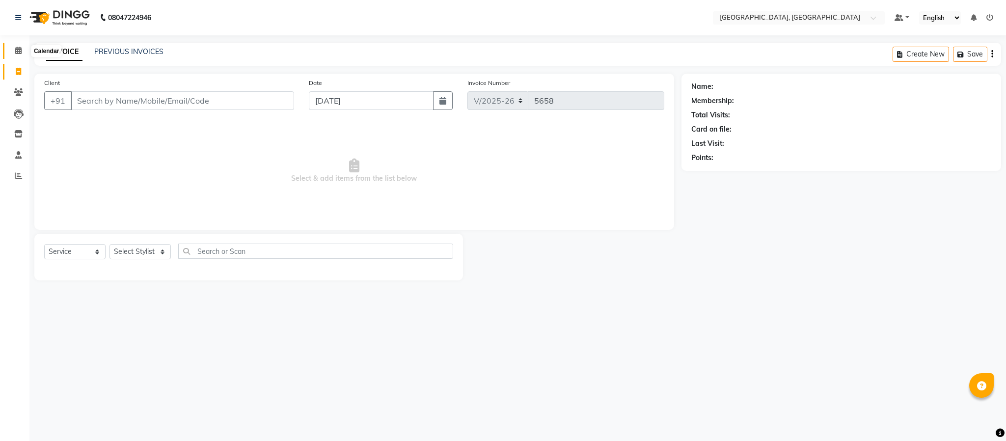
click at [14, 52] on span at bounding box center [18, 50] width 17 height 11
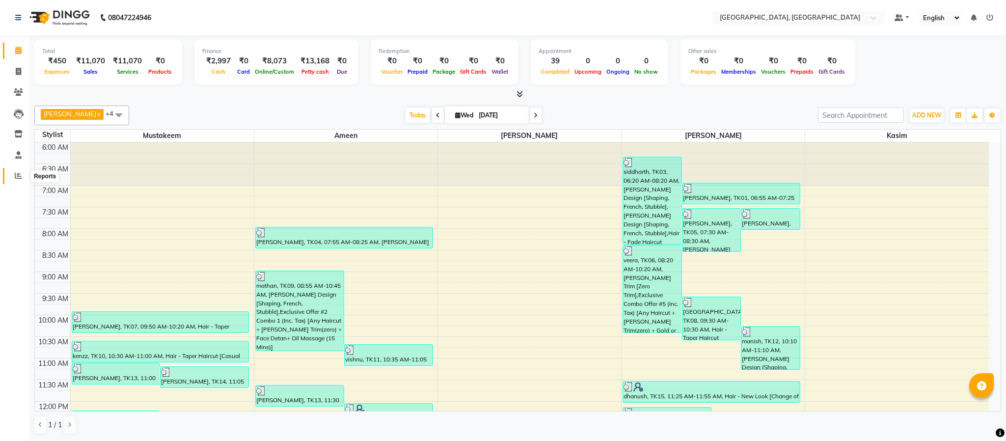
click at [22, 176] on span at bounding box center [18, 175] width 17 height 11
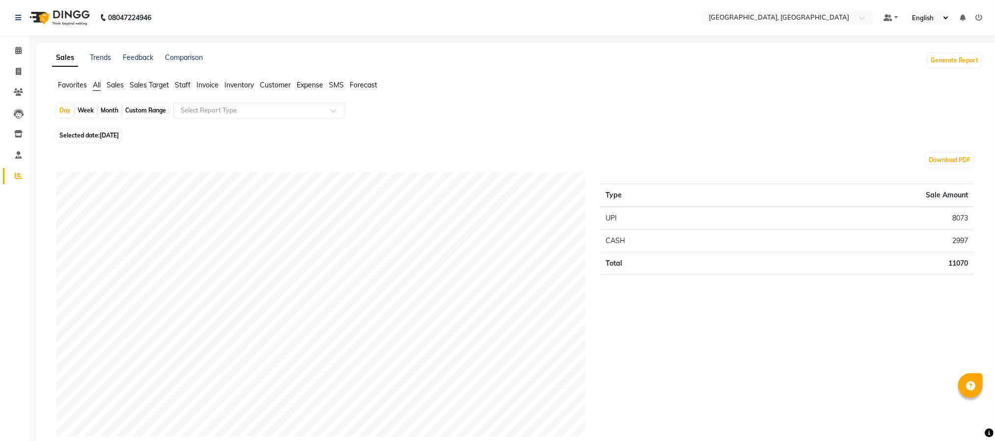
click at [187, 85] on span "Staff" at bounding box center [183, 85] width 16 height 9
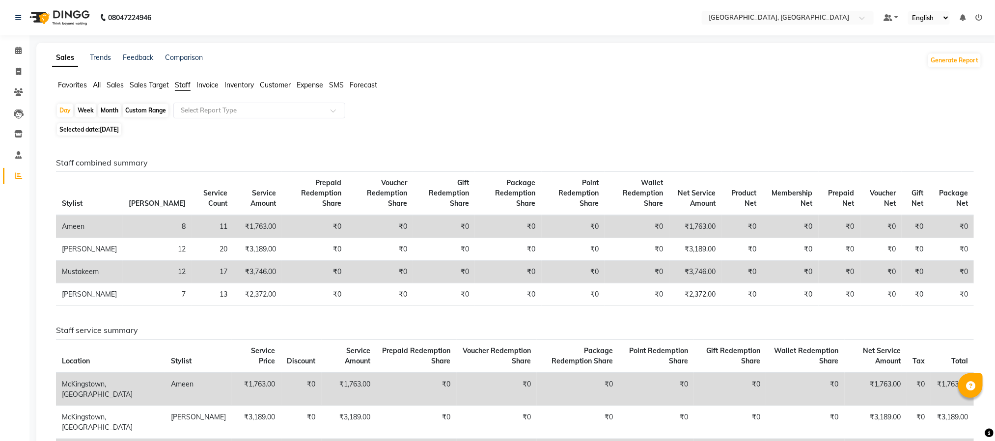
click at [586, 132] on div "Selected date: [DATE]" at bounding box center [519, 129] width 926 height 10
click at [681, 96] on div "Favorites All Sales Sales Target Staff Invoice Inventory Customer Expense SMS F…" at bounding box center [517, 89] width 945 height 19
click at [15, 68] on span at bounding box center [18, 71] width 17 height 11
select select "service"
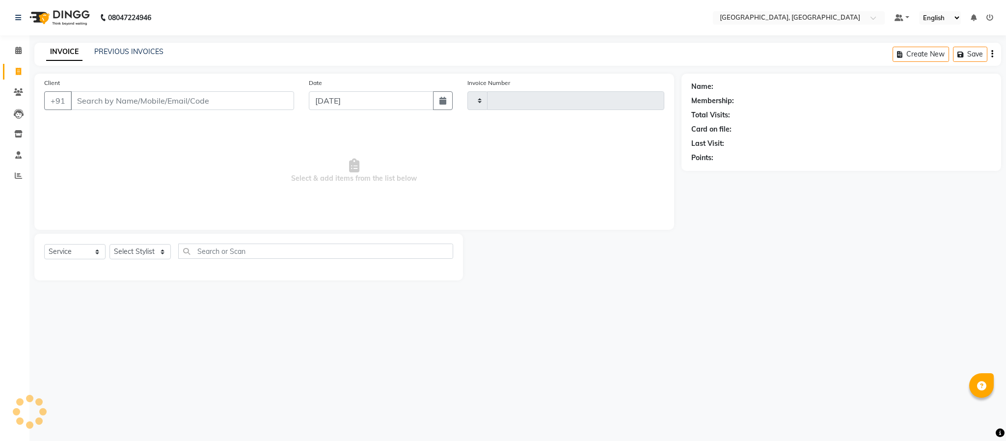
type input "5658"
select select "4977"
drag, startPoint x: 140, startPoint y: 252, endPoint x: 140, endPoint y: 258, distance: 6.4
click at [140, 252] on select "Select Stylist Ameen House Keeping [PERSON_NAME] [PERSON_NAME] Prathiswar [PERS…" at bounding box center [140, 251] width 61 height 15
select select "39027"
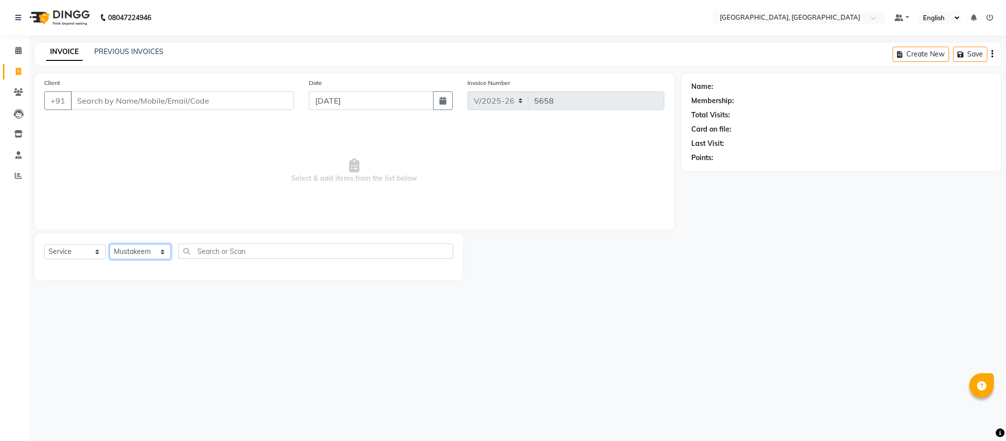
click at [110, 245] on select "Select Stylist Ameen House Keeping [PERSON_NAME] [PERSON_NAME] Prathiswar [PERS…" at bounding box center [140, 251] width 61 height 15
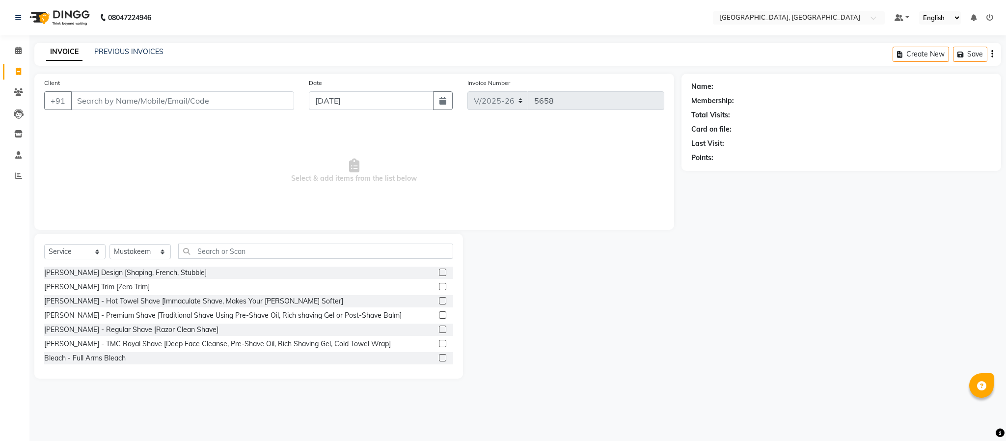
click at [439, 273] on label at bounding box center [442, 272] width 7 height 7
click at [439, 273] on input "checkbox" at bounding box center [442, 273] width 6 height 6
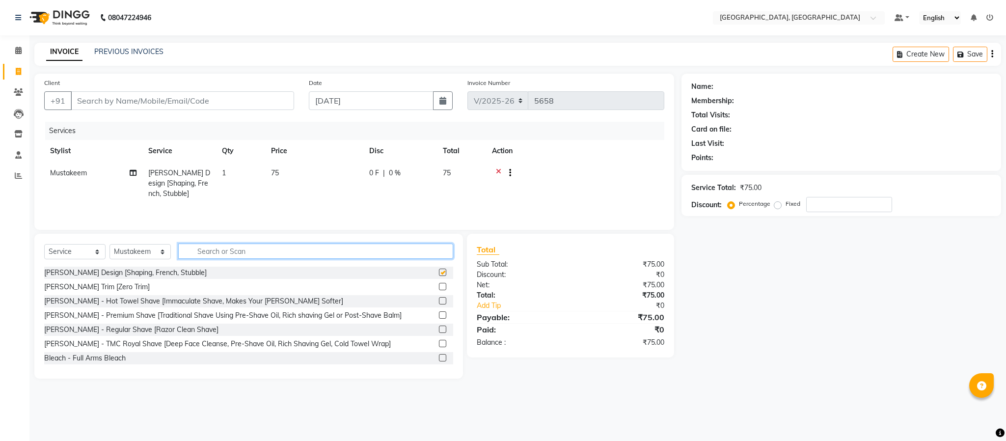
click at [410, 258] on input "text" at bounding box center [315, 251] width 275 height 15
checkbox input "false"
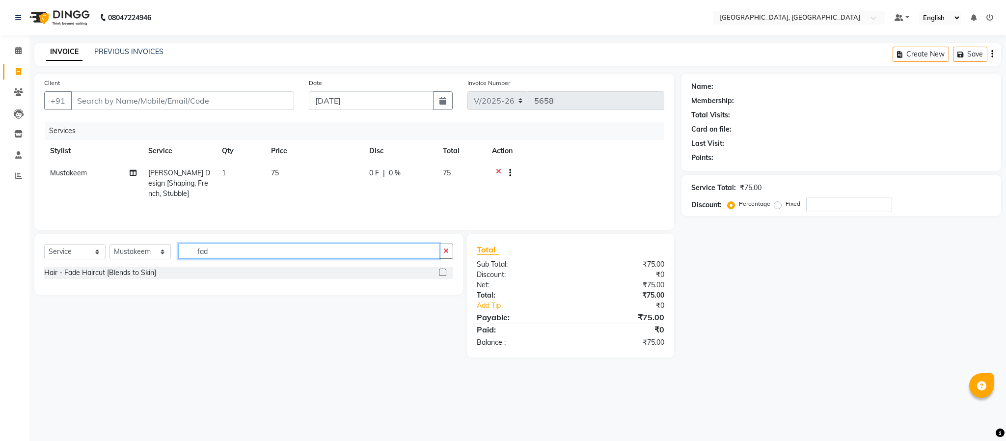
type input "fad"
click at [443, 274] on label at bounding box center [442, 272] width 7 height 7
click at [443, 274] on input "checkbox" at bounding box center [442, 273] width 6 height 6
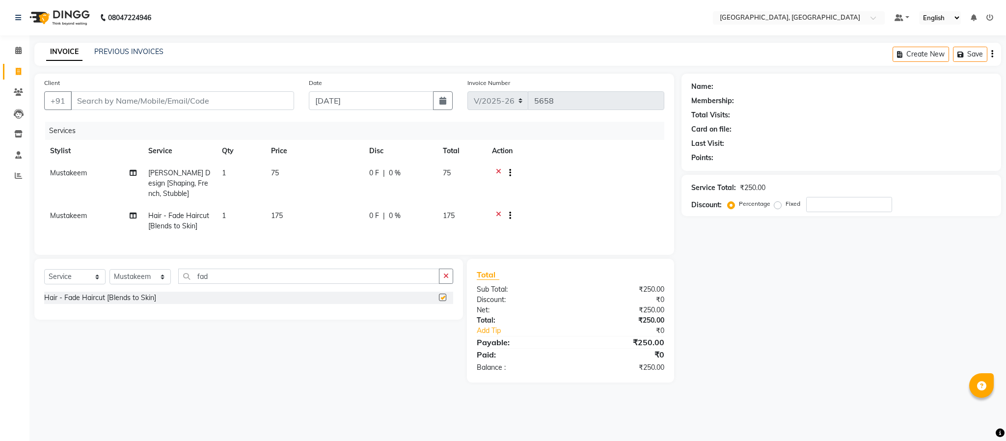
checkbox input "false"
click at [234, 102] on input "Client" at bounding box center [182, 100] width 223 height 19
type input "6"
type input "0"
type input "6382772477"
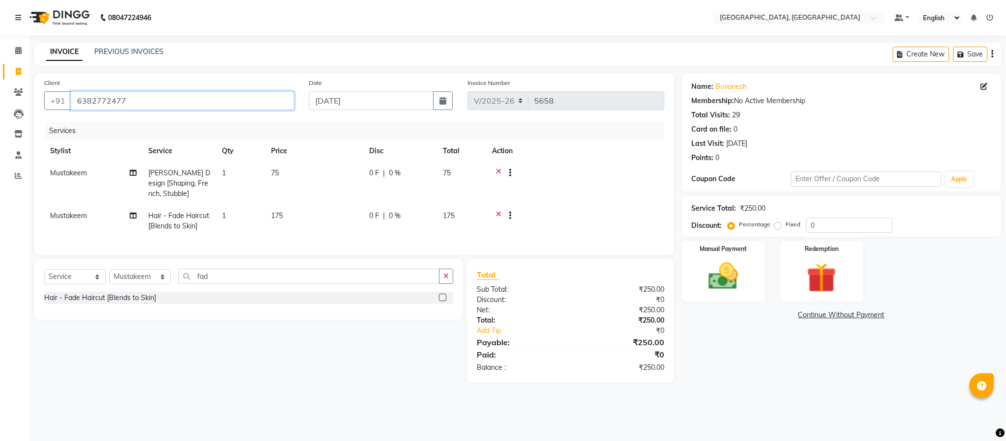
click at [234, 102] on input "6382772477" at bounding box center [182, 100] width 223 height 19
click at [749, 270] on div "Manual Payment" at bounding box center [723, 272] width 87 height 64
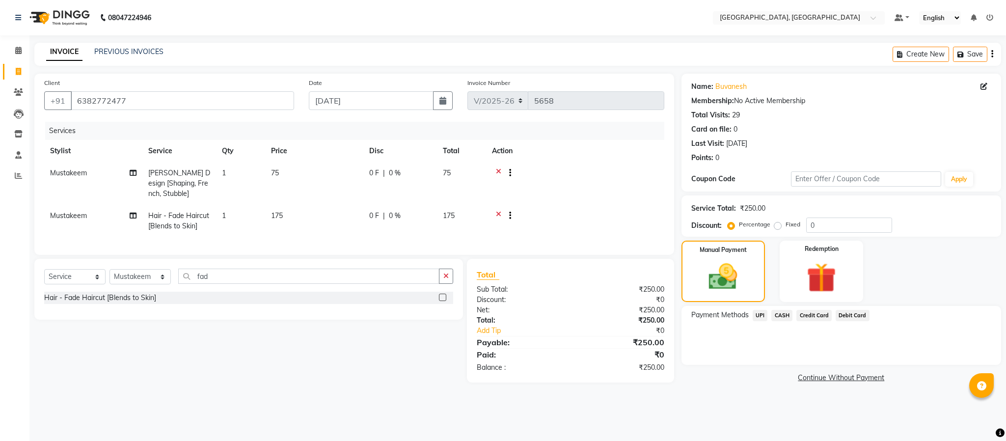
drag, startPoint x: 759, startPoint y: 308, endPoint x: 768, endPoint y: 326, distance: 19.6
click at [759, 310] on div "Payment Methods UPI CASH Credit Card Debit Card" at bounding box center [842, 335] width 320 height 59
click at [762, 312] on span "UPI" at bounding box center [760, 315] width 15 height 11
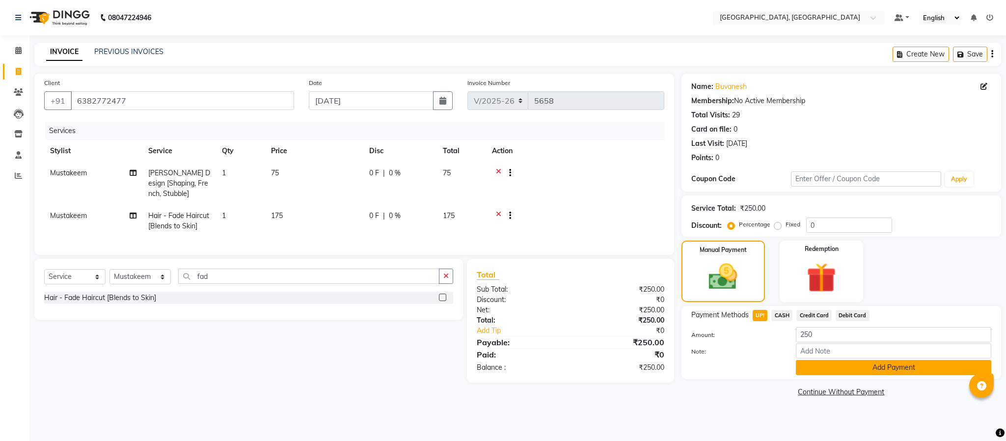
click at [831, 367] on button "Add Payment" at bounding box center [893, 367] width 195 height 15
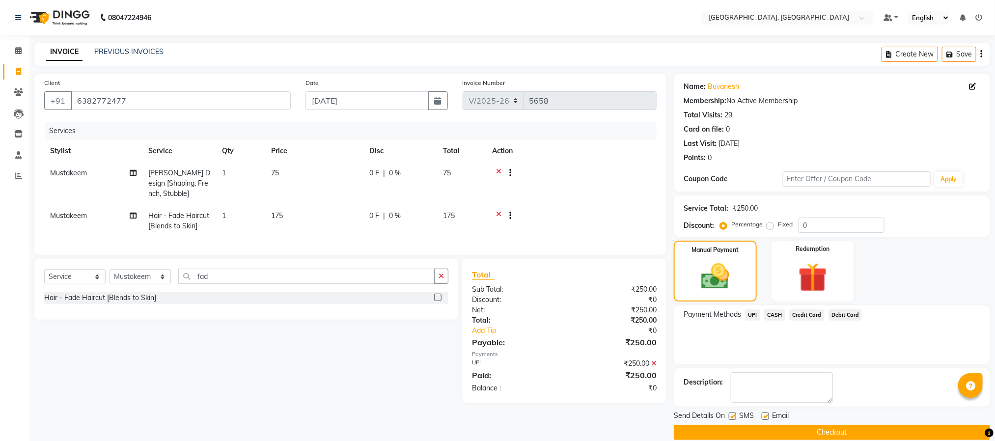
click at [843, 436] on button "Checkout" at bounding box center [832, 432] width 316 height 15
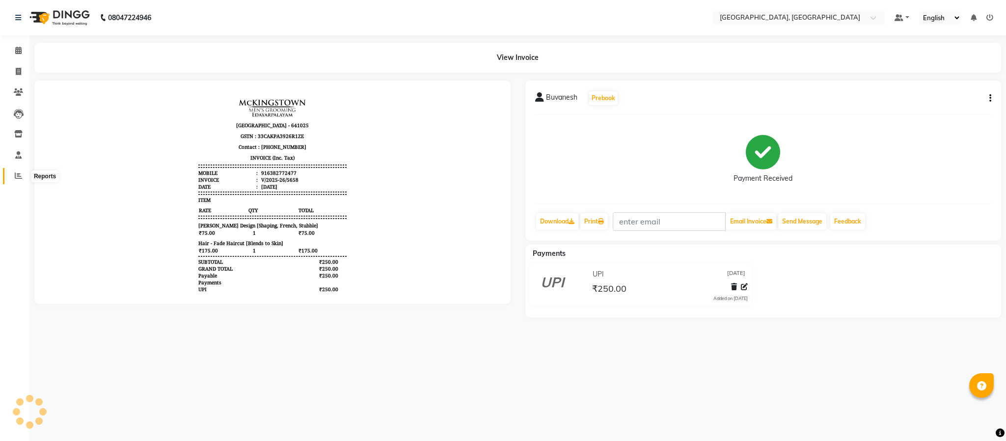
click at [15, 174] on icon at bounding box center [18, 175] width 7 height 7
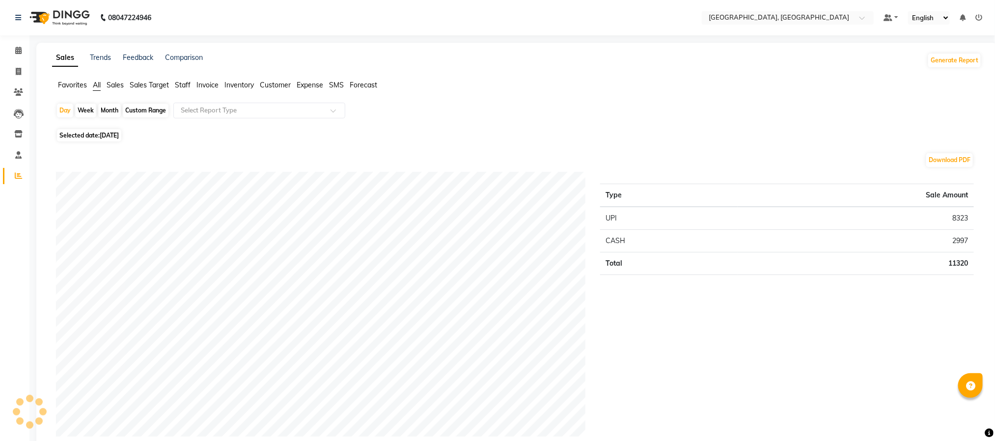
click at [190, 83] on span "Staff" at bounding box center [183, 85] width 16 height 9
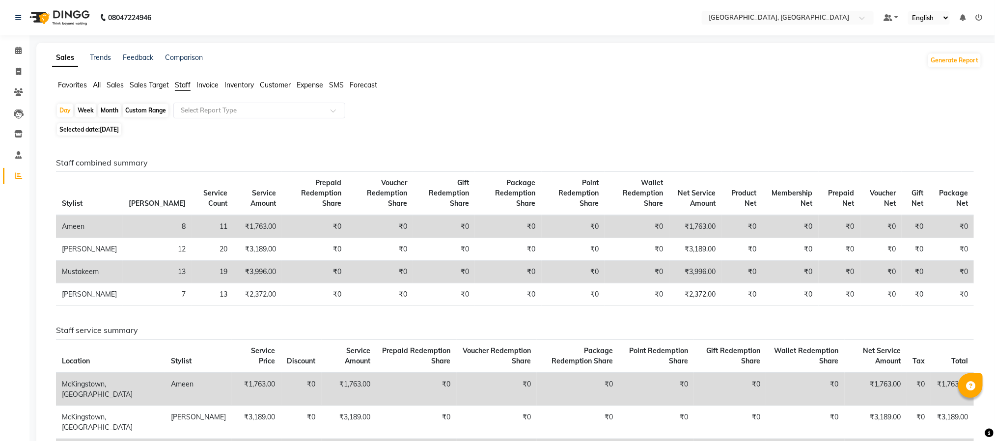
click at [413, 110] on div "Day Week Month Custom Range Select Report Type" at bounding box center [517, 112] width 922 height 18
click at [21, 50] on icon at bounding box center [18, 50] width 6 height 7
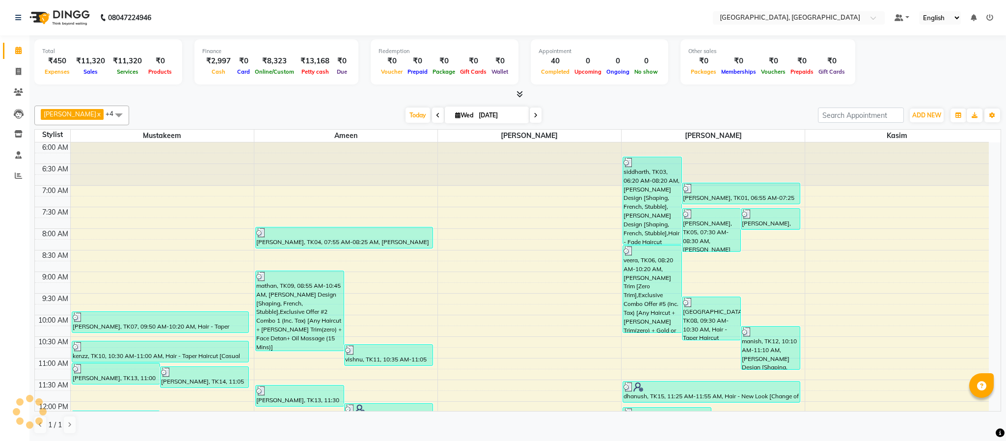
scroll to position [419, 0]
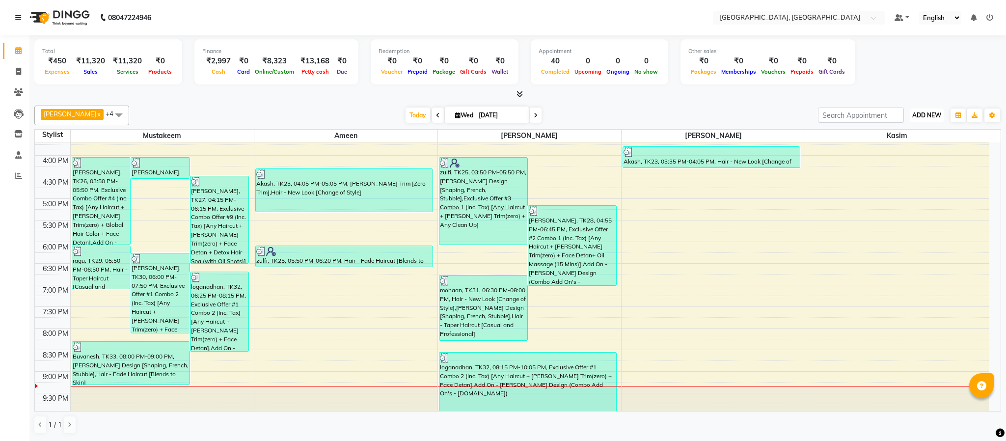
click at [922, 119] on span "ADD NEW" at bounding box center [927, 114] width 29 height 7
click at [908, 154] on link "Add Expense" at bounding box center [905, 160] width 78 height 13
select select "1"
select select "3862"
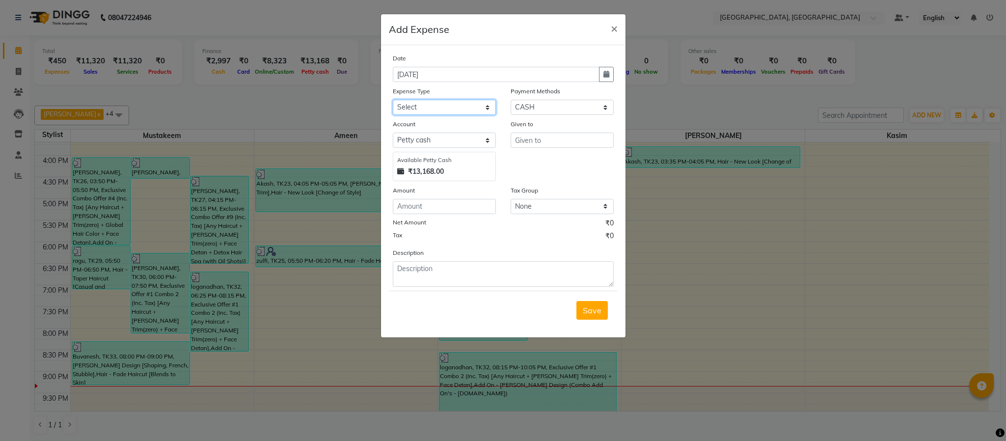
drag, startPoint x: 429, startPoint y: 102, endPoint x: 431, endPoint y: 113, distance: 11.5
click at [429, 102] on select "Select Advance Salary Bank charges Cash Exchange Cash transfer to bank Customer…" at bounding box center [444, 107] width 103 height 15
select select "8385"
click at [393, 100] on select "Select Advance Salary Bank charges Cash Exchange Cash transfer to bank Customer…" at bounding box center [444, 107] width 103 height 15
click at [541, 146] on input "text" at bounding box center [562, 140] width 103 height 15
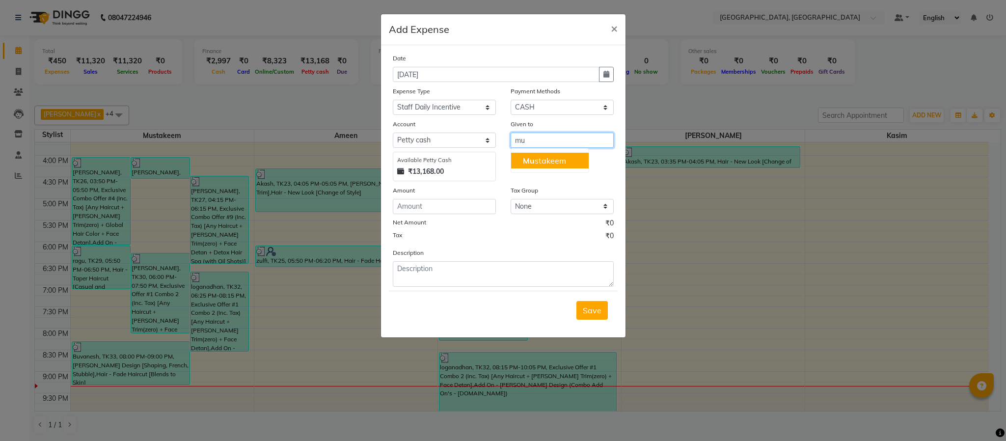
click at [551, 158] on ngb-highlight "Mu stakeem" at bounding box center [544, 161] width 43 height 10
type input "Mustakeem"
click at [450, 208] on input "number" at bounding box center [444, 206] width 103 height 15
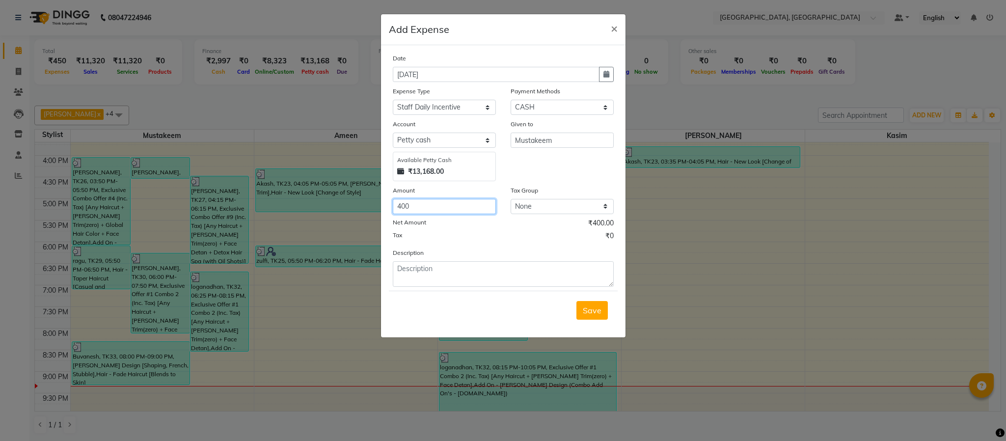
type input "400"
click at [466, 241] on div "Tax ₹0" at bounding box center [503, 237] width 221 height 13
click at [595, 310] on span "Save" at bounding box center [592, 311] width 19 height 10
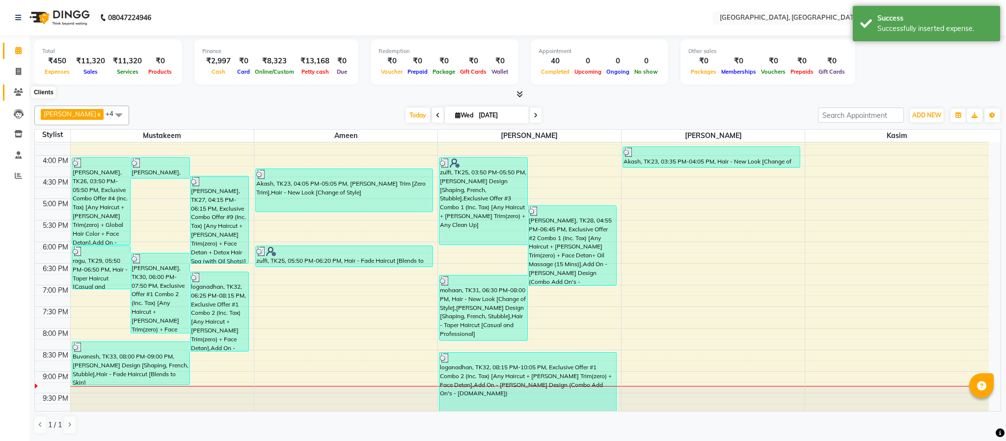
click at [18, 90] on icon at bounding box center [18, 91] width 9 height 7
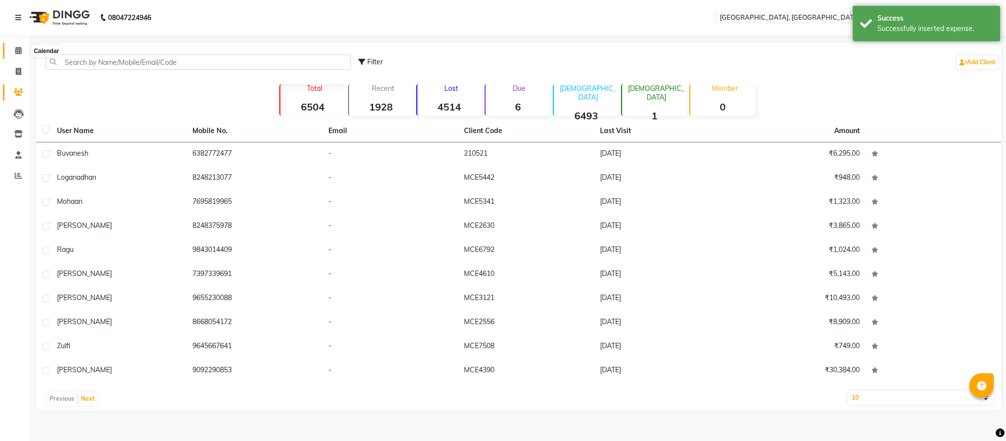
click at [17, 47] on icon at bounding box center [18, 50] width 6 height 7
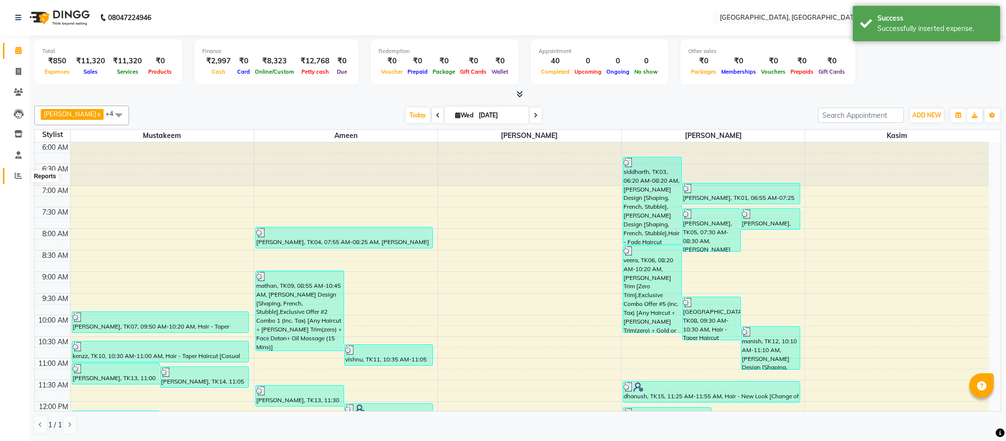
click at [20, 171] on span at bounding box center [18, 175] width 17 height 11
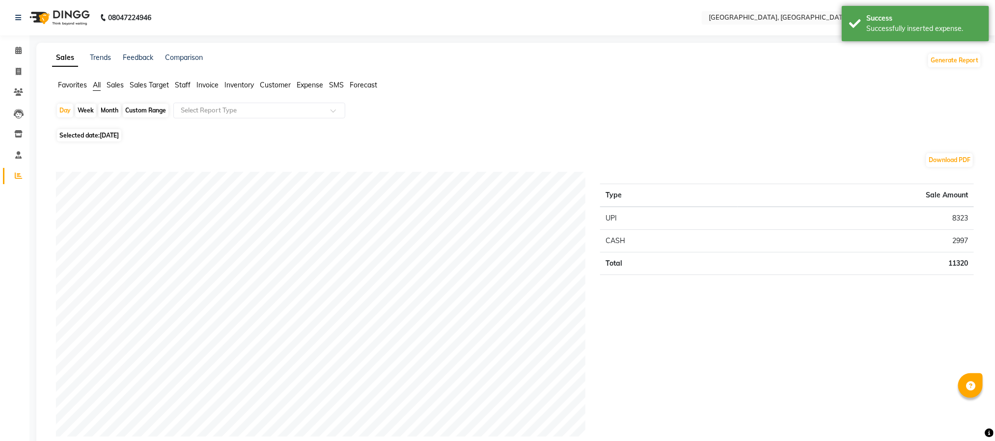
click at [306, 84] on span "Expense" at bounding box center [310, 85] width 27 height 9
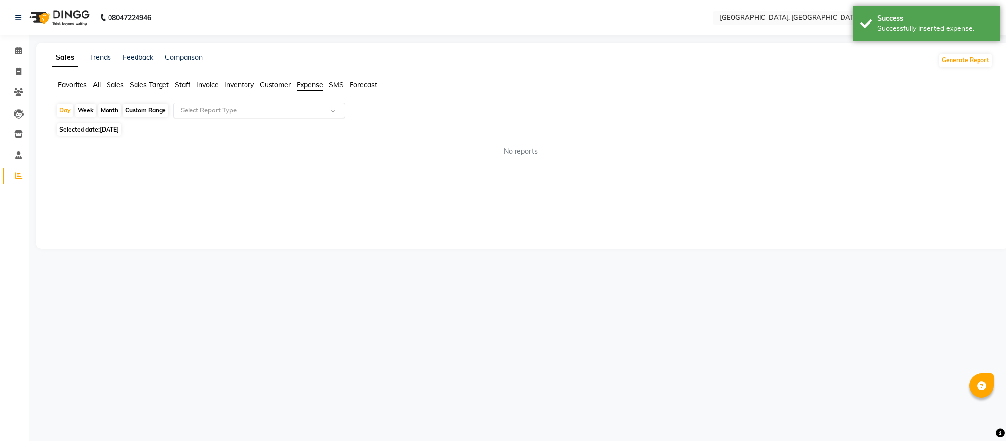
click at [303, 112] on input "text" at bounding box center [249, 111] width 141 height 10
click at [299, 145] on div "Expense" at bounding box center [259, 148] width 171 height 20
select select "full_report"
select select "csv"
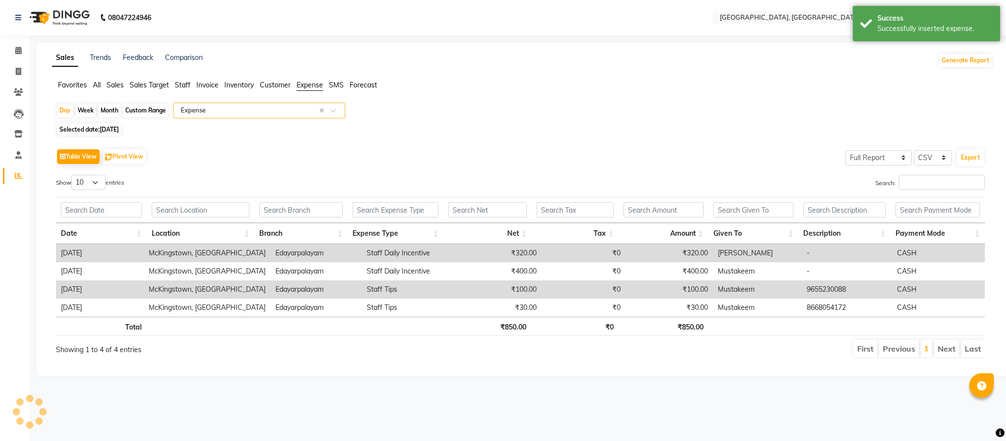
click at [704, 140] on div "Table View Pivot View Select Full Report Filtered Report Select CSV PDF Export …" at bounding box center [520, 253] width 945 height 228
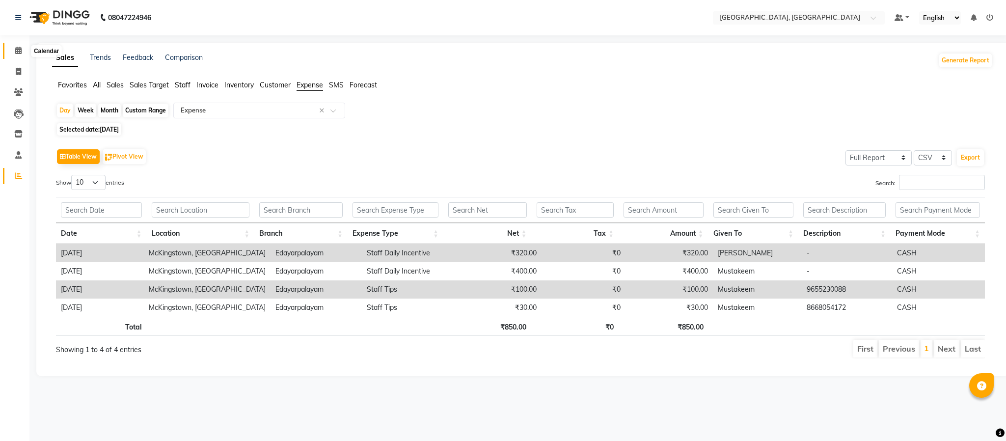
click at [21, 49] on icon at bounding box center [18, 50] width 6 height 7
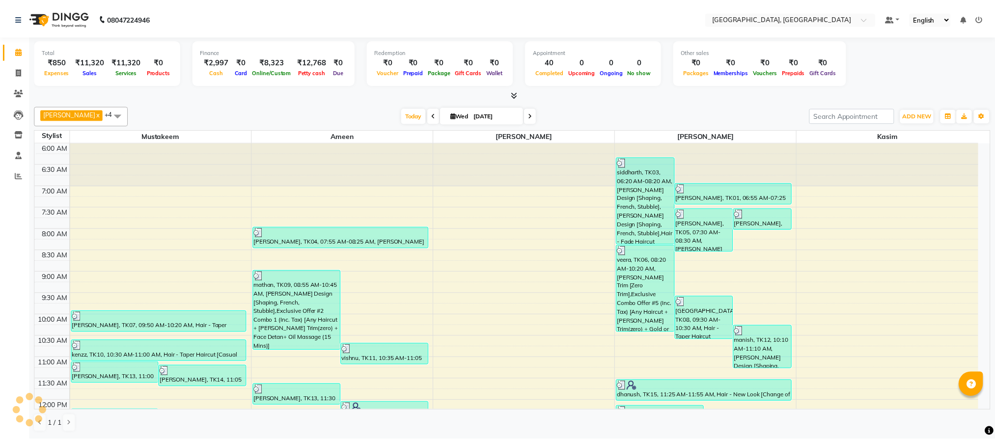
scroll to position [419, 0]
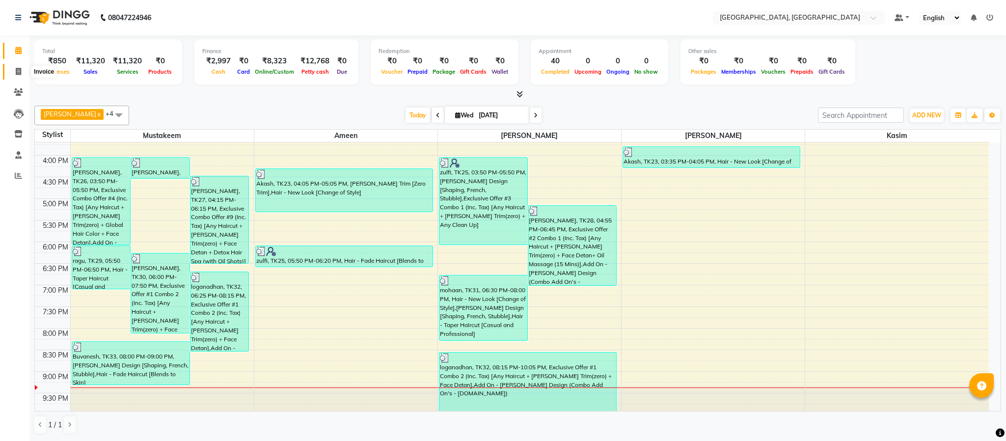
click at [20, 68] on icon at bounding box center [18, 71] width 5 height 7
select select "service"
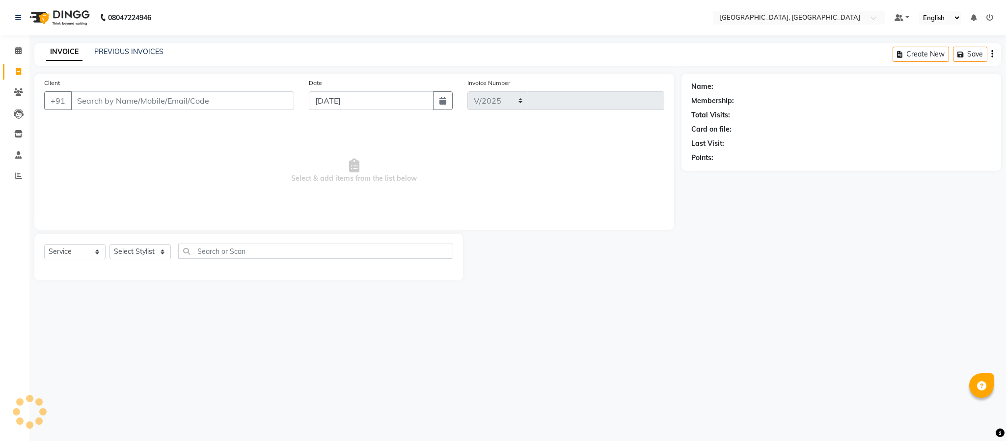
select select "4977"
type input "5659"
click at [18, 49] on icon at bounding box center [18, 50] width 6 height 7
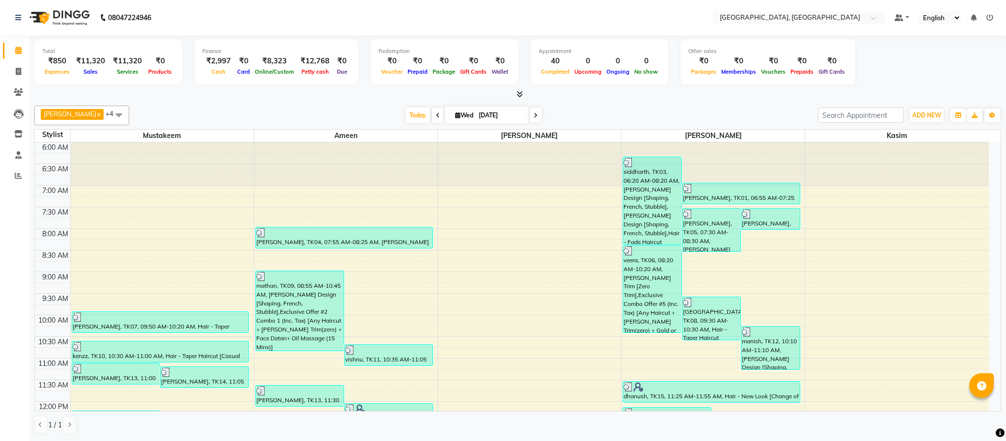
click at [208, 107] on div "[PERSON_NAME] x [PERSON_NAME] x Kasim x +4 Select All [PERSON_NAME] McKingstown…" at bounding box center [517, 116] width 967 height 20
click at [270, 110] on div "[DATE] [DATE]" at bounding box center [473, 115] width 679 height 15
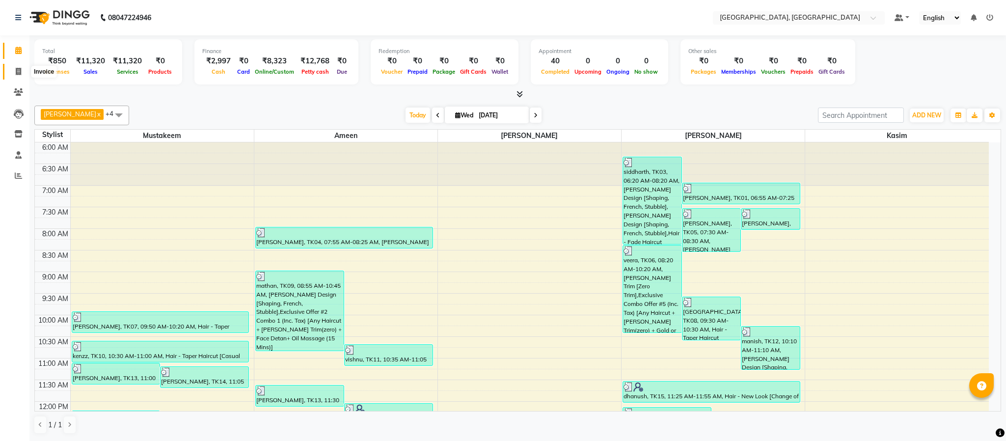
click at [16, 70] on icon at bounding box center [18, 71] width 5 height 7
select select "4977"
select select "service"
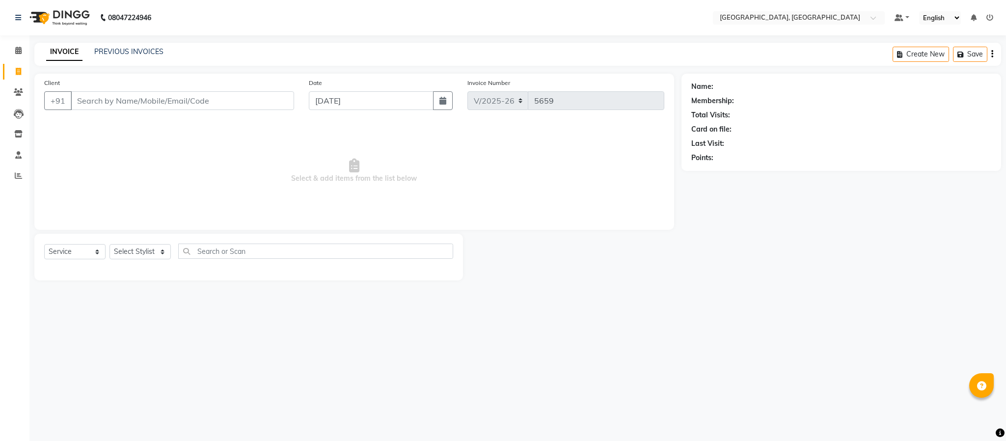
click at [145, 244] on div "Select Service Product Membership Package Voucher Prepaid Gift Card Select Styl…" at bounding box center [248, 255] width 409 height 23
drag, startPoint x: 154, startPoint y: 245, endPoint x: 158, endPoint y: 257, distance: 12.9
click at [154, 245] on select "Select Stylist Ameen House Keeping [PERSON_NAME] [PERSON_NAME] Prathiswar [PERS…" at bounding box center [140, 251] width 61 height 15
select select "66371"
click at [110, 245] on select "Select Stylist Ameen House Keeping [PERSON_NAME] [PERSON_NAME] Prathiswar [PERS…" at bounding box center [140, 251] width 61 height 15
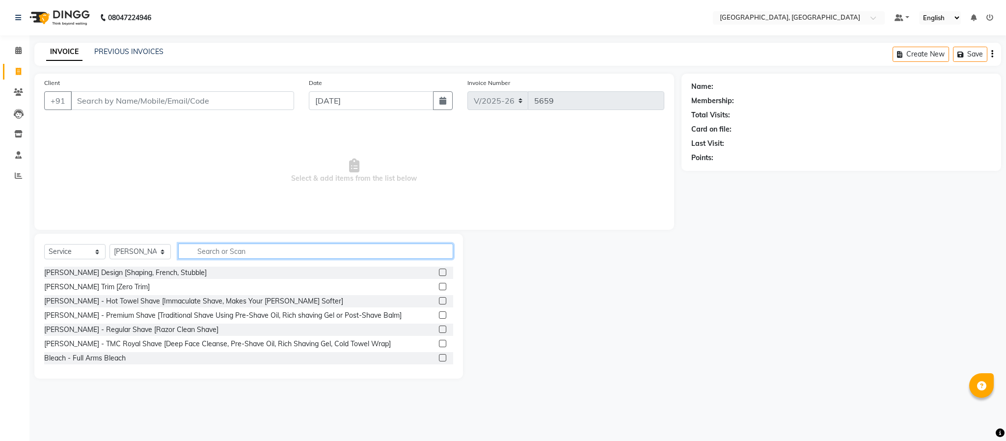
click at [260, 256] on input "text" at bounding box center [315, 251] width 275 height 15
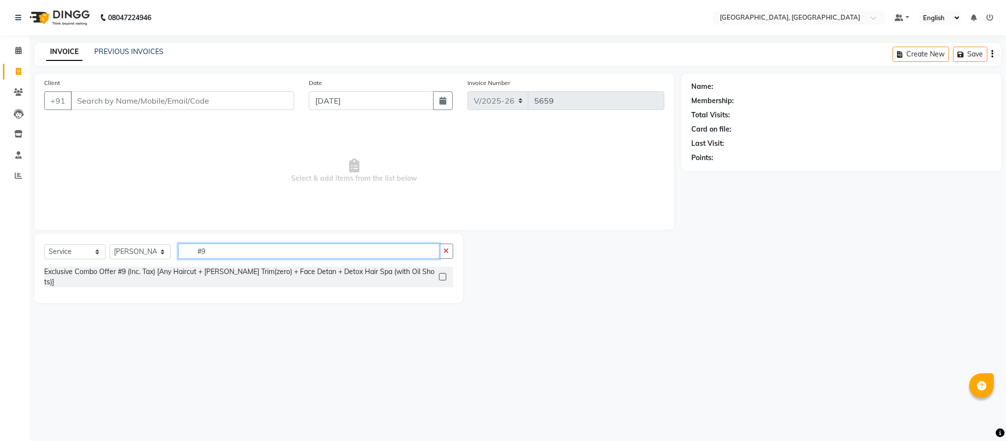
type input "#9"
click at [444, 273] on label at bounding box center [442, 276] width 7 height 7
click at [444, 274] on input "checkbox" at bounding box center [442, 277] width 6 height 6
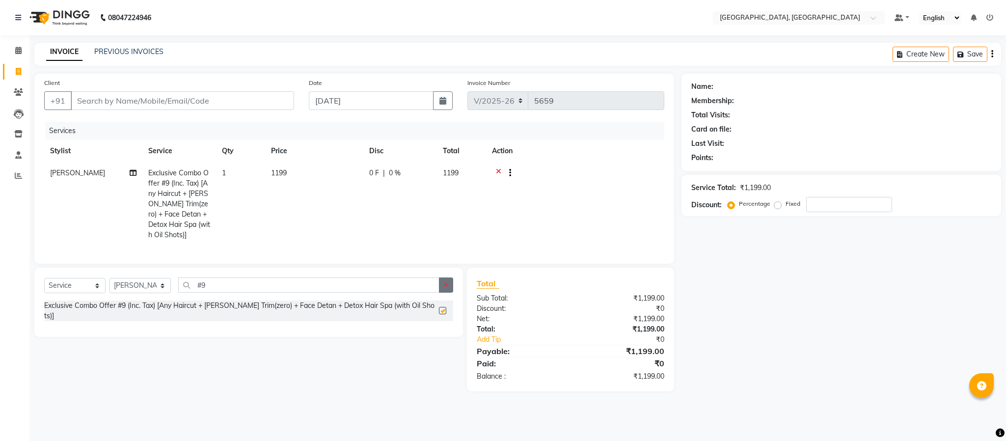
checkbox input "false"
click at [445, 288] on icon "button" at bounding box center [446, 284] width 5 height 7
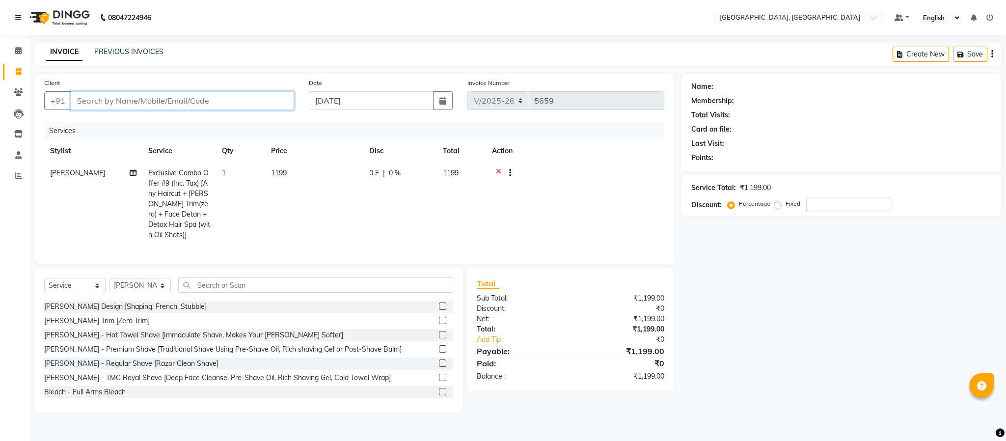
click at [215, 99] on input "Client" at bounding box center [182, 100] width 223 height 19
type input "8"
type input "0"
type input "8883898202"
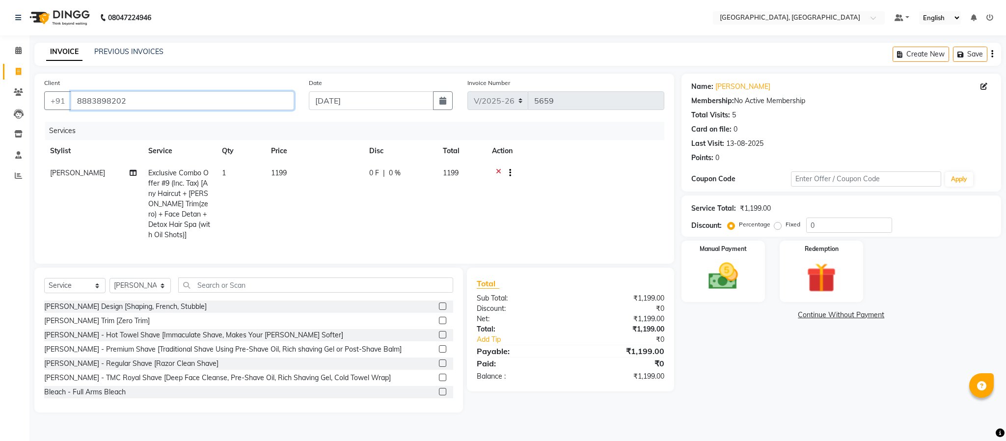
click at [189, 99] on input "8883898202" at bounding box center [182, 100] width 223 height 19
click at [718, 277] on img at bounding box center [723, 276] width 50 height 35
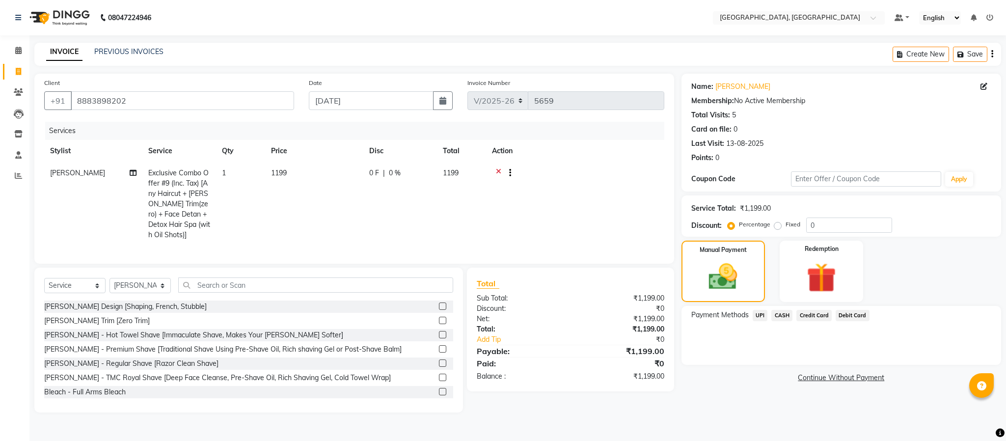
click at [787, 314] on span "CASH" at bounding box center [782, 315] width 21 height 11
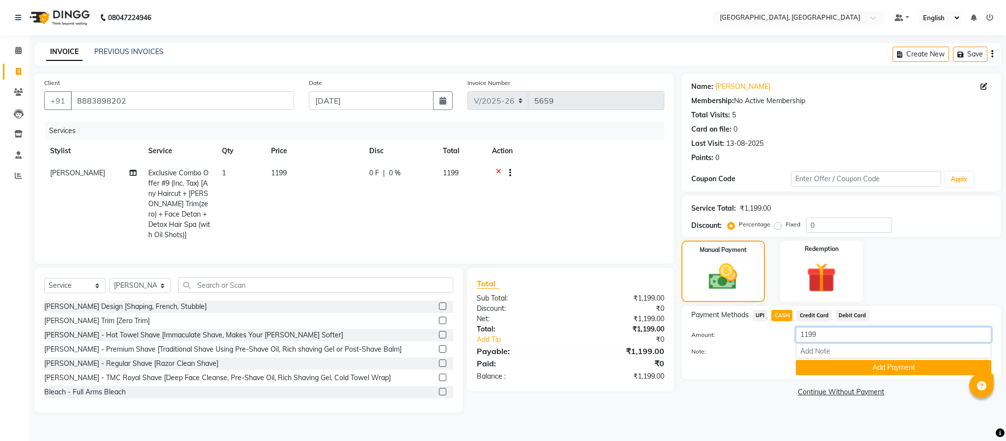
click at [833, 333] on input "1199" at bounding box center [893, 334] width 195 height 15
type input "300"
click at [838, 362] on button "Add Payment" at bounding box center [893, 367] width 195 height 15
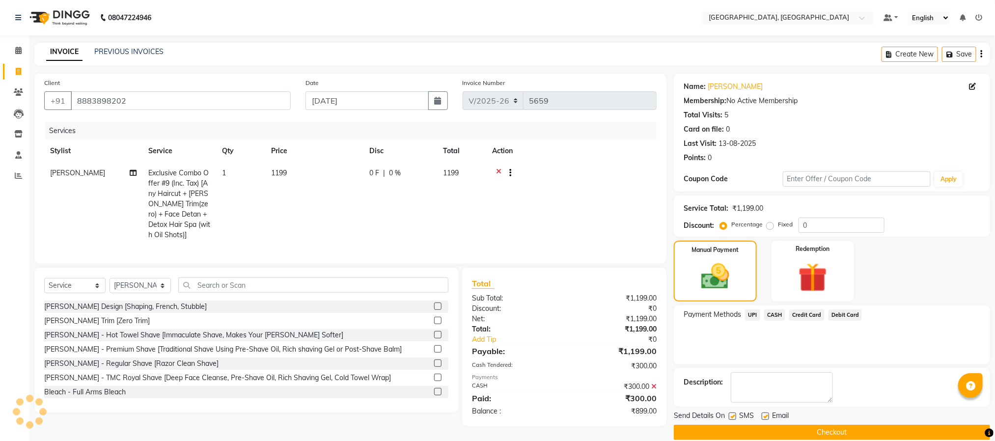
click at [753, 315] on span "UPI" at bounding box center [752, 314] width 15 height 11
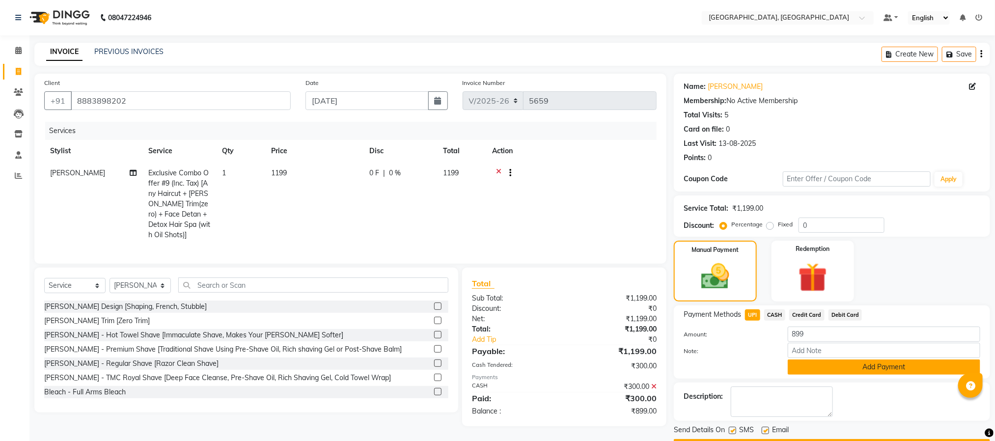
click at [820, 365] on button "Add Payment" at bounding box center [884, 367] width 193 height 15
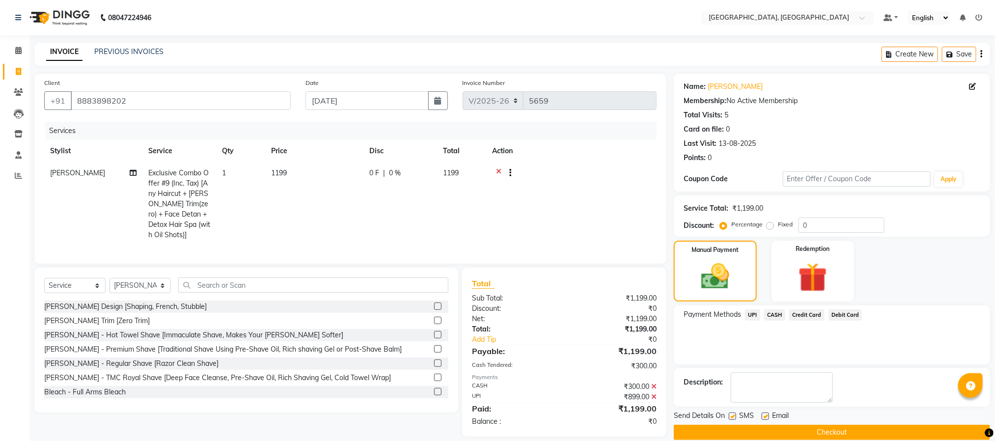
scroll to position [21, 0]
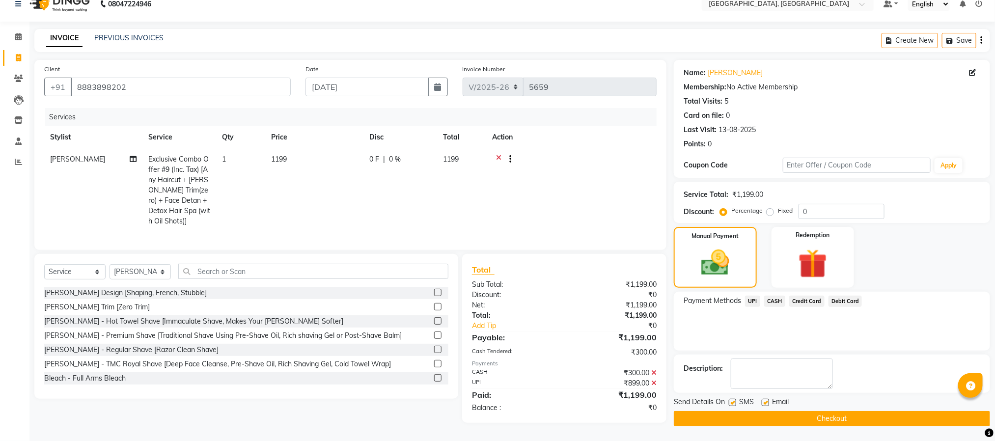
click at [849, 411] on button "Checkout" at bounding box center [832, 418] width 316 height 15
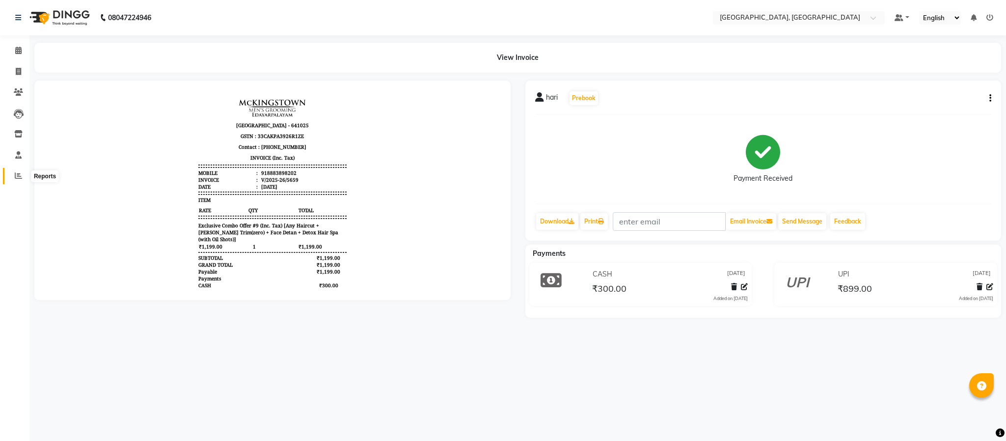
click at [23, 171] on span at bounding box center [18, 175] width 17 height 11
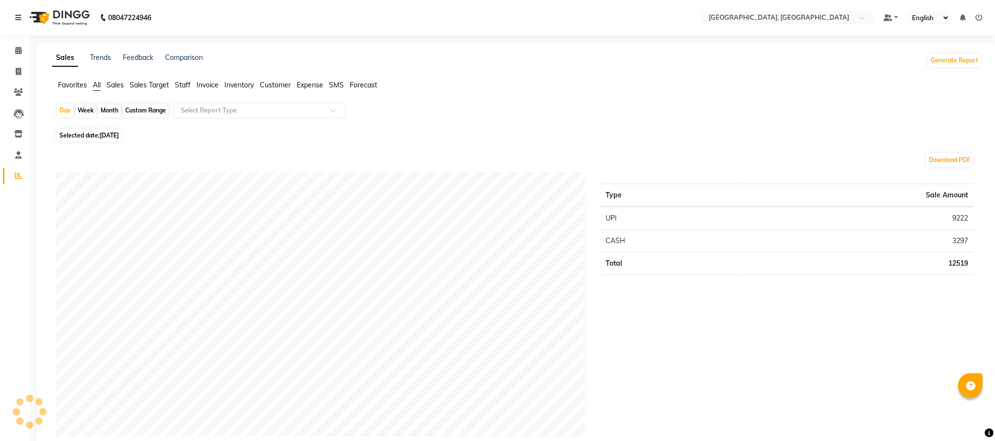
click at [189, 82] on span "Staff" at bounding box center [183, 85] width 16 height 9
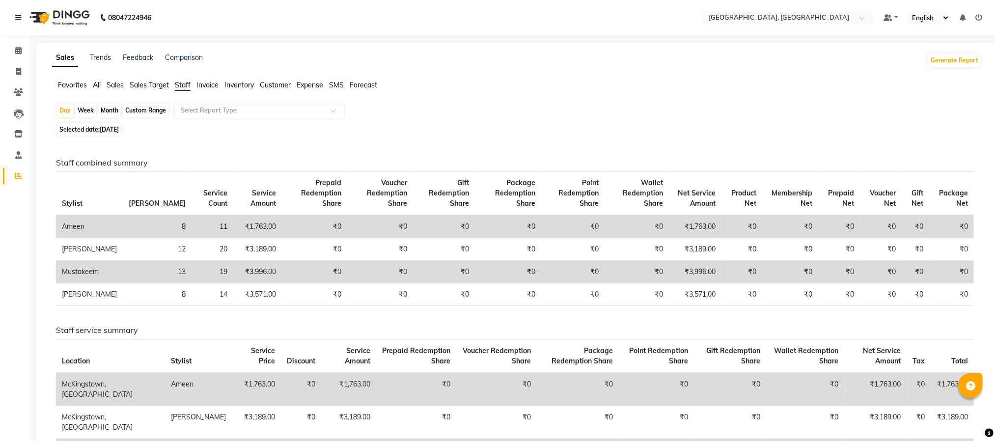
click at [466, 111] on div "Day Week Month Custom Range Select Report Type" at bounding box center [517, 112] width 922 height 18
click at [14, 52] on span at bounding box center [18, 50] width 17 height 11
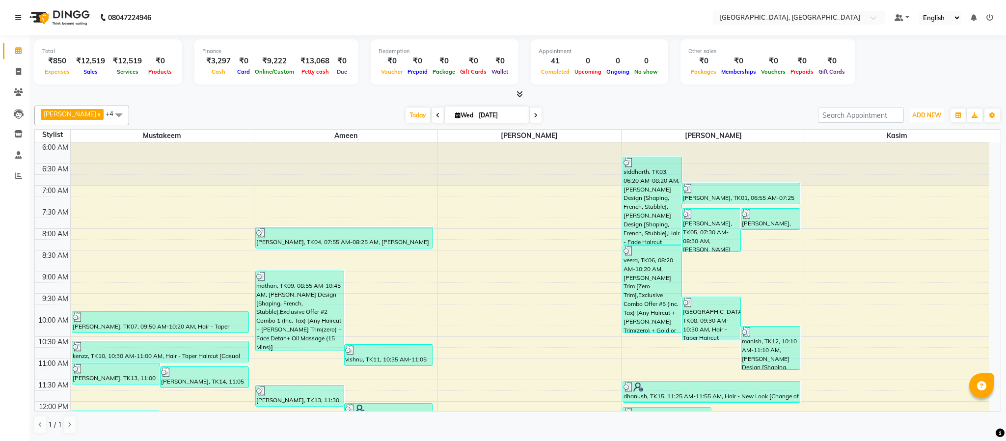
drag, startPoint x: 916, startPoint y: 117, endPoint x: 933, endPoint y: 148, distance: 35.6
click at [918, 118] on span "ADD NEW" at bounding box center [927, 114] width 29 height 7
click at [911, 164] on link "Add Expense" at bounding box center [905, 160] width 78 height 13
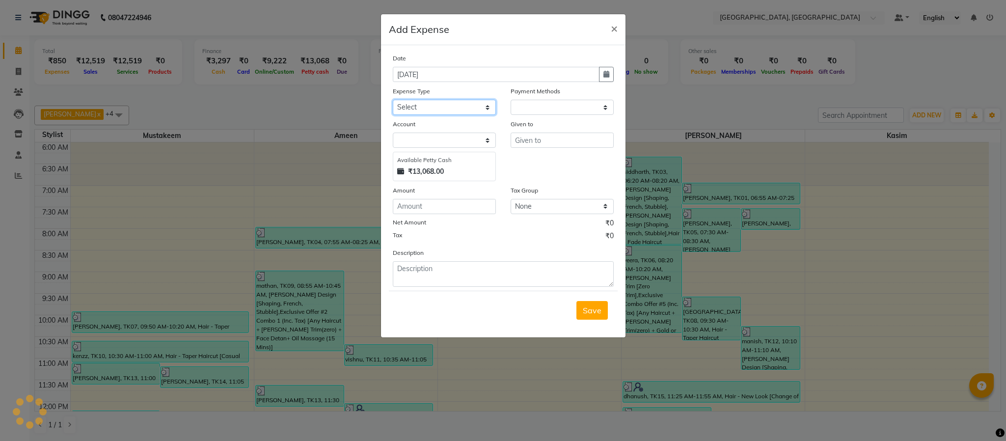
click at [431, 109] on select "Select Advance Salary Bank charges Cash Exchange Cash transfer to bank Customer…" at bounding box center [444, 107] width 103 height 15
select select "8385"
click at [393, 100] on select "Select Advance Salary Bank charges Cash Exchange Cash transfer to bank Customer…" at bounding box center [444, 107] width 103 height 15
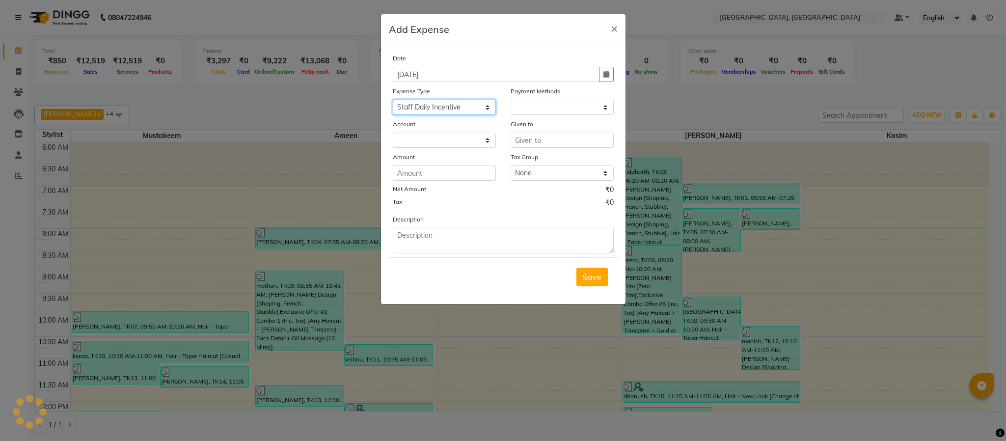
select select "1"
select select "3862"
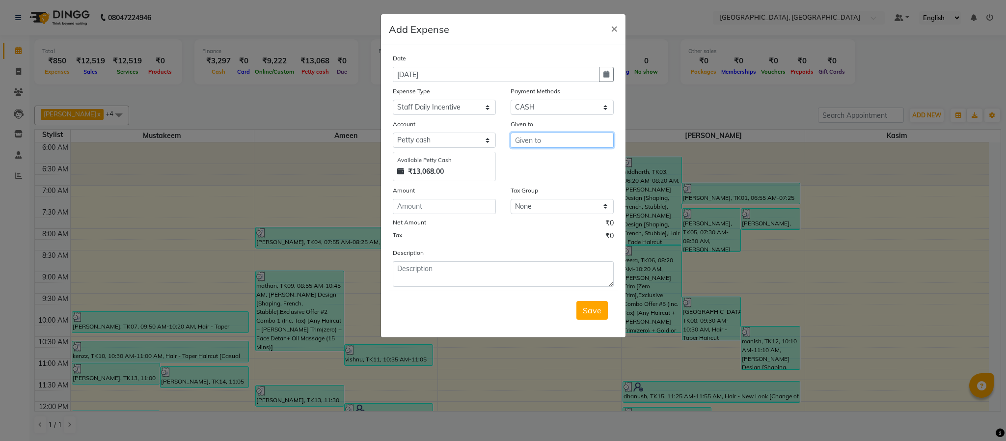
click at [559, 139] on input "text" at bounding box center [562, 140] width 103 height 15
click at [560, 161] on button "Z ulfekar" at bounding box center [550, 161] width 78 height 16
type input "[PERSON_NAME]"
click at [452, 208] on input "number" at bounding box center [444, 206] width 103 height 15
type input "360"
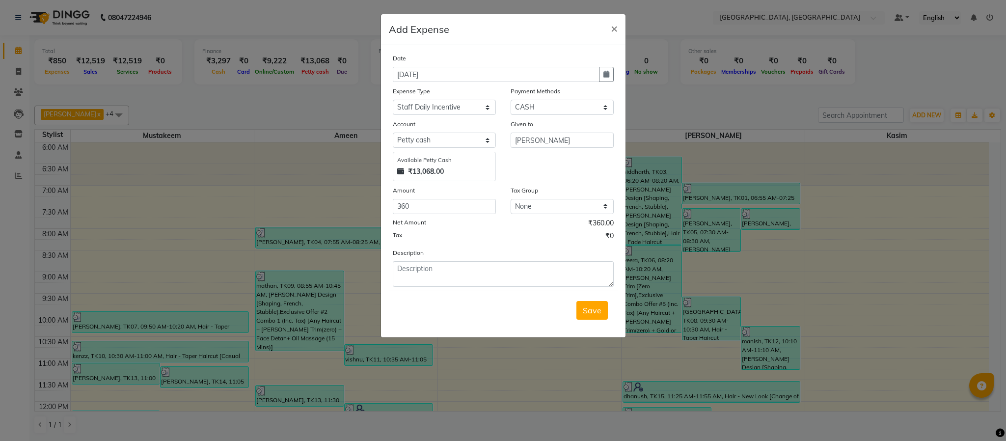
click at [482, 181] on div "Available [PERSON_NAME] Cash ₹13,068.00" at bounding box center [444, 166] width 103 height 29
click at [593, 312] on span "Save" at bounding box center [592, 311] width 19 height 10
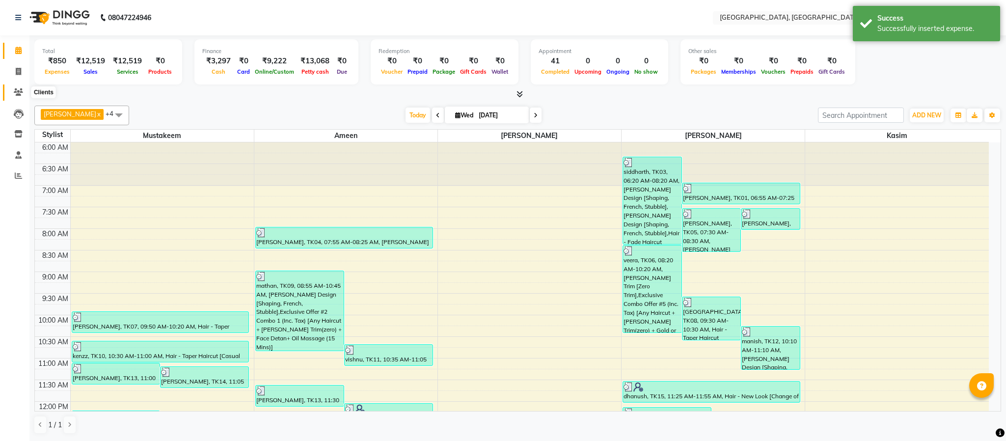
drag, startPoint x: 13, startPoint y: 94, endPoint x: 16, endPoint y: 81, distance: 13.6
click at [14, 94] on icon at bounding box center [18, 91] width 9 height 7
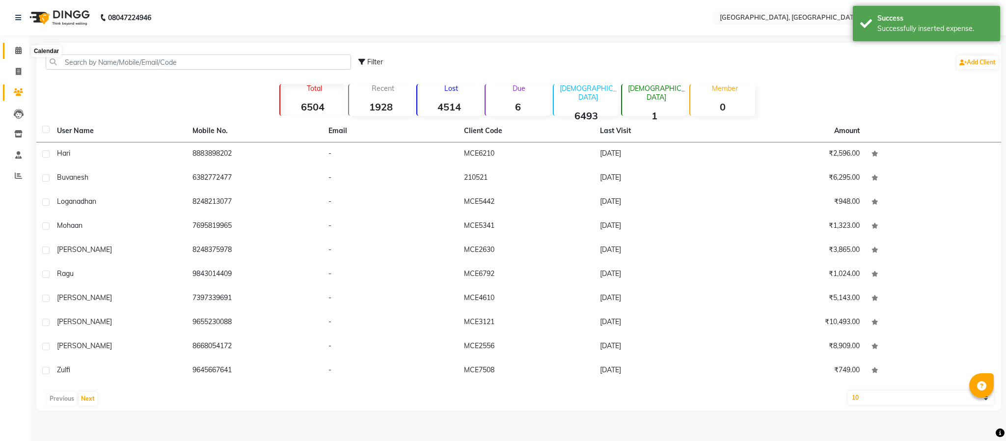
click at [18, 47] on icon at bounding box center [18, 50] width 6 height 7
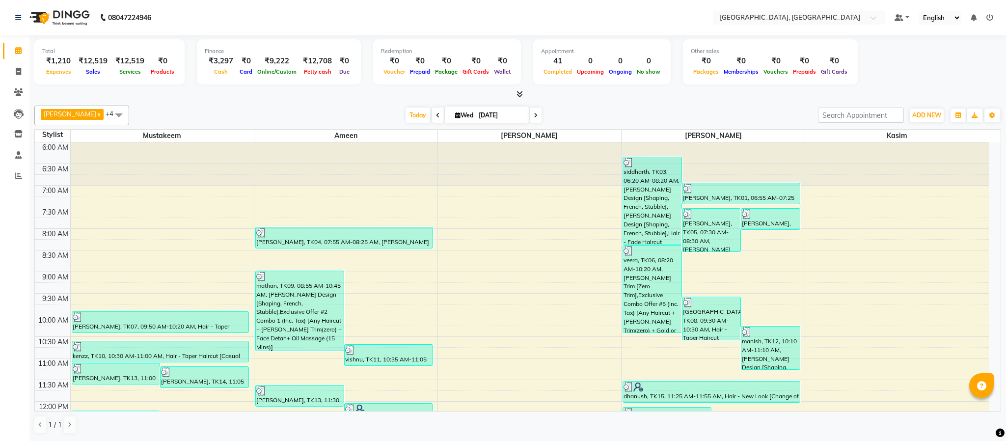
click at [521, 91] on icon at bounding box center [520, 93] width 6 height 7
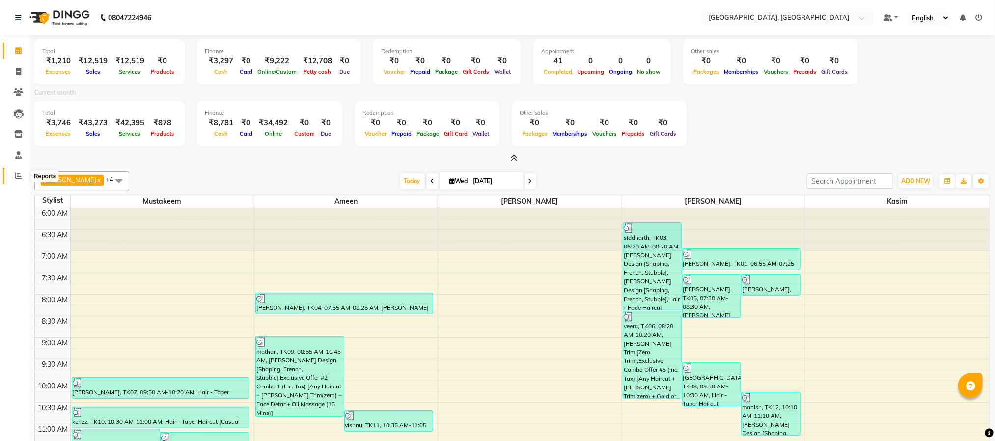
click at [15, 172] on icon at bounding box center [18, 175] width 7 height 7
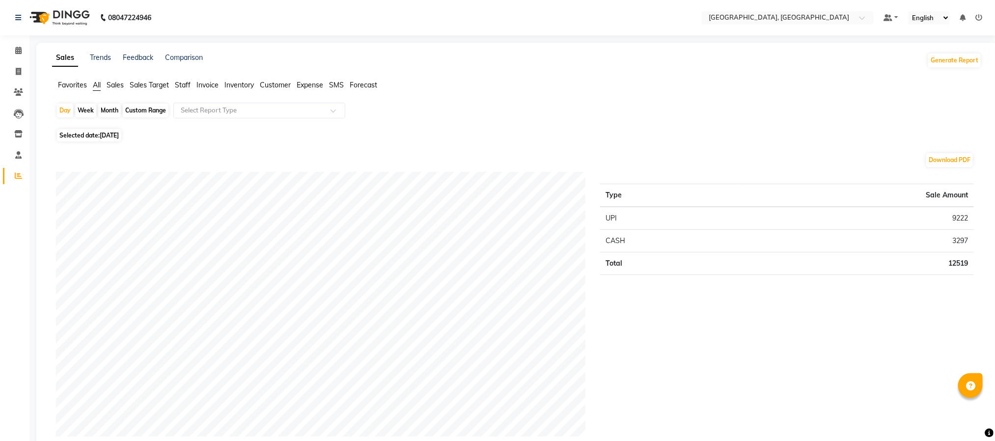
click at [326, 84] on ul "Favorites All Sales Sales Target Staff Invoice Inventory Customer Expense SMS F…" at bounding box center [517, 85] width 930 height 11
click at [322, 82] on span "Expense" at bounding box center [310, 85] width 27 height 9
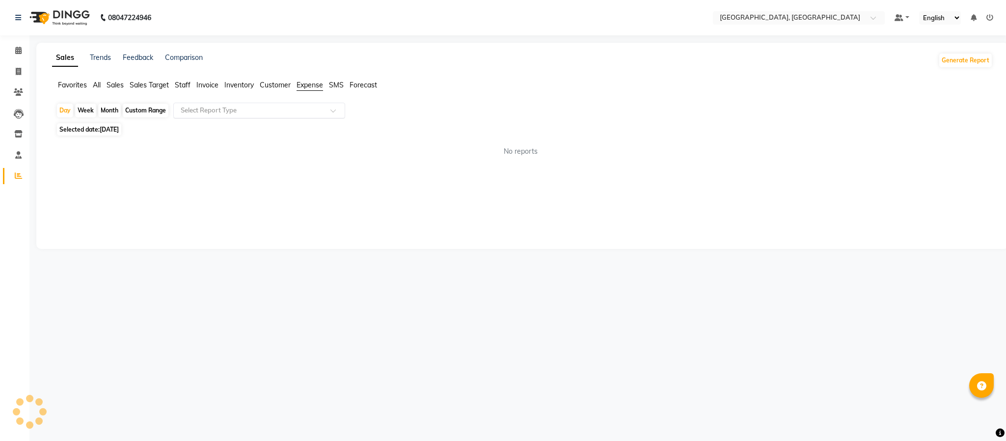
click at [317, 112] on input "text" at bounding box center [249, 111] width 141 height 10
click at [297, 150] on div "Expense" at bounding box center [259, 148] width 171 height 20
select select "full_report"
select select "csv"
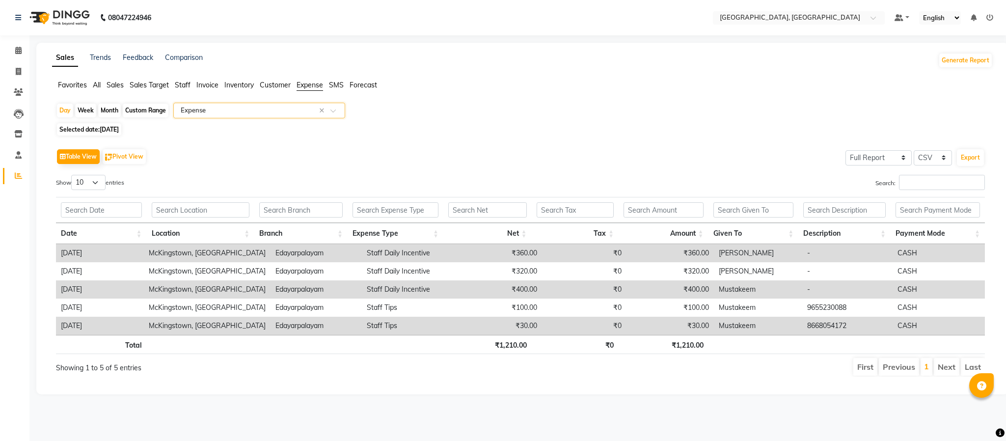
click at [554, 133] on div "Selected date: [DATE]" at bounding box center [524, 129] width 937 height 10
